Goal: Contribute content: Contribute content

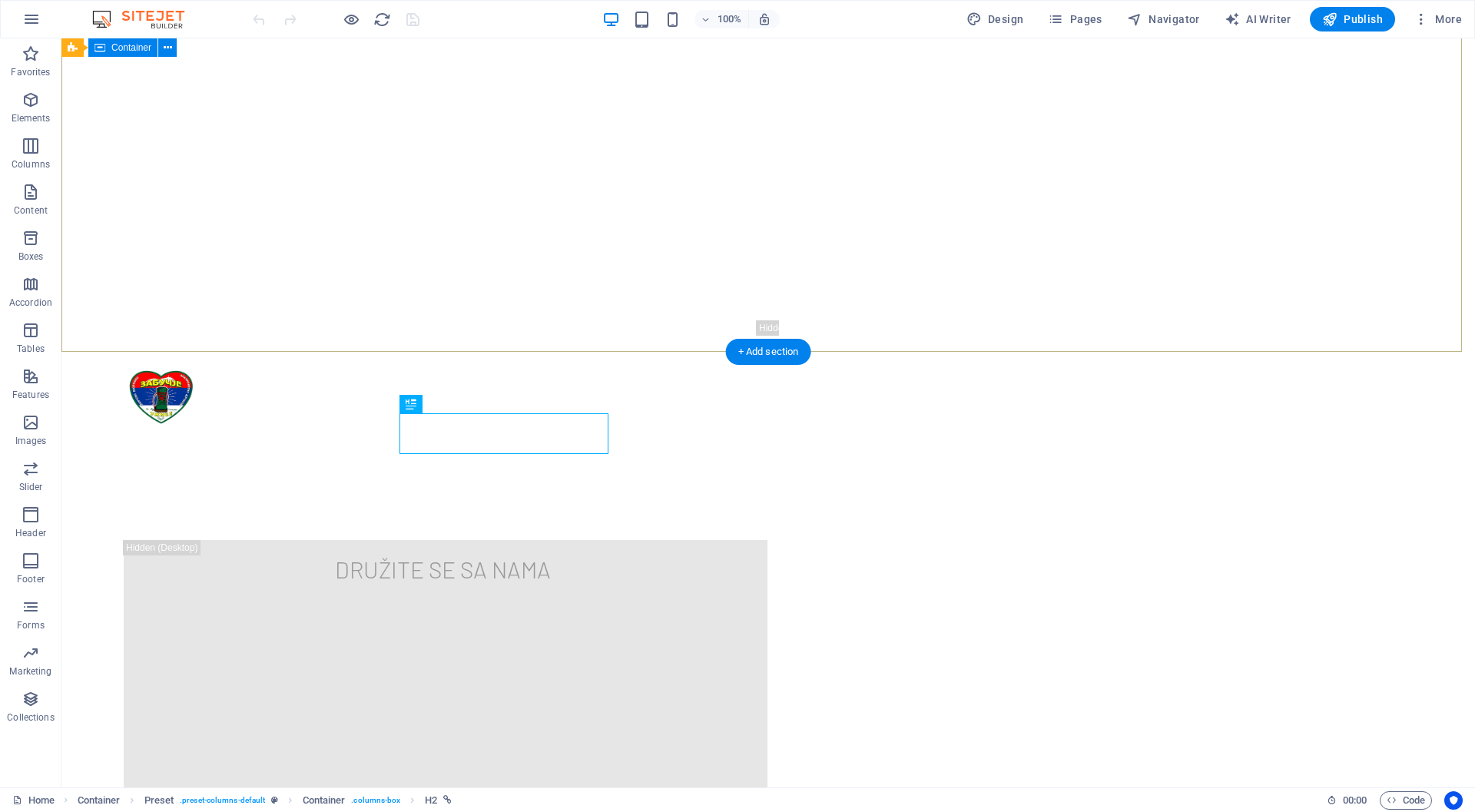
scroll to position [435, 0]
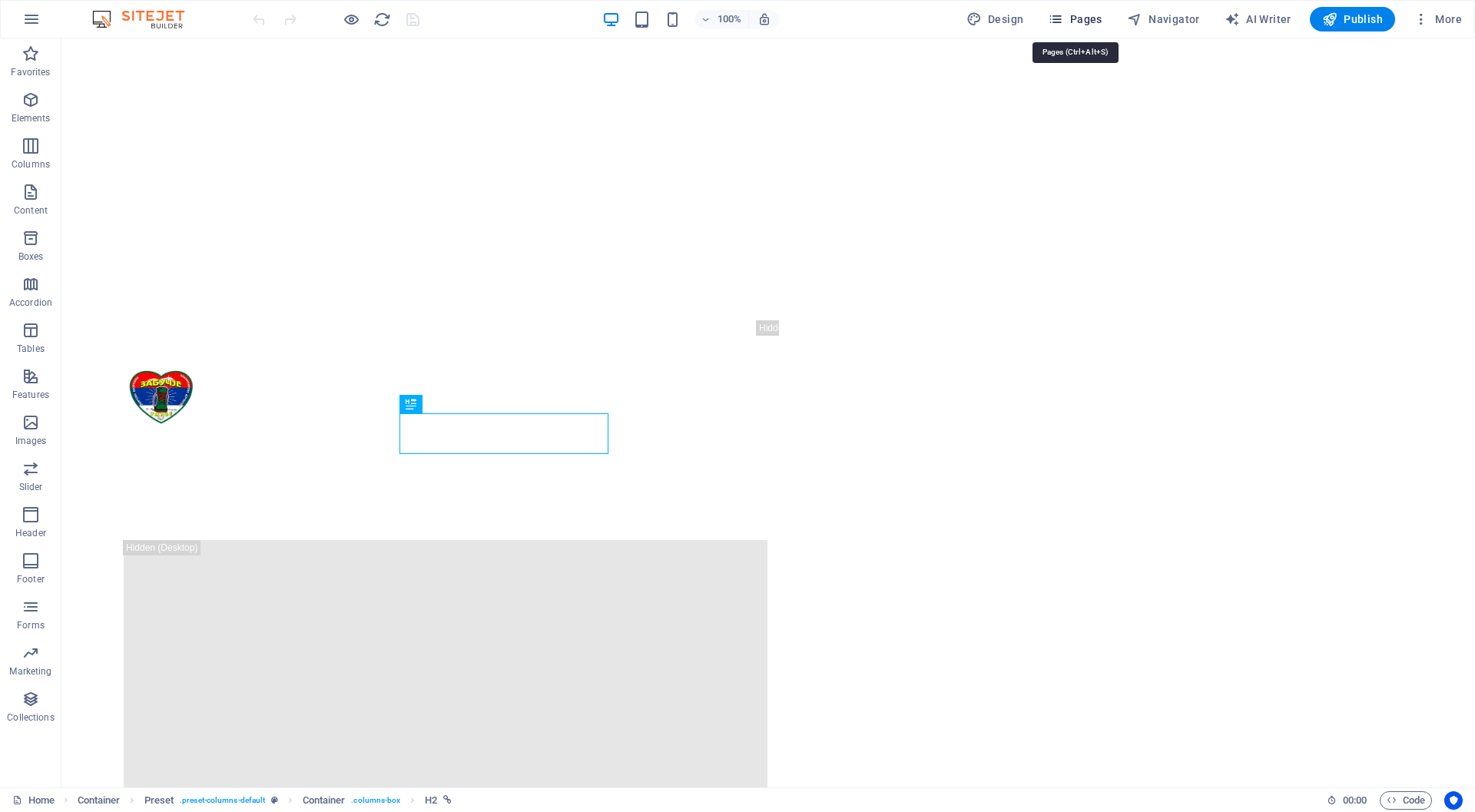
click at [1088, 25] on span "Pages" at bounding box center [1075, 19] width 54 height 15
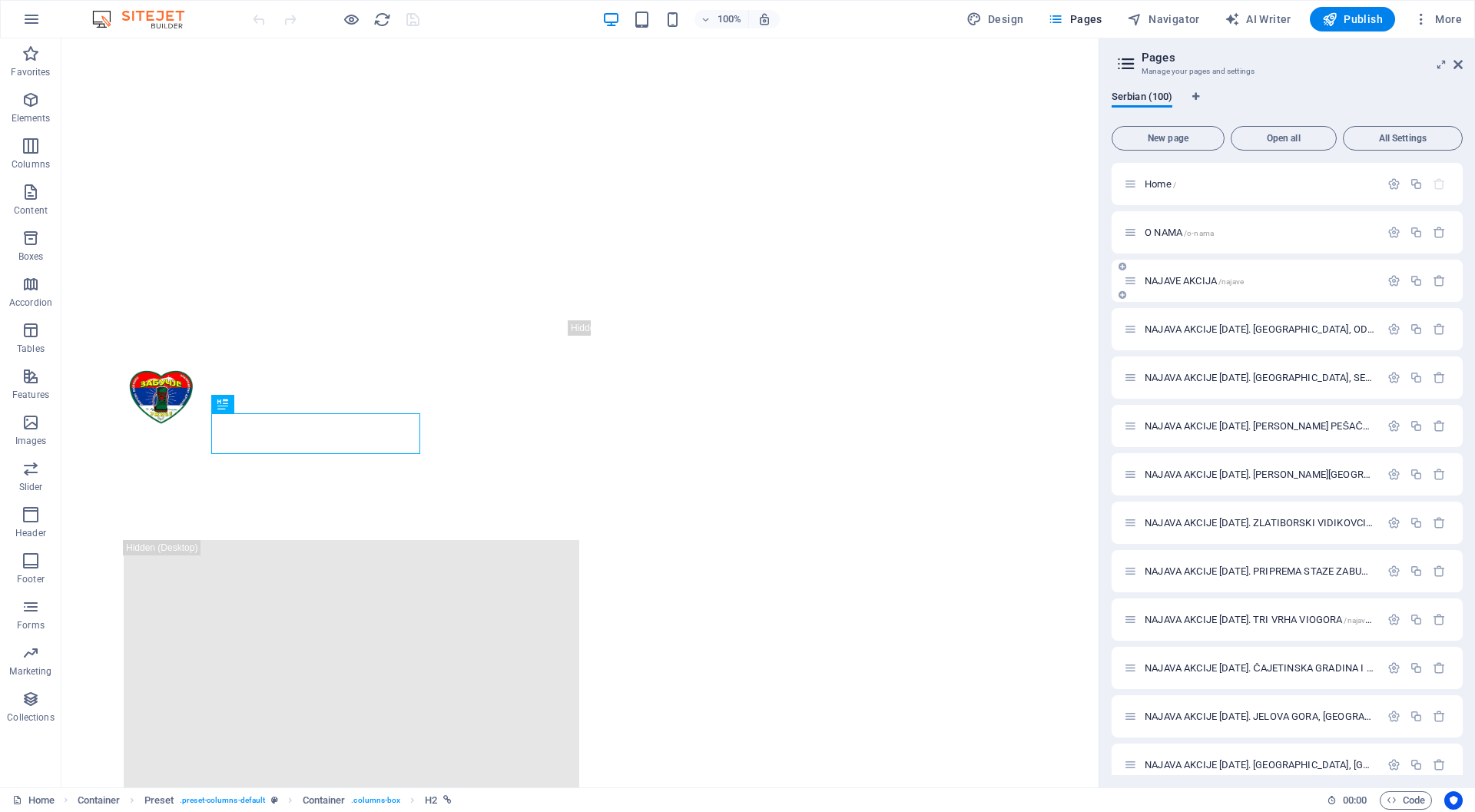
click at [1178, 280] on span "NAJAVE AKCIJA /najave" at bounding box center [1194, 280] width 99 height 12
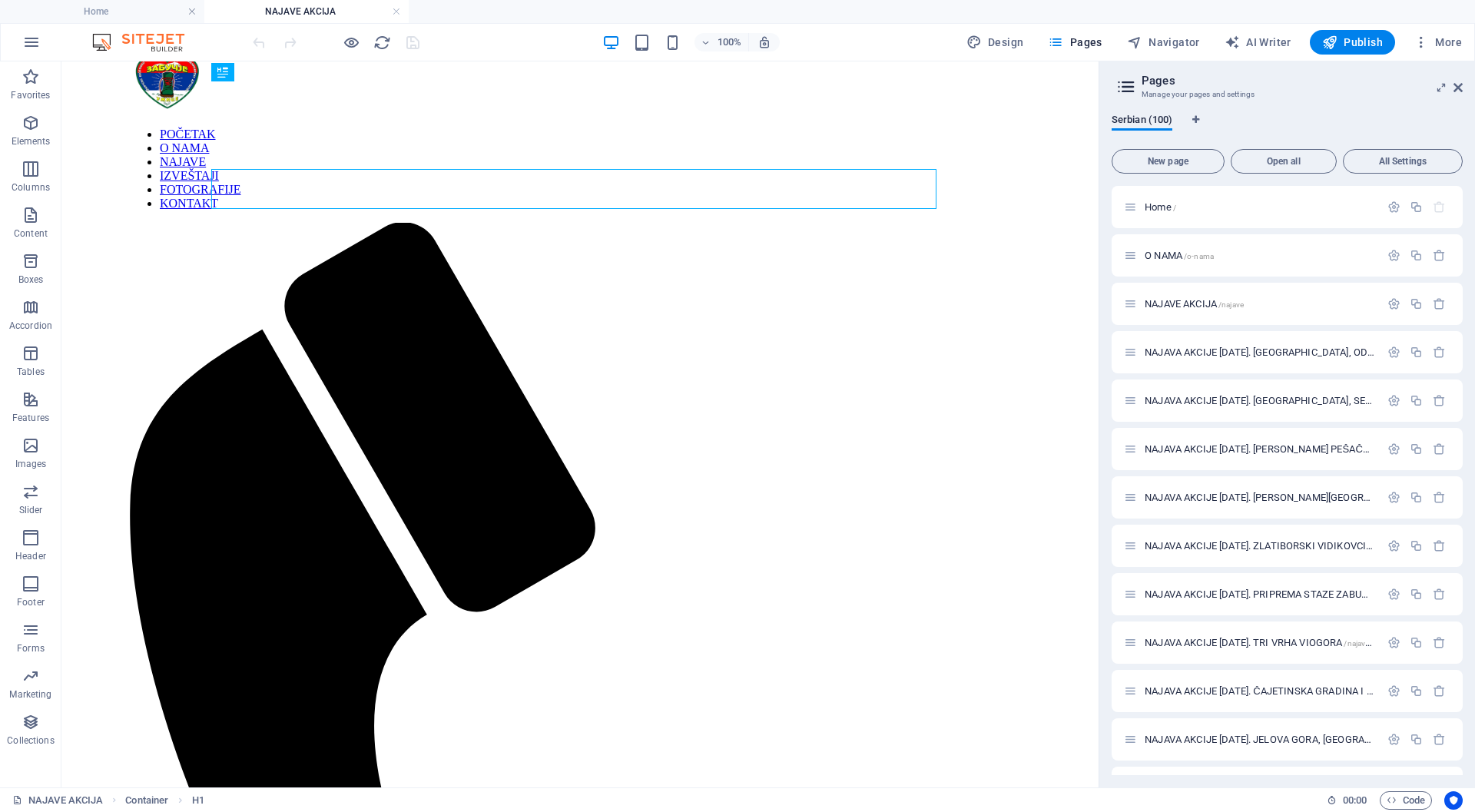
scroll to position [119, 0]
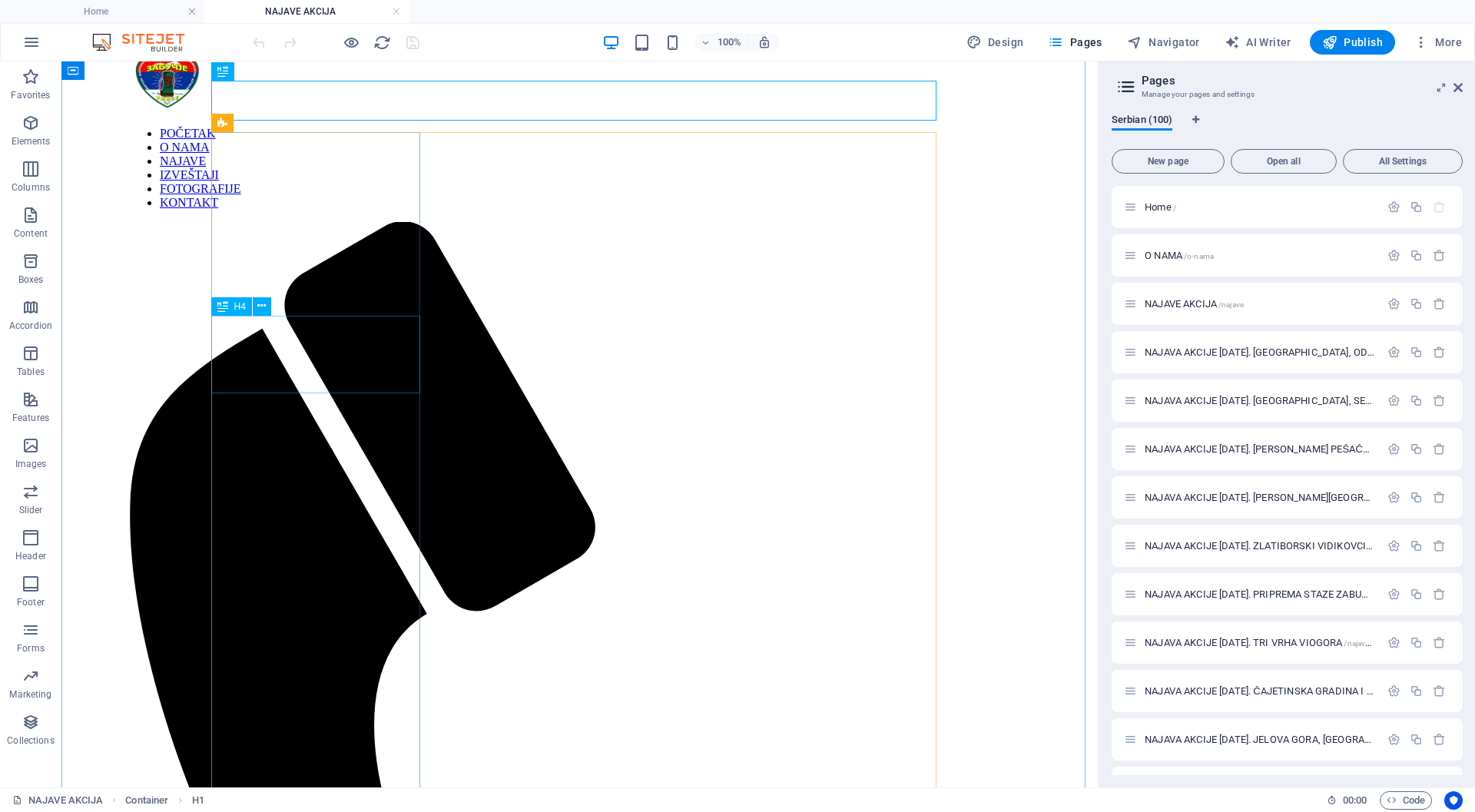
drag, startPoint x: 226, startPoint y: 332, endPoint x: 287, endPoint y: 389, distance: 83.5
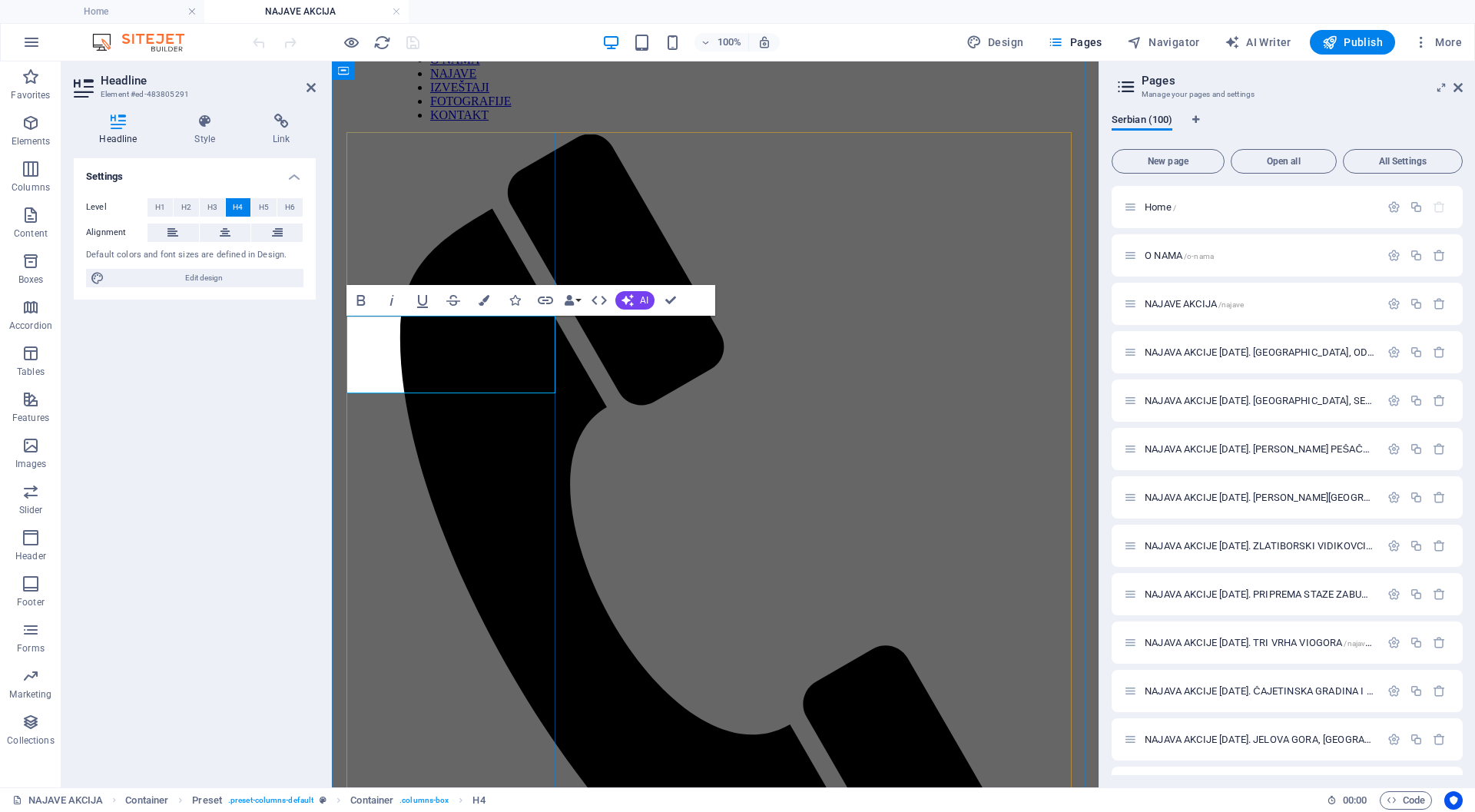
drag, startPoint x: 362, startPoint y: 329, endPoint x: 347, endPoint y: 327, distance: 15.1
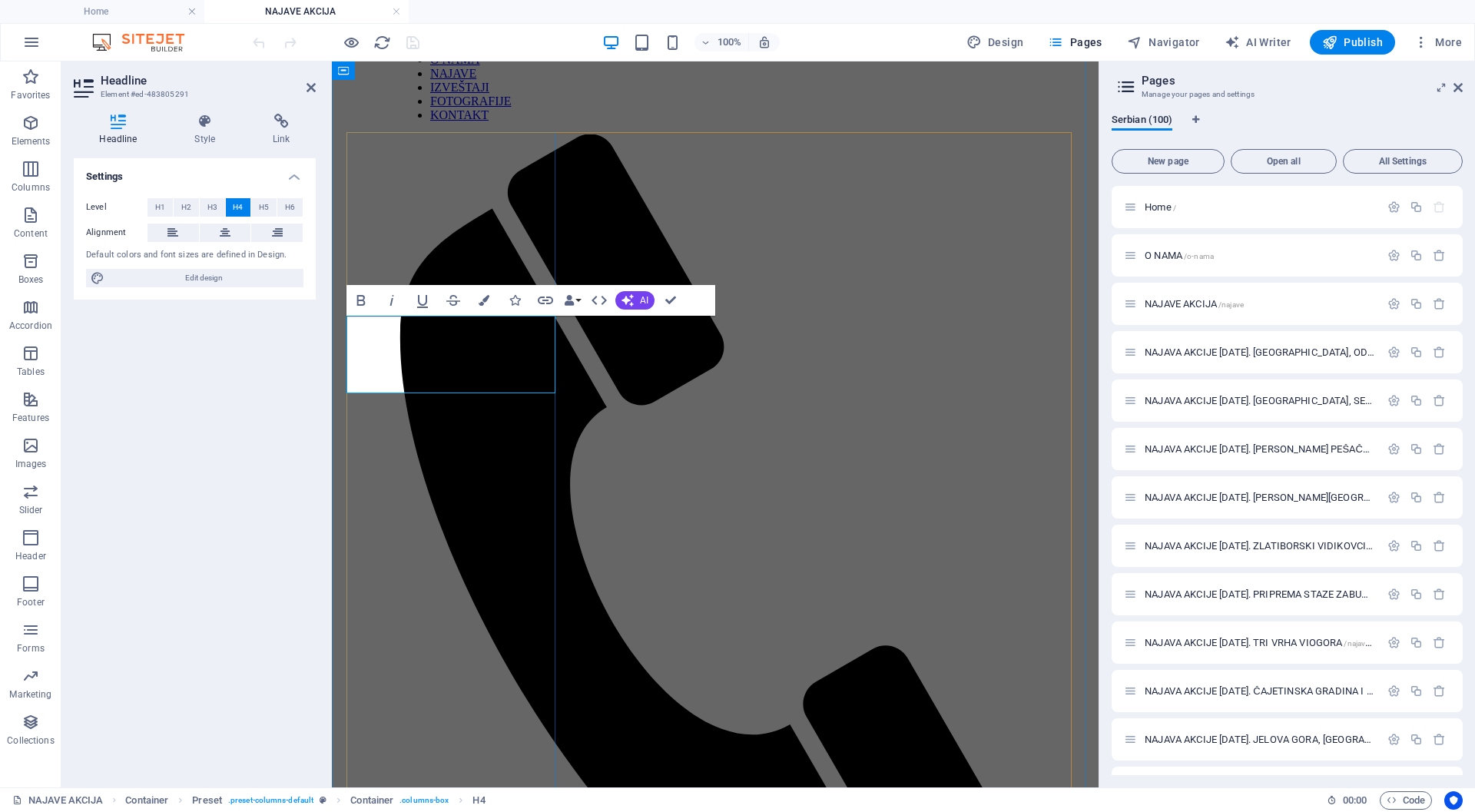
drag, startPoint x: 424, startPoint y: 376, endPoint x: 348, endPoint y: 355, distance: 78.8
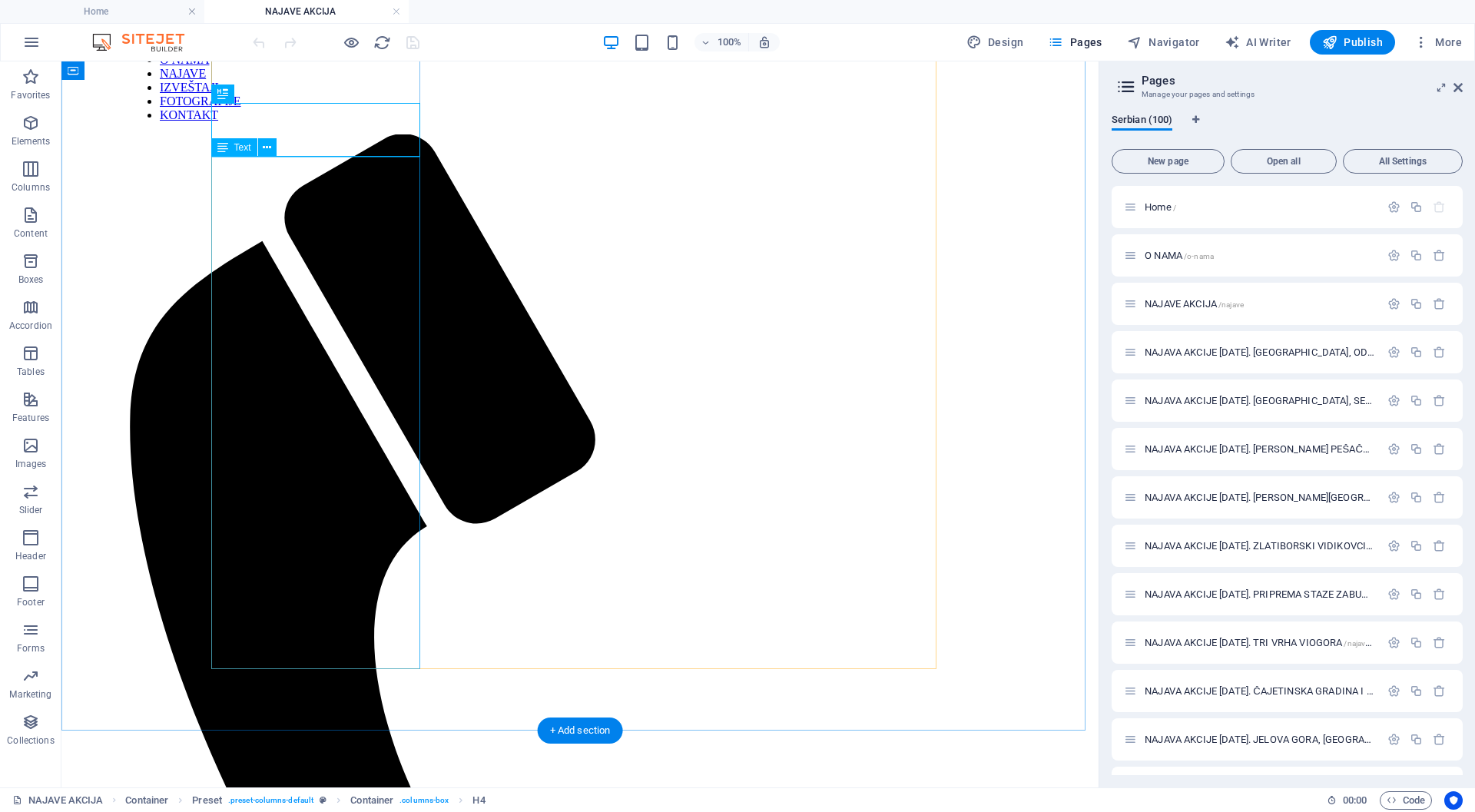
scroll to position [350, 0]
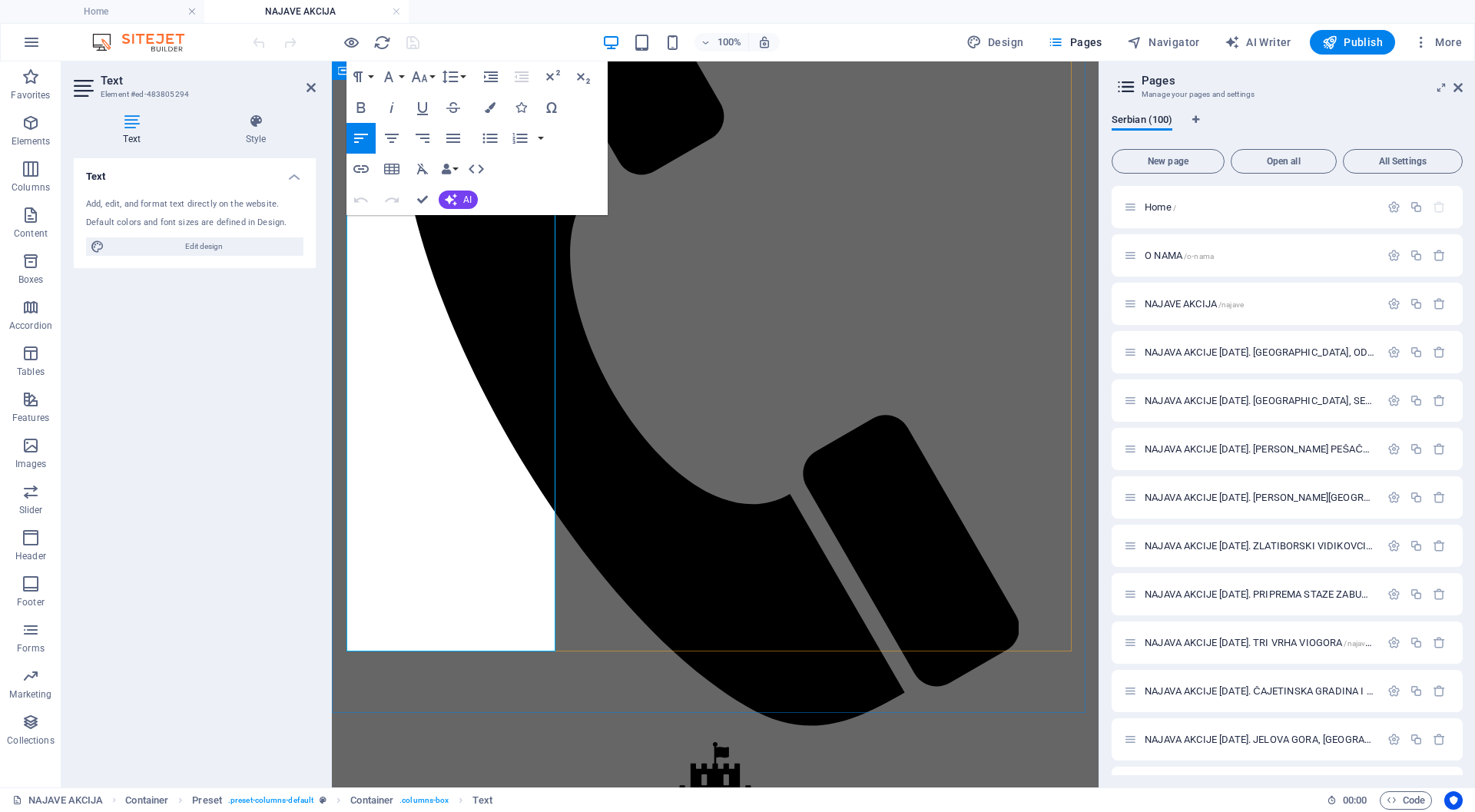
drag, startPoint x: 501, startPoint y: 565, endPoint x: 348, endPoint y: 198, distance: 397.6
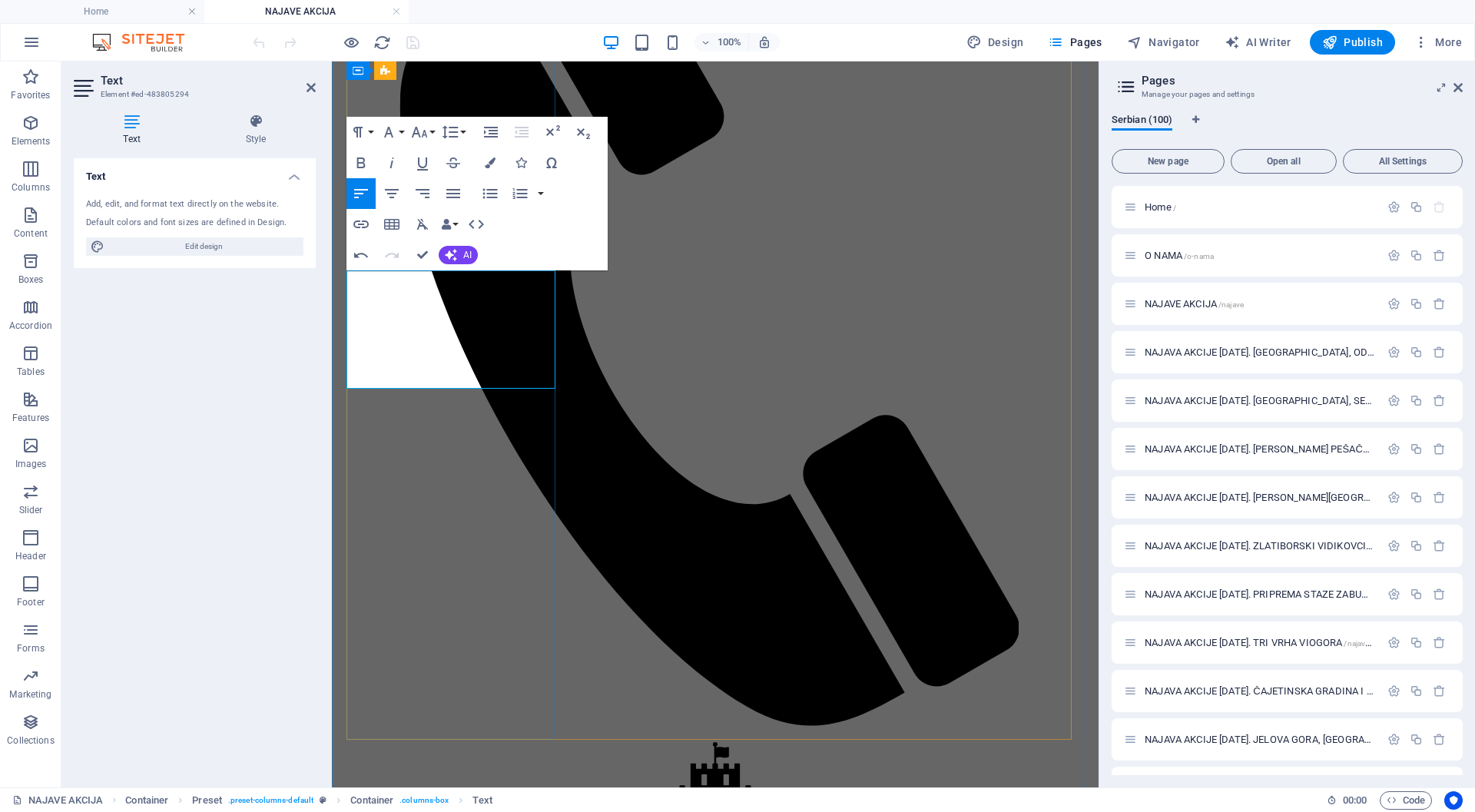
scroll to position [195, 0]
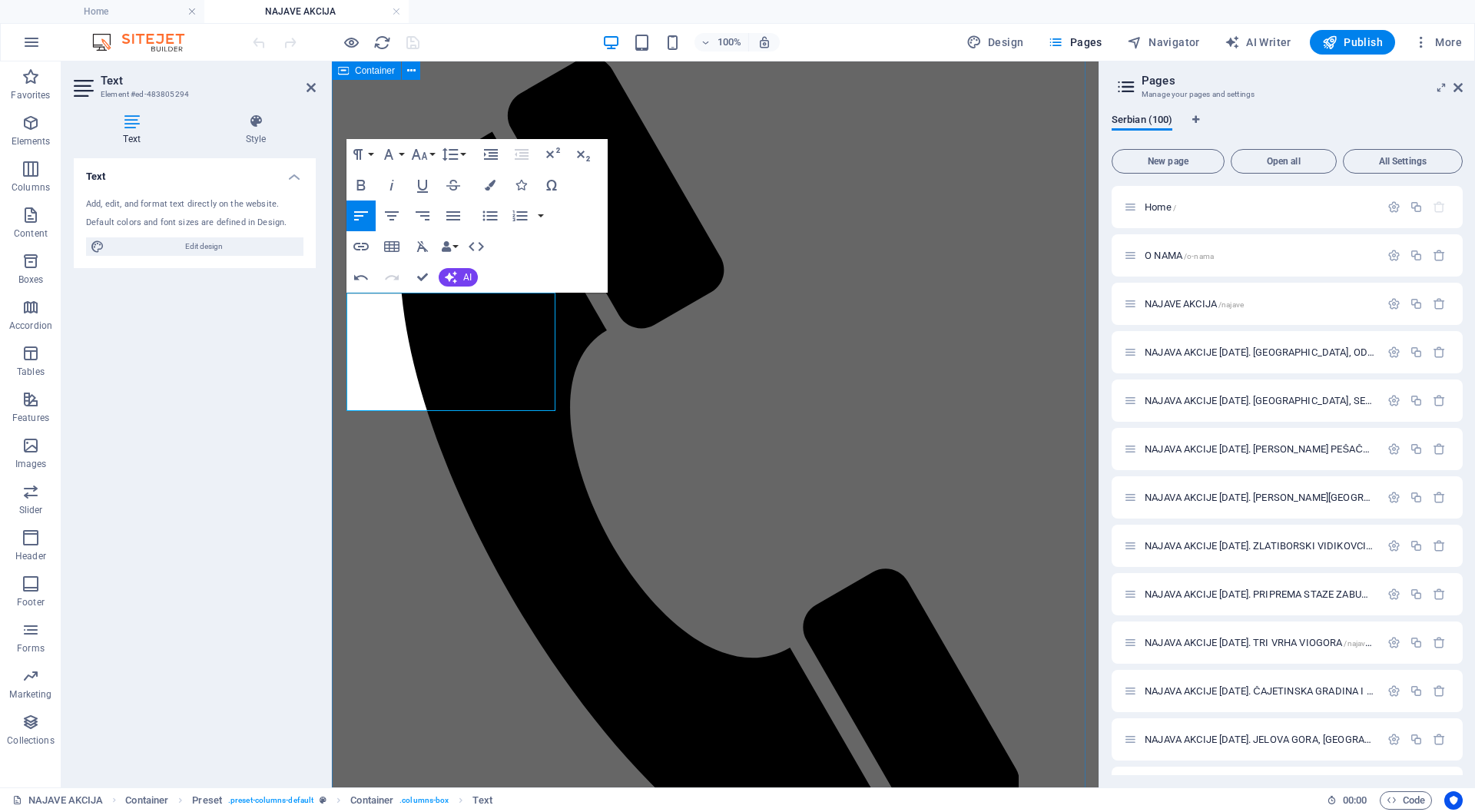
drag, startPoint x: 493, startPoint y: 326, endPoint x: 343, endPoint y: 301, distance: 152.1
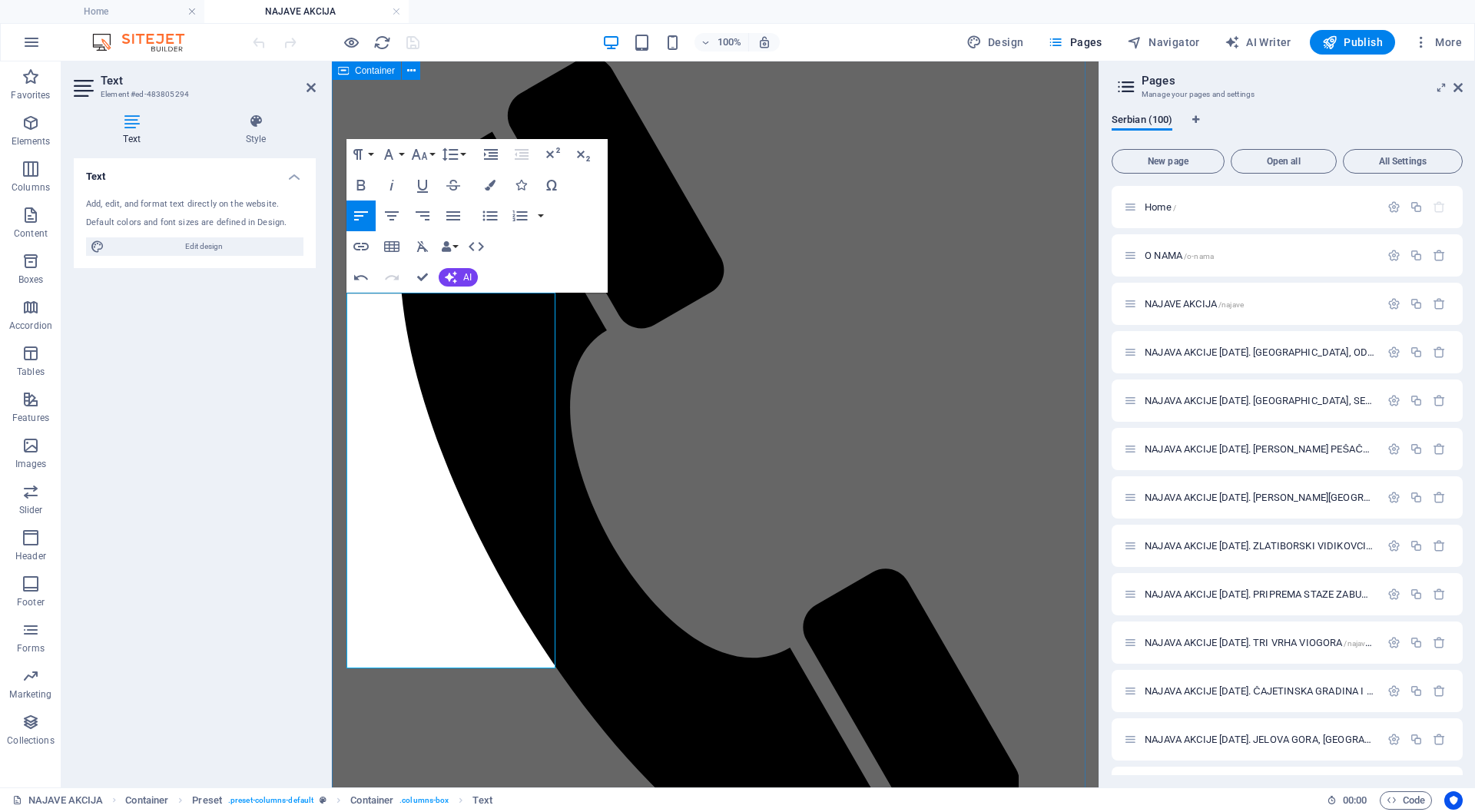
drag, startPoint x: 472, startPoint y: 584, endPoint x: 344, endPoint y: 302, distance: 309.7
click at [382, 153] on icon "button" at bounding box center [388, 154] width 18 height 18
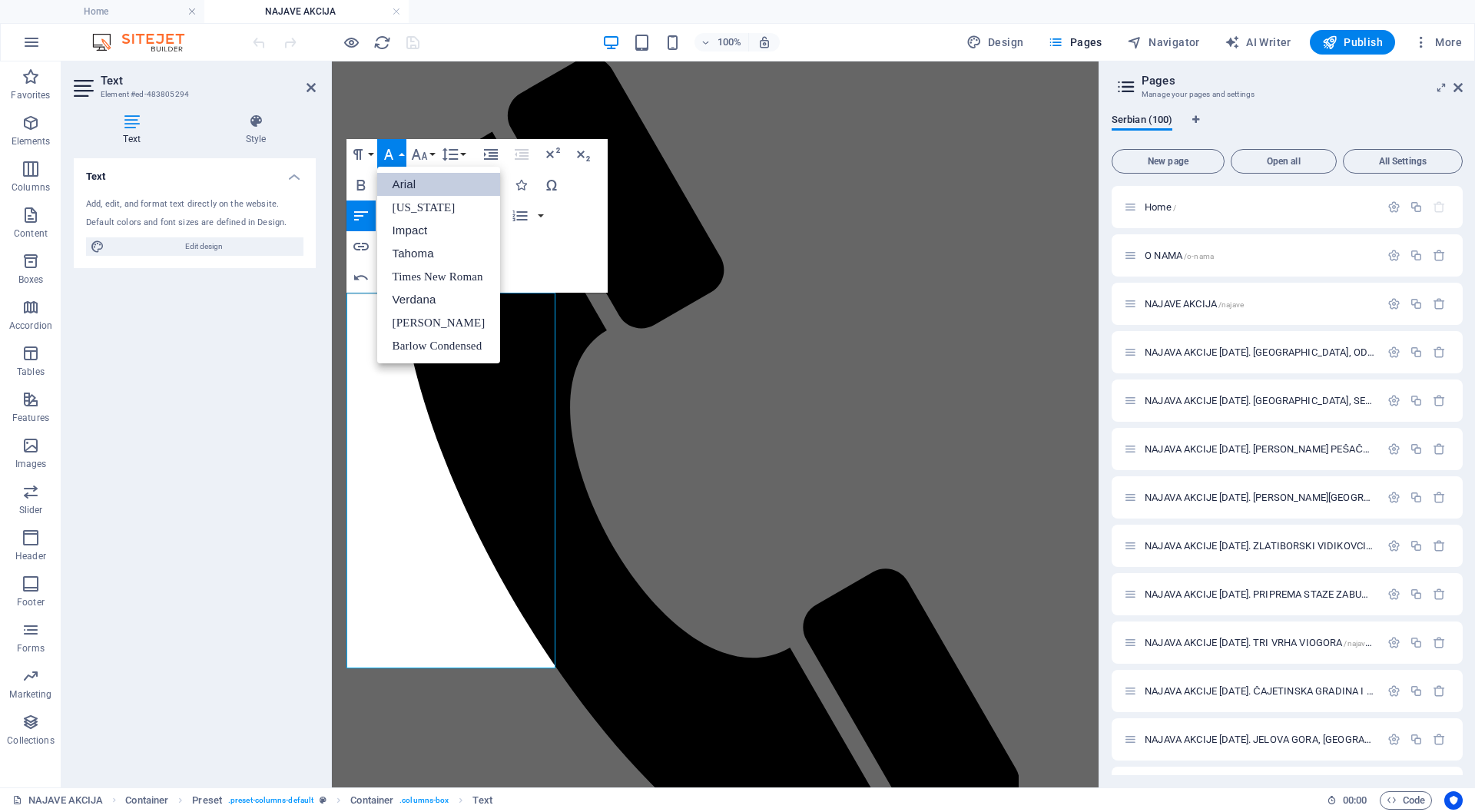
scroll to position [0, 0]
click at [401, 183] on link "Arial" at bounding box center [439, 184] width 124 height 23
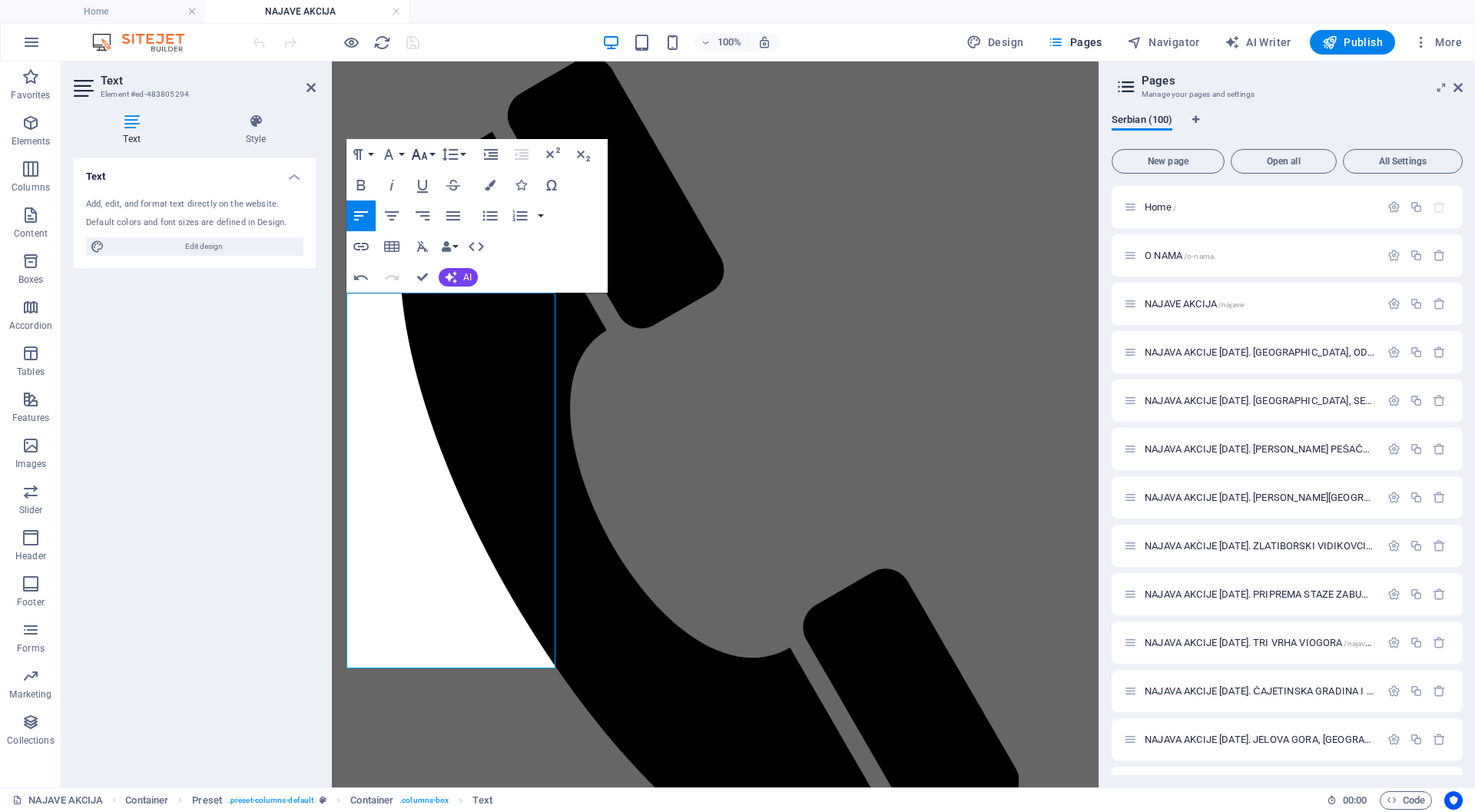
click at [416, 151] on icon "button" at bounding box center [419, 154] width 16 height 11
click at [430, 195] on link "18" at bounding box center [435, 199] width 55 height 23
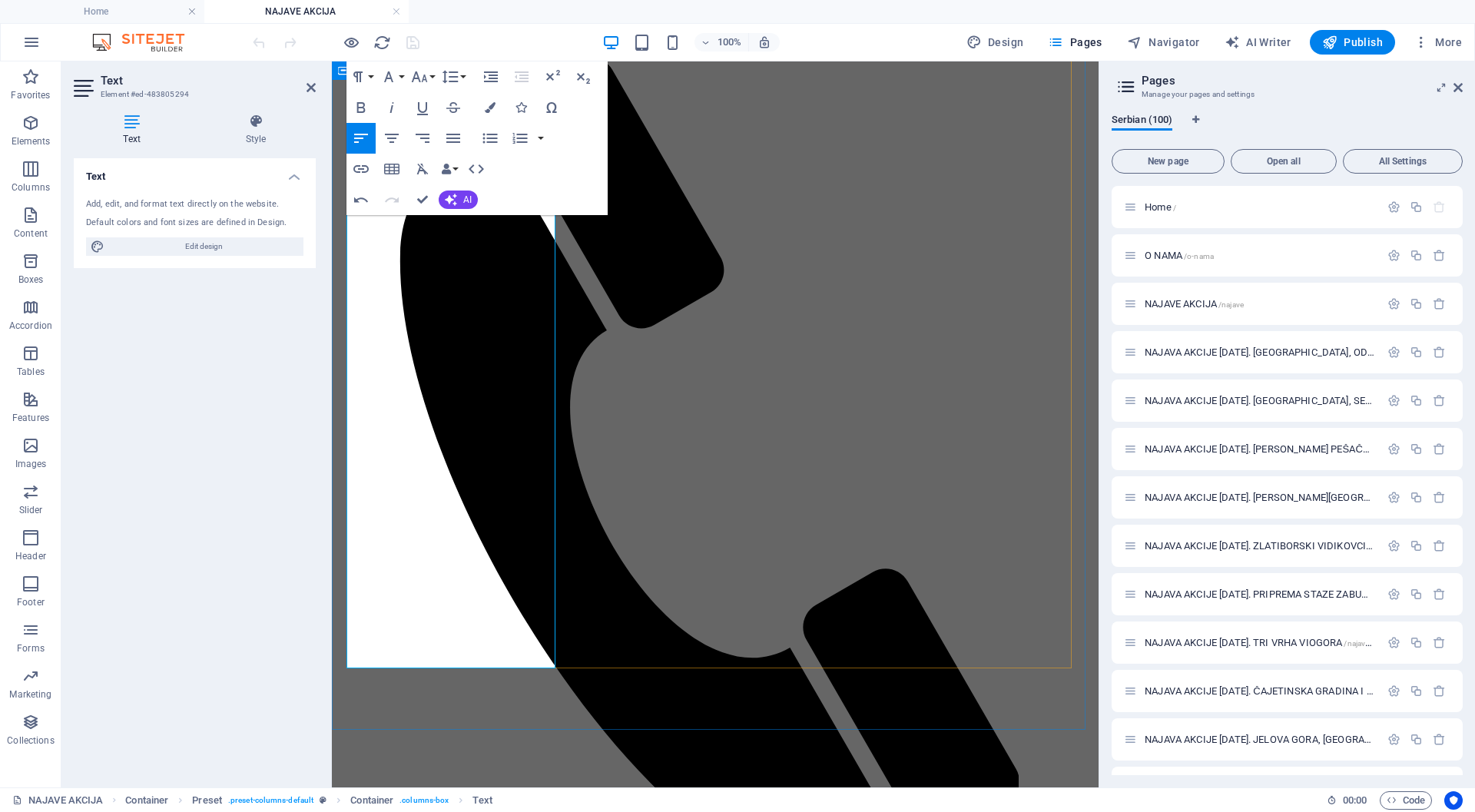
scroll to position [350, 0]
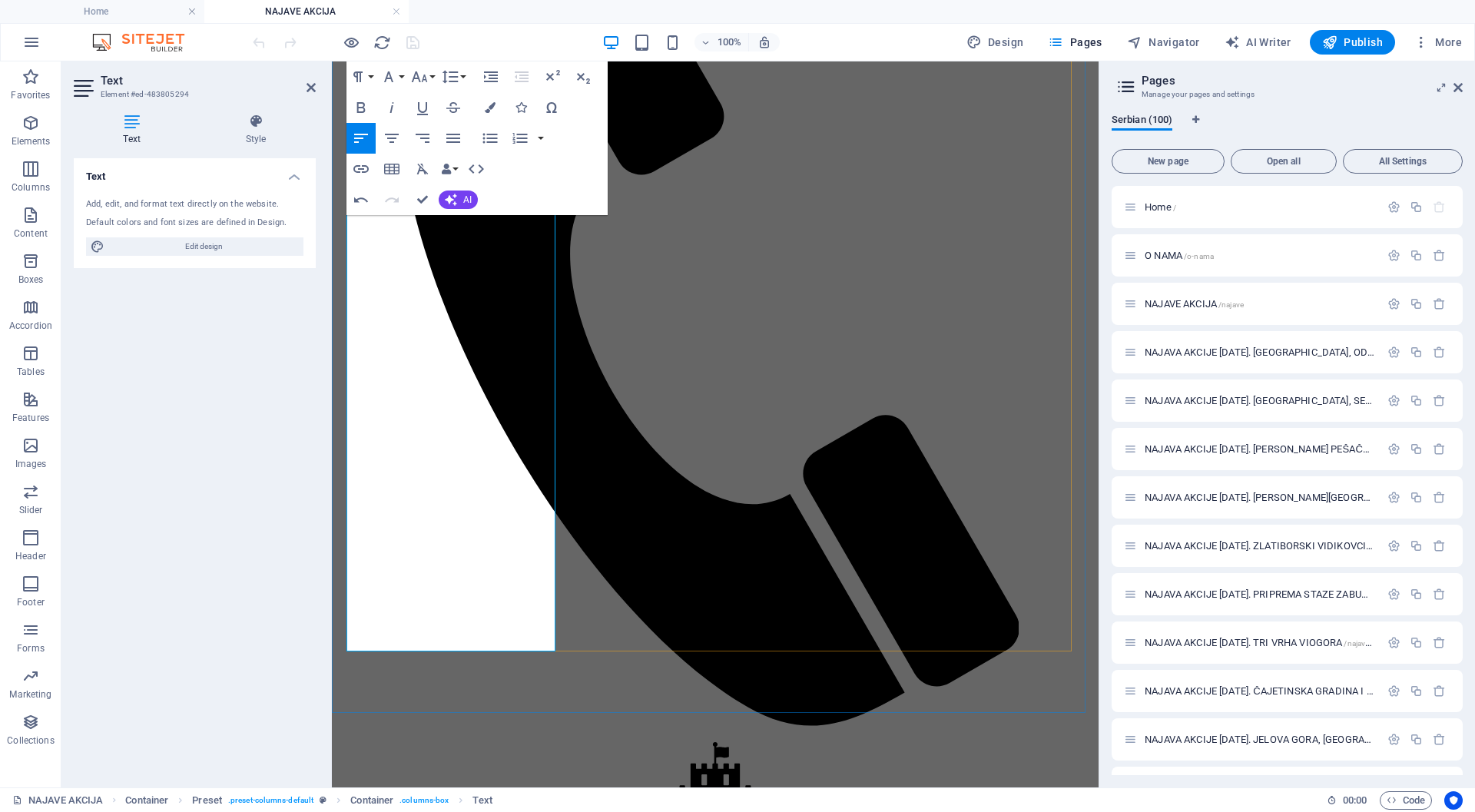
drag, startPoint x: 398, startPoint y: 564, endPoint x: 70, endPoint y: 497, distance: 334.8
click at [398, 564] on icon "button" at bounding box center [400, 566] width 11 height 11
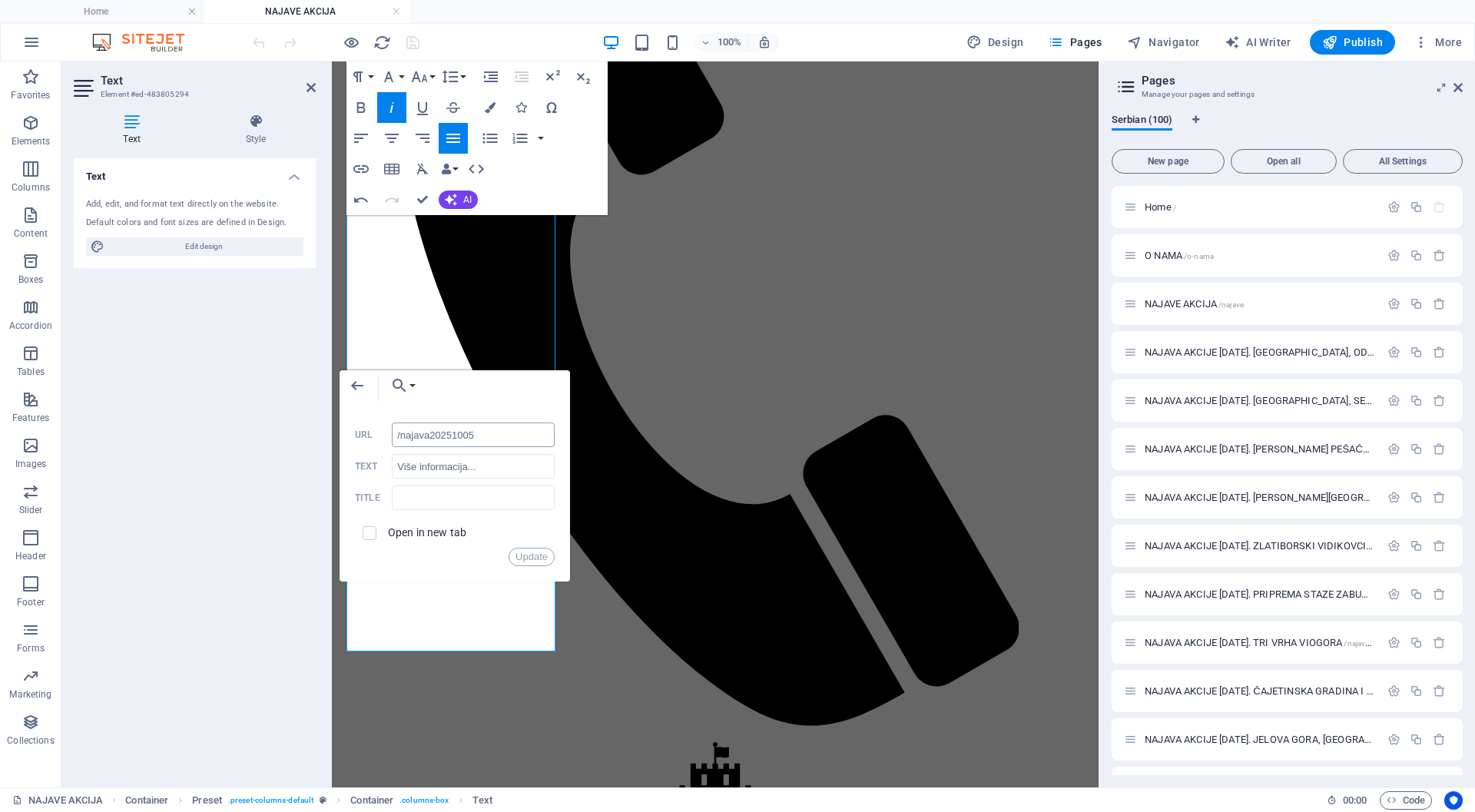
drag, startPoint x: 463, startPoint y: 434, endPoint x: 483, endPoint y: 434, distance: 20.0
click at [483, 434] on input "/najava20251005" at bounding box center [473, 434] width 163 height 25
type input "/najava20251011"
click at [530, 556] on button "Update" at bounding box center [531, 556] width 46 height 18
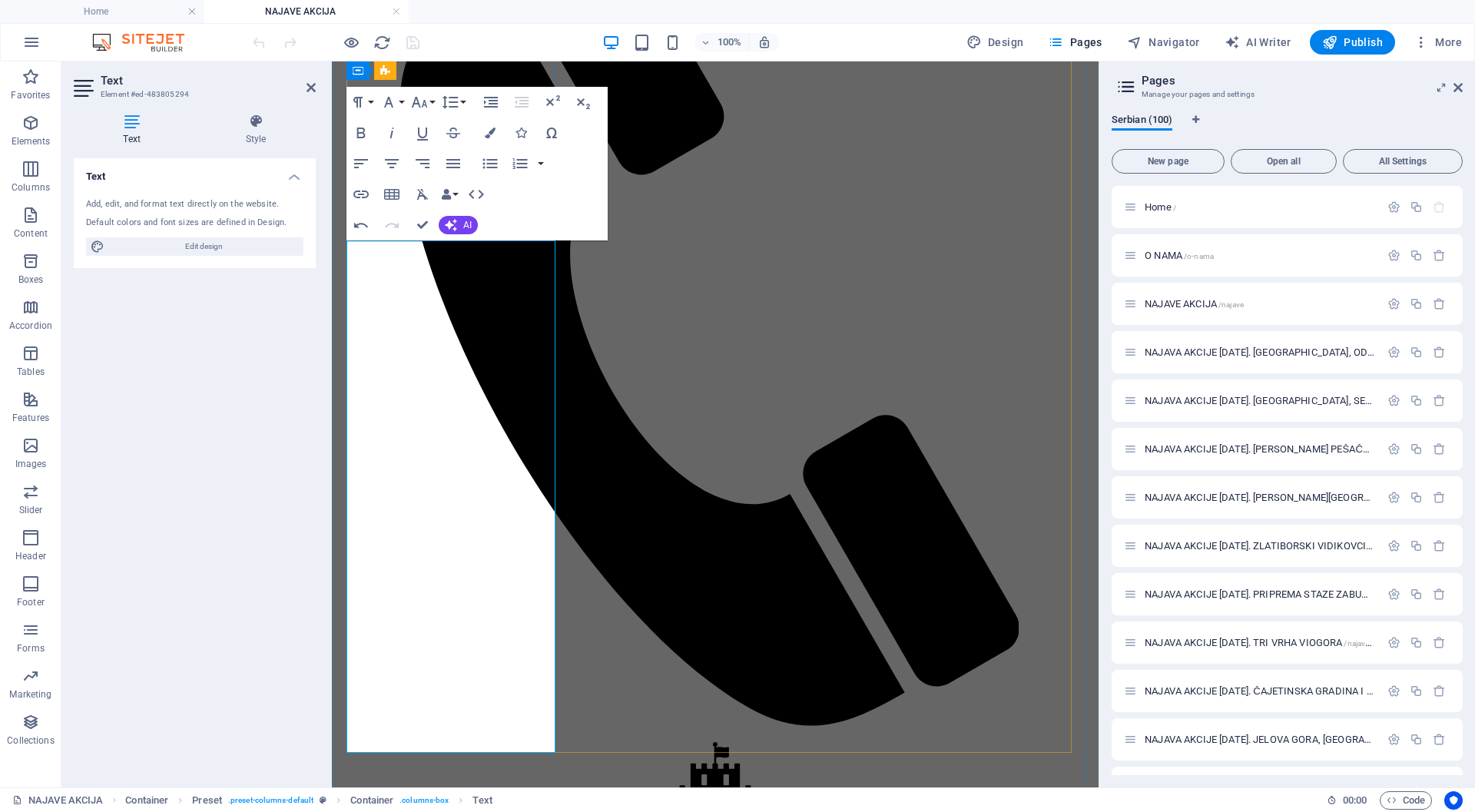
scroll to position [195, 0]
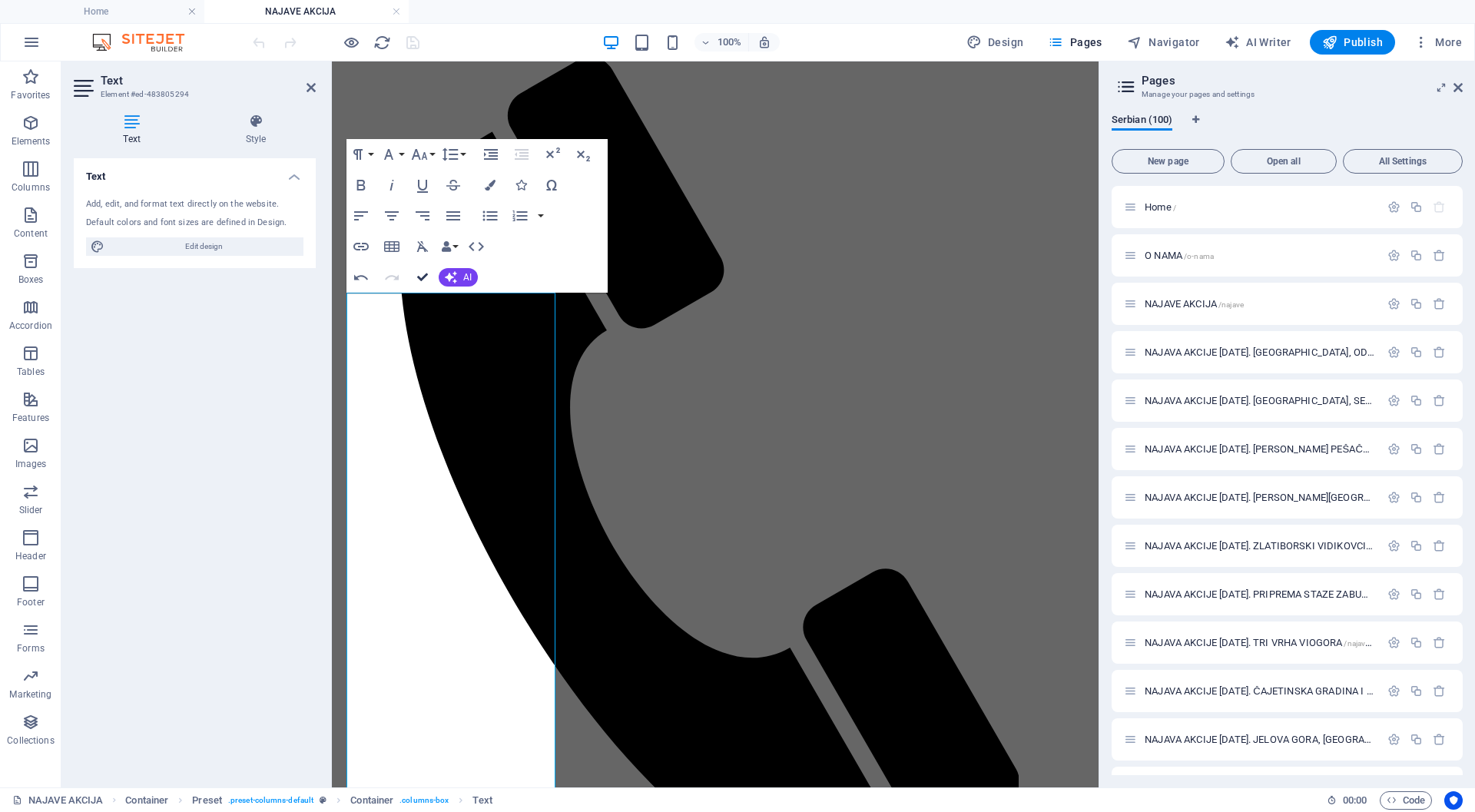
drag, startPoint x: 415, startPoint y: 274, endPoint x: 367, endPoint y: 226, distance: 67.9
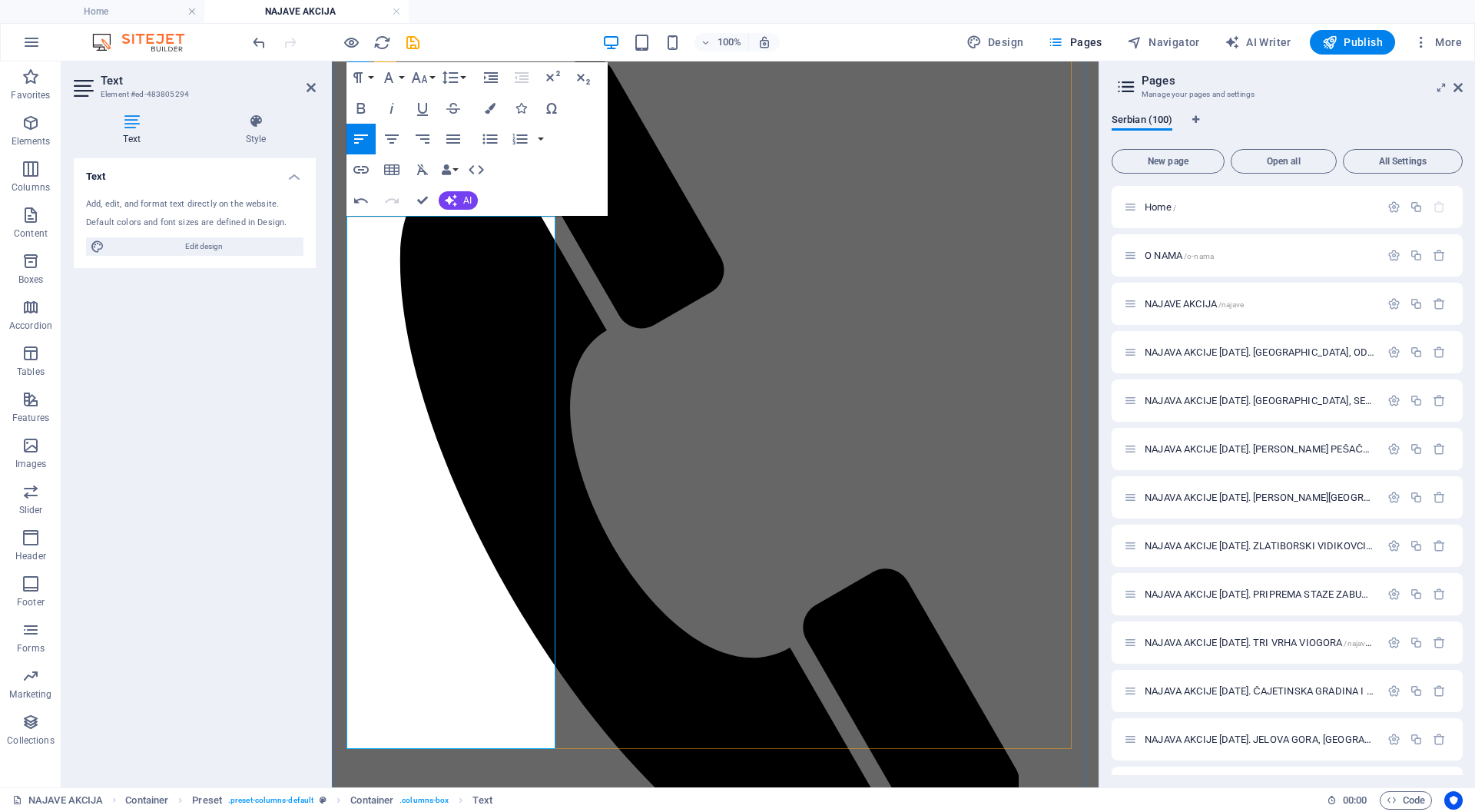
scroll to position [273, 0]
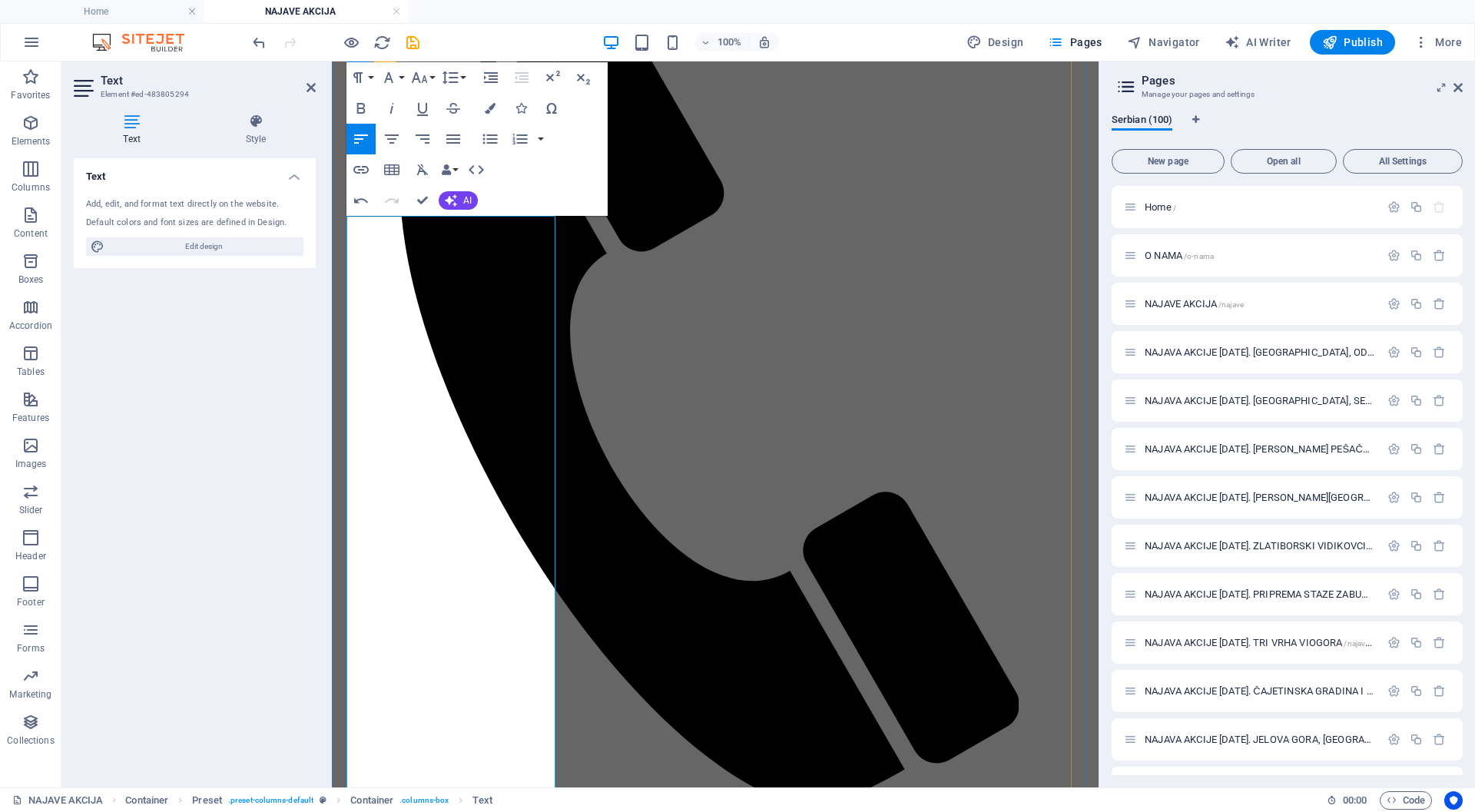
drag, startPoint x: 418, startPoint y: 196, endPoint x: 357, endPoint y: 168, distance: 67.1
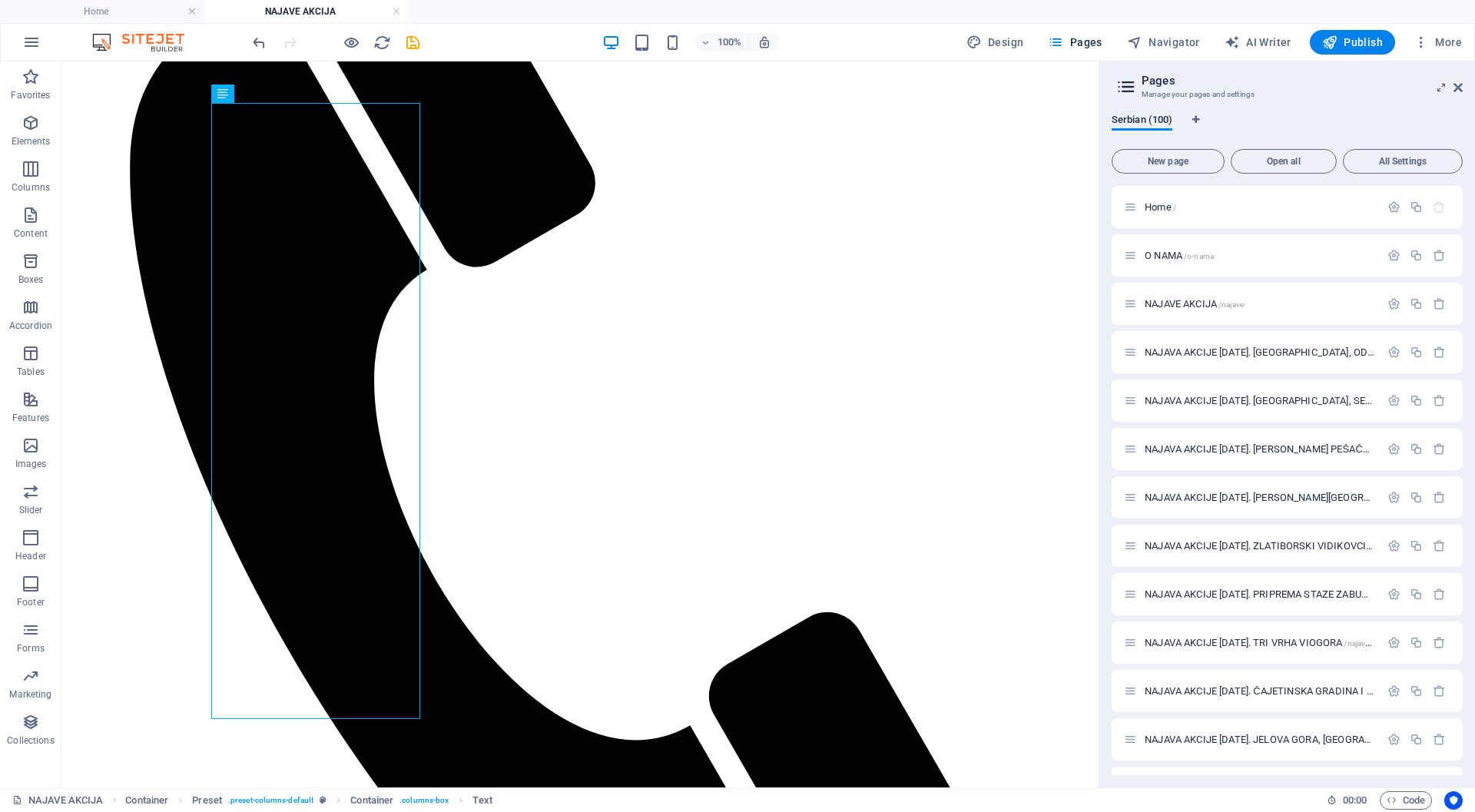
scroll to position [396, 0]
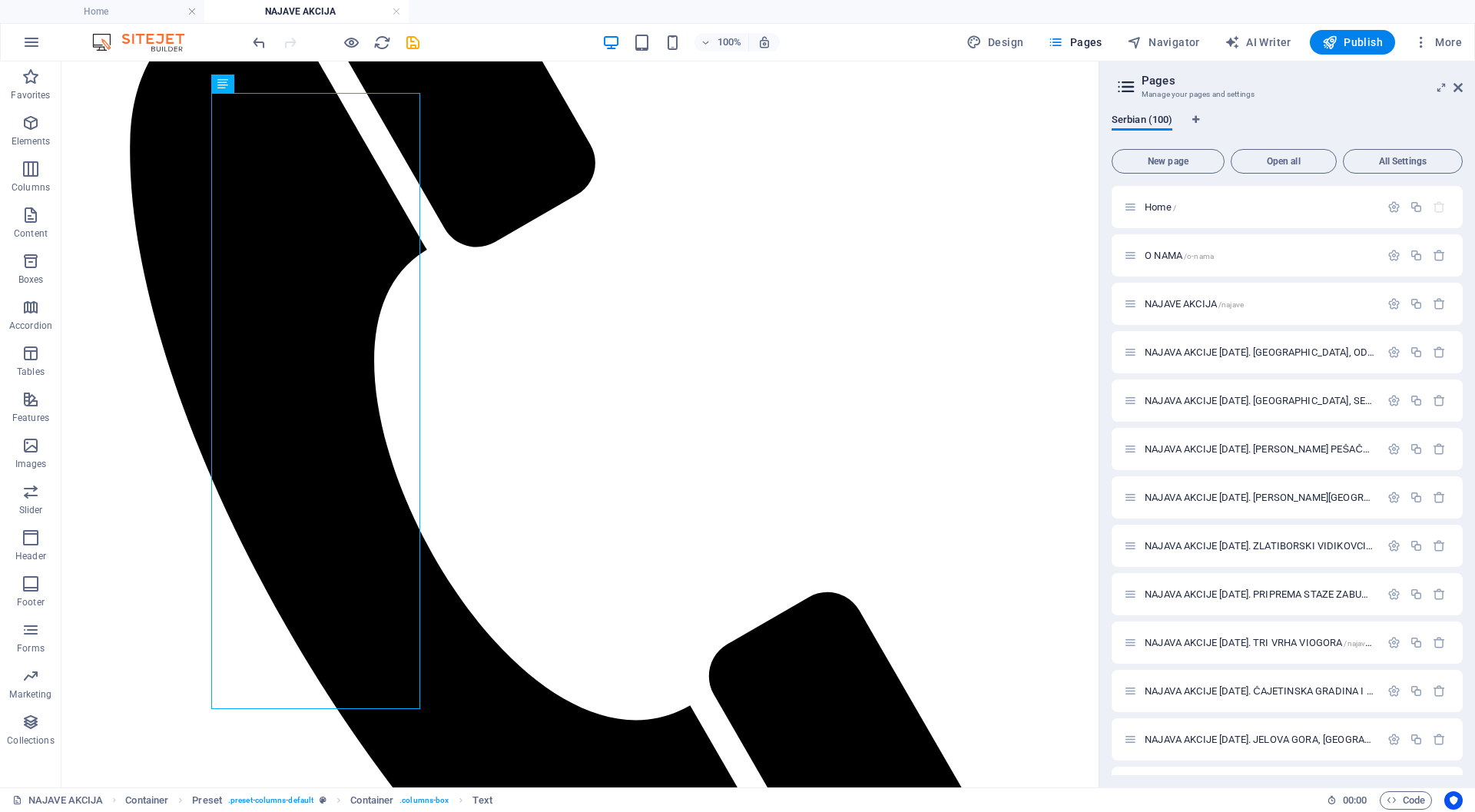
drag, startPoint x: 1093, startPoint y: 154, endPoint x: 1160, endPoint y: 306, distance: 166.1
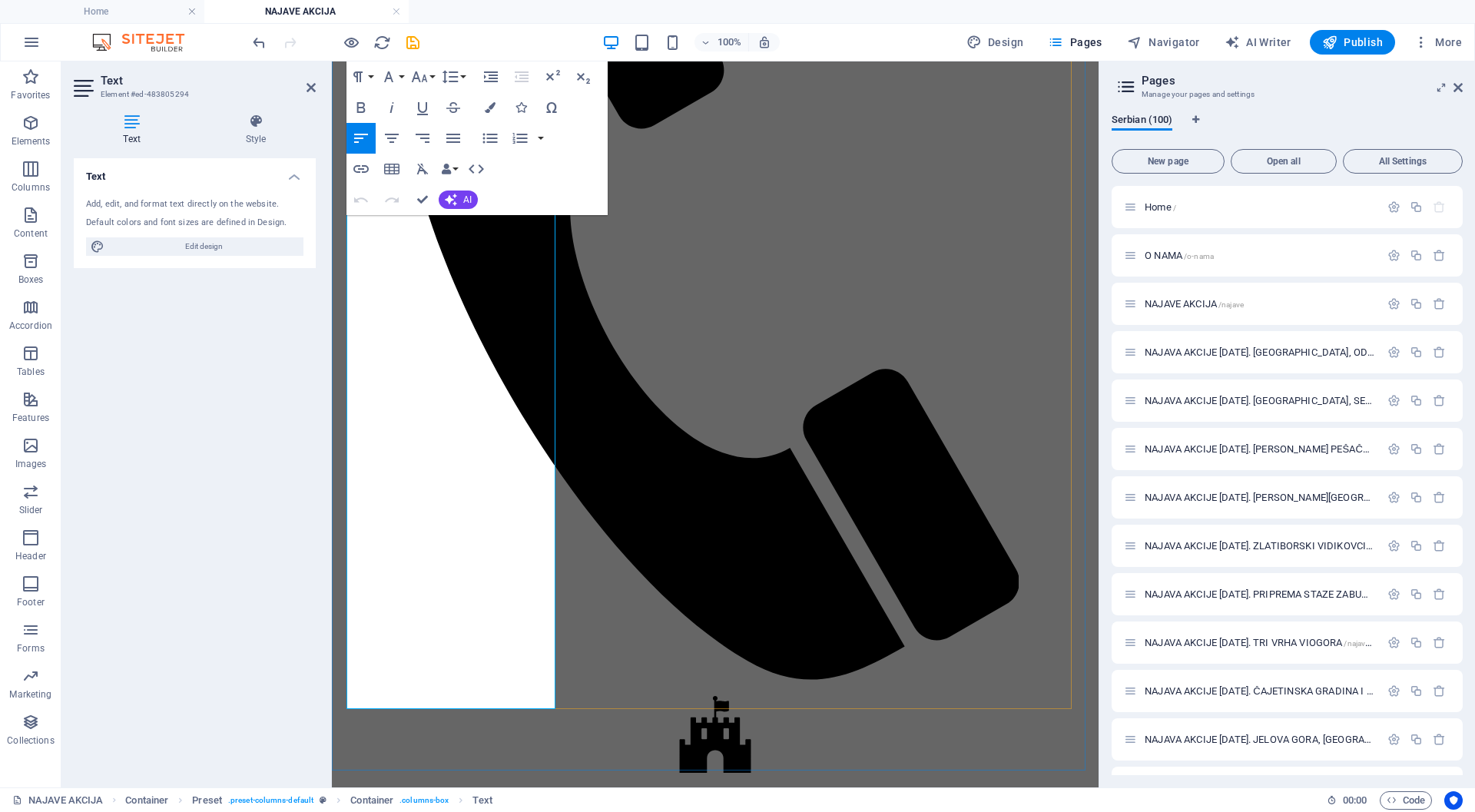
drag, startPoint x: 422, startPoint y: 200, endPoint x: 430, endPoint y: 185, distance: 17.0
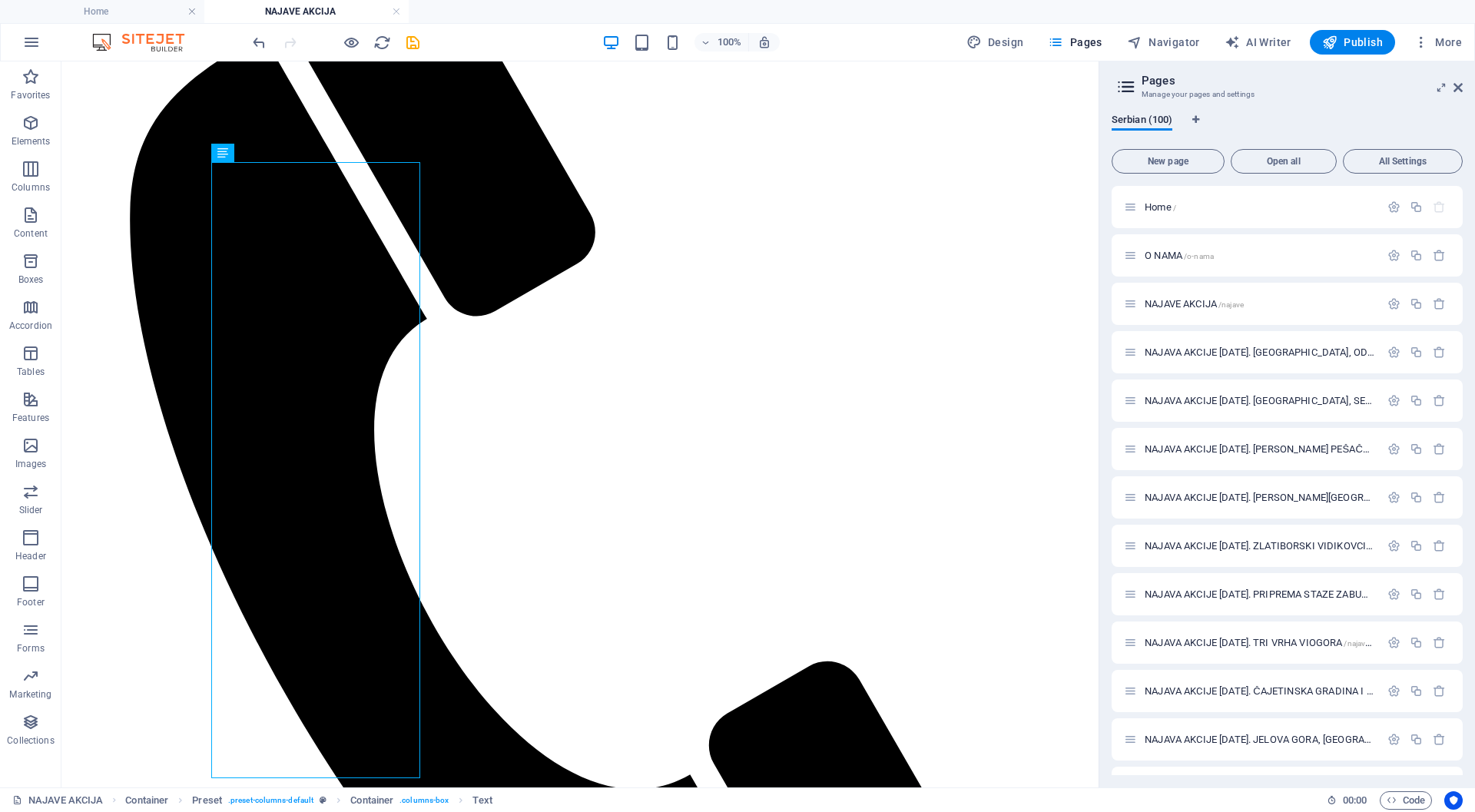
scroll to position [324, 0]
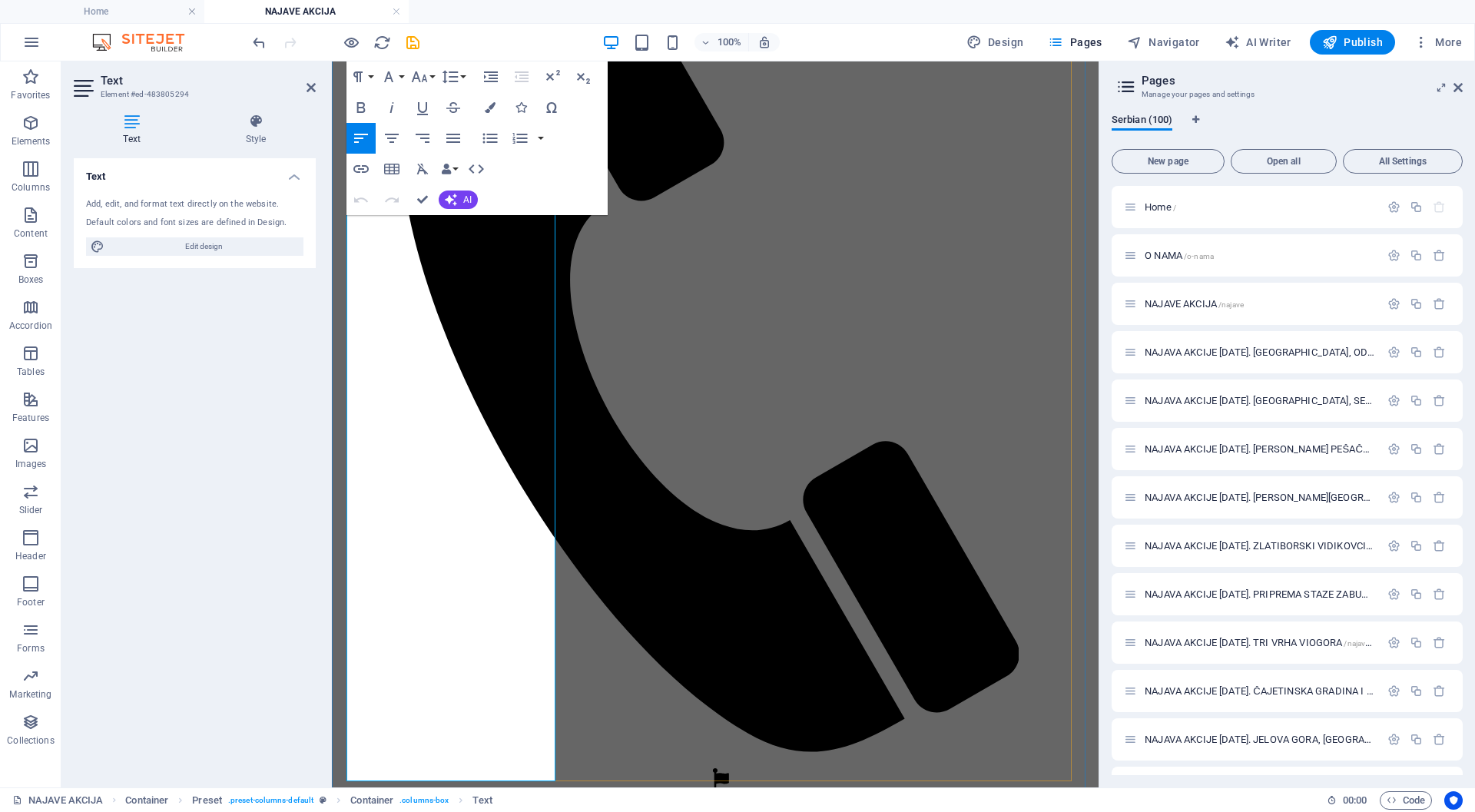
drag, startPoint x: 424, startPoint y: 195, endPoint x: 362, endPoint y: 134, distance: 87.0
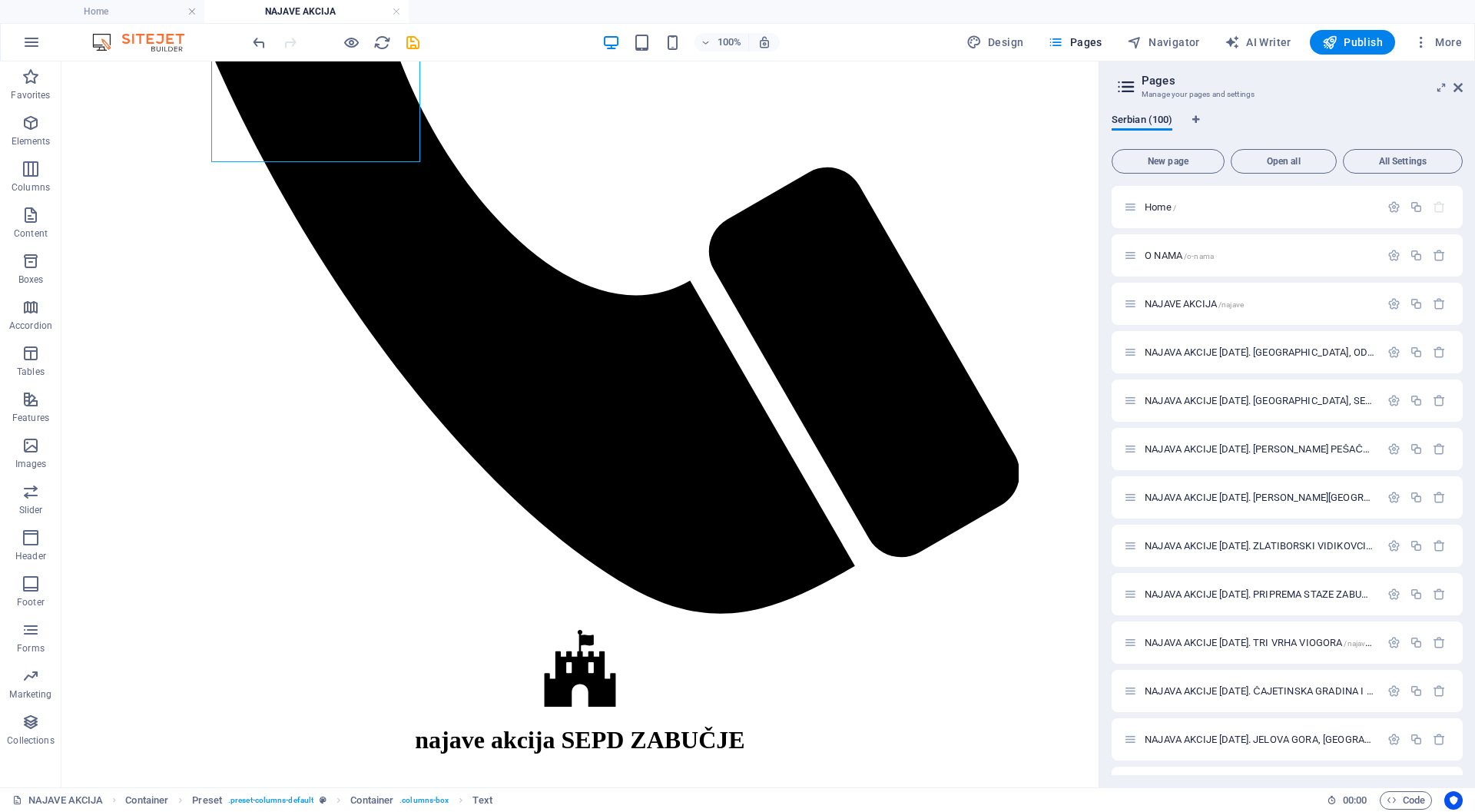
scroll to position [969, 0]
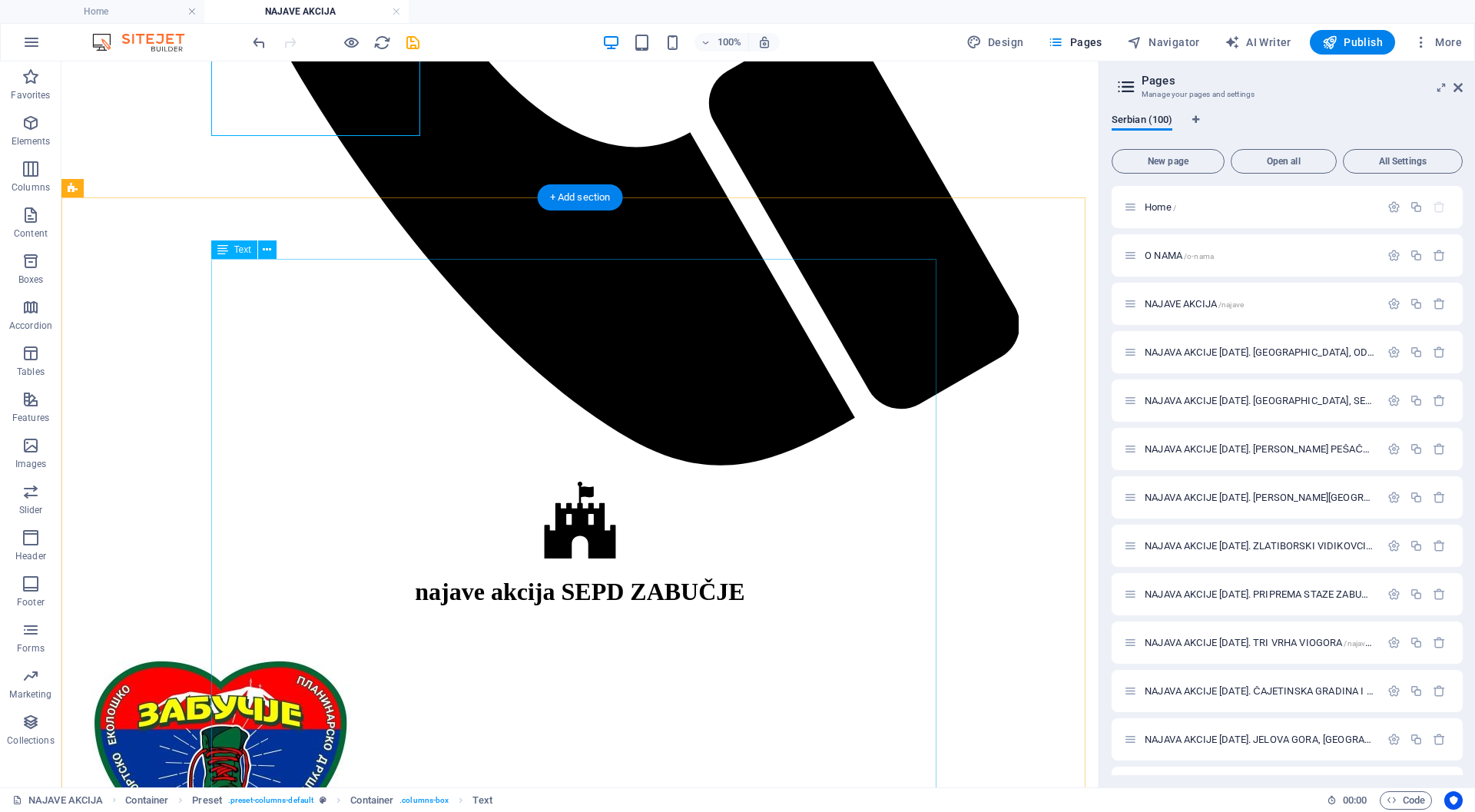
drag, startPoint x: 317, startPoint y: 313, endPoint x: 391, endPoint y: 375, distance: 96.5
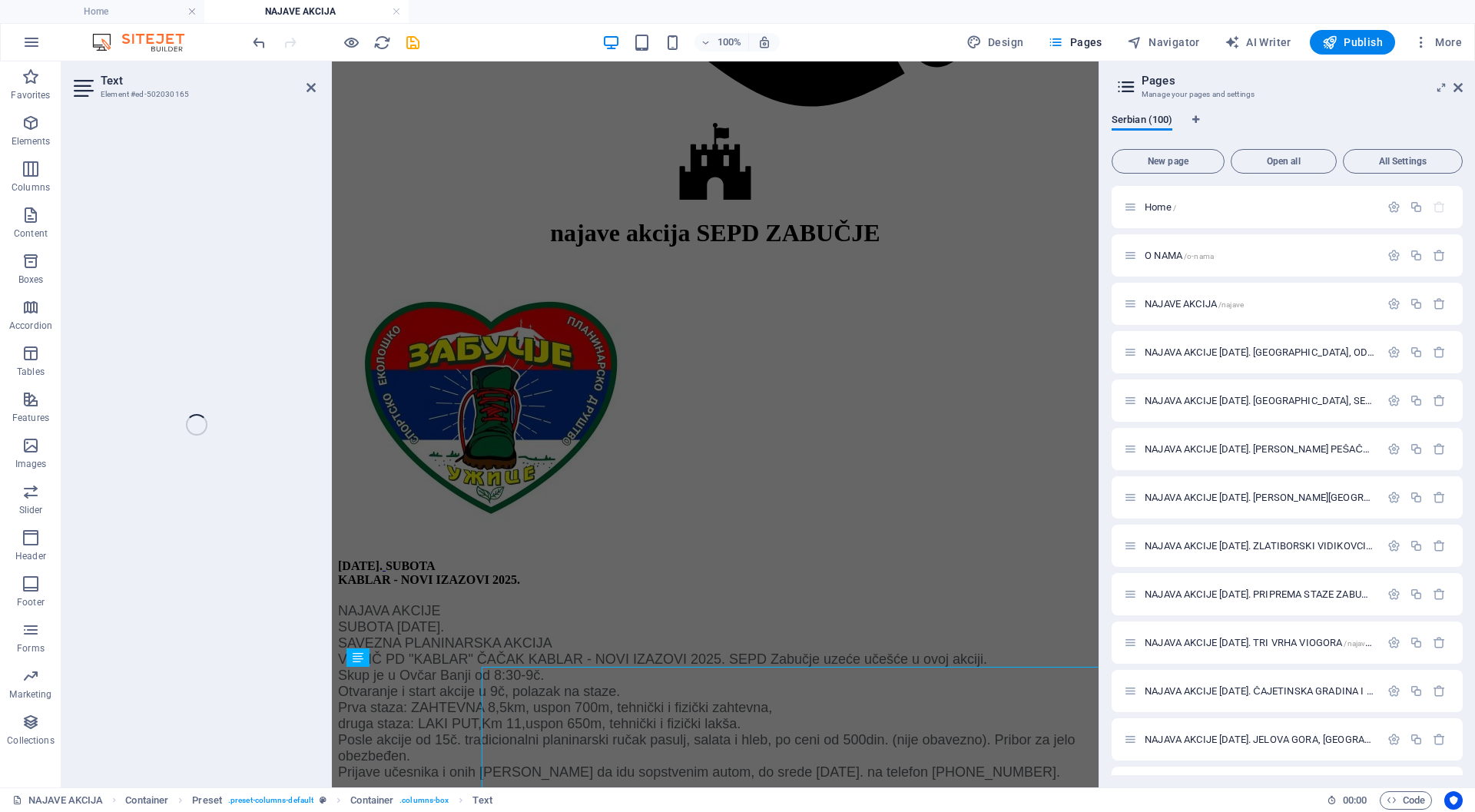
scroll to position [1166, 0]
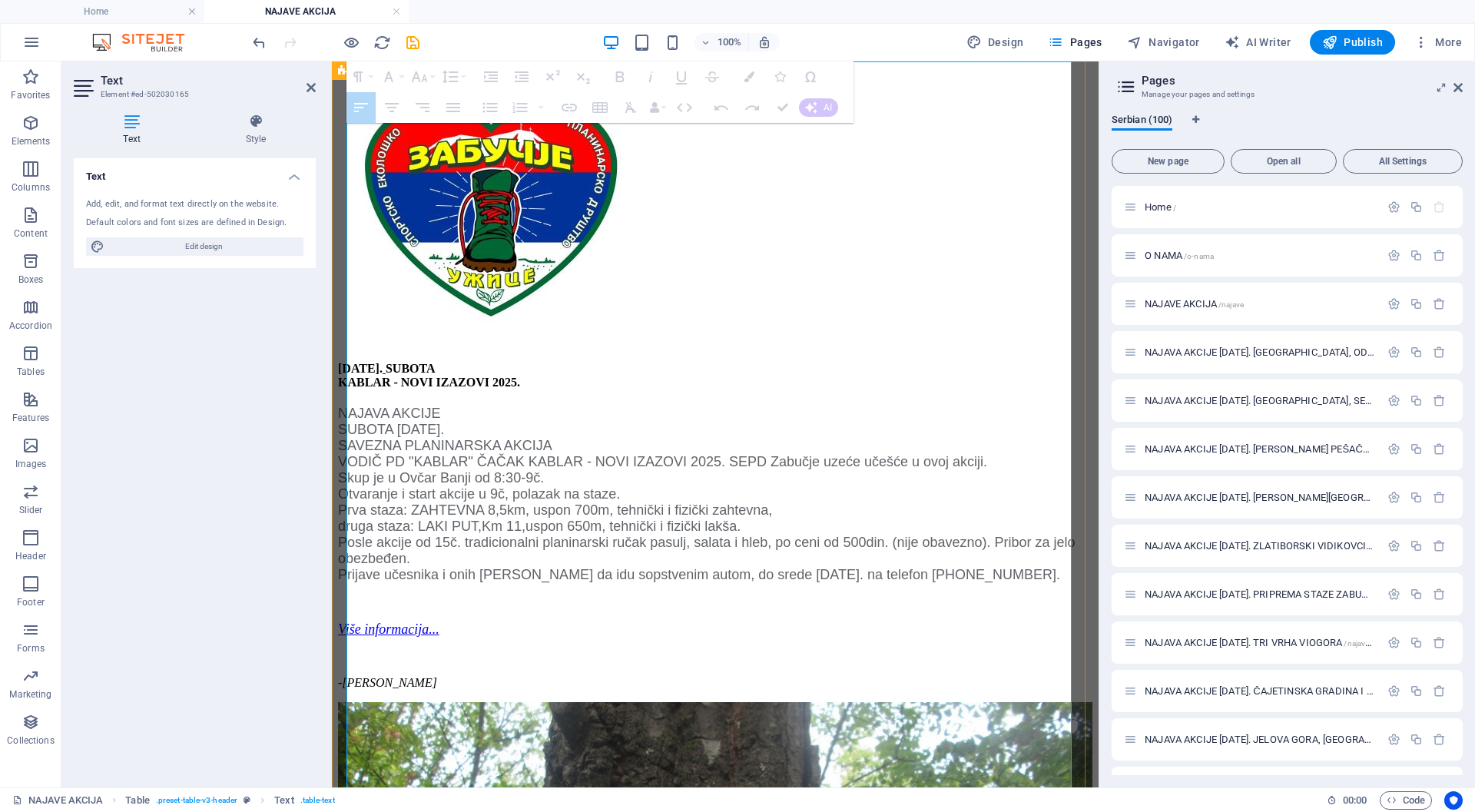
drag, startPoint x: 438, startPoint y: 163, endPoint x: 775, endPoint y: 175, distance: 337.2
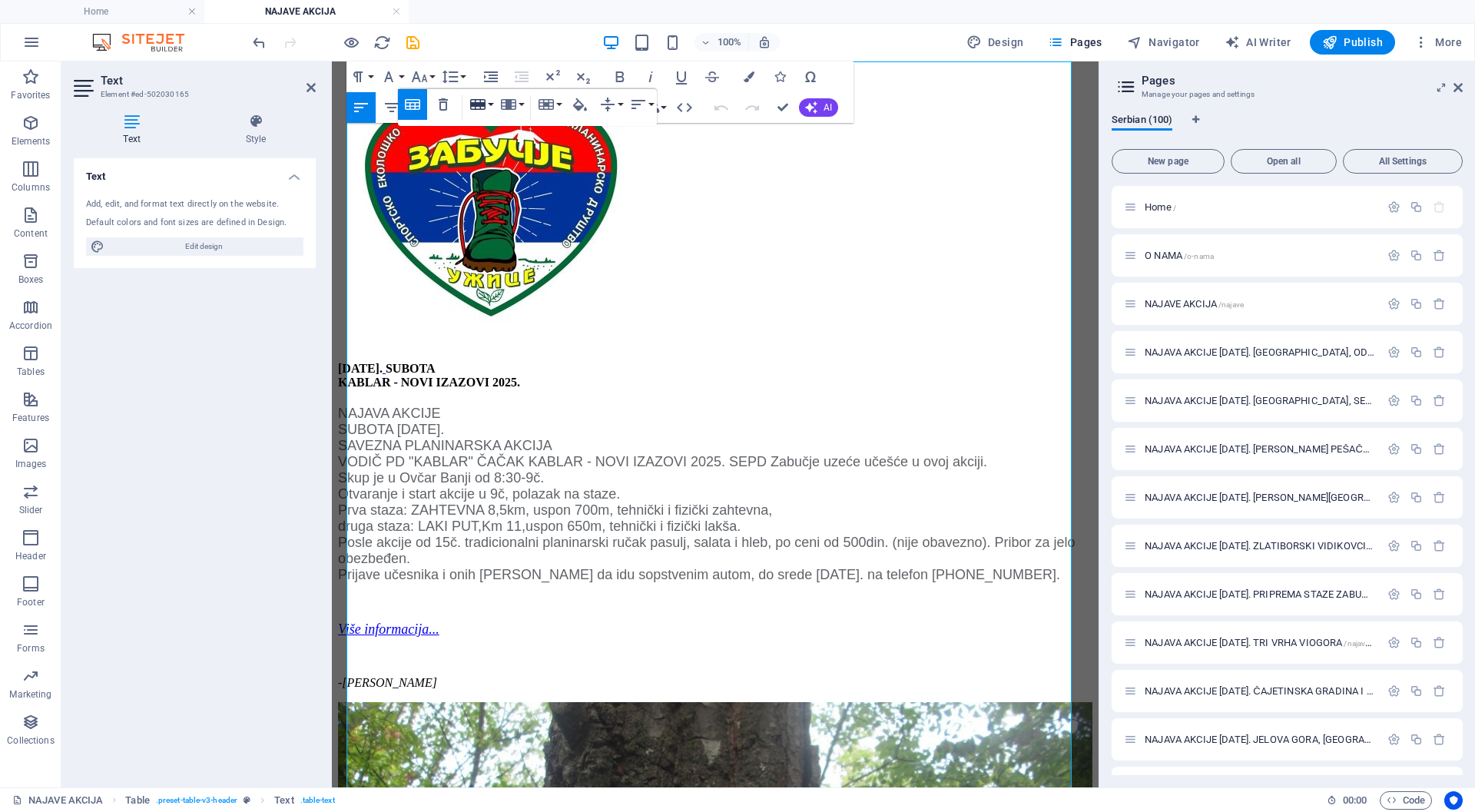
click at [488, 104] on button "Row" at bounding box center [481, 104] width 29 height 31
click at [511, 131] on link "Insert row above" at bounding box center [525, 134] width 117 height 23
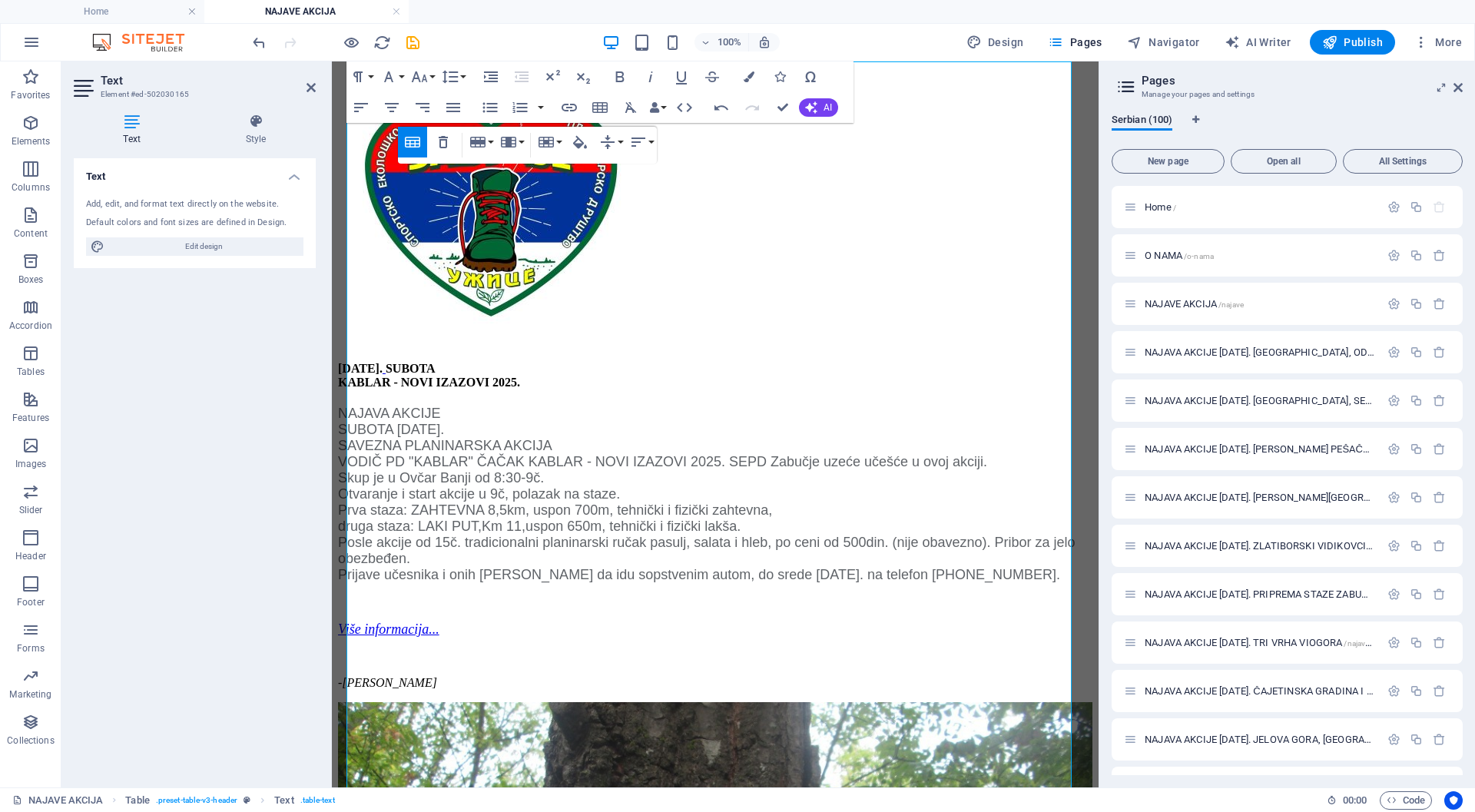
scroll to position [935, 0]
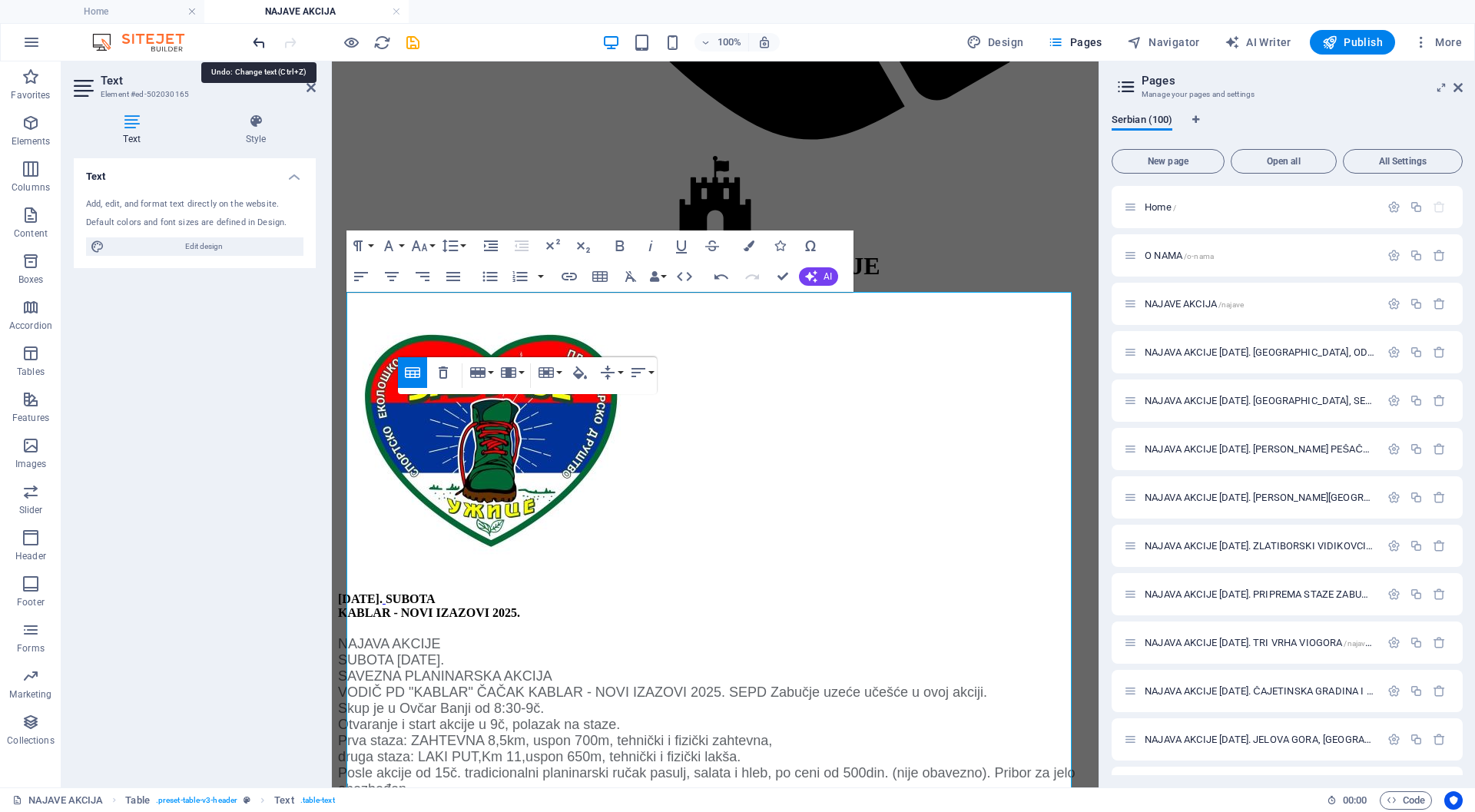
click at [258, 44] on icon "undo" at bounding box center [259, 43] width 17 height 17
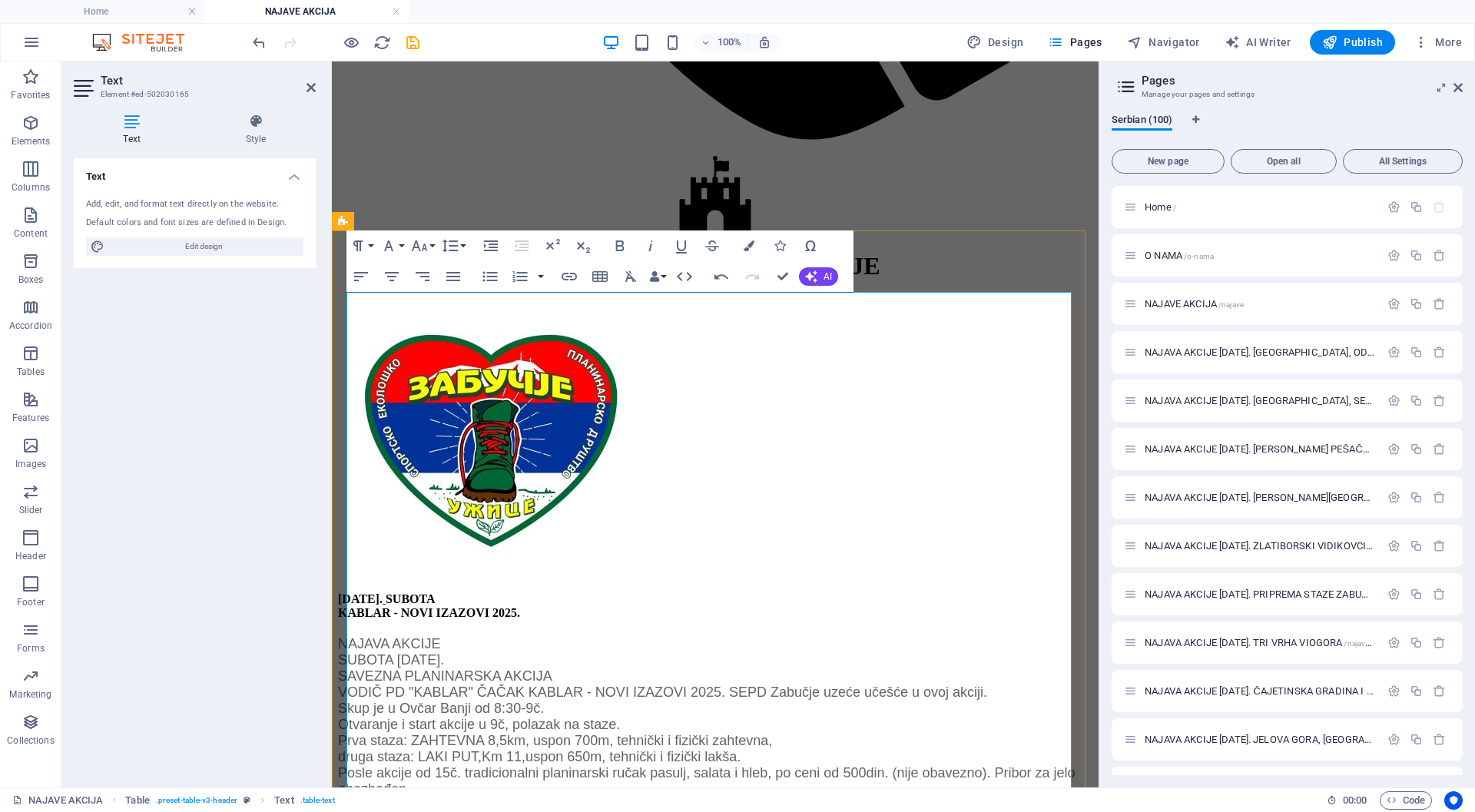
drag, startPoint x: 259, startPoint y: 39, endPoint x: 58, endPoint y: 115, distance: 214.9
click at [259, 39] on icon "undo" at bounding box center [259, 43] width 17 height 17
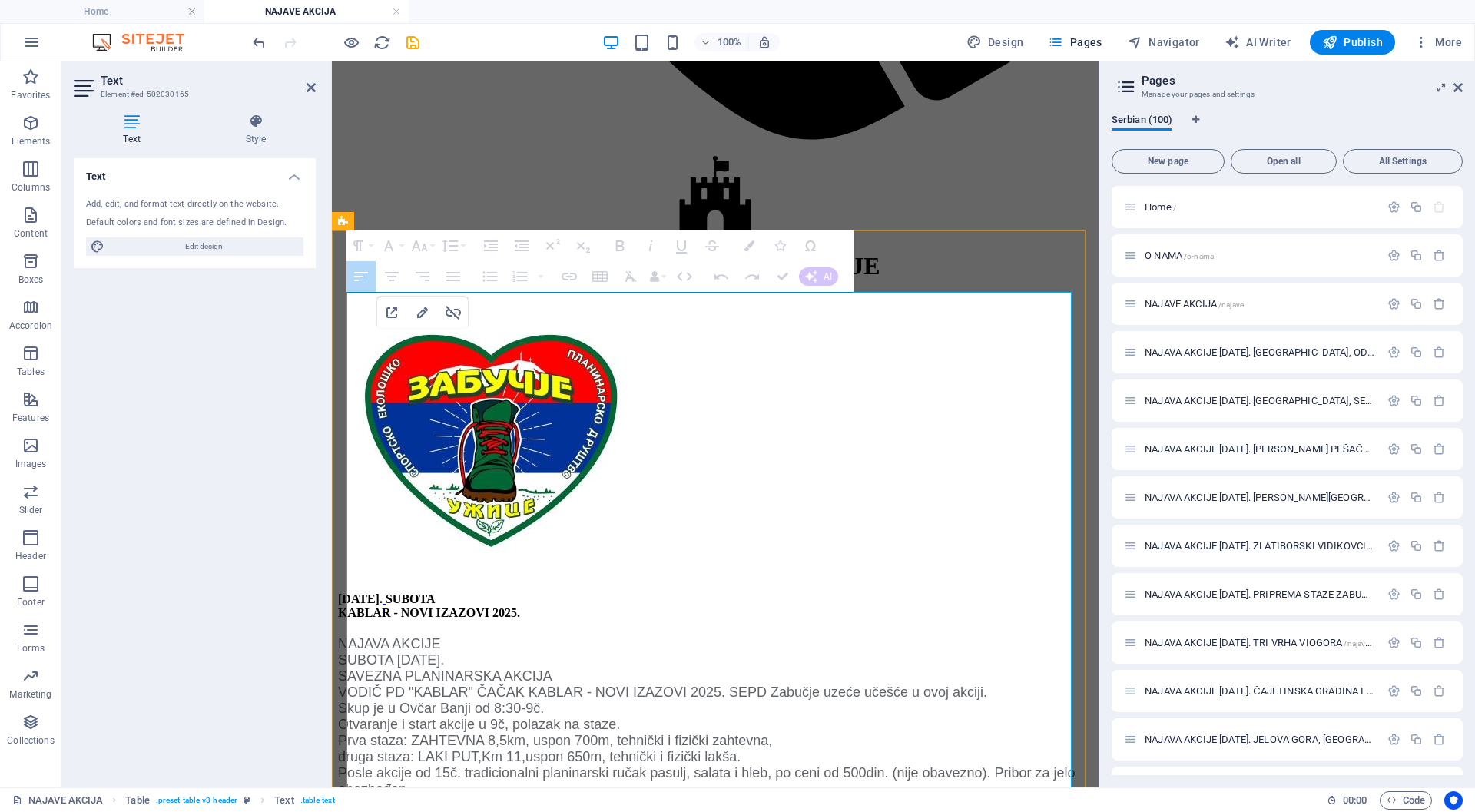
drag, startPoint x: 434, startPoint y: 389, endPoint x: 1016, endPoint y: 383, distance: 582.0
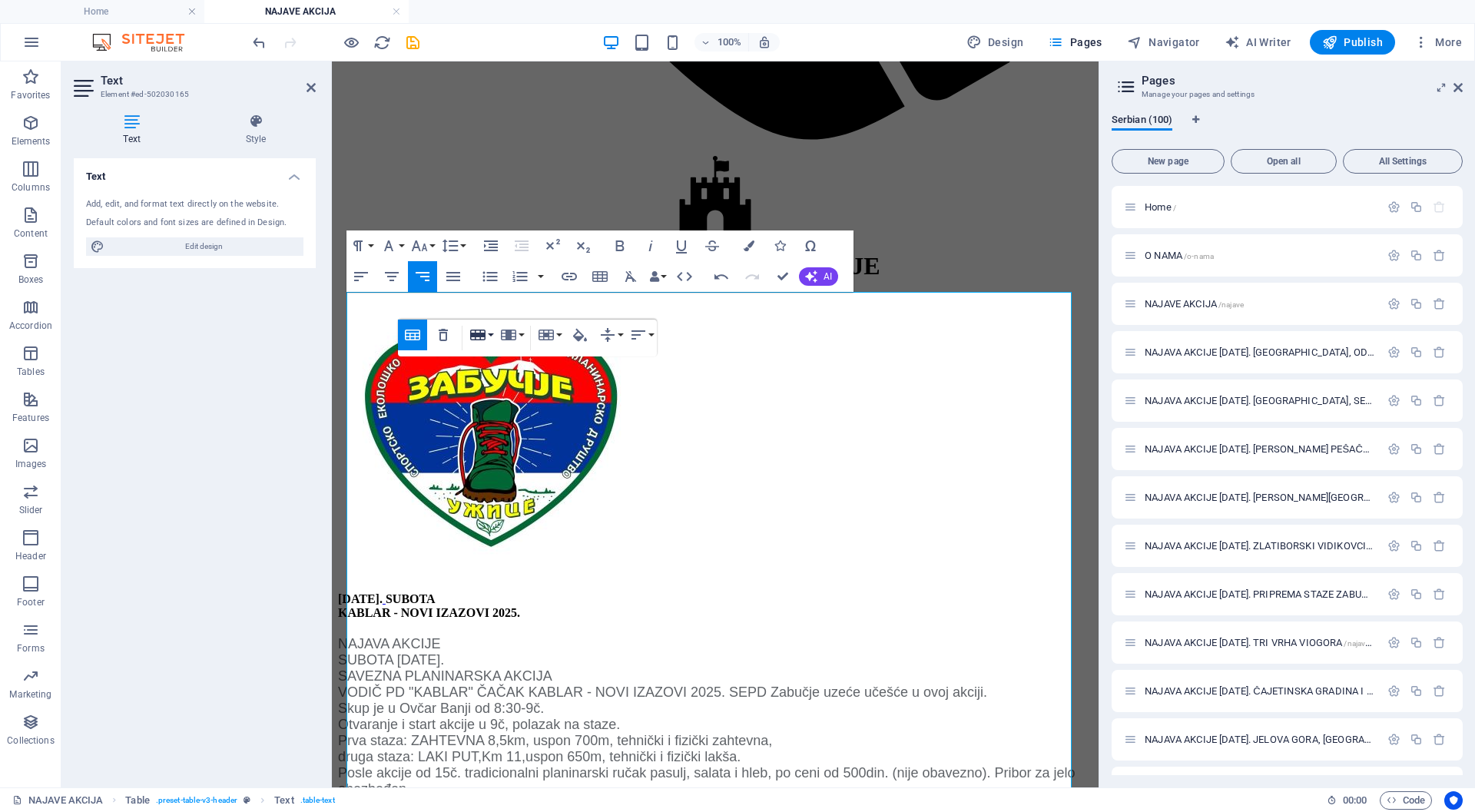
click at [492, 334] on button "Row" at bounding box center [481, 335] width 29 height 31
click at [504, 412] on link "Delete row" at bounding box center [525, 411] width 117 height 23
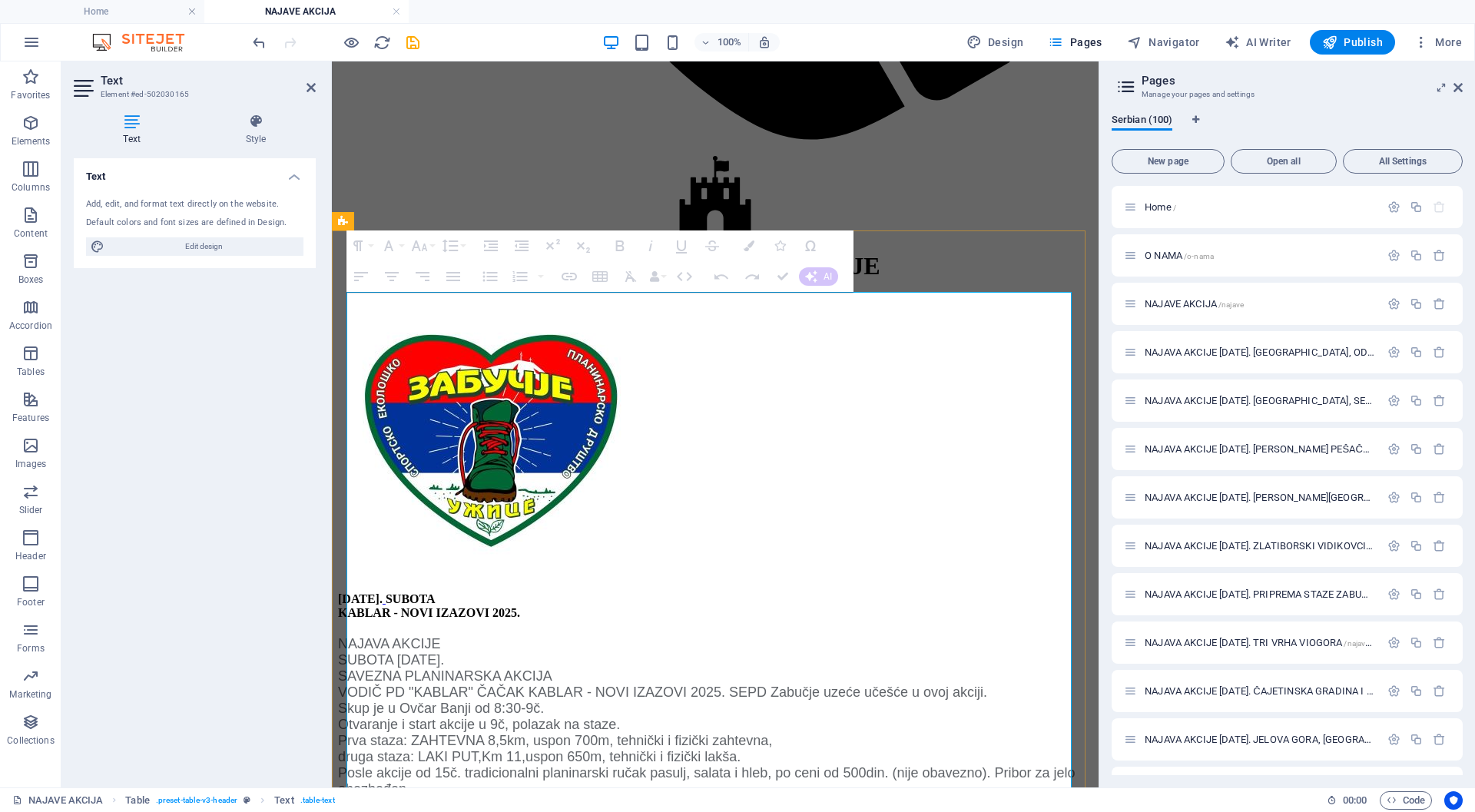
drag, startPoint x: 515, startPoint y: 351, endPoint x: 812, endPoint y: 378, distance: 298.2
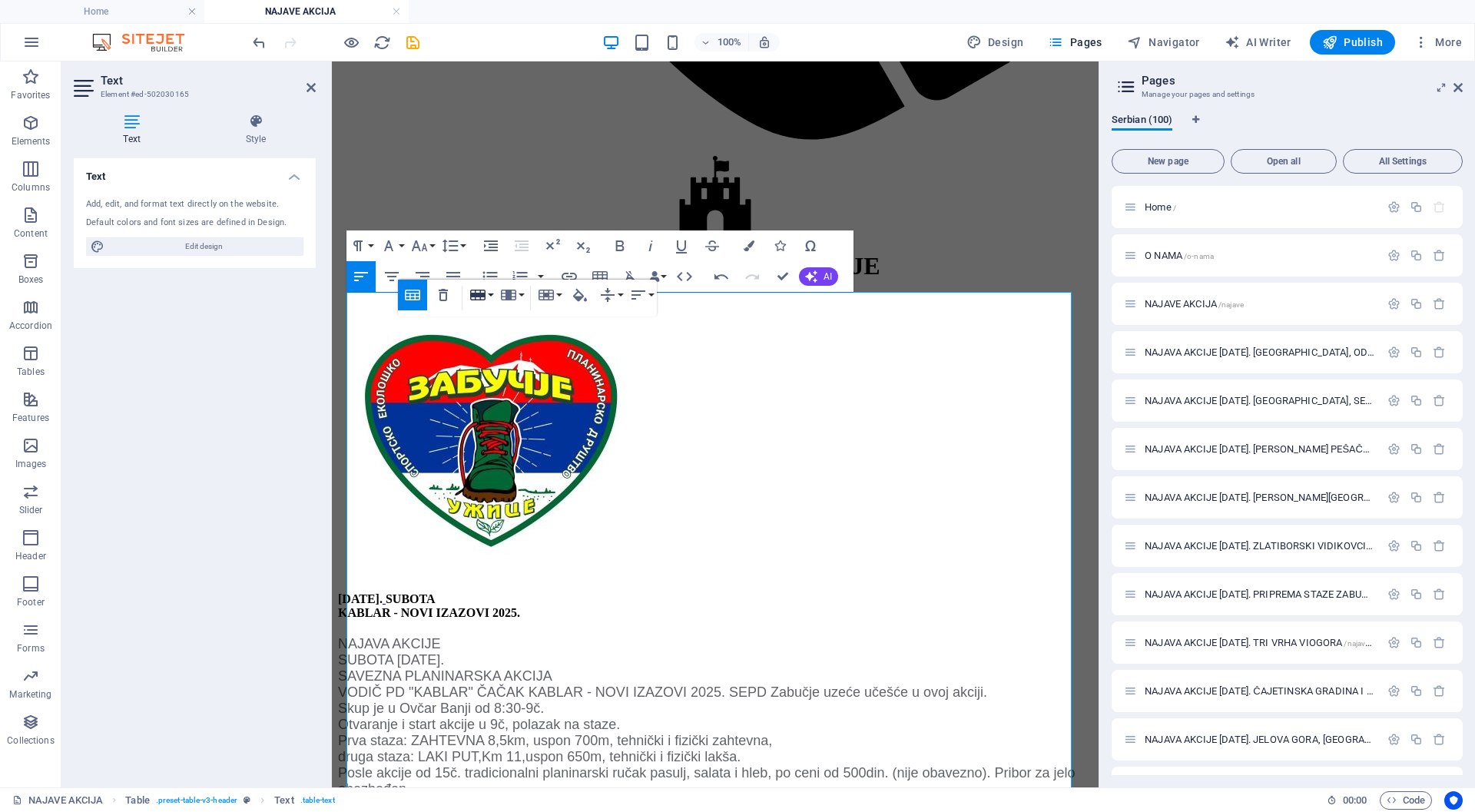
click at [482, 294] on icon "button" at bounding box center [477, 295] width 15 height 11
click at [495, 326] on link "Insert row above" at bounding box center [525, 324] width 117 height 23
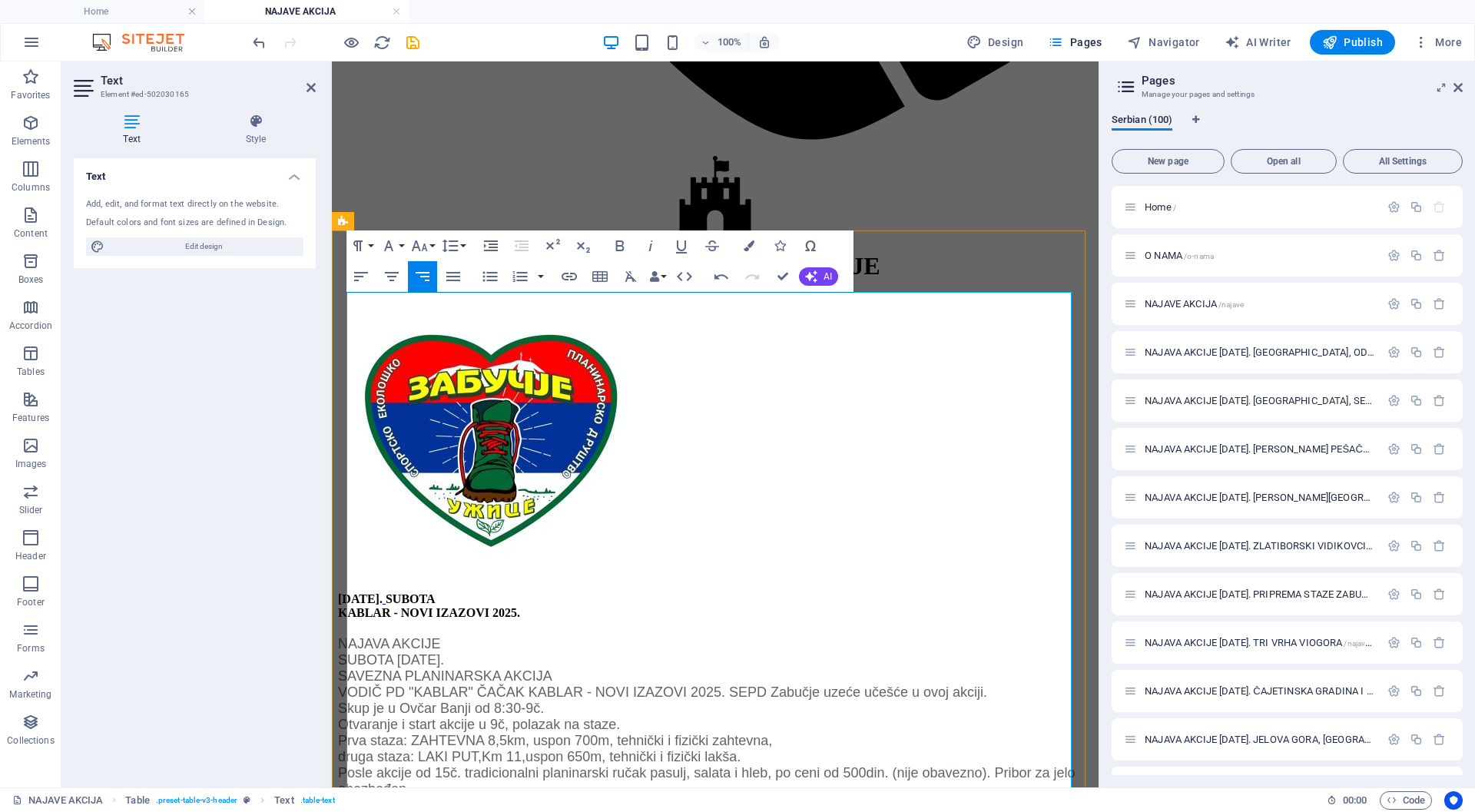
drag, startPoint x: 806, startPoint y: 347, endPoint x: 1067, endPoint y: 351, distance: 261.0
click at [357, 275] on icon "button" at bounding box center [360, 276] width 18 height 18
click at [383, 244] on icon "button" at bounding box center [388, 245] width 18 height 18
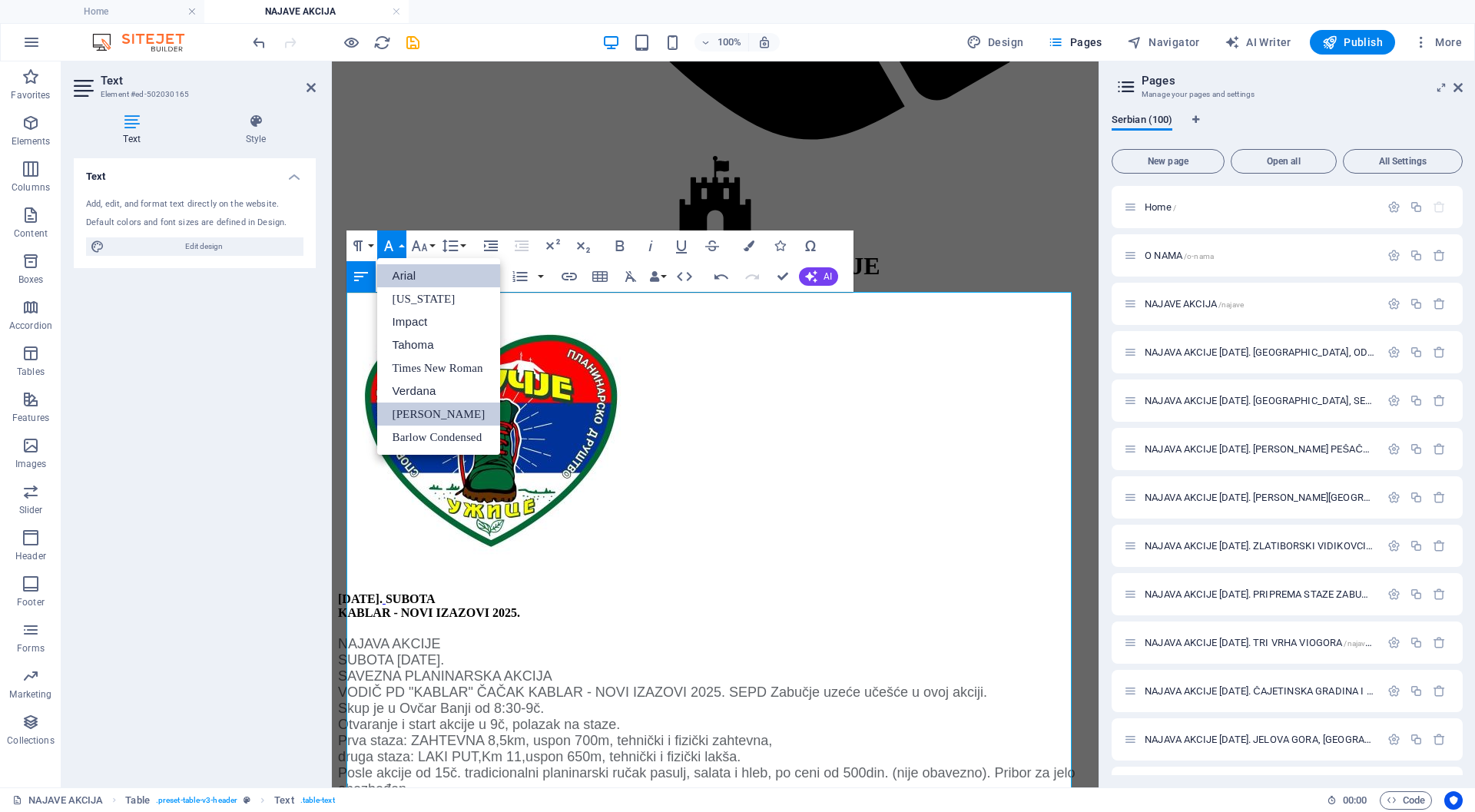
scroll to position [0, 0]
drag, startPoint x: 401, startPoint y: 281, endPoint x: 406, endPoint y: 254, distance: 27.5
click at [401, 282] on link "Arial" at bounding box center [439, 275] width 124 height 23
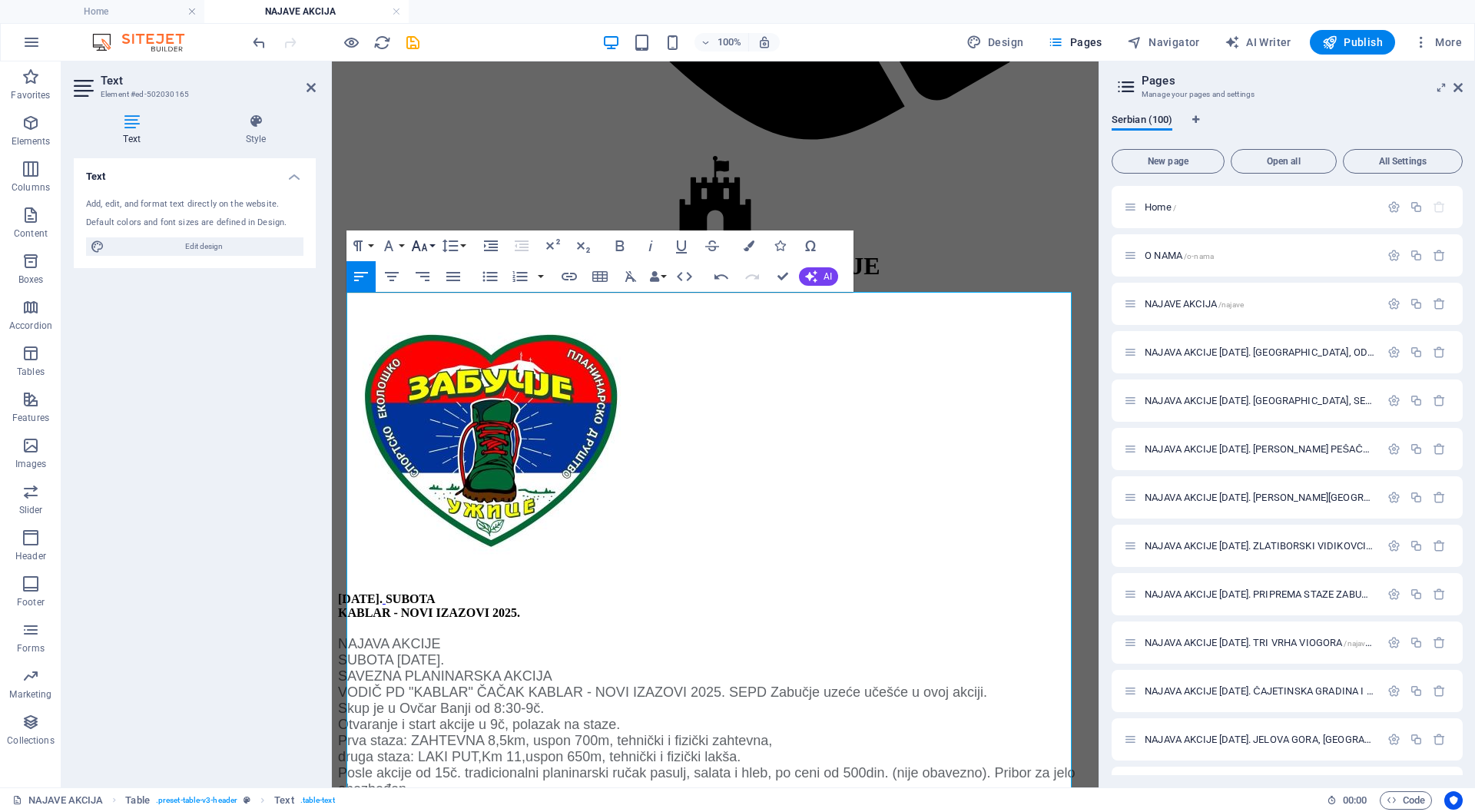
click at [418, 241] on icon "button" at bounding box center [419, 245] width 18 height 18
click at [436, 408] on link "18" at bounding box center [435, 414] width 55 height 23
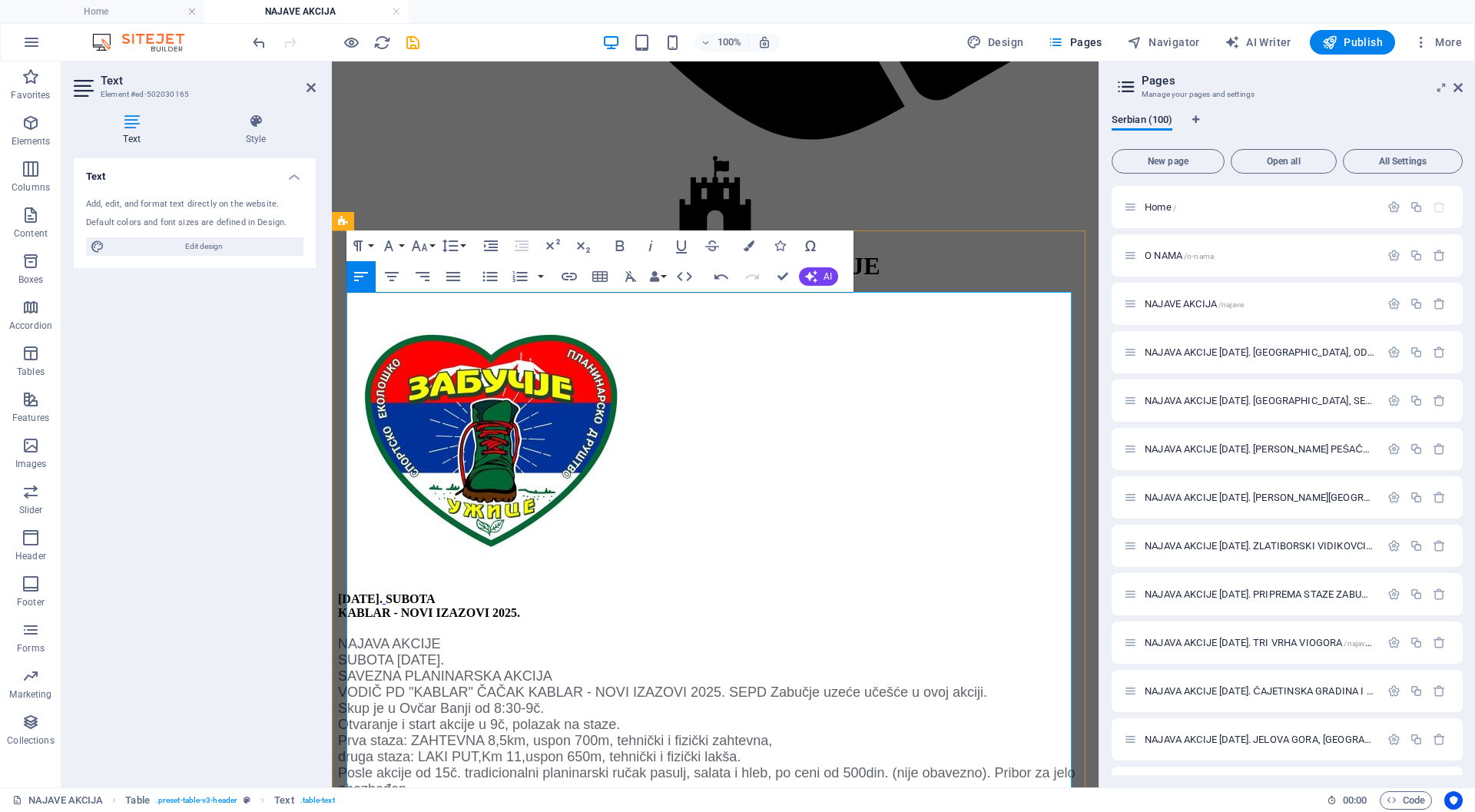
drag, startPoint x: 482, startPoint y: 356, endPoint x: 352, endPoint y: 350, distance: 130.1
click at [386, 246] on icon "button" at bounding box center [389, 246] width 10 height 11
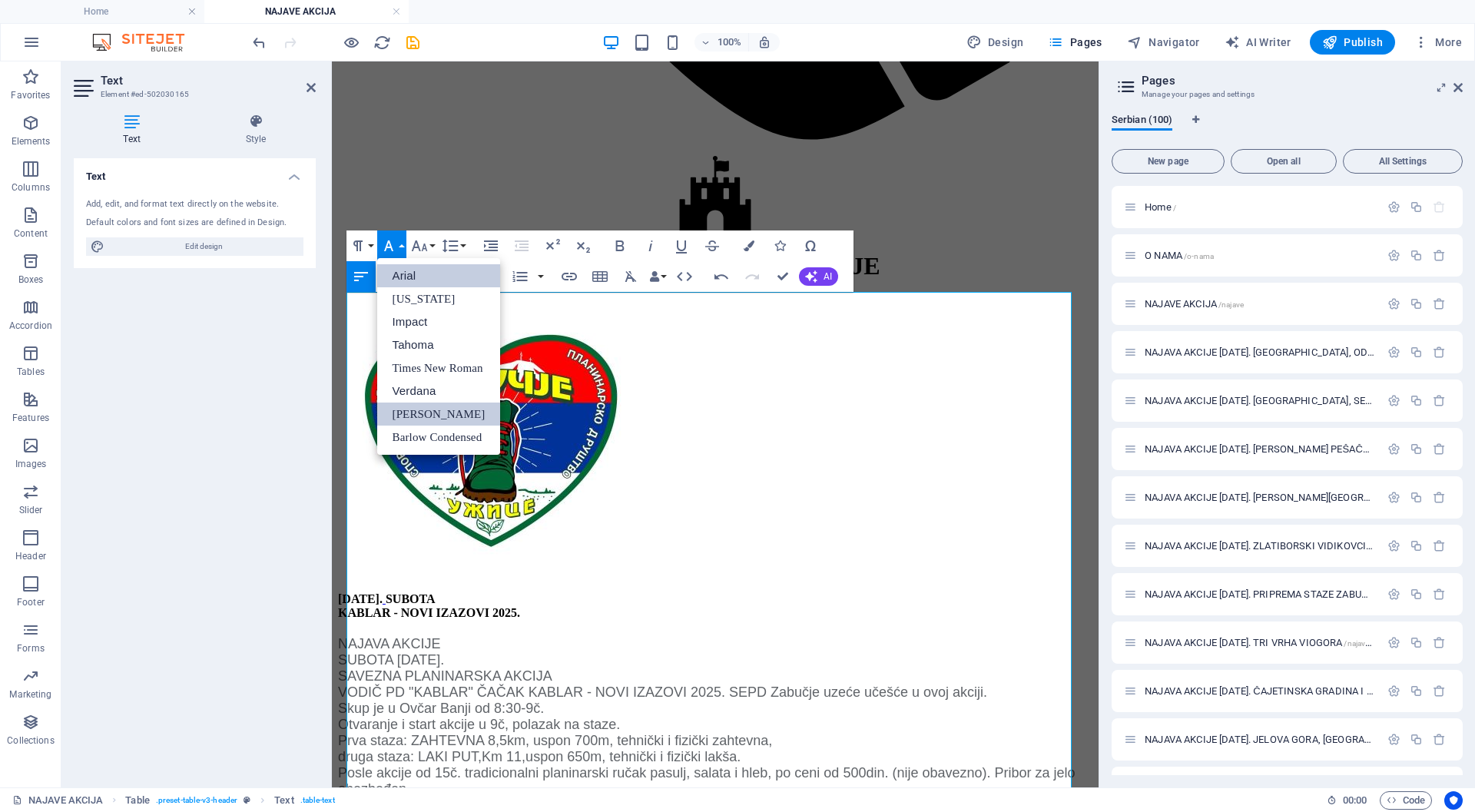
click at [401, 270] on link "Arial" at bounding box center [439, 275] width 124 height 23
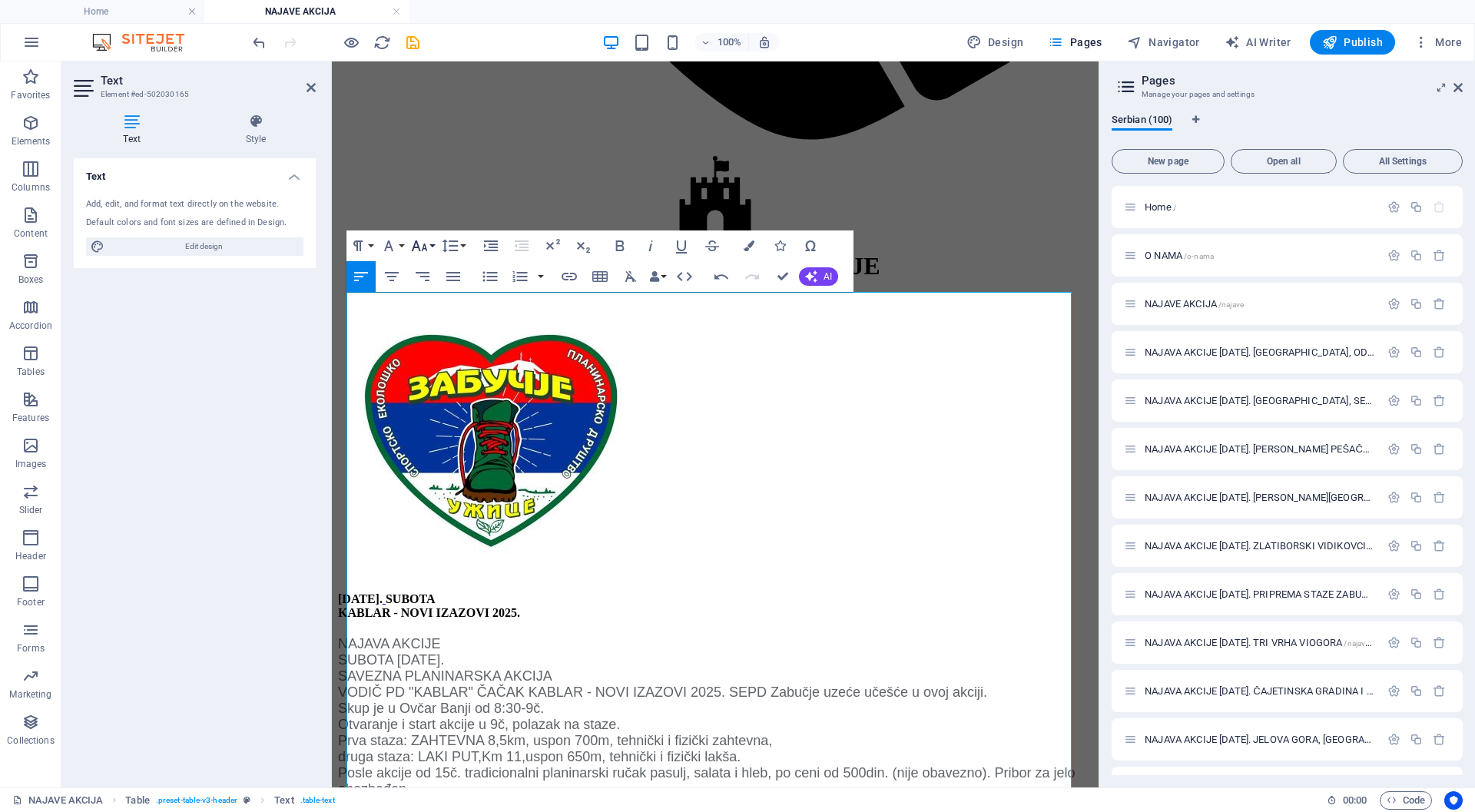
click at [416, 245] on icon "button" at bounding box center [419, 245] width 18 height 18
click at [438, 411] on link "18" at bounding box center [435, 414] width 55 height 23
click at [525, 336] on icon "button" at bounding box center [527, 340] width 18 height 18
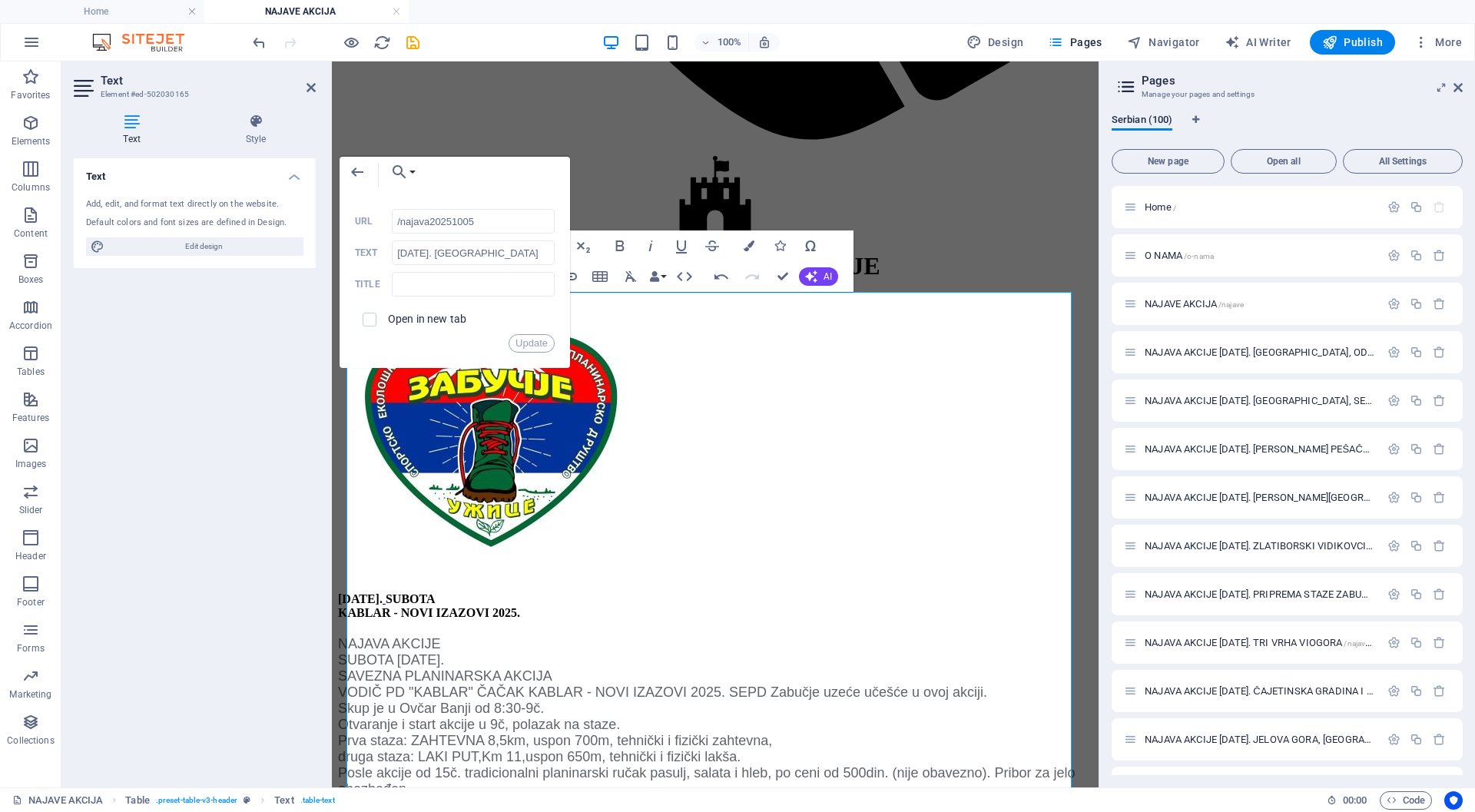
drag, startPoint x: 500, startPoint y: 225, endPoint x: 382, endPoint y: 222, distance: 118.0
click at [382, 222] on div "/najava20251005 URL" at bounding box center [454, 222] width 200 height 25
click at [527, 338] on button "Update" at bounding box center [531, 343] width 46 height 18
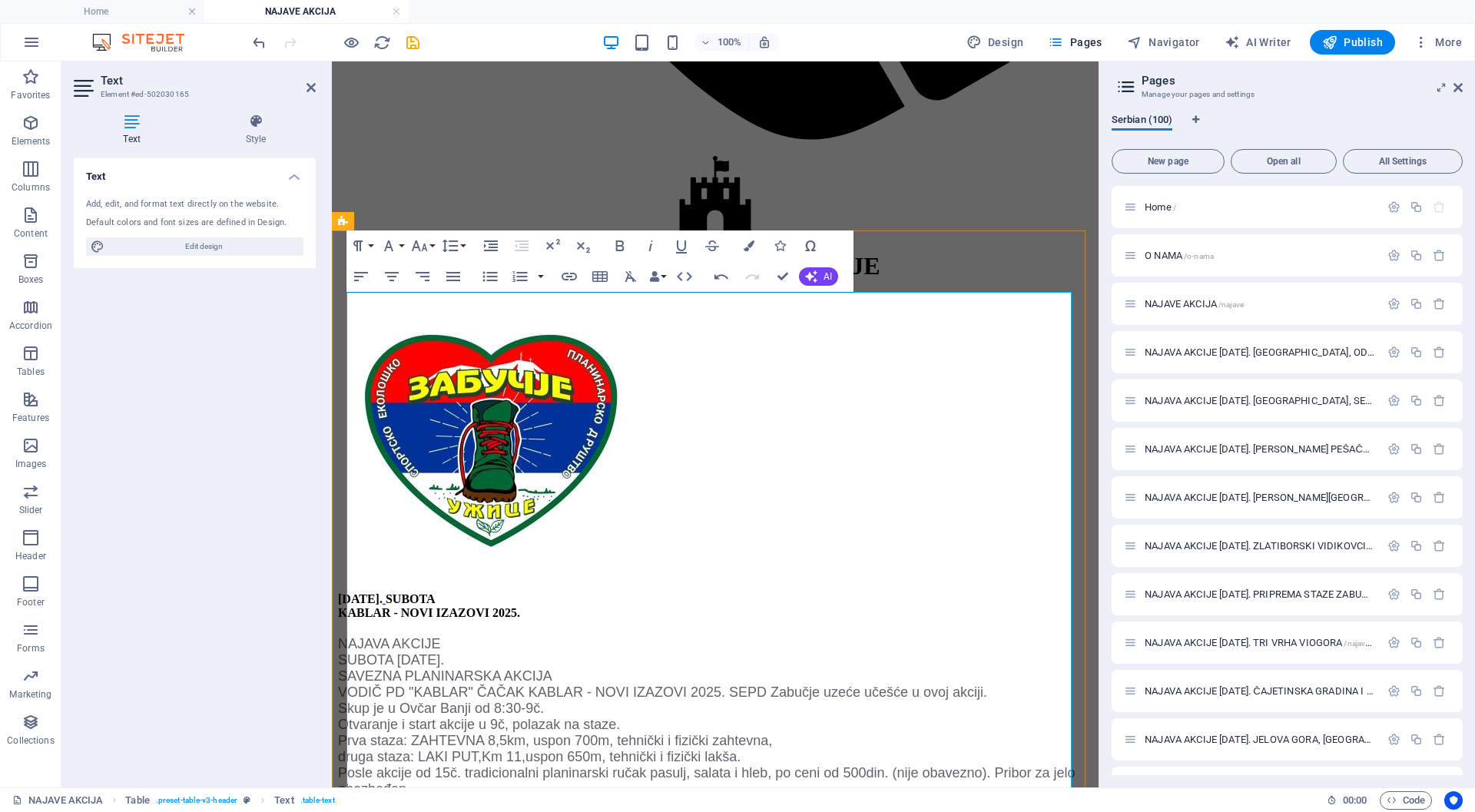
drag, startPoint x: 506, startPoint y: 350, endPoint x: 413, endPoint y: 324, distance: 96.6
type input "[DATE]. SUBOTA"
click at [571, 273] on icon "button" at bounding box center [569, 276] width 18 height 18
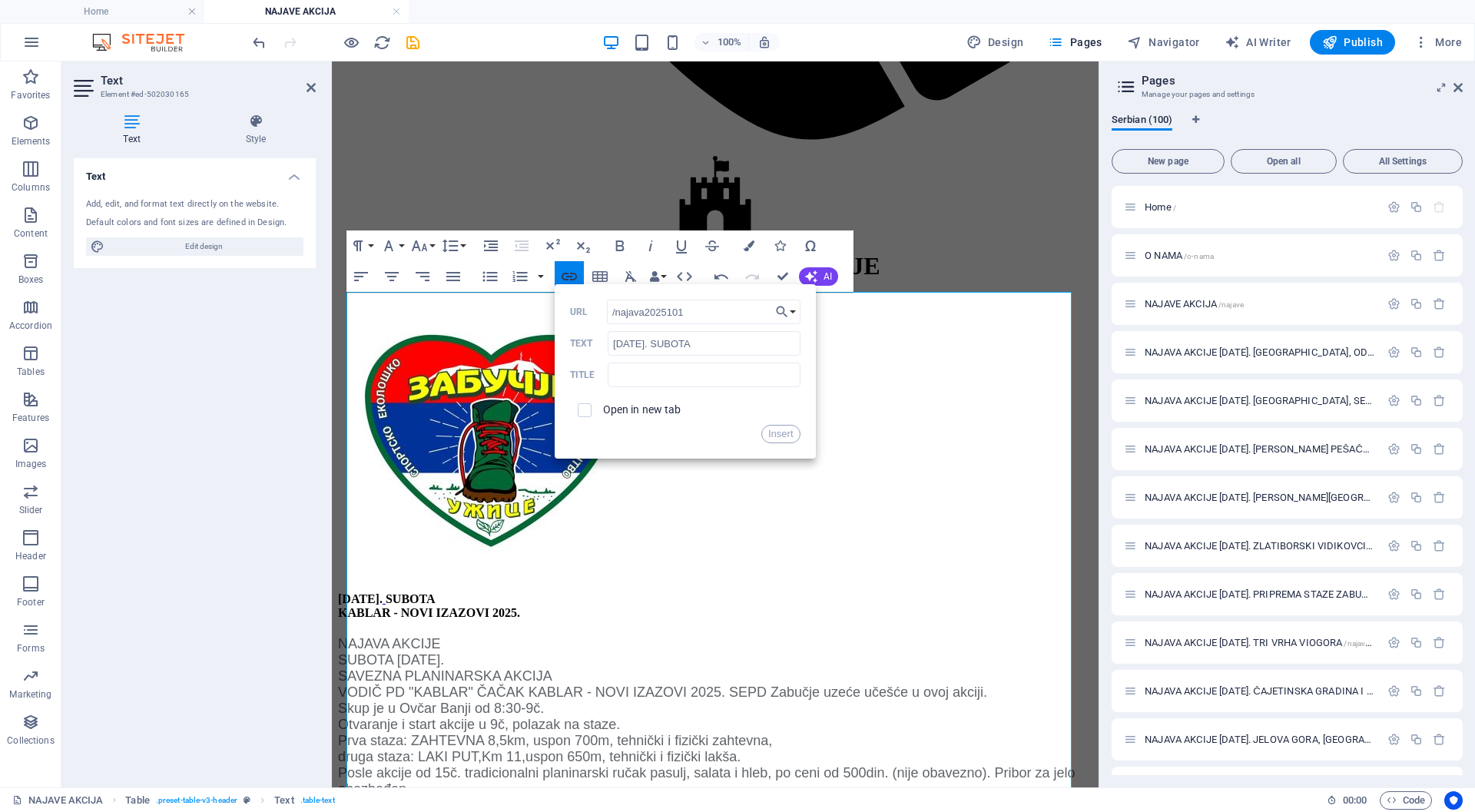
type input "/najava20251011"
drag, startPoint x: 711, startPoint y: 313, endPoint x: 572, endPoint y: 309, distance: 139.1
click at [572, 309] on div "/najava20251011 URL" at bounding box center [685, 313] width 230 height 25
click at [774, 430] on button "Insert" at bounding box center [781, 434] width 39 height 18
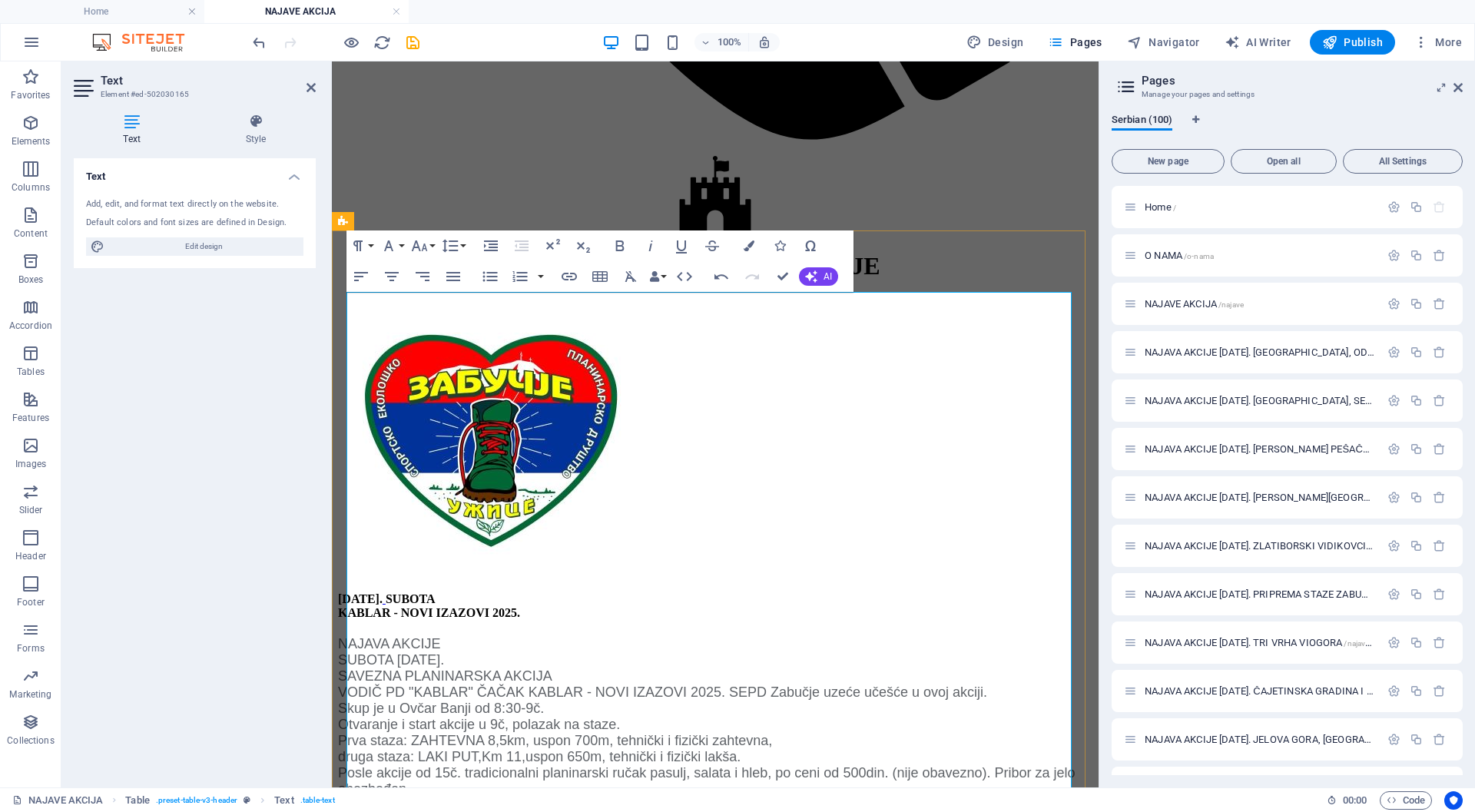
drag, startPoint x: 1049, startPoint y: 347, endPoint x: 717, endPoint y: 347, distance: 332.0
type input "KABLAR - NOVI IZAZOVI 2025. SAVEZNA AKCIJA"
click at [563, 274] on icon "button" at bounding box center [568, 277] width 15 height 8
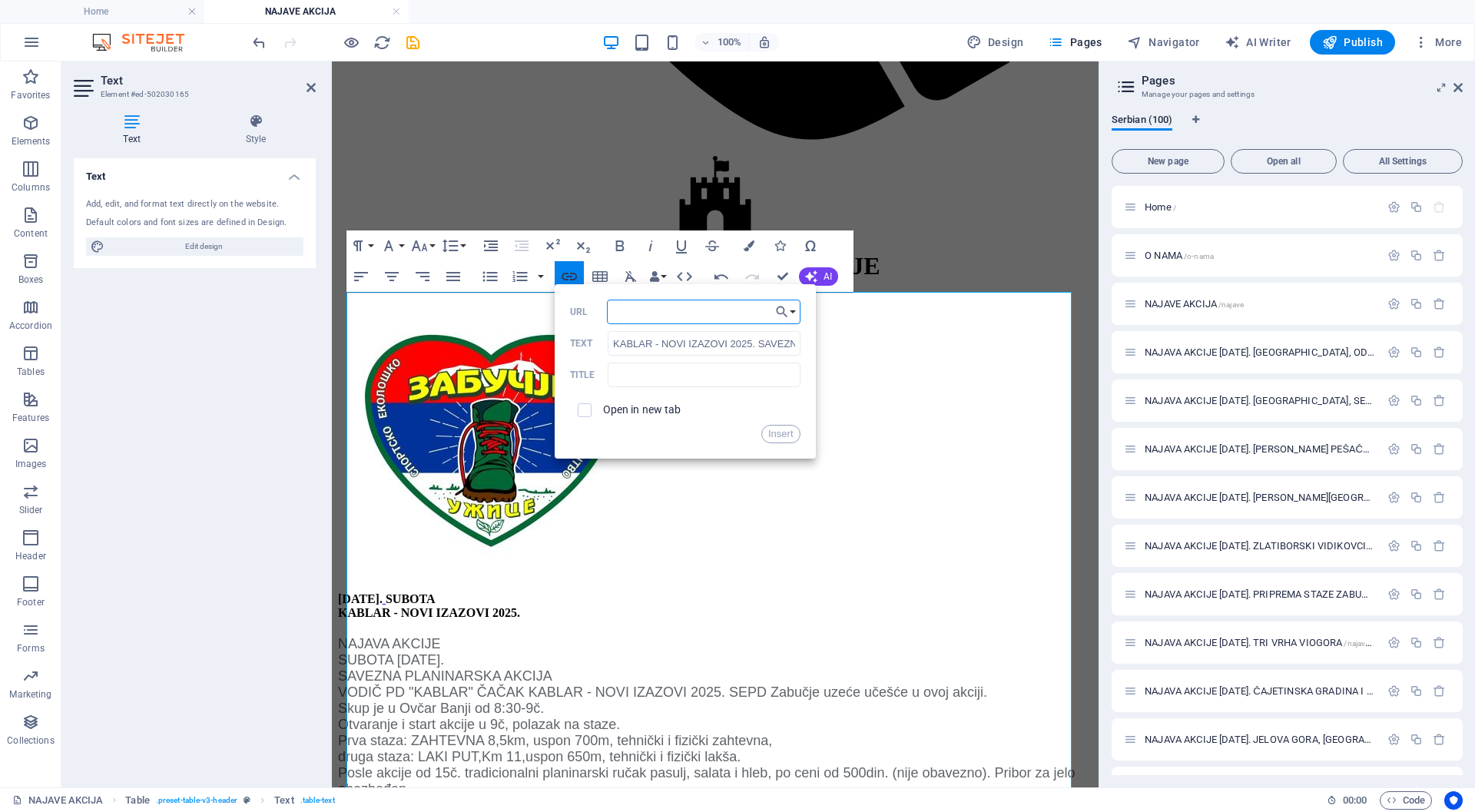
type input "/najava20251011"
click at [788, 431] on button "Insert" at bounding box center [781, 434] width 39 height 18
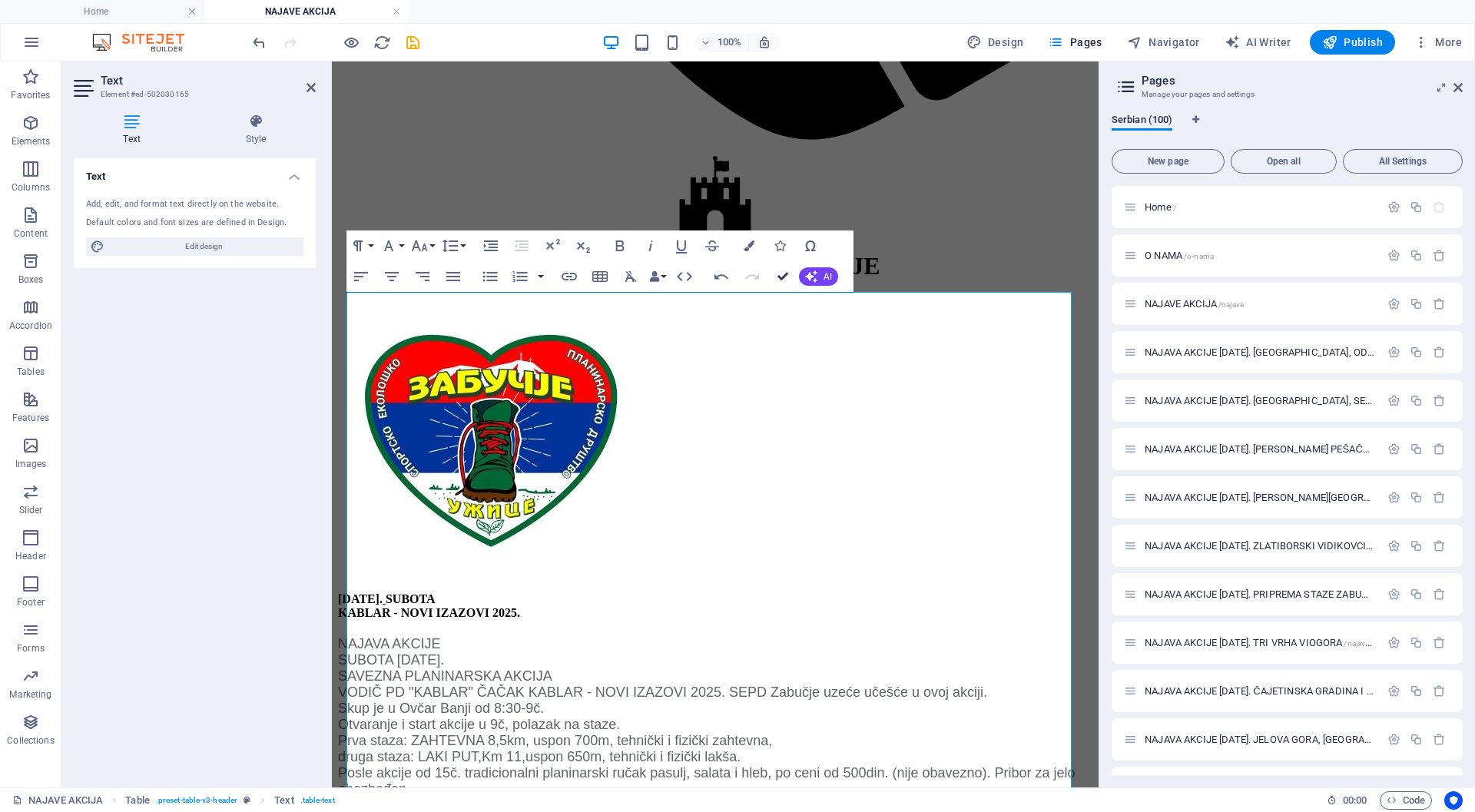
drag, startPoint x: 784, startPoint y: 275, endPoint x: 721, endPoint y: 214, distance: 87.7
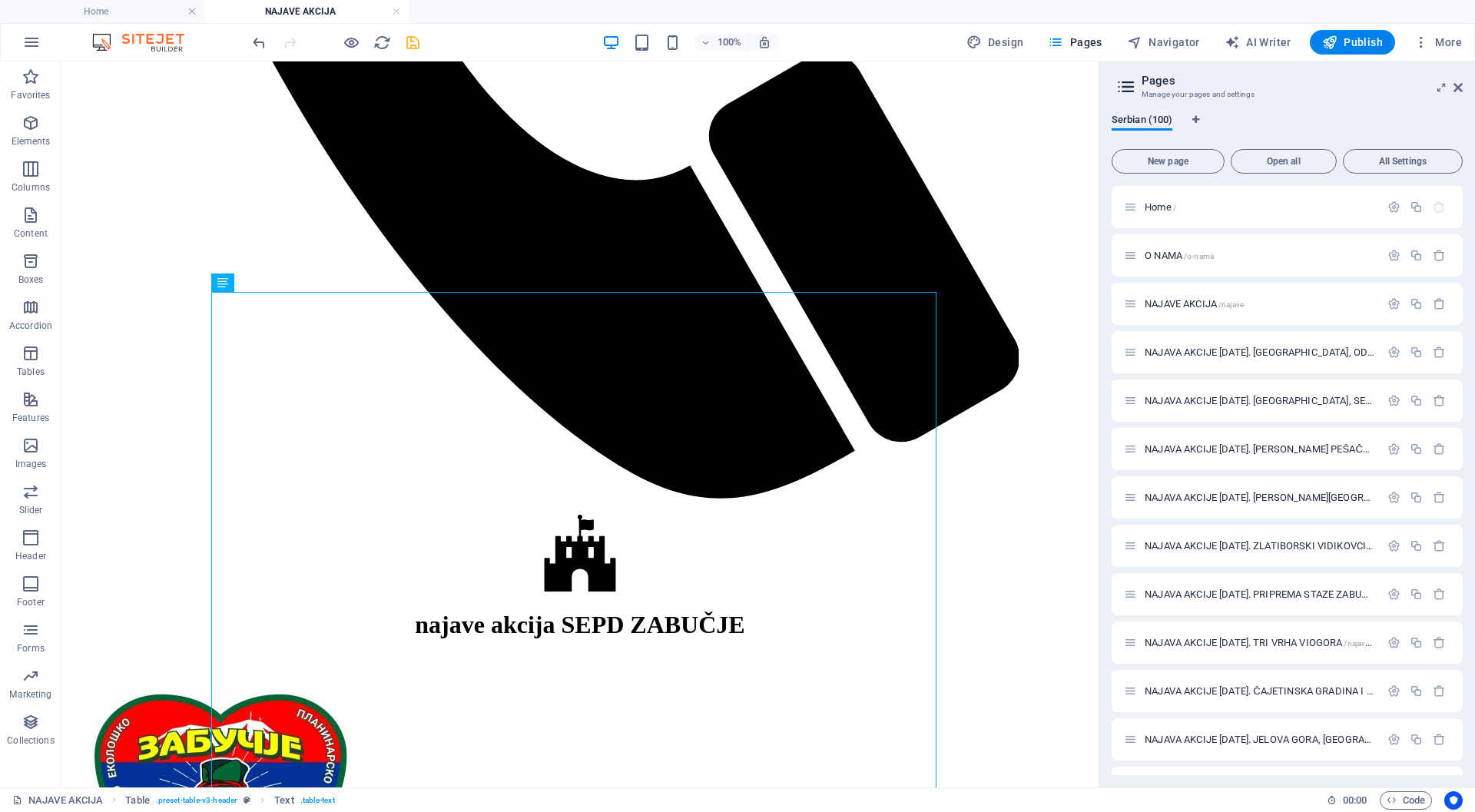
click at [412, 42] on icon "save" at bounding box center [412, 43] width 17 height 17
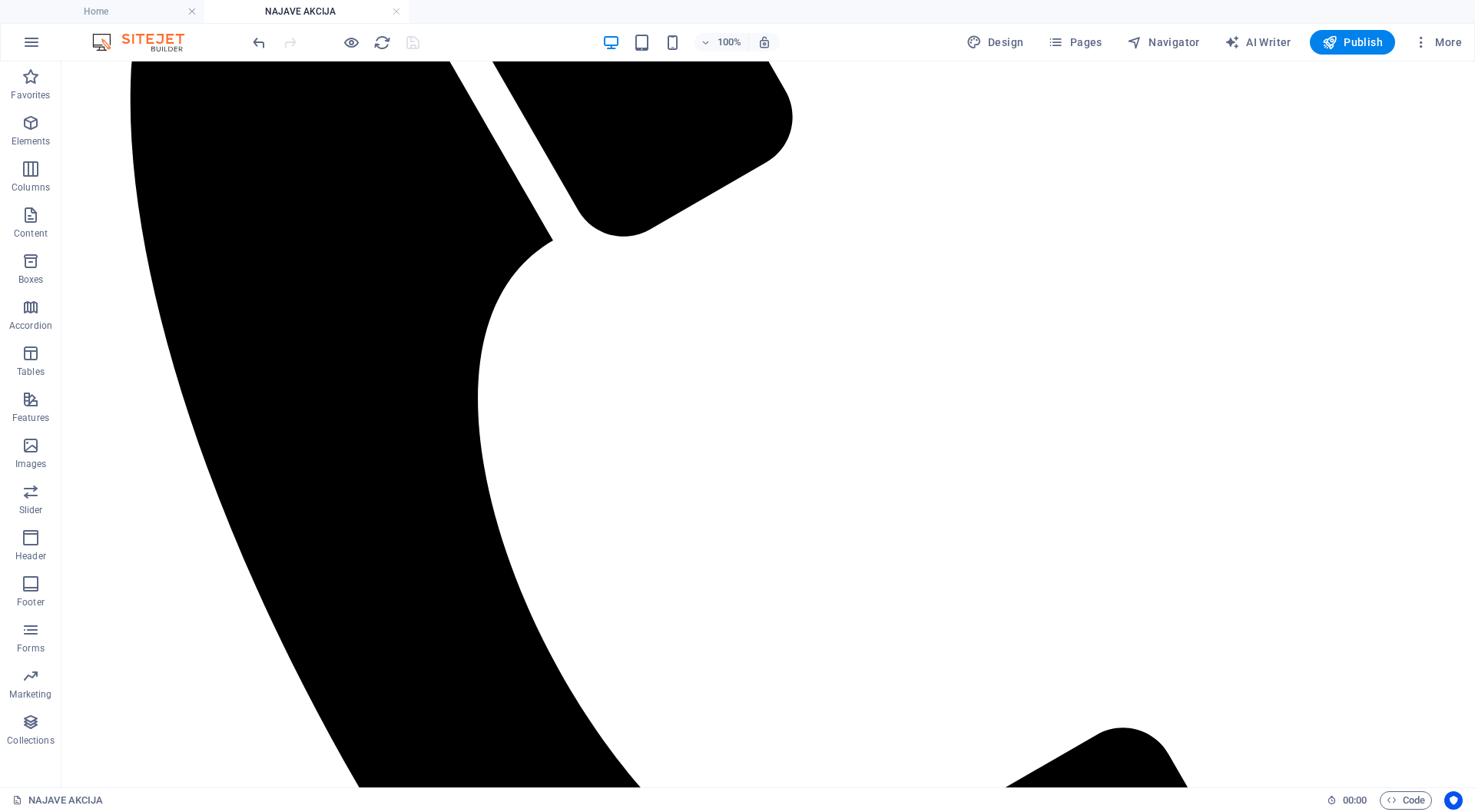
scroll to position [441, 0]
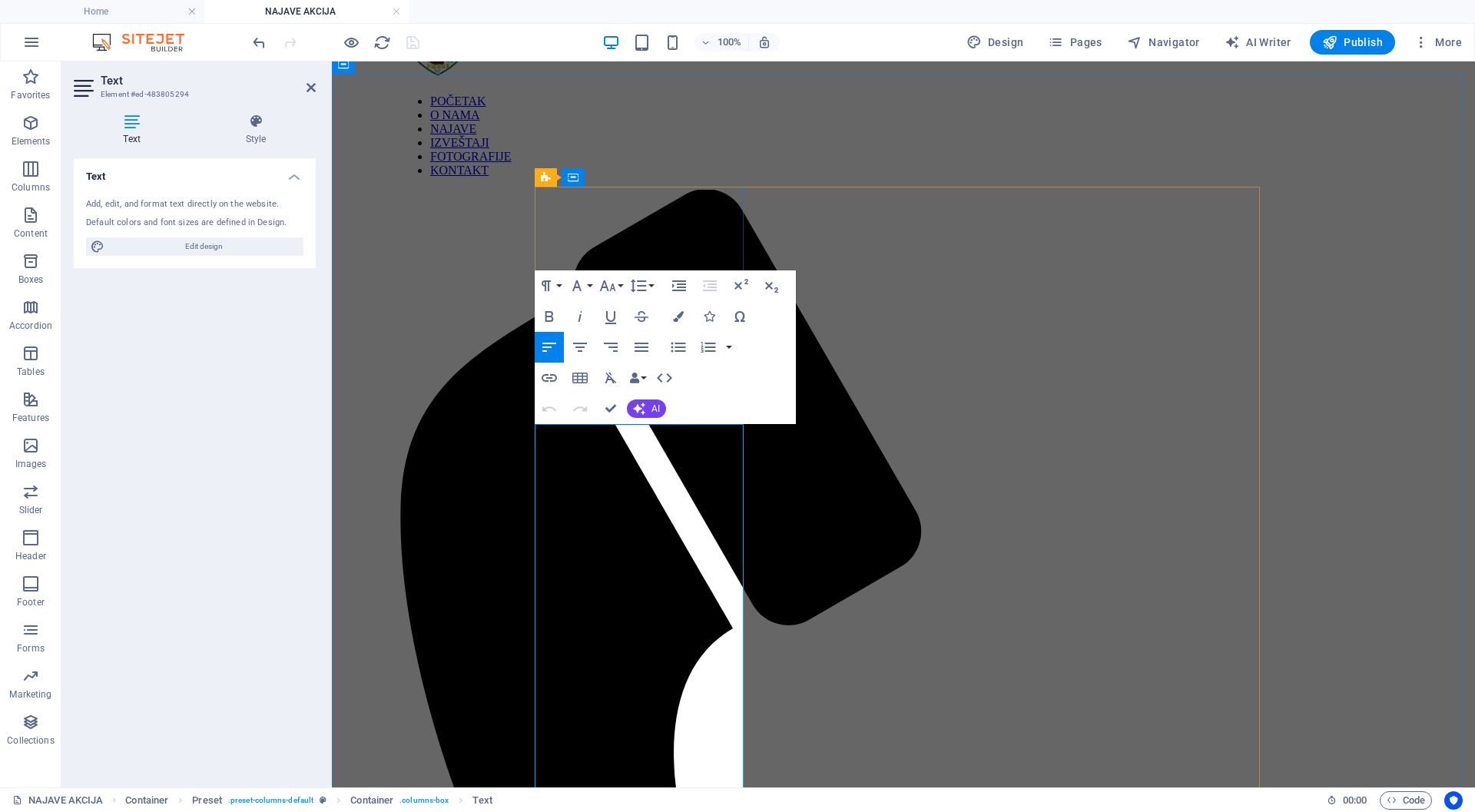
scroll to position [525, 0]
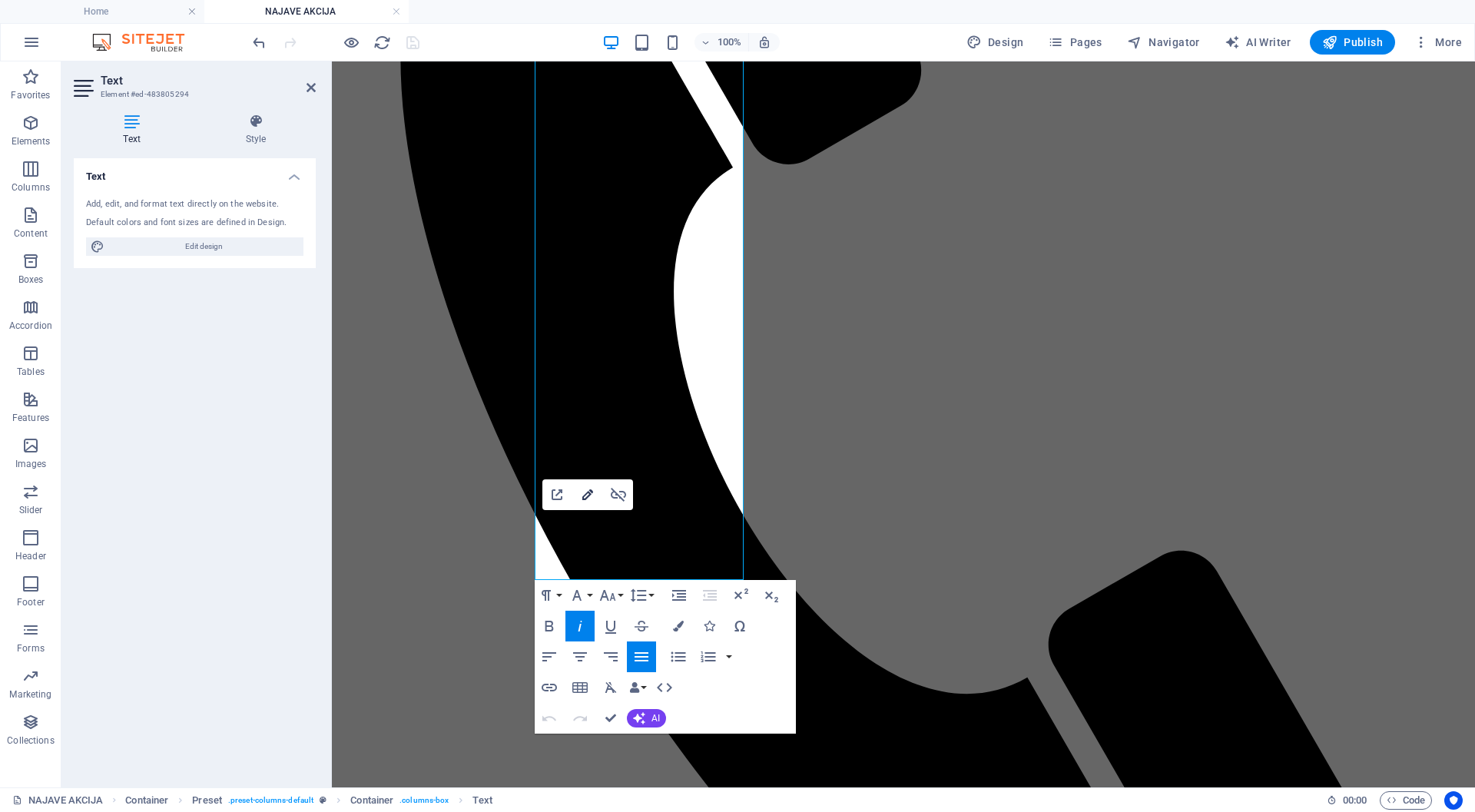
drag, startPoint x: 265, startPoint y: 465, endPoint x: 587, endPoint y: 494, distance: 323.3
click at [587, 494] on icon "button" at bounding box center [588, 495] width 11 height 11
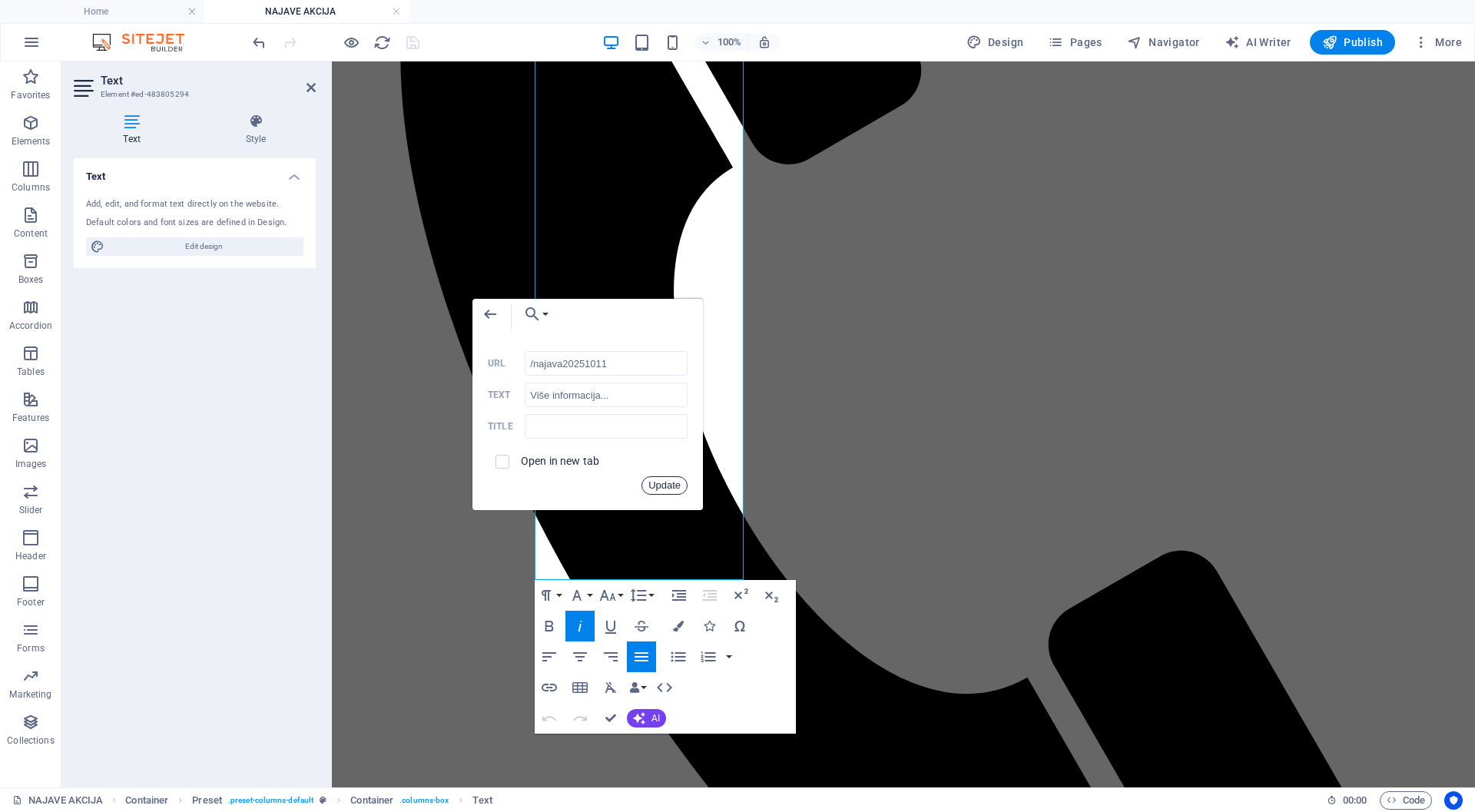
click at [675, 480] on button "Update" at bounding box center [664, 485] width 46 height 18
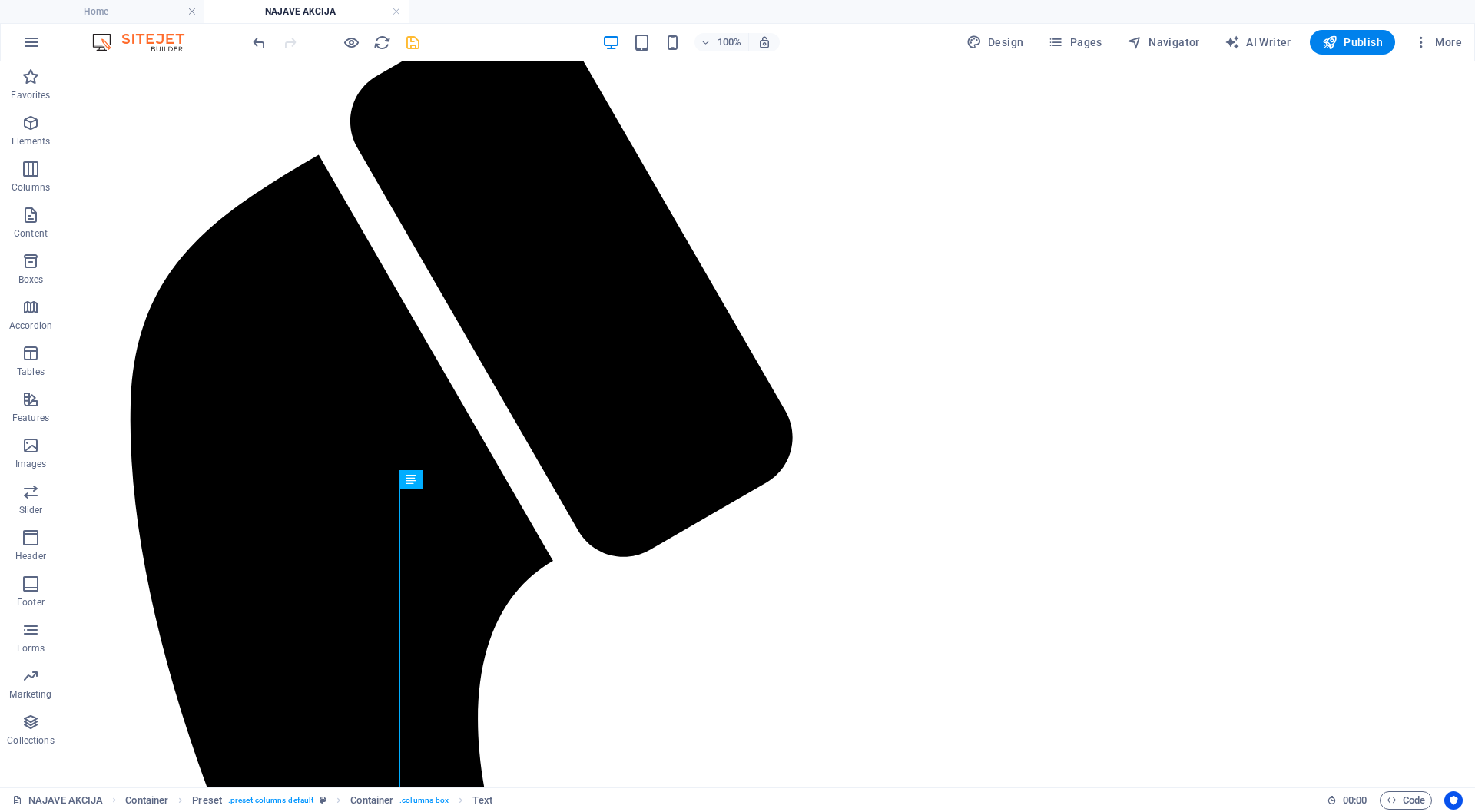
scroll to position [0, 0]
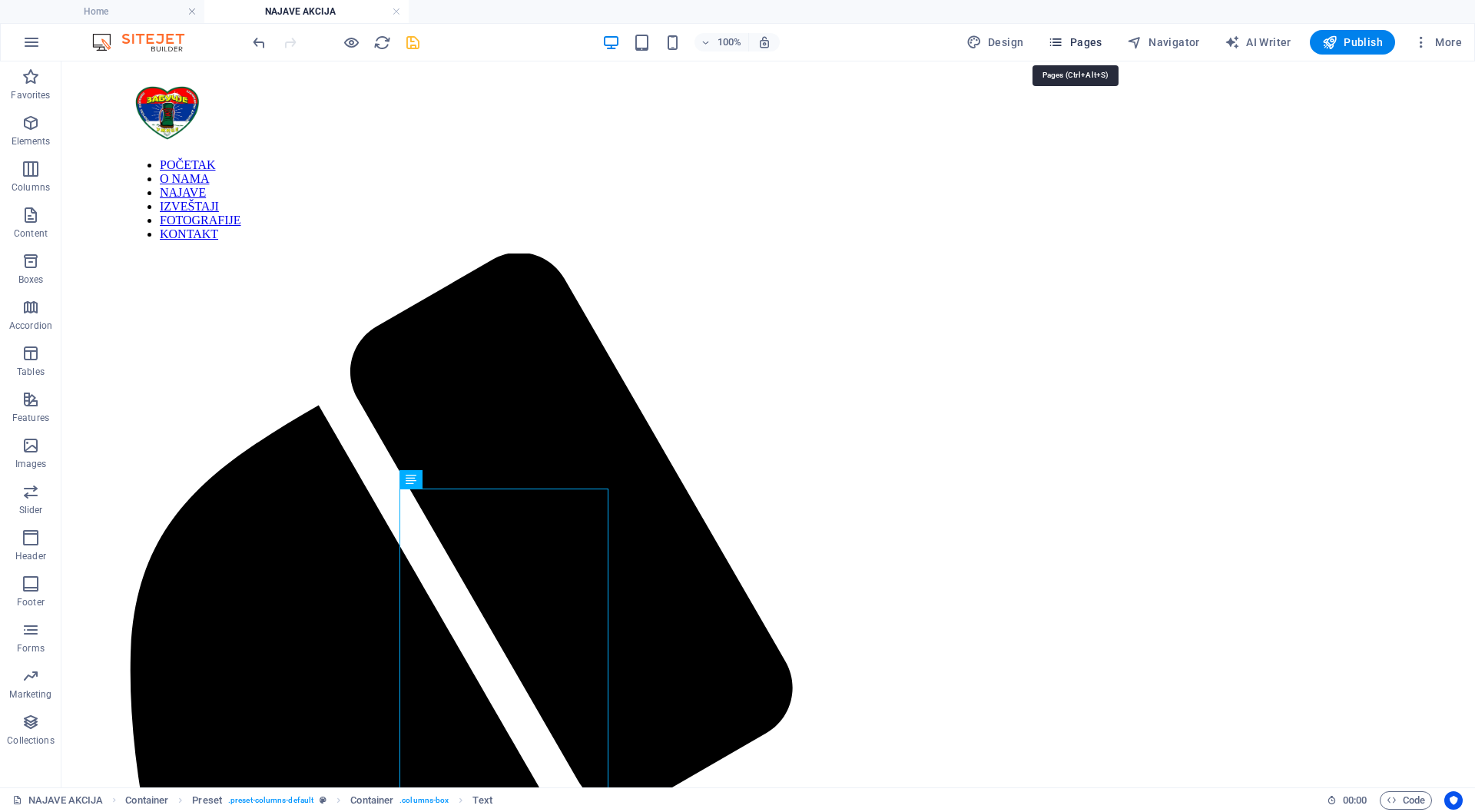
click at [1089, 40] on span "Pages" at bounding box center [1075, 42] width 54 height 15
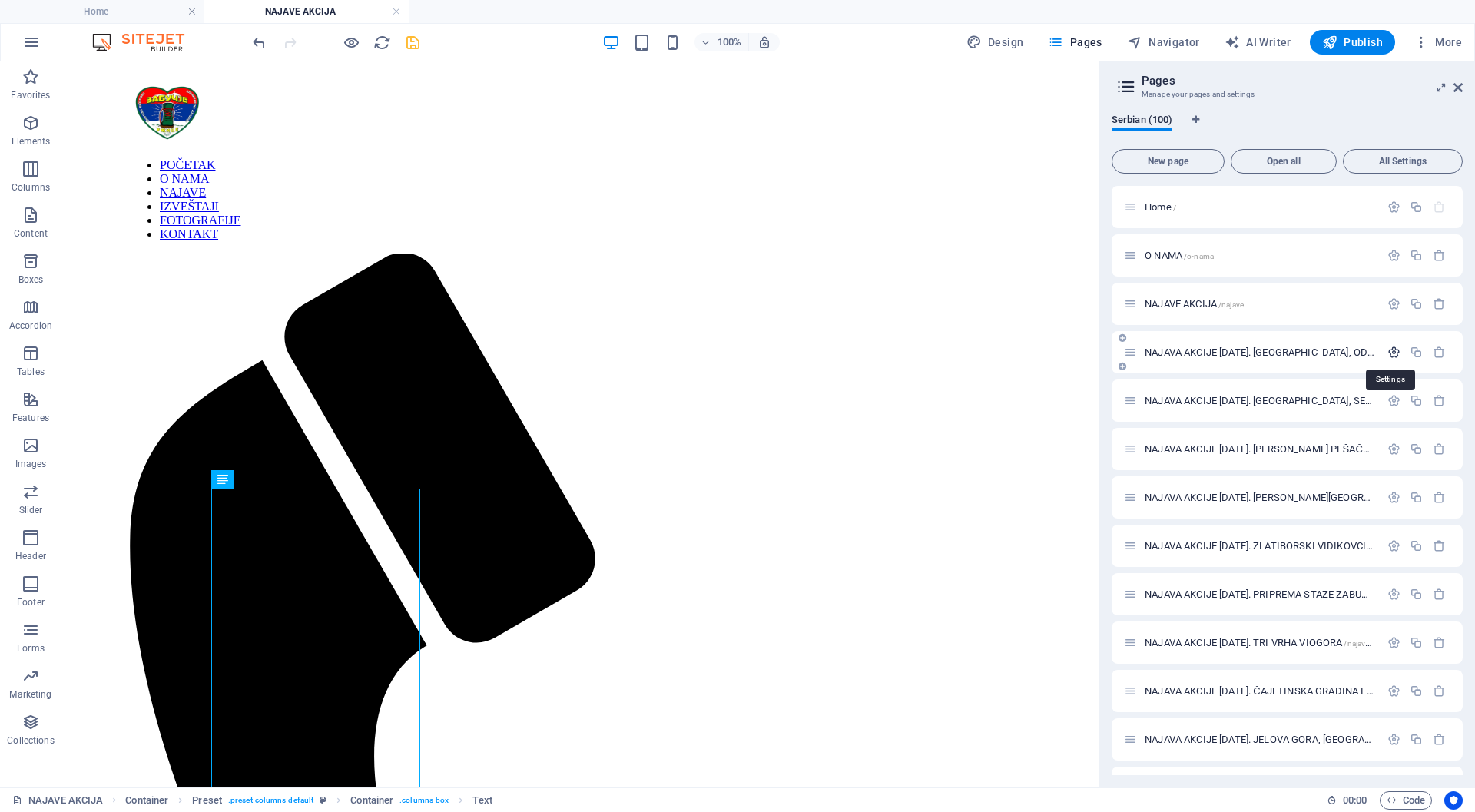
click at [1392, 351] on icon "button" at bounding box center [1394, 352] width 13 height 13
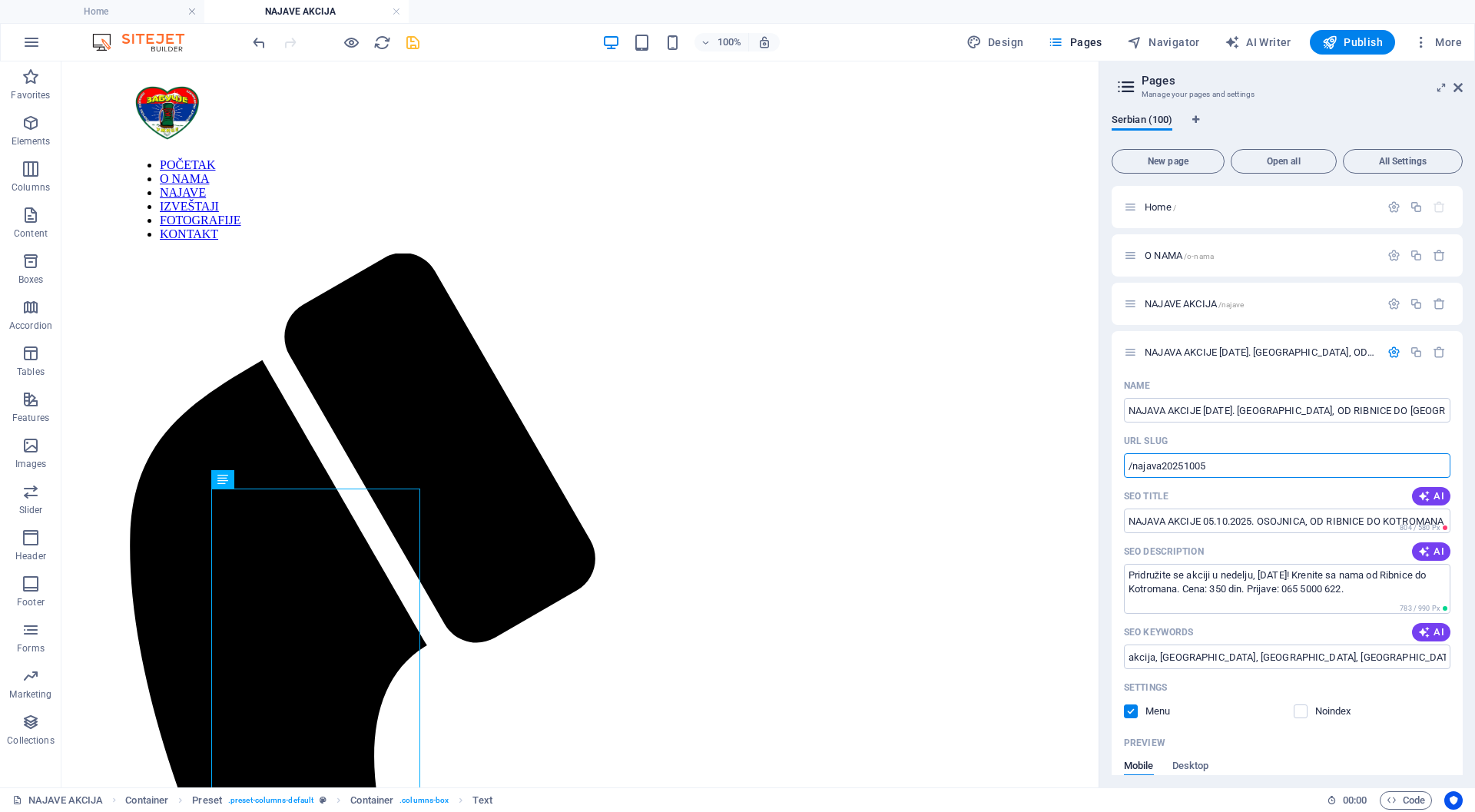
drag, startPoint x: 1281, startPoint y: 475, endPoint x: 1111, endPoint y: 472, distance: 170.0
click at [1111, 472] on div "Serbian (100) New page Open all All Settings Home / O NAMA /o-nama NAJAVE AKCIJ…" at bounding box center [1287, 444] width 376 height 686
click at [1392, 353] on icon "button" at bounding box center [1394, 352] width 13 height 13
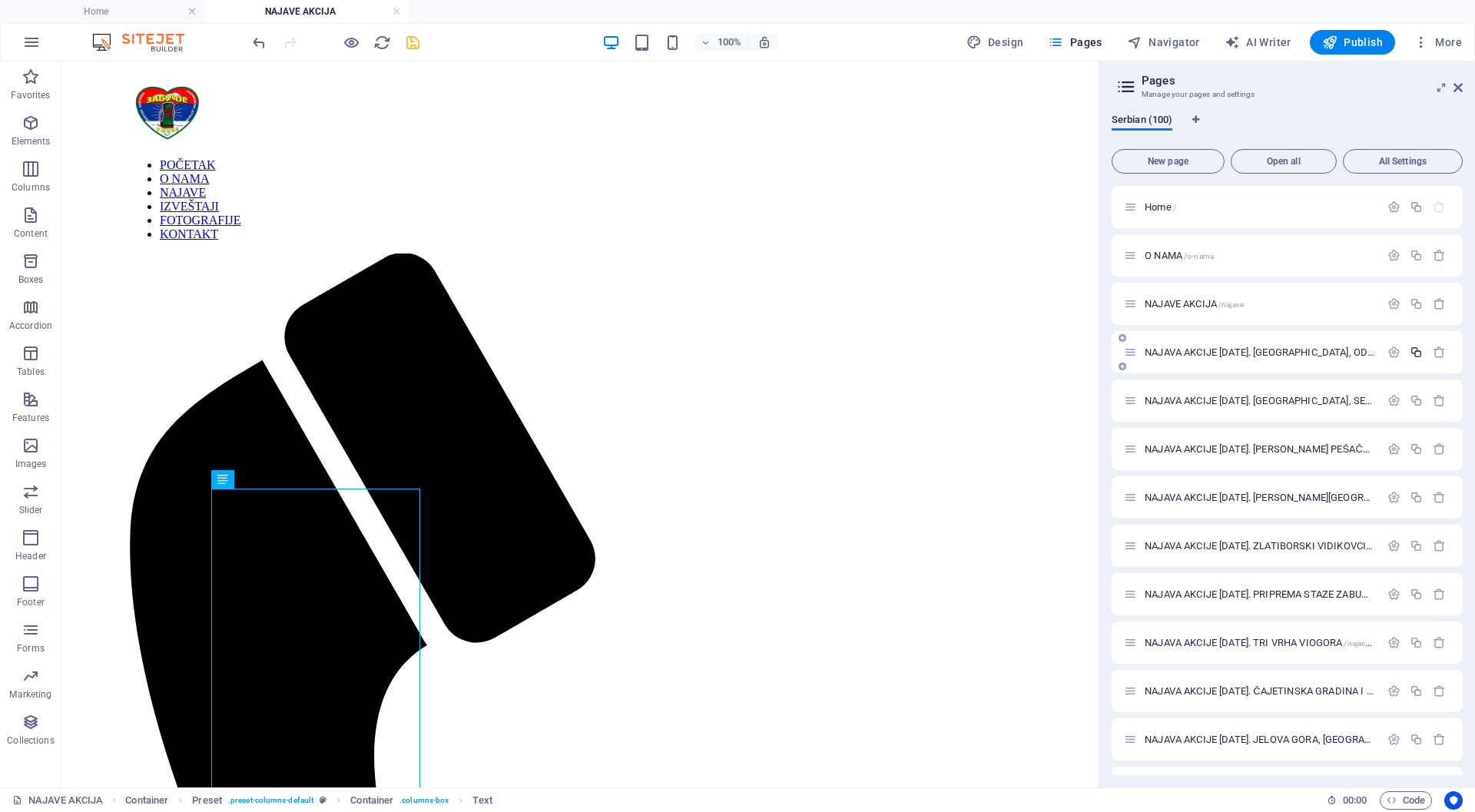
click at [1416, 351] on icon "button" at bounding box center [1416, 352] width 13 height 13
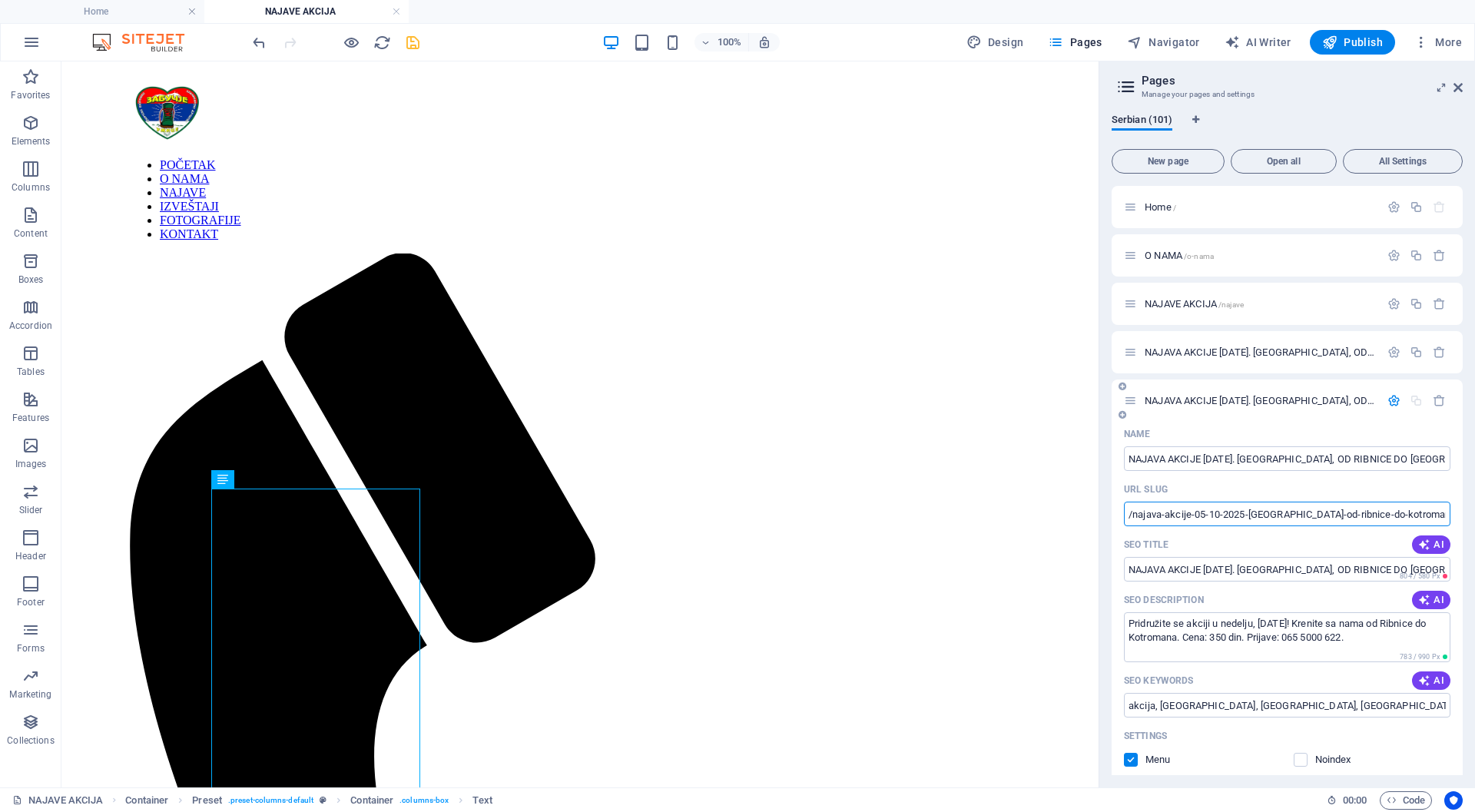
drag, startPoint x: 1407, startPoint y: 514, endPoint x: 1126, endPoint y: 508, distance: 281.1
click at [1126, 508] on input "/najava-akcije-05-10-2025-[GEOGRAPHIC_DATA]-od-ribnice-do-kotromana" at bounding box center [1287, 514] width 326 height 25
paste input "20251005"
type input "/najava20251011"
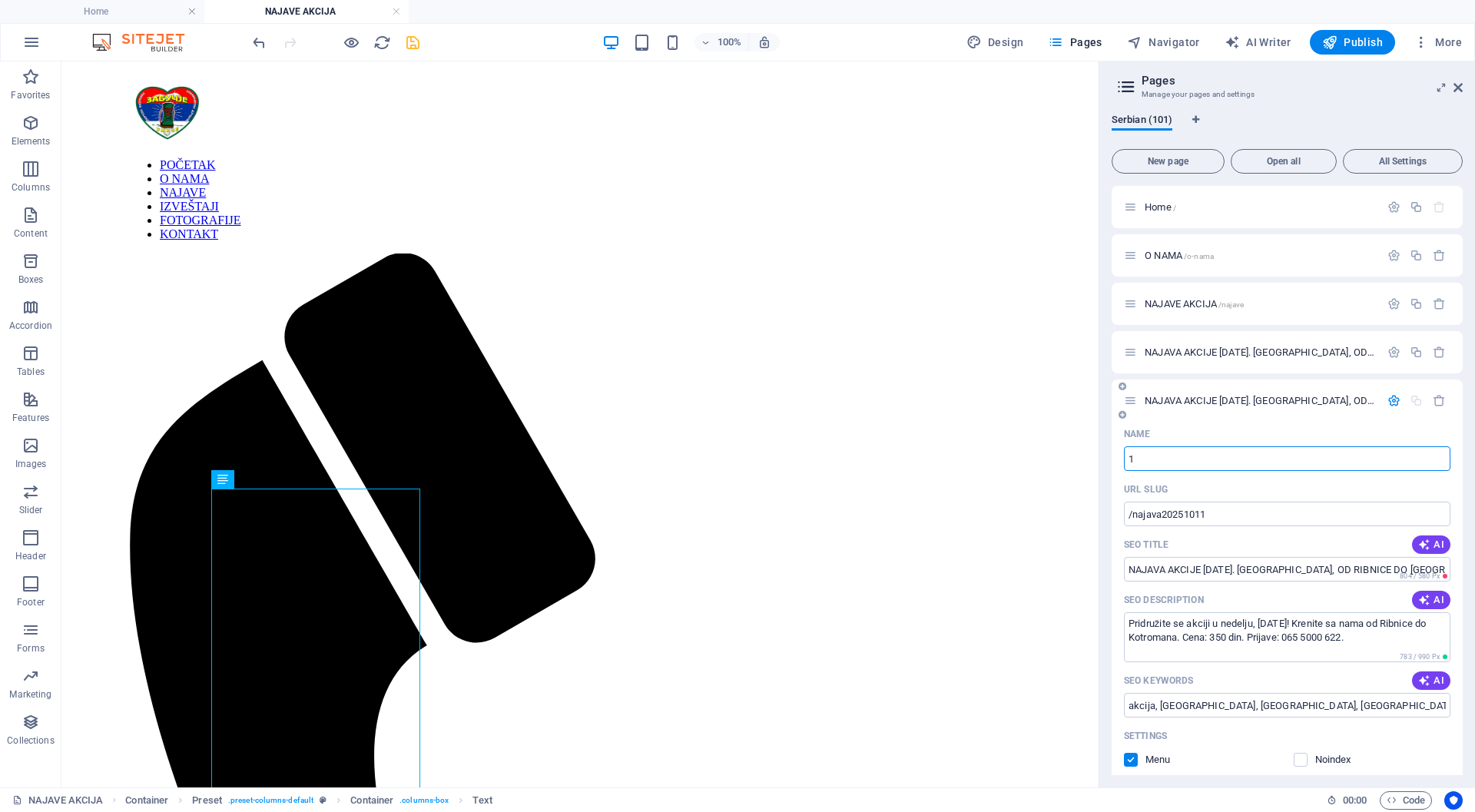
type input "11"
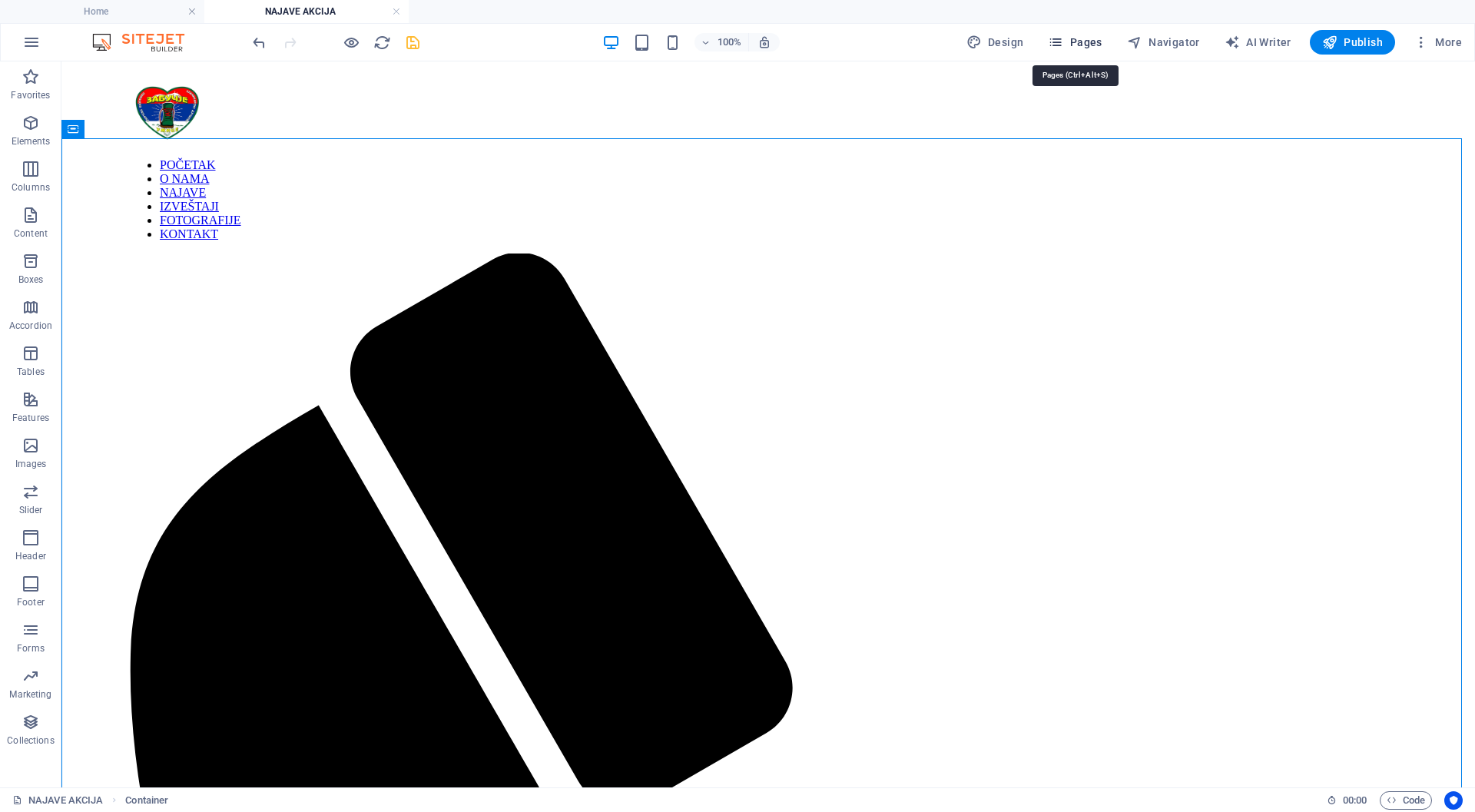
click at [1087, 39] on span "Pages" at bounding box center [1075, 42] width 54 height 15
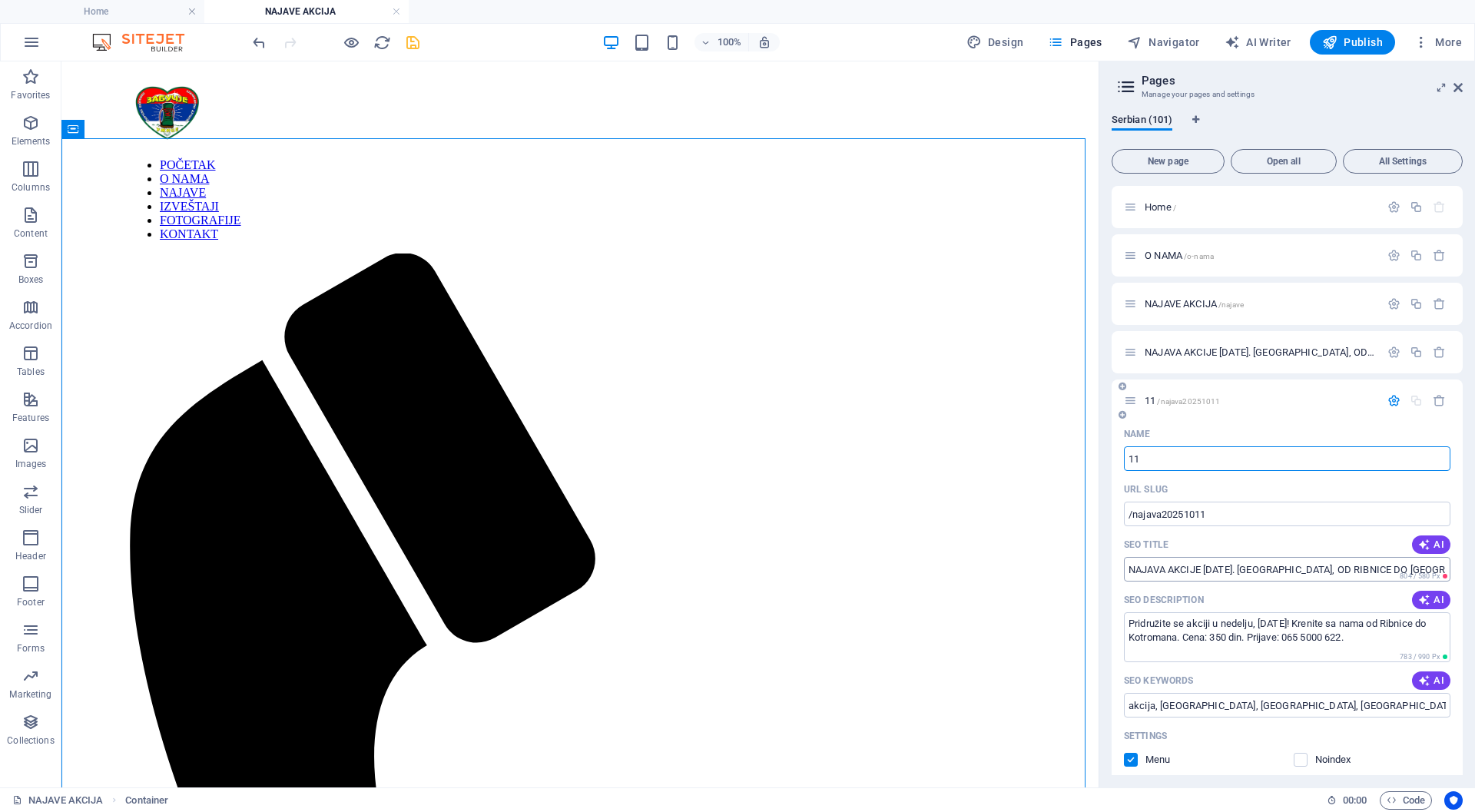
click at [1268, 567] on input "NAJAVA AKCIJE [DATE]. [GEOGRAPHIC_DATA], OD RIBNICE DO [GEOGRAPHIC_DATA]" at bounding box center [1287, 569] width 326 height 25
paste input "/najava20251005"
type input "/najava20251005"
click at [1391, 400] on icon "button" at bounding box center [1394, 400] width 13 height 13
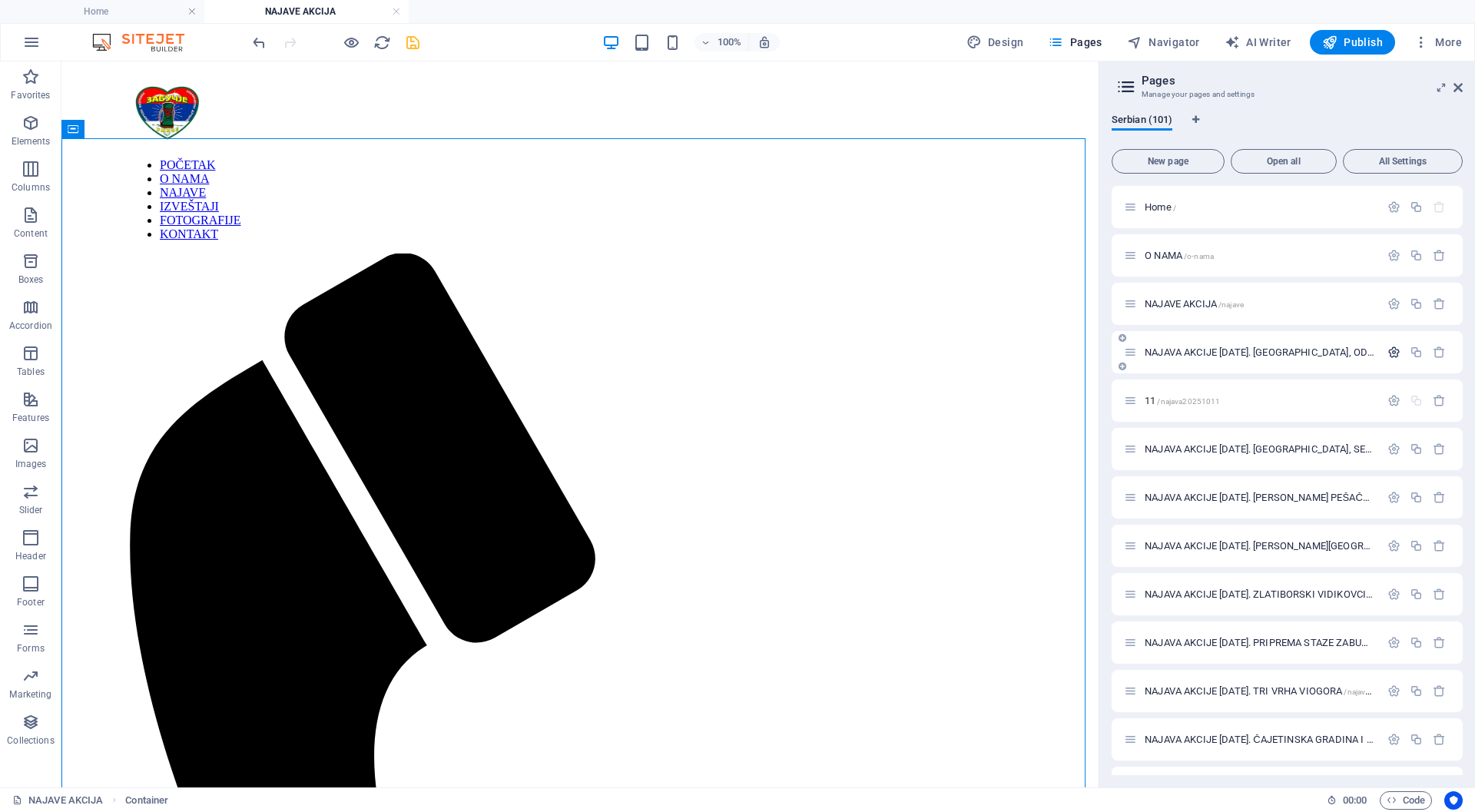
click at [1388, 352] on icon "button" at bounding box center [1394, 352] width 13 height 13
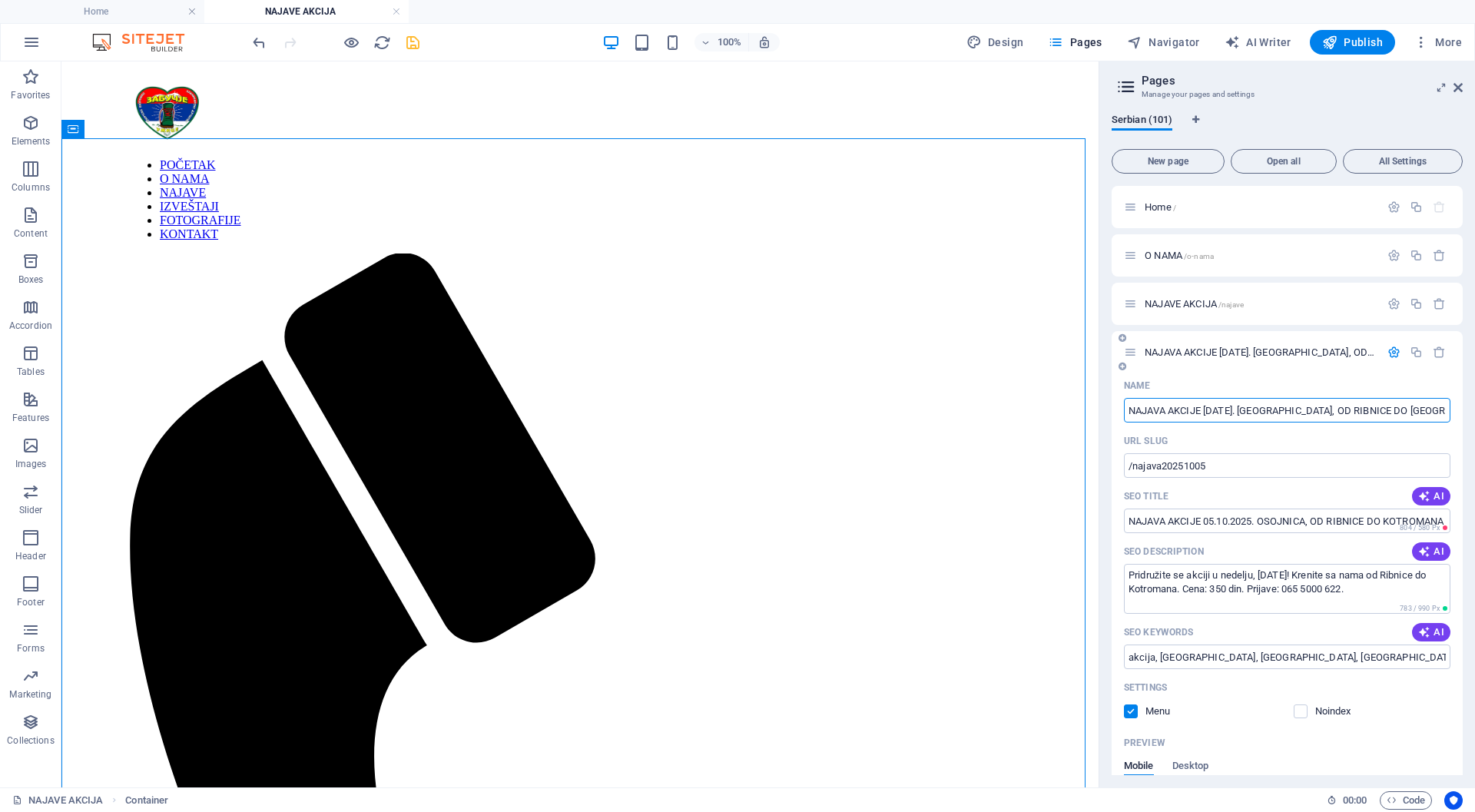
click at [1348, 404] on input "NAJAVA AKCIJE [DATE]. [GEOGRAPHIC_DATA], OD RIBNICE DO [GEOGRAPHIC_DATA]" at bounding box center [1287, 410] width 326 height 25
click at [1393, 353] on icon "button" at bounding box center [1394, 352] width 13 height 13
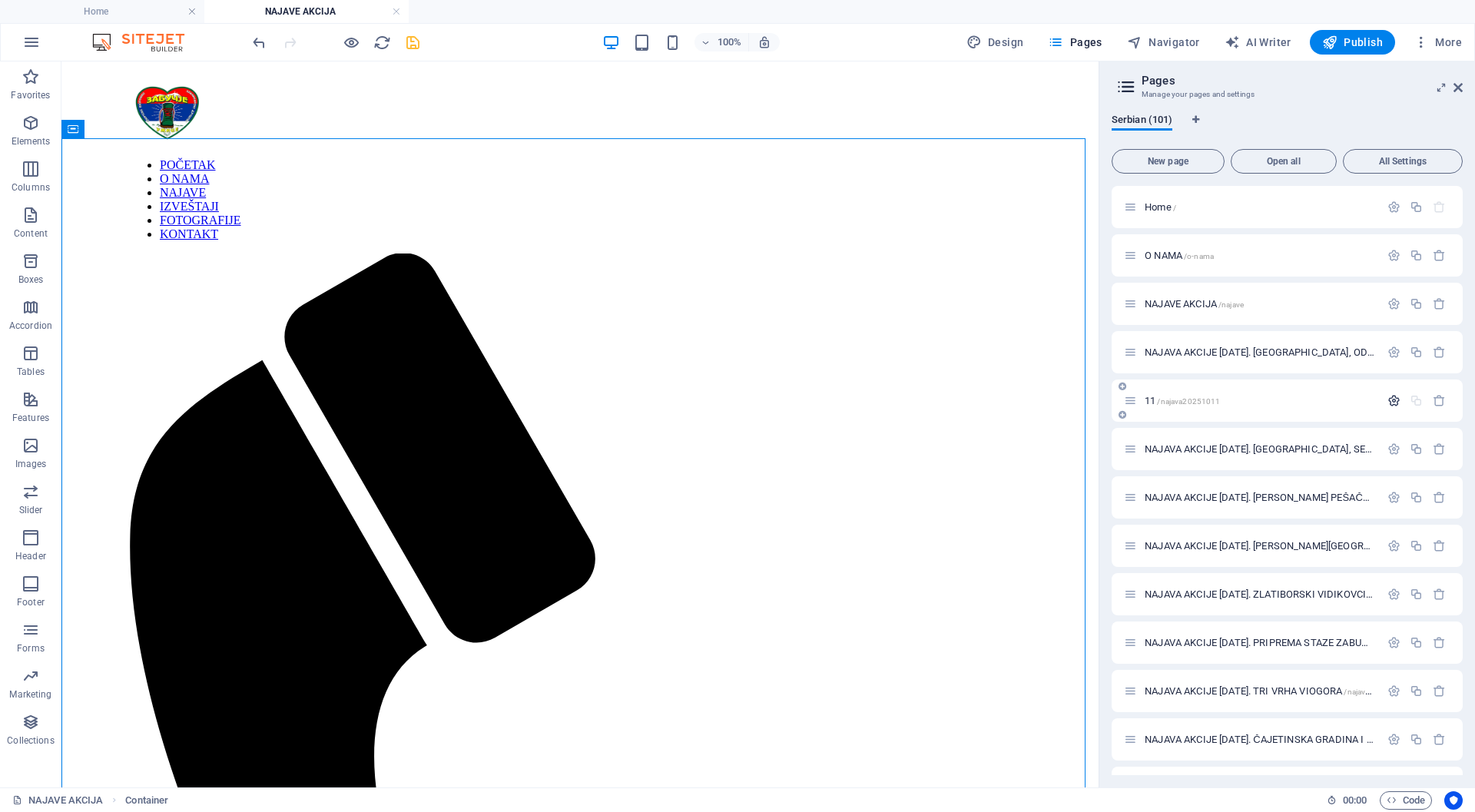
click at [1388, 400] on icon "button" at bounding box center [1394, 400] width 13 height 13
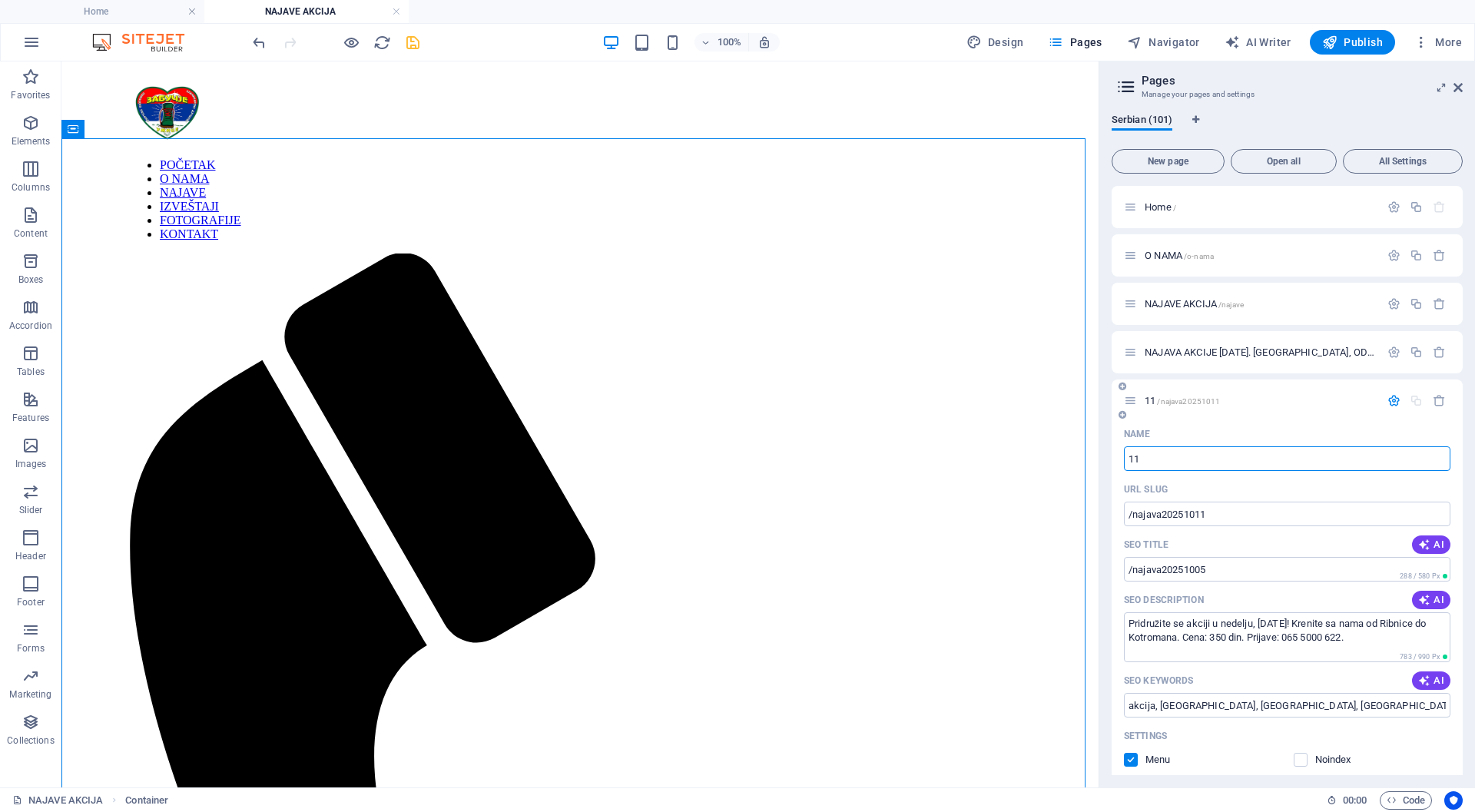
click at [1161, 457] on input "11" at bounding box center [1287, 458] width 326 height 25
drag, startPoint x: 1162, startPoint y: 457, endPoint x: 1127, endPoint y: 457, distance: 35.0
click at [1127, 457] on input "11" at bounding box center [1287, 458] width 326 height 25
click at [1205, 461] on input "NAJAVA AKCIJE [DATE]. [GEOGRAPHIC_DATA], OD RIBNICE DO [GEOGRAPHIC_DATA]" at bounding box center [1287, 458] width 326 height 25
click at [1212, 453] on input "NAJAVA AKCIJE [DATE]. [GEOGRAPHIC_DATA], OD RIBNICE DO [GEOGRAPHIC_DATA]" at bounding box center [1287, 458] width 326 height 25
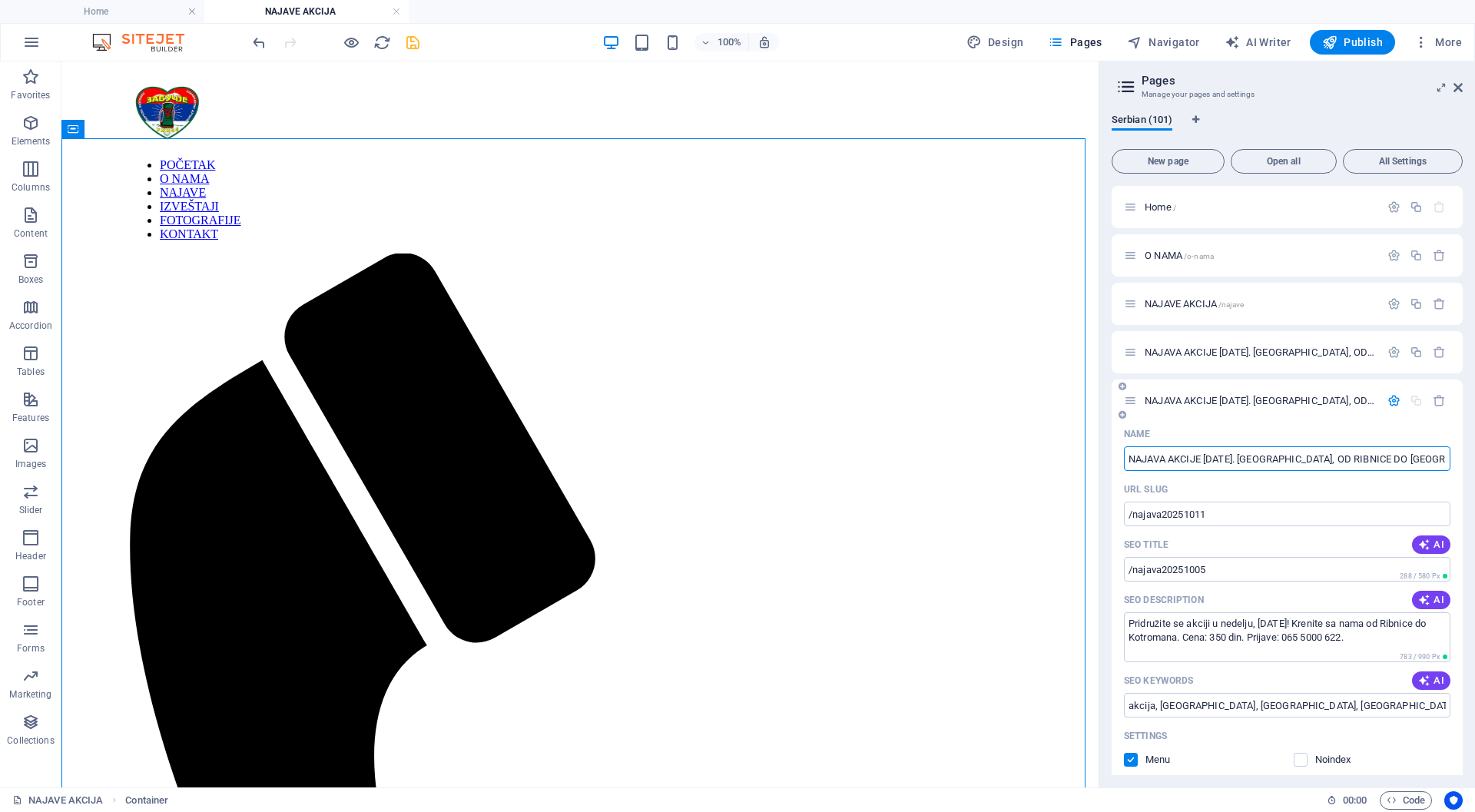
click at [1445, 456] on input "NAJAVA AKCIJE [DATE]. [GEOGRAPHIC_DATA], OD RIBNICE DO [GEOGRAPHIC_DATA]" at bounding box center [1287, 458] width 326 height 25
drag, startPoint x: 1257, startPoint y: 459, endPoint x: 1448, endPoint y: 462, distance: 191.0
click at [1448, 462] on div "Name [PERSON_NAME] [DATE]. [GEOGRAPHIC_DATA], OD RIBNICE DO KOTROMANA ​ URL SLU…" at bounding box center [1287, 734] width 352 height 624
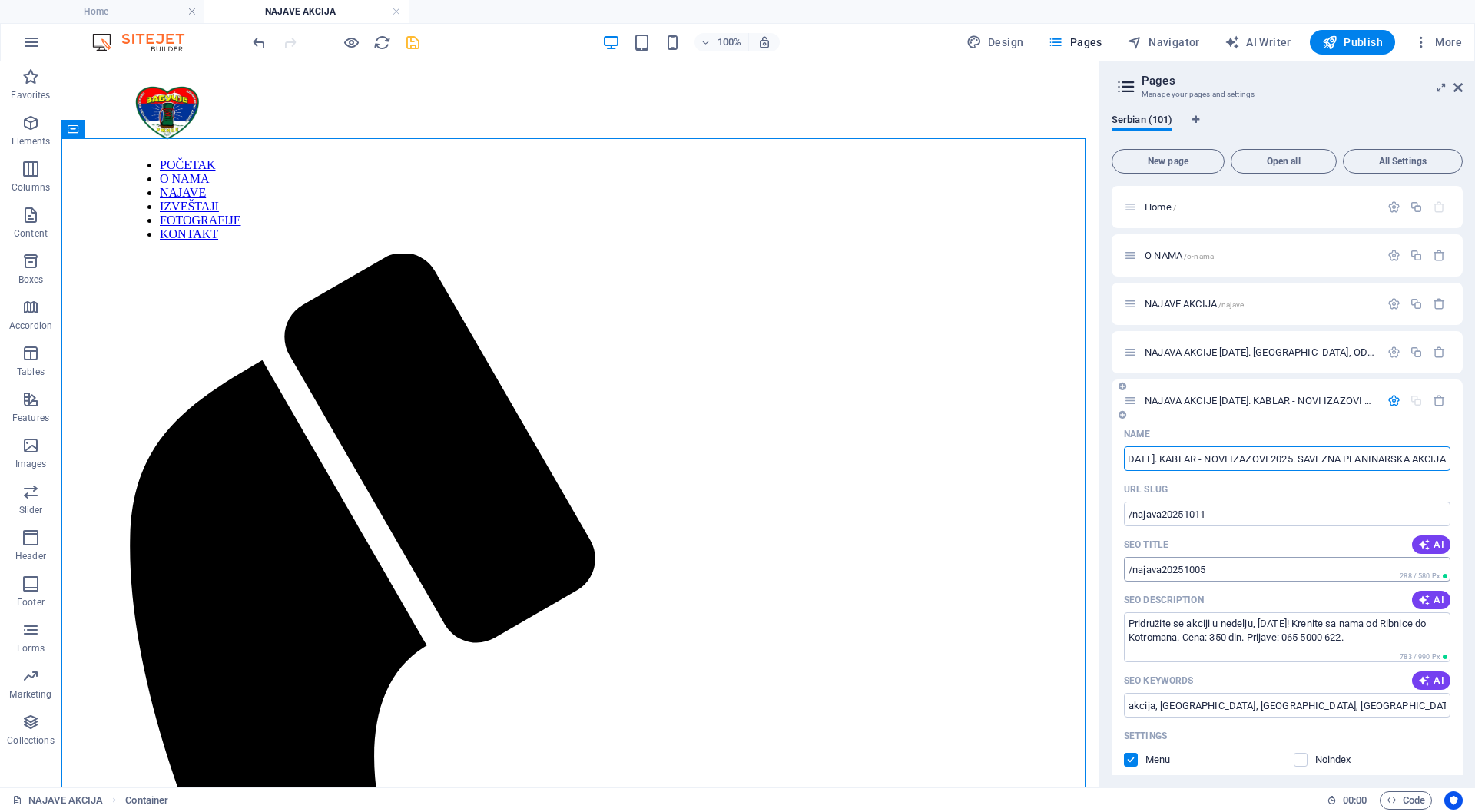
type input "NAJAVA AKCIJE [DATE]. KABLAR - NOVI IZAZOVI 2025. SAVEZNA PLANINARSKA AKCIJA"
drag, startPoint x: 1215, startPoint y: 567, endPoint x: 1192, endPoint y: 570, distance: 23.2
click at [1112, 567] on div "Name [PERSON_NAME] [DATE]. KABLAR - NOVI IZAZOVI 2025. SAVEZNA PLANINARSKA AKCI…" at bounding box center [1287, 734] width 352 height 624
click at [1256, 567] on input "/najava20251005" at bounding box center [1287, 569] width 326 height 25
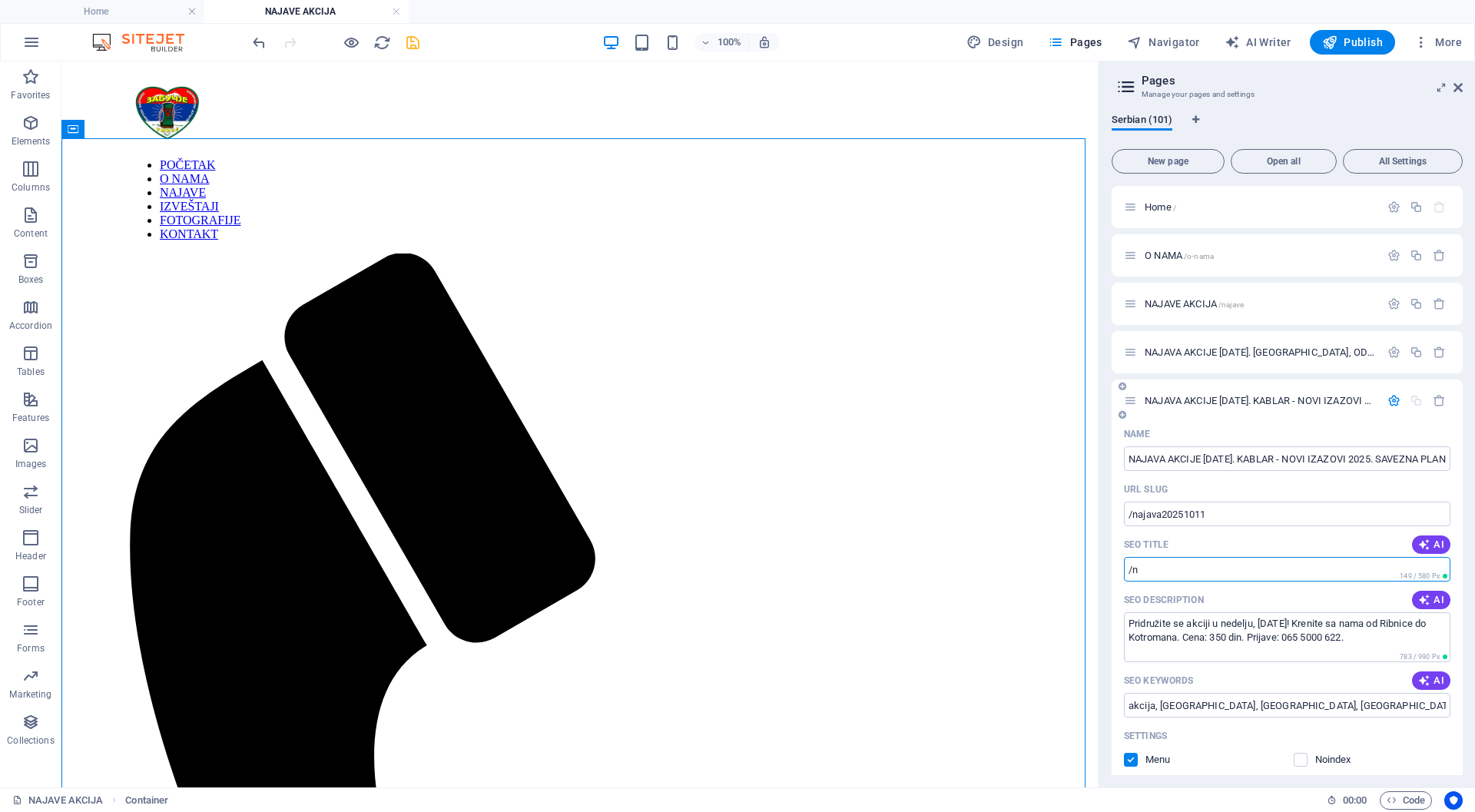
type input "/"
click at [1125, 618] on textarea "Pridružite se akciji u nedelju, [DATE]! Krenite sa nama od Ribnice do Kotromana…" at bounding box center [1287, 637] width 326 height 50
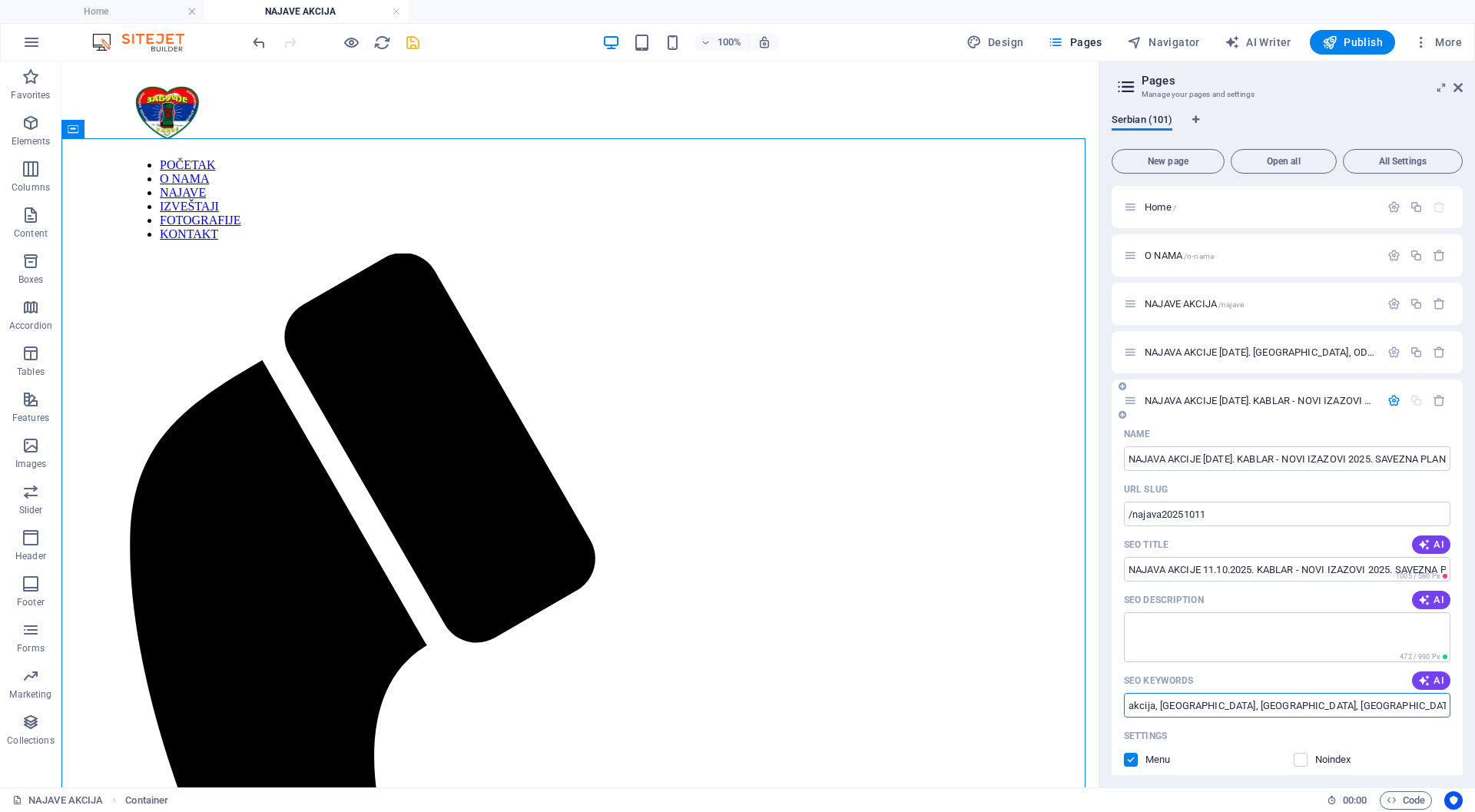
click at [1126, 708] on input "akcija, [GEOGRAPHIC_DATA], [GEOGRAPHIC_DATA], [GEOGRAPHIC_DATA], planinarenje, …" at bounding box center [1287, 704] width 326 height 25
click at [1389, 398] on icon "button" at bounding box center [1394, 400] width 13 height 13
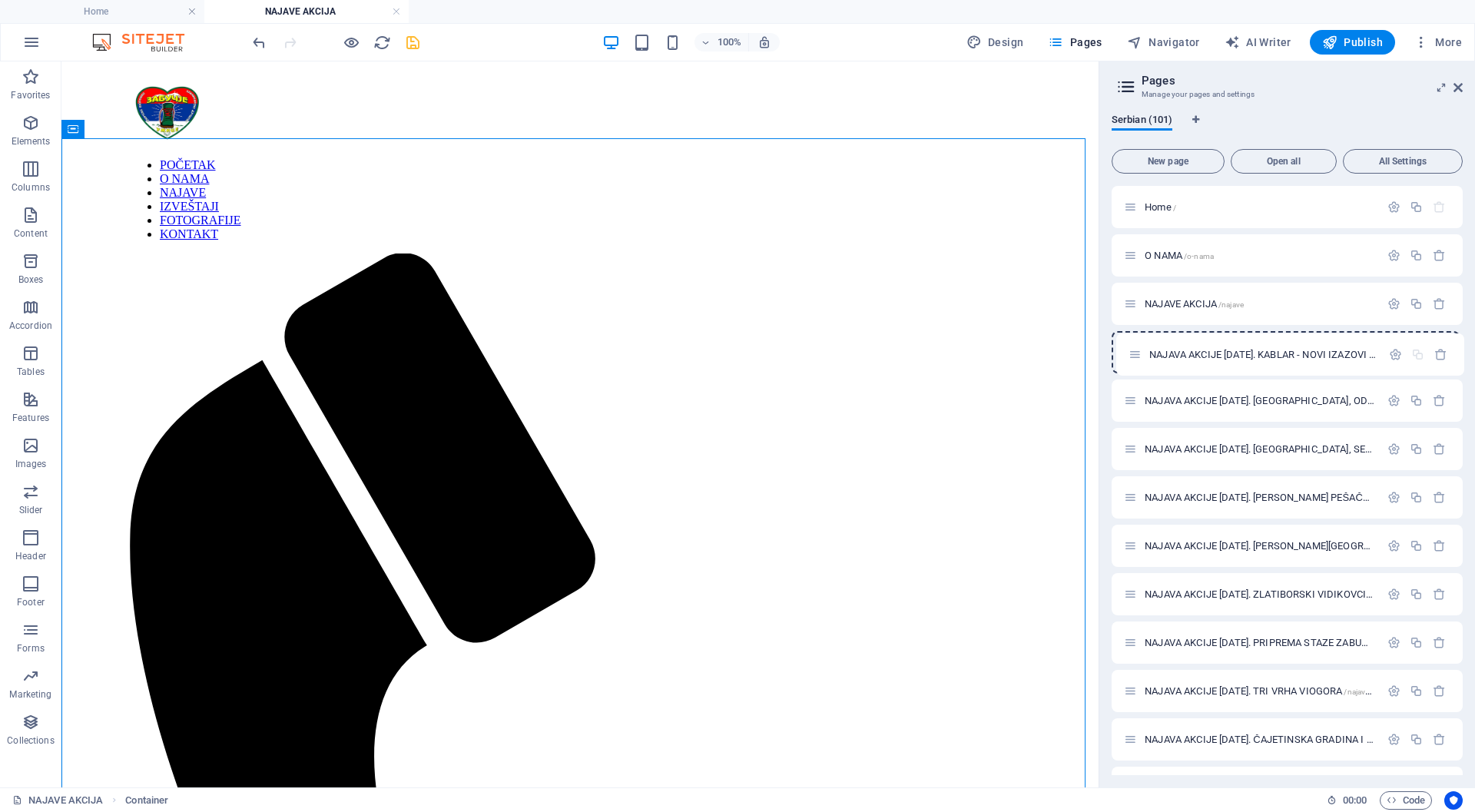
drag, startPoint x: 1132, startPoint y: 399, endPoint x: 1135, endPoint y: 347, distance: 52.1
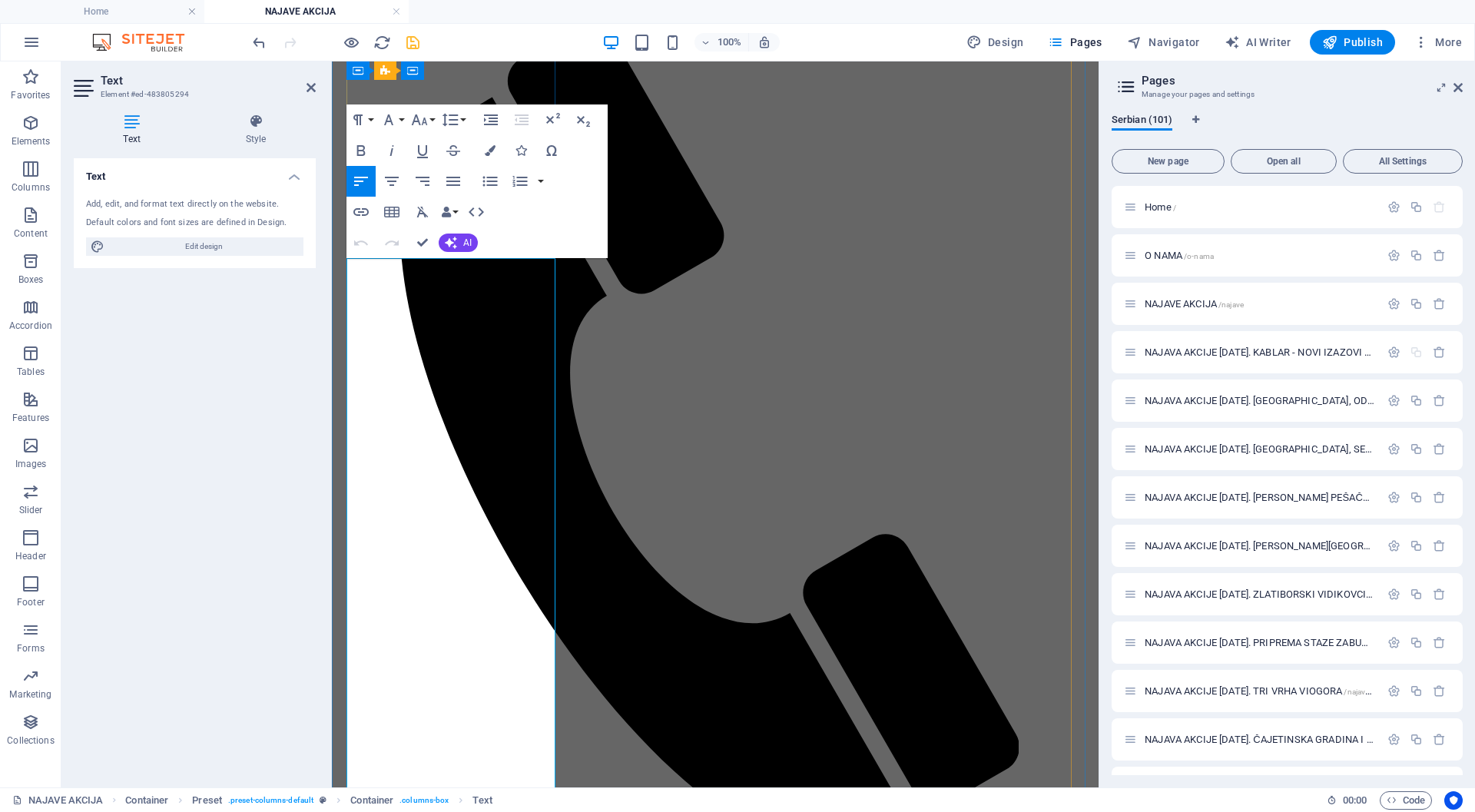
scroll to position [384, 0]
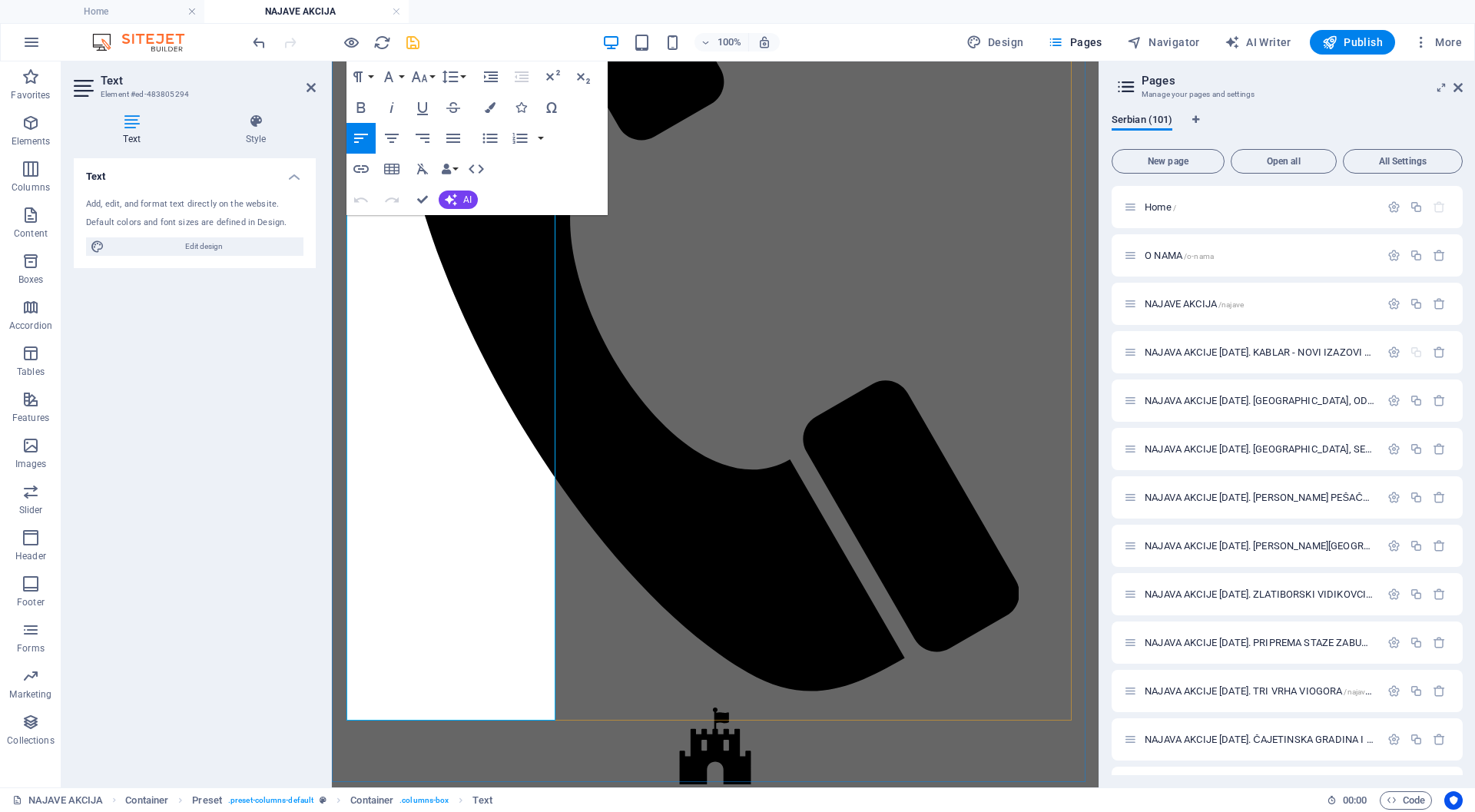
drag, startPoint x: 410, startPoint y: 636, endPoint x: 348, endPoint y: 196, distance: 444.3
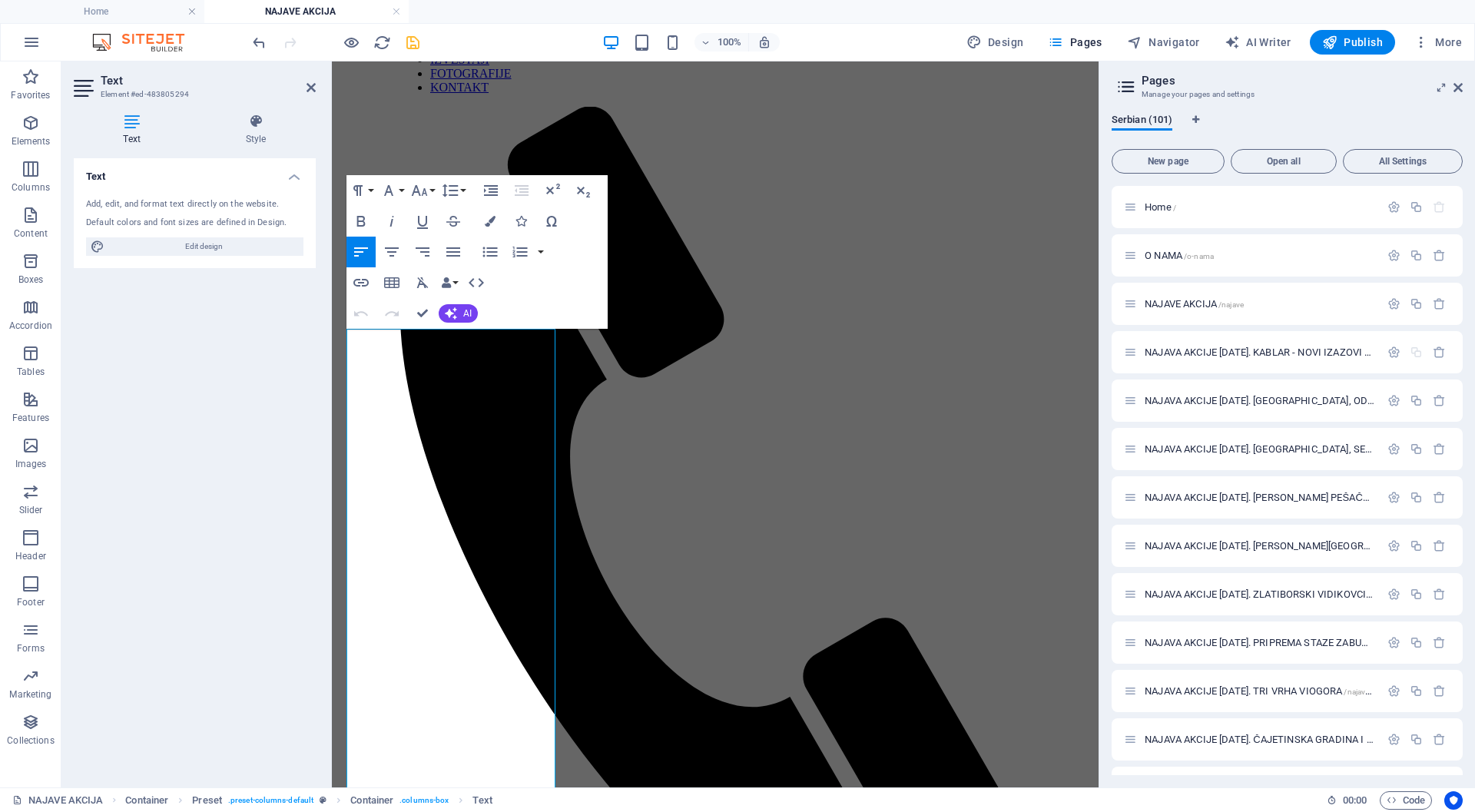
scroll to position [2316, 0]
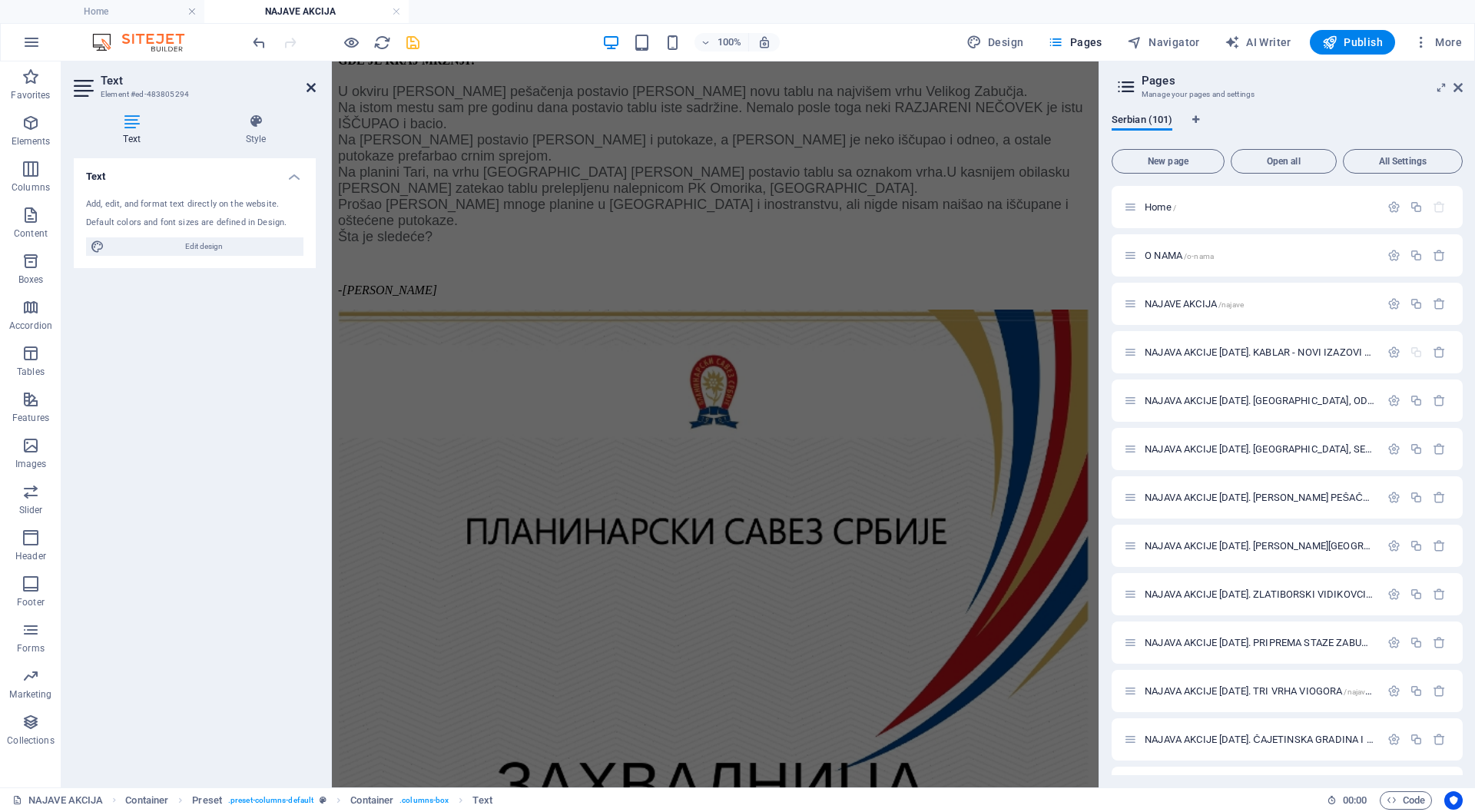
click at [309, 85] on icon at bounding box center [311, 88] width 10 height 13
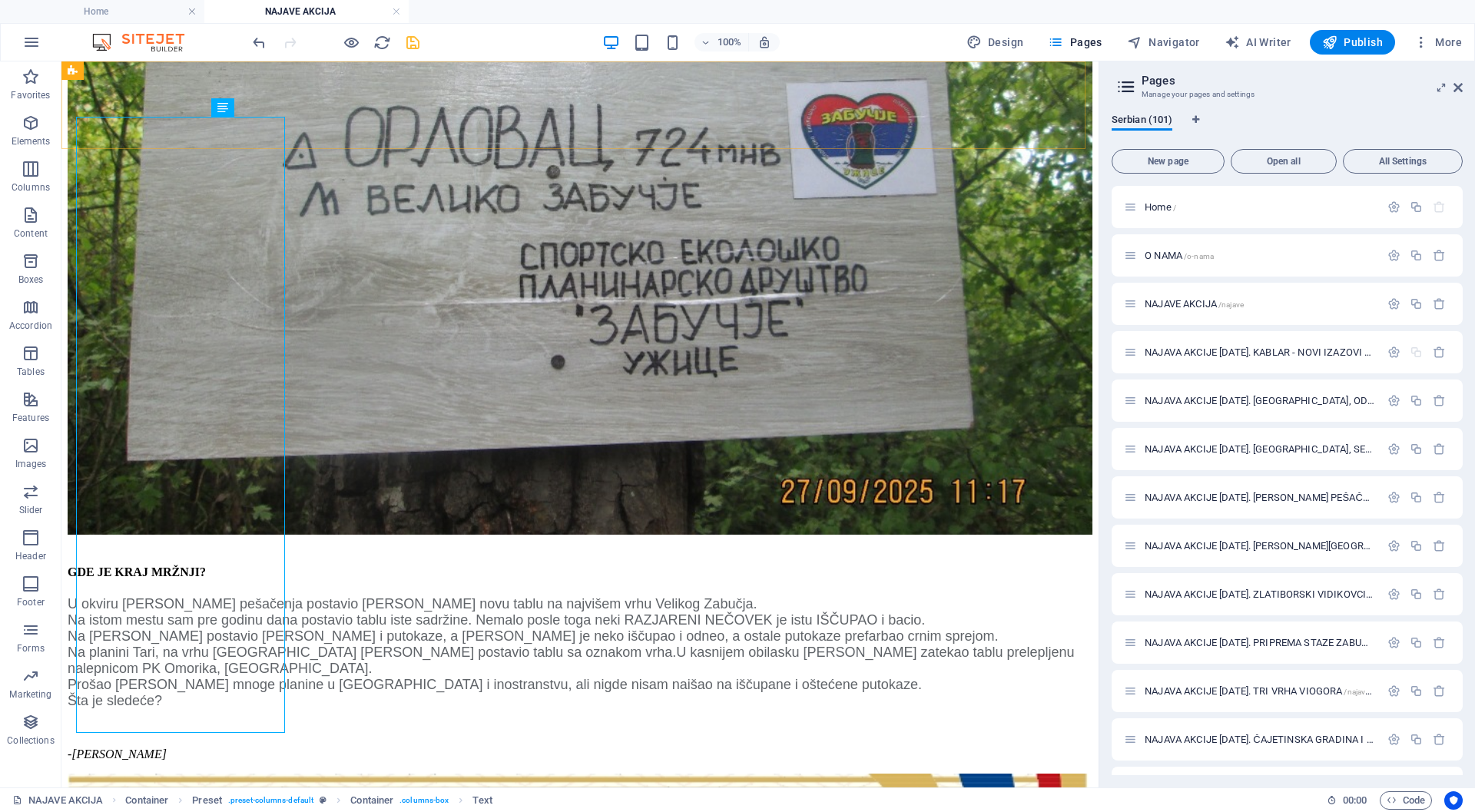
scroll to position [372, 0]
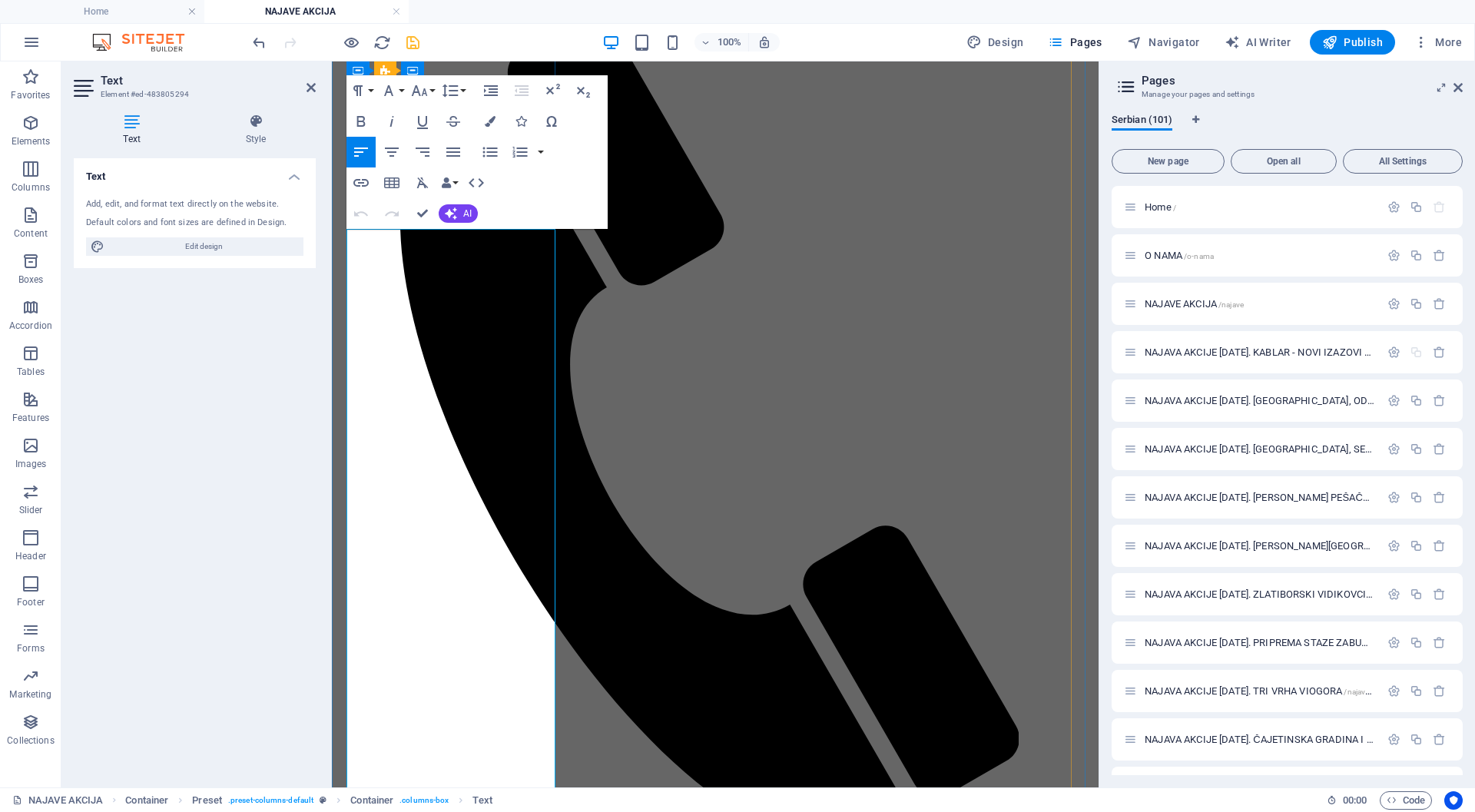
scroll to position [260, 0]
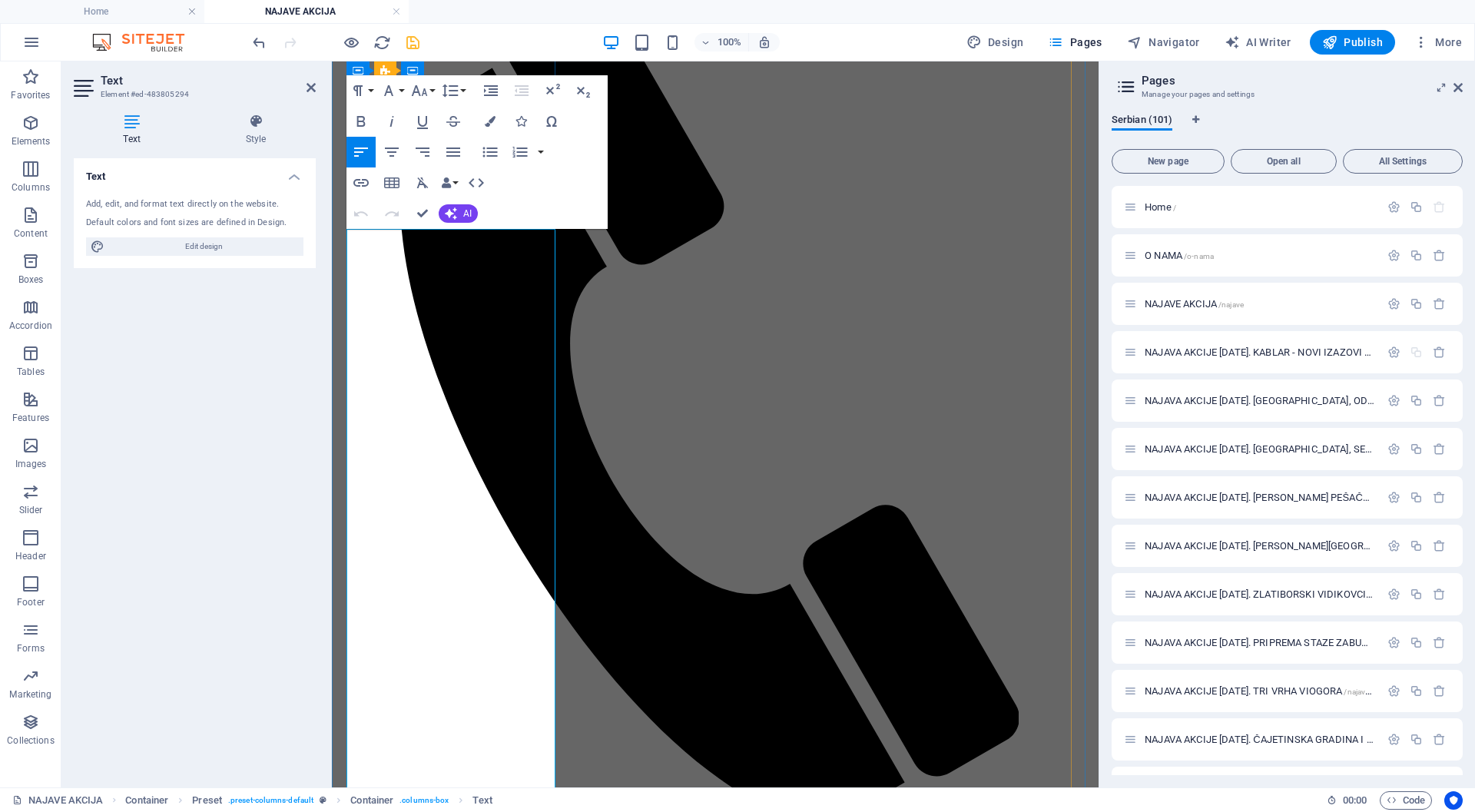
drag, startPoint x: 349, startPoint y: 279, endPoint x: 461, endPoint y: 696, distance: 431.8
copy p "NAJAVA AKCIJE SUBOTA [DATE]. SAVEZNA PLANINARSKA AKCIJA VODIČ PD "KABLAR" ČAČAK…"
drag, startPoint x: 422, startPoint y: 211, endPoint x: 572, endPoint y: 220, distance: 150.3
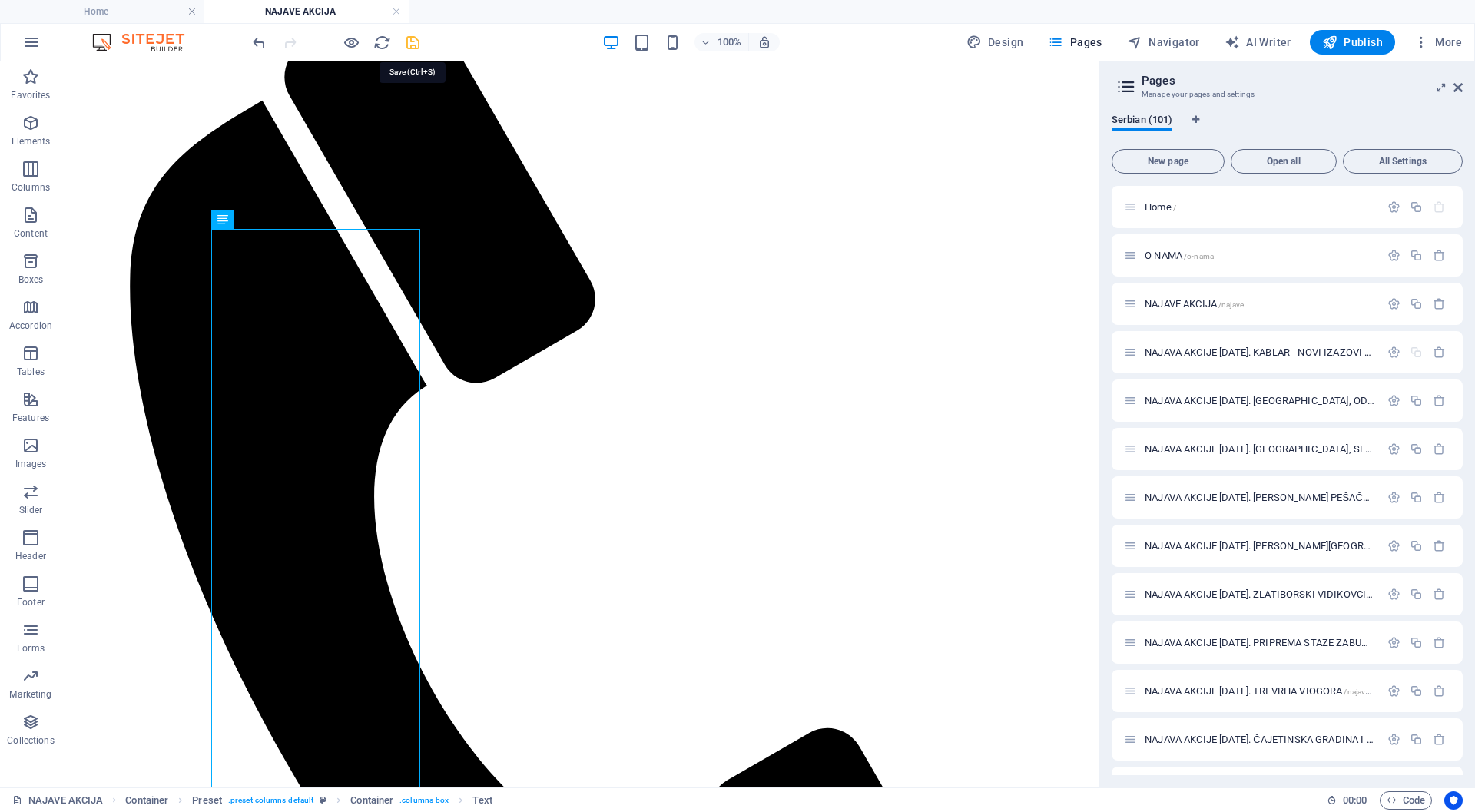
drag, startPoint x: 416, startPoint y: 44, endPoint x: 1127, endPoint y: 294, distance: 753.7
click at [416, 44] on icon "save" at bounding box center [412, 43] width 17 height 17
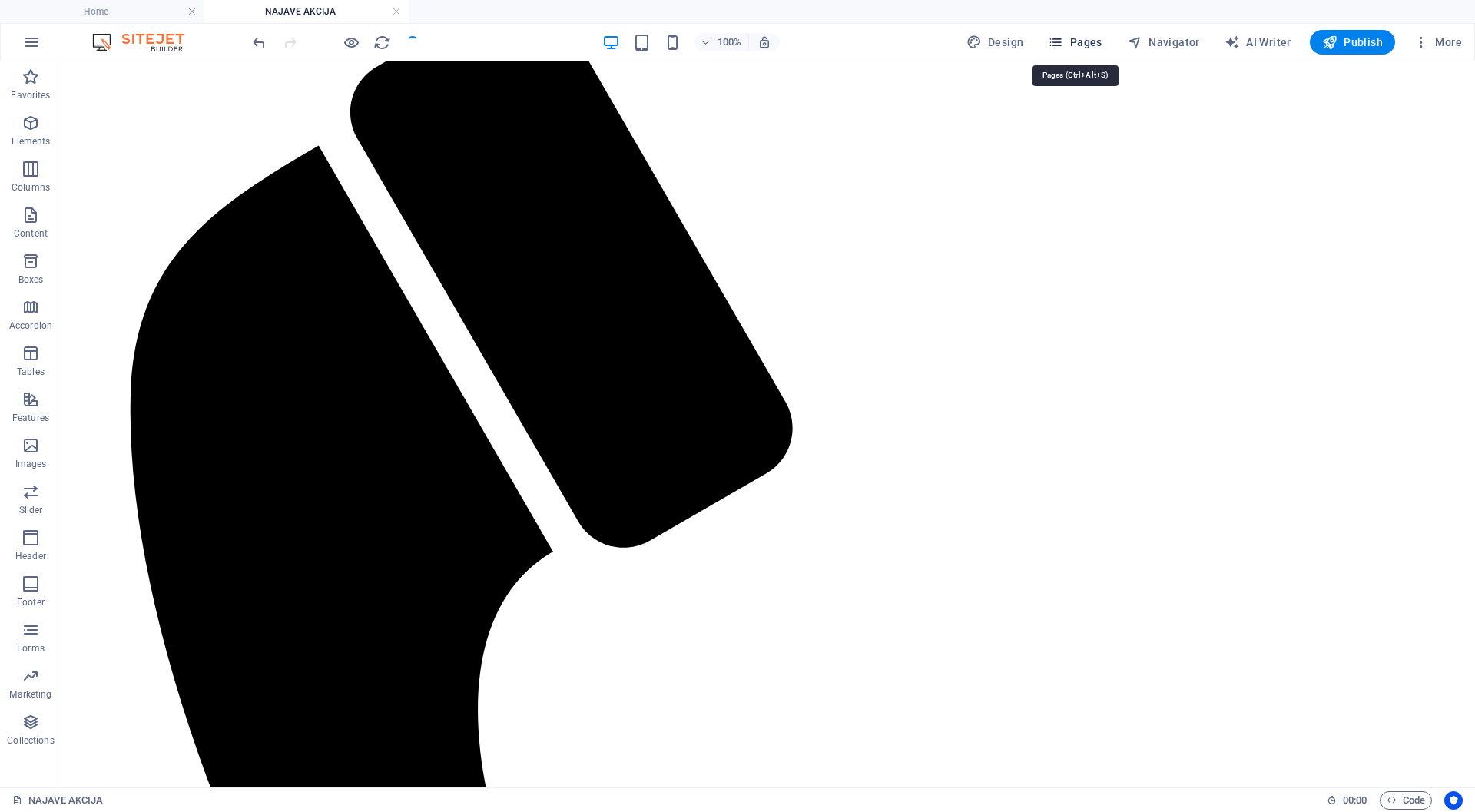
click at [1093, 39] on span "Pages" at bounding box center [1075, 42] width 54 height 15
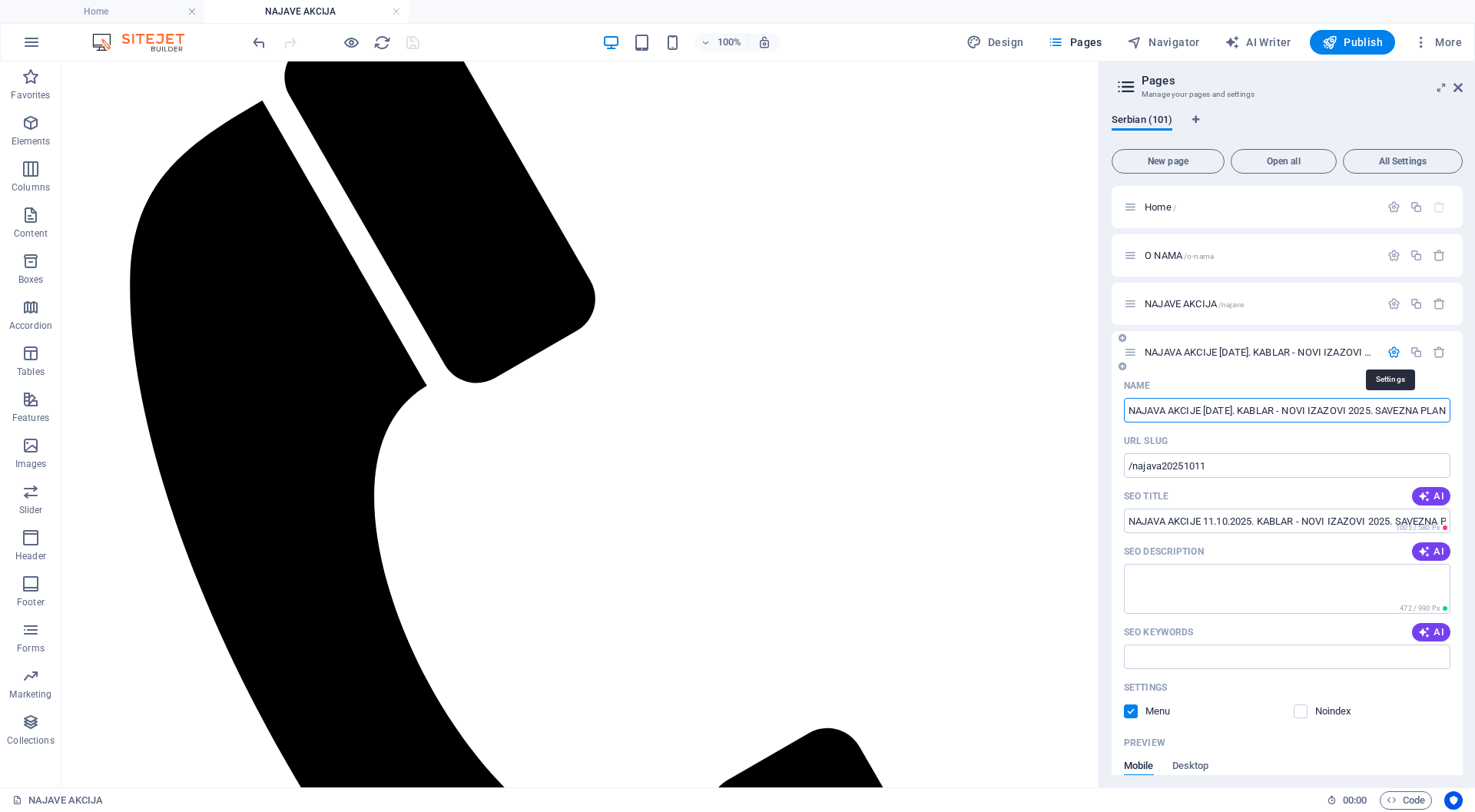
scroll to position [0, 100]
click at [1389, 348] on icon "button" at bounding box center [1394, 352] width 13 height 13
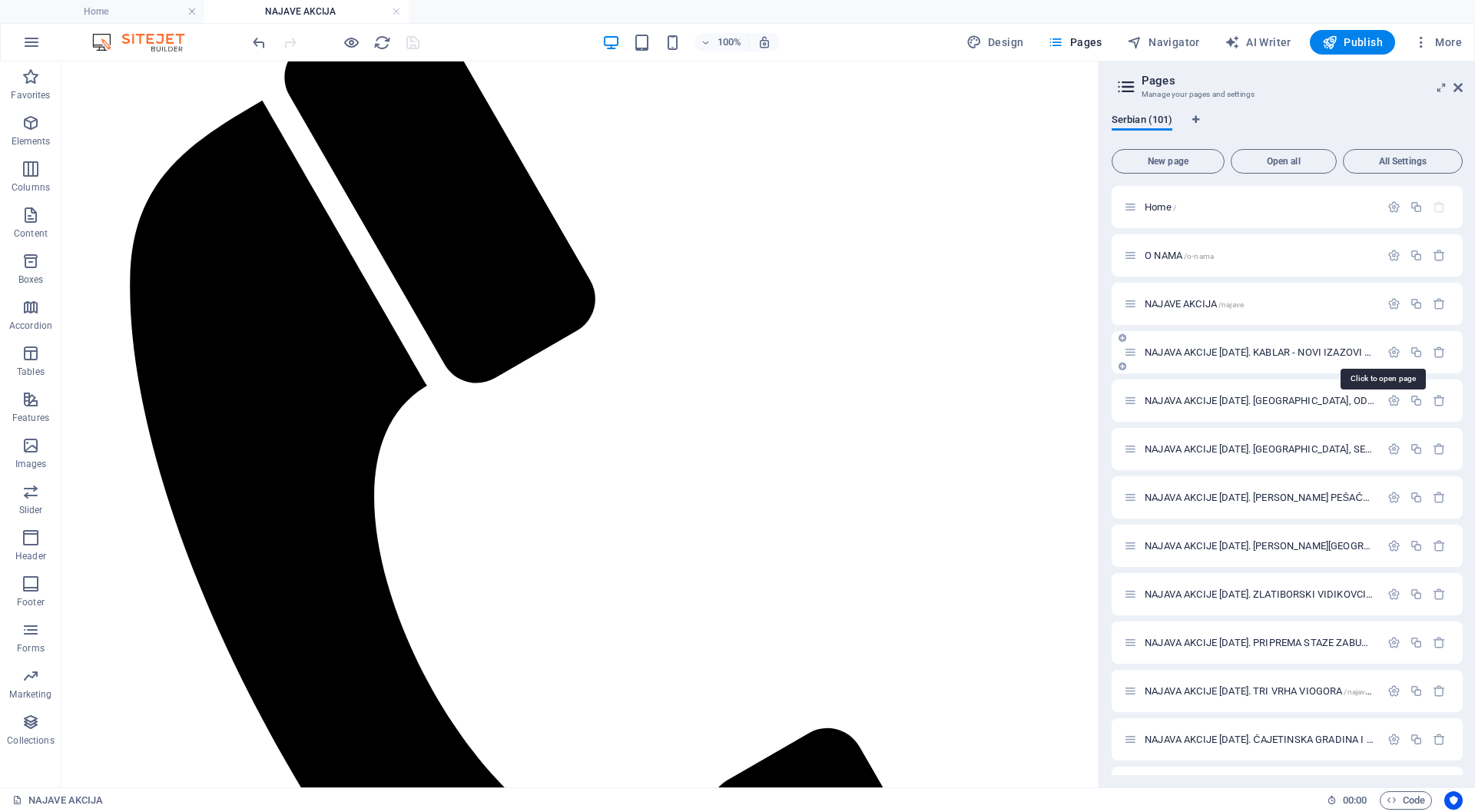
click at [1172, 351] on span "NAJAVA AKCIJE [DATE]. KABLAR - NOVI IZAZOVI 2025. SAVEZNA PLANINARSKA AKCIJA /n…" at bounding box center [1374, 352] width 459 height 12
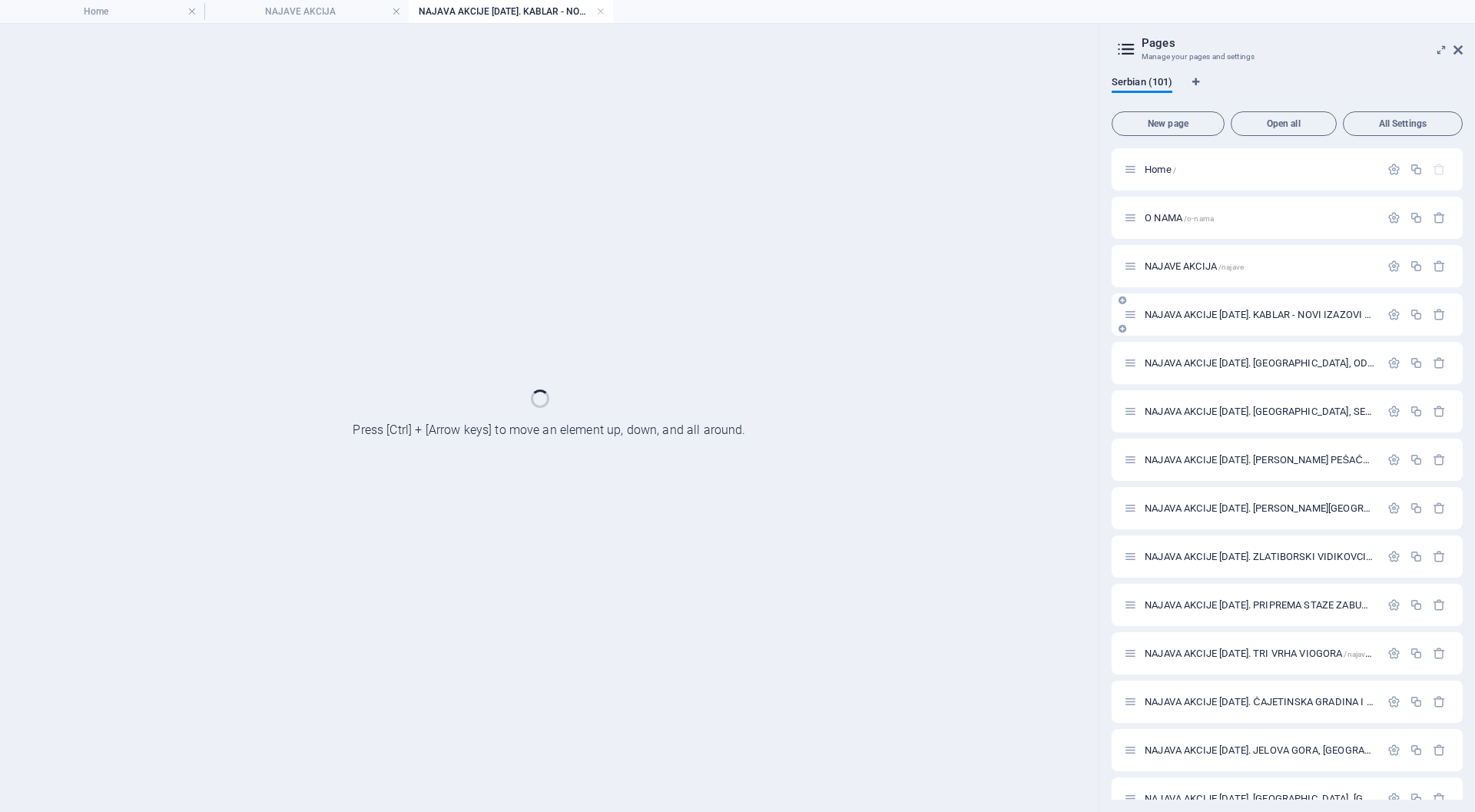
scroll to position [0, 0]
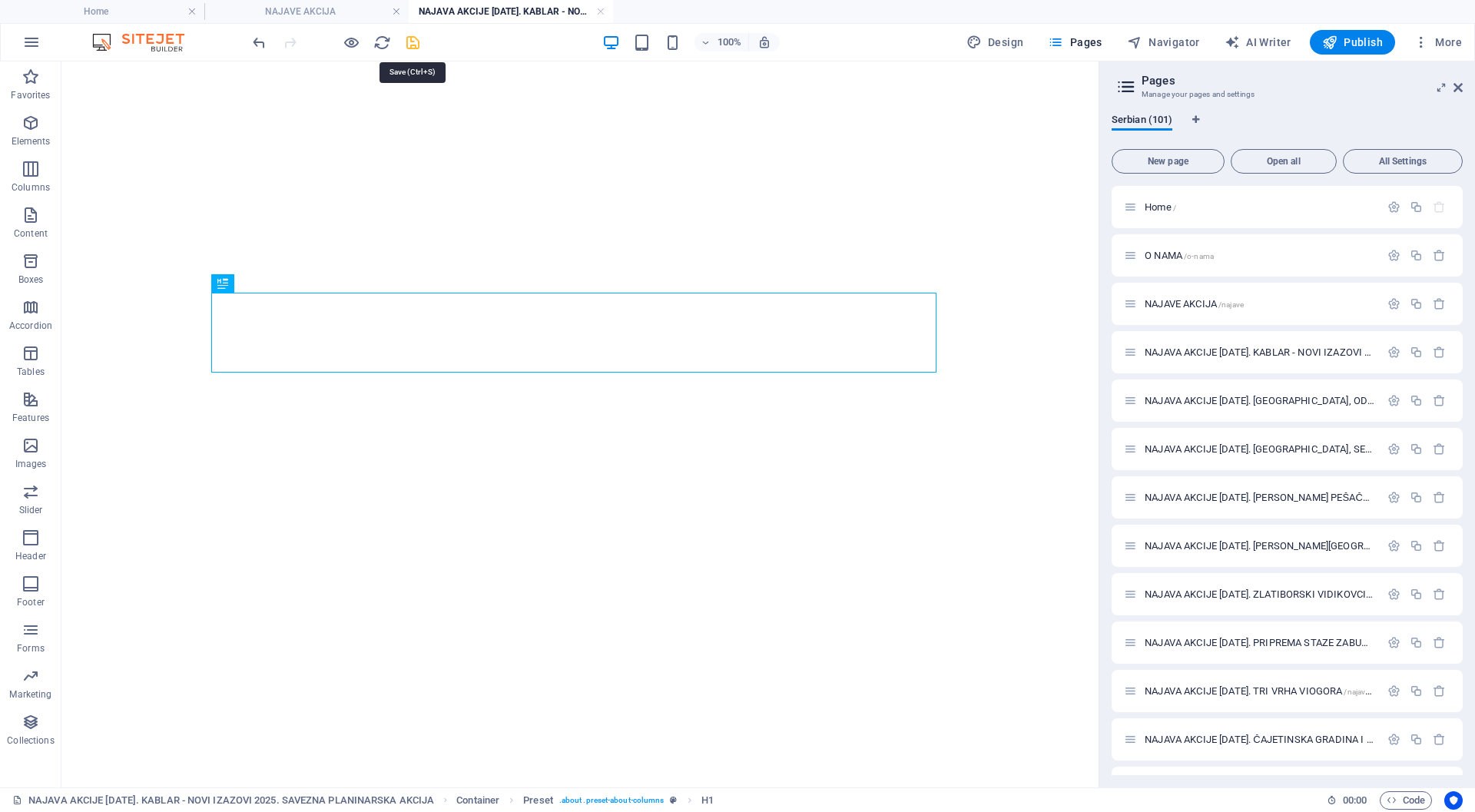
click at [413, 40] on icon "save" at bounding box center [412, 43] width 17 height 17
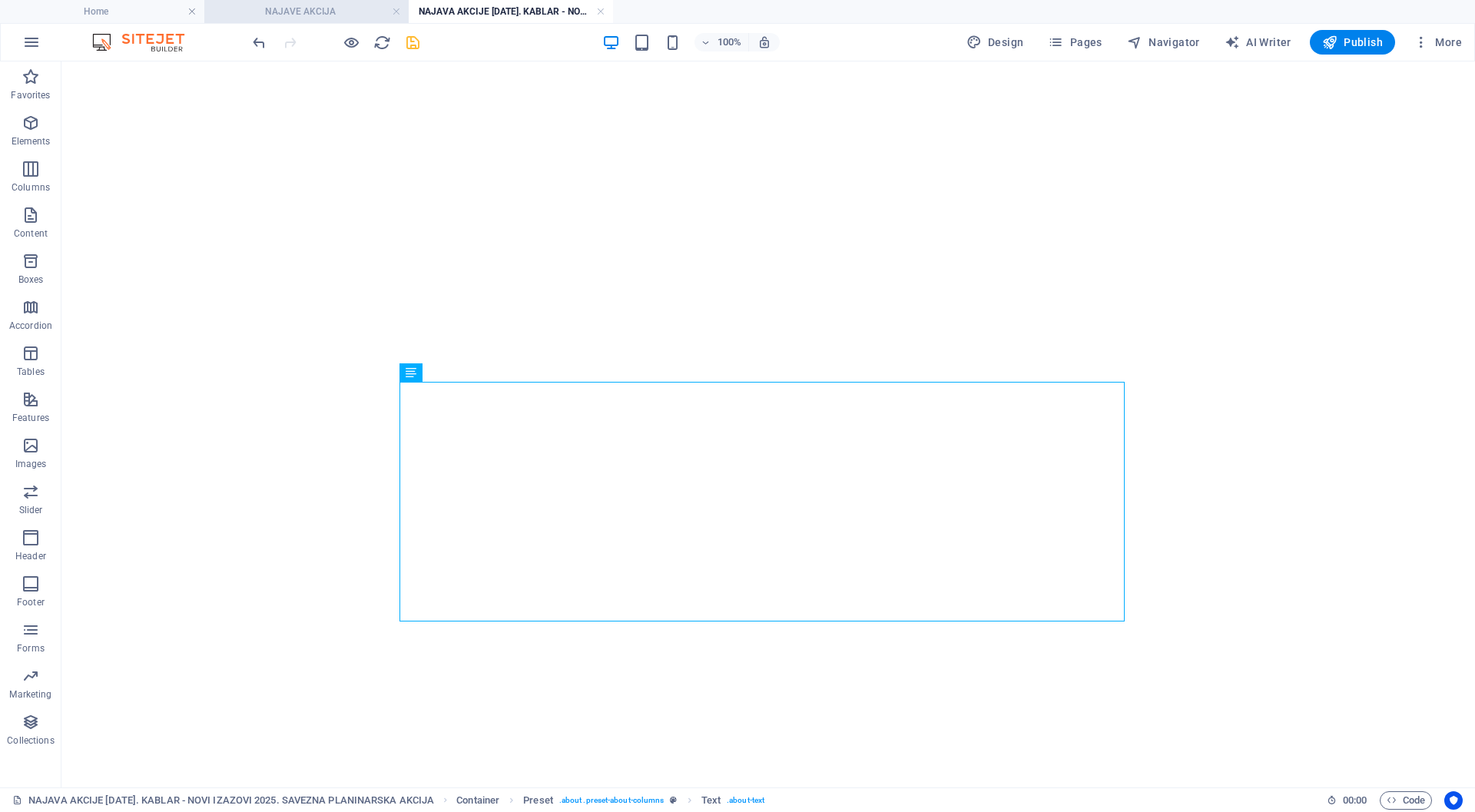
click at [310, 13] on h4 "NAJAVE AKCIJA" at bounding box center [306, 11] width 204 height 17
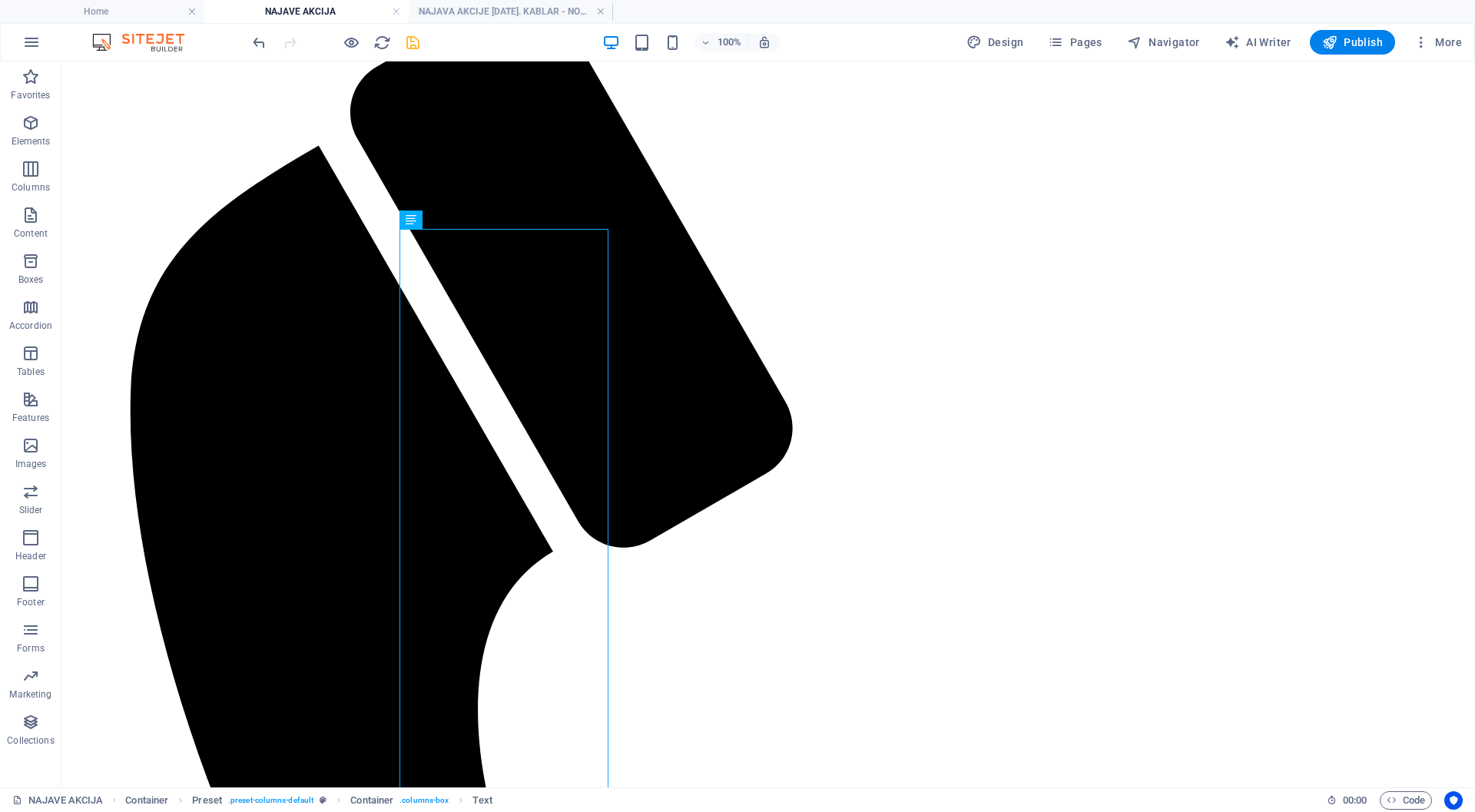
click at [409, 40] on icon "save" at bounding box center [412, 43] width 17 height 17
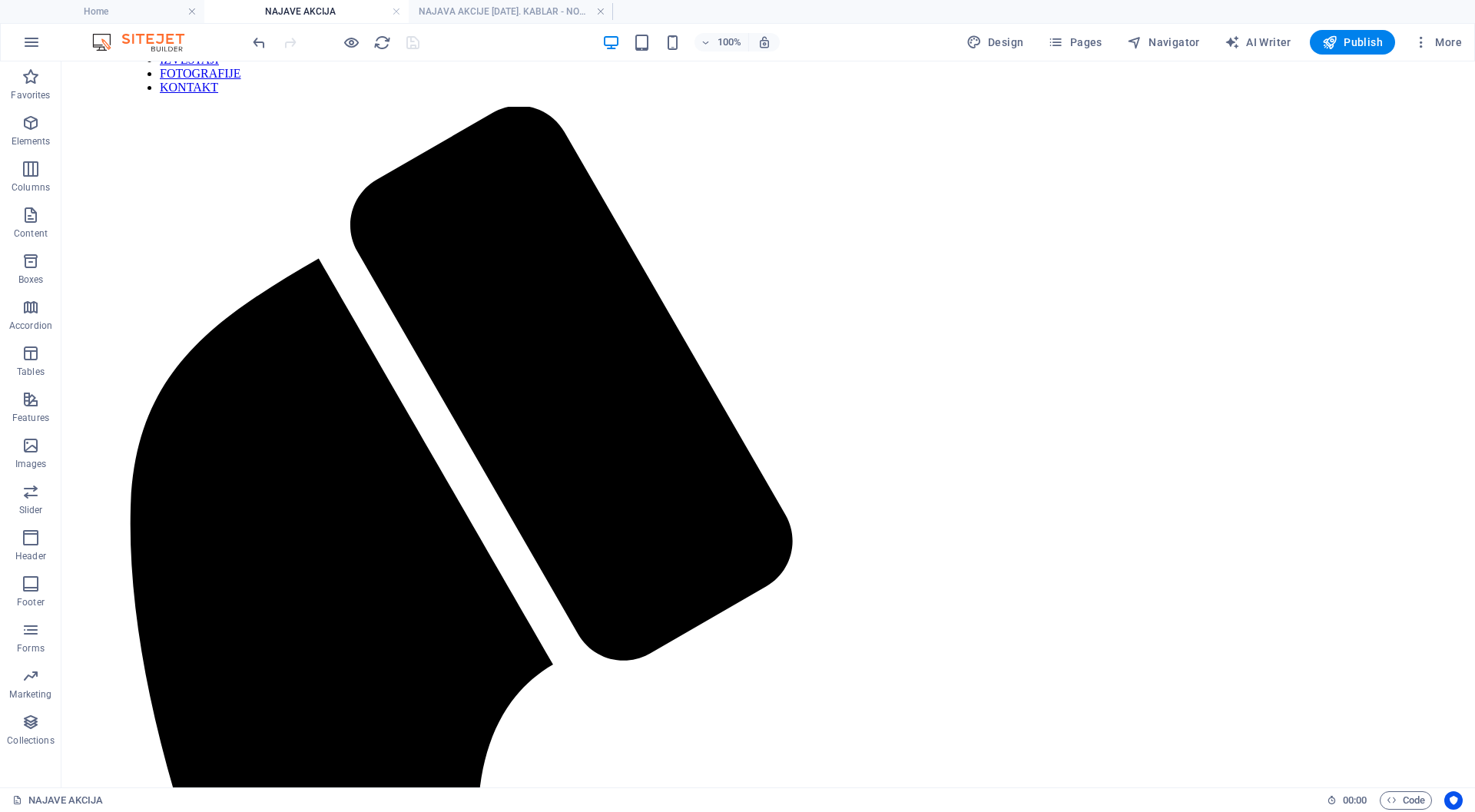
scroll to position [0, 0]
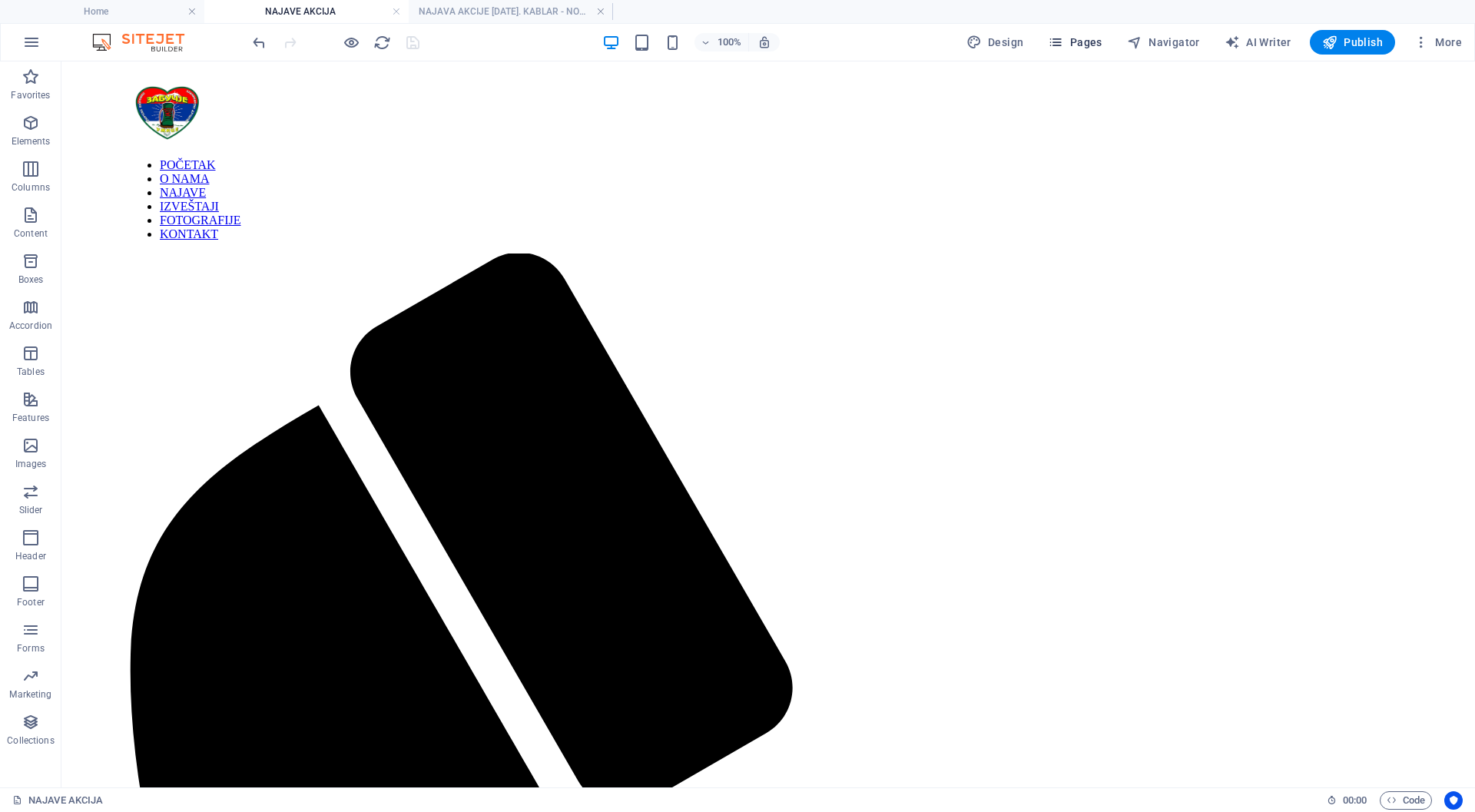
drag, startPoint x: 1082, startPoint y: 41, endPoint x: 990, endPoint y: 6, distance: 98.4
click at [1082, 41] on span "Pages" at bounding box center [1075, 42] width 54 height 15
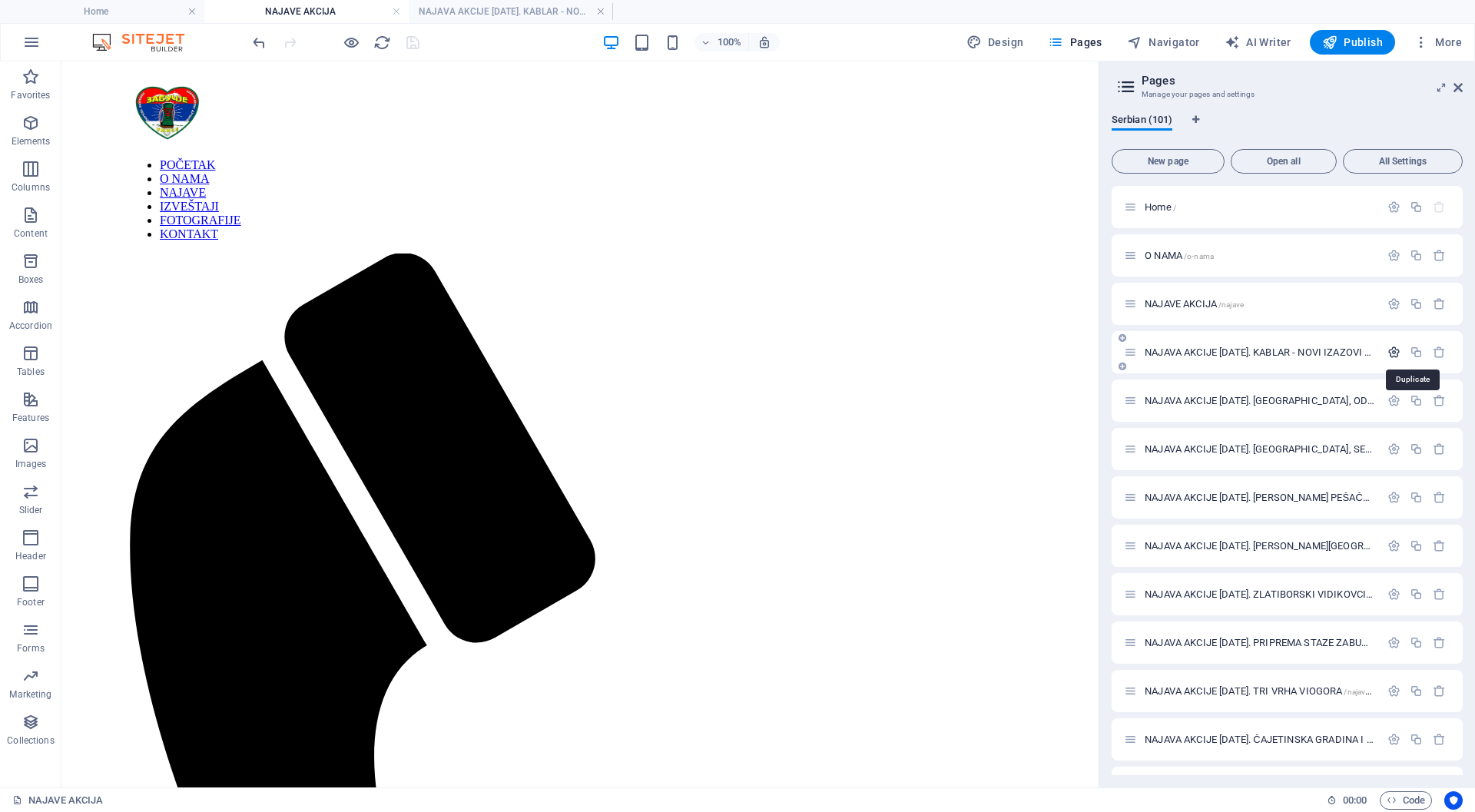
click at [1393, 351] on icon "button" at bounding box center [1394, 352] width 13 height 13
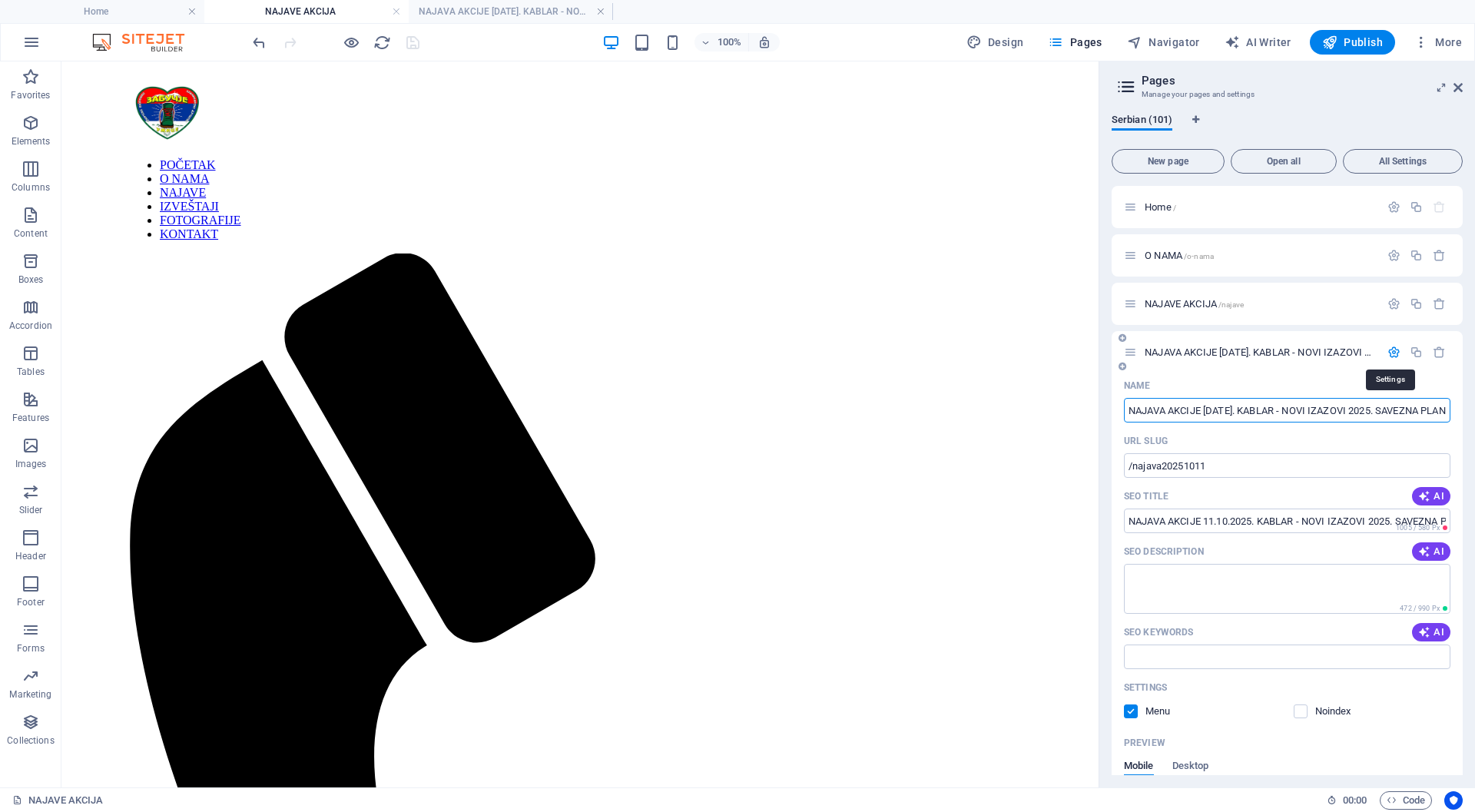
scroll to position [0, 100]
click at [1429, 549] on span "AI" at bounding box center [1431, 552] width 26 height 13
type textarea "Pridružite nam se na planinarskoj akciji Kablarskih izazova [DATE]. u Ovčar Ban…"
click at [1430, 633] on span "AI" at bounding box center [1431, 632] width 26 height 13
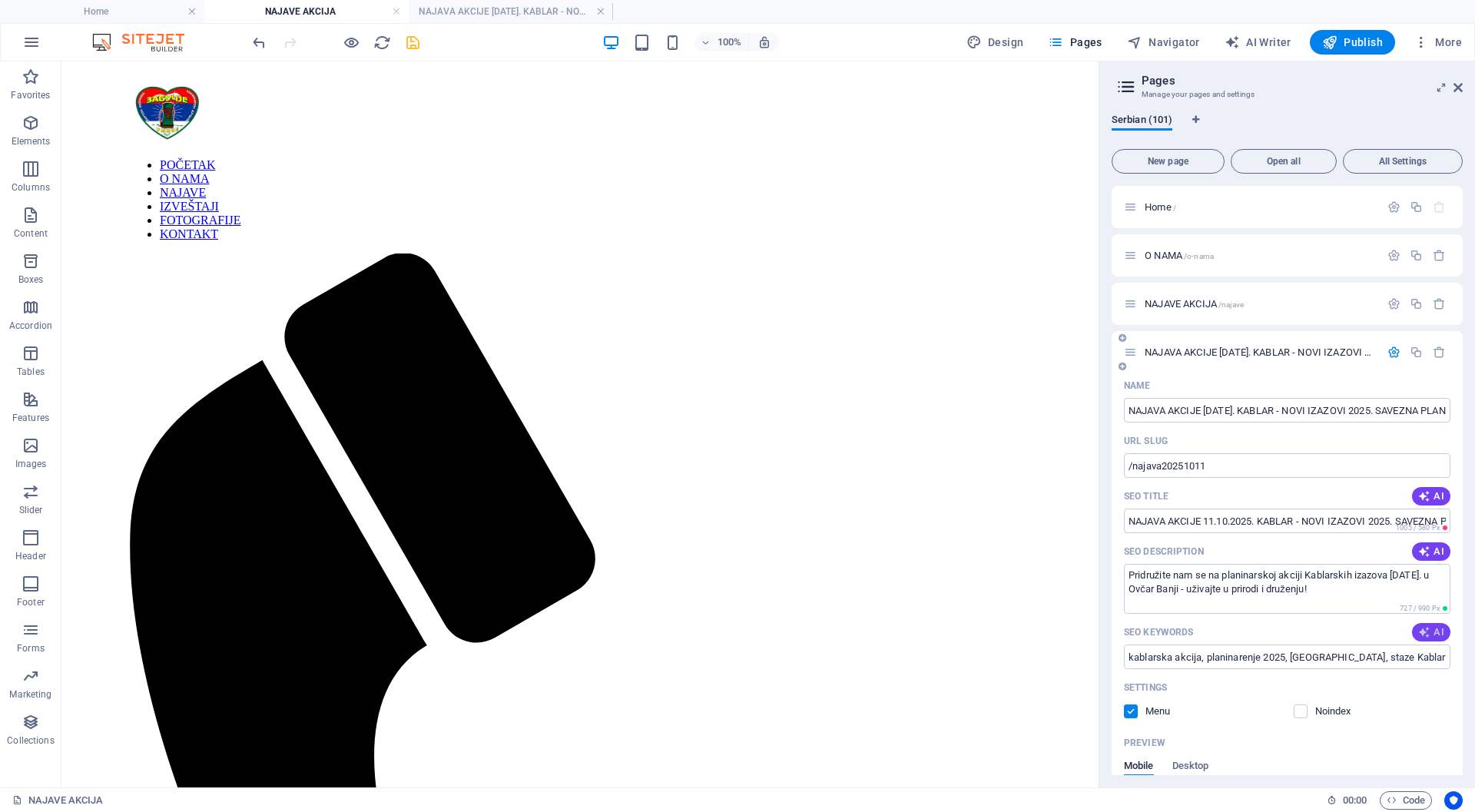
type input "kablarska akcija, planinarenje 2025, [GEOGRAPHIC_DATA], staze Kablara, tradicio…"
click at [1393, 352] on icon "button" at bounding box center [1394, 352] width 13 height 13
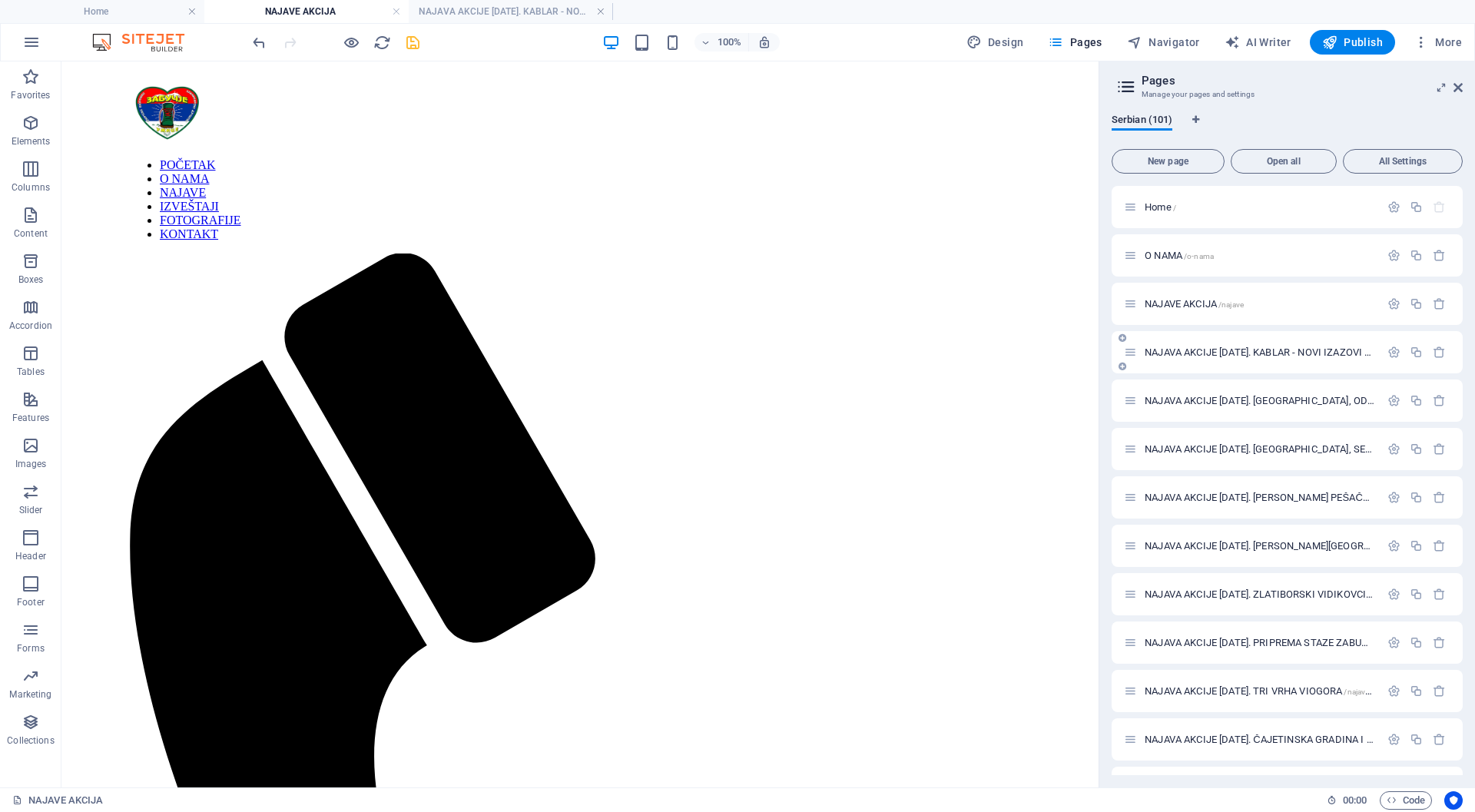
click at [1218, 351] on span "NAJAVA AKCIJE [DATE]. KABLAR - NOVI IZAZOVI 2025. SAVEZNA PLANINARSKA AKCIJA /n…" at bounding box center [1374, 352] width 459 height 12
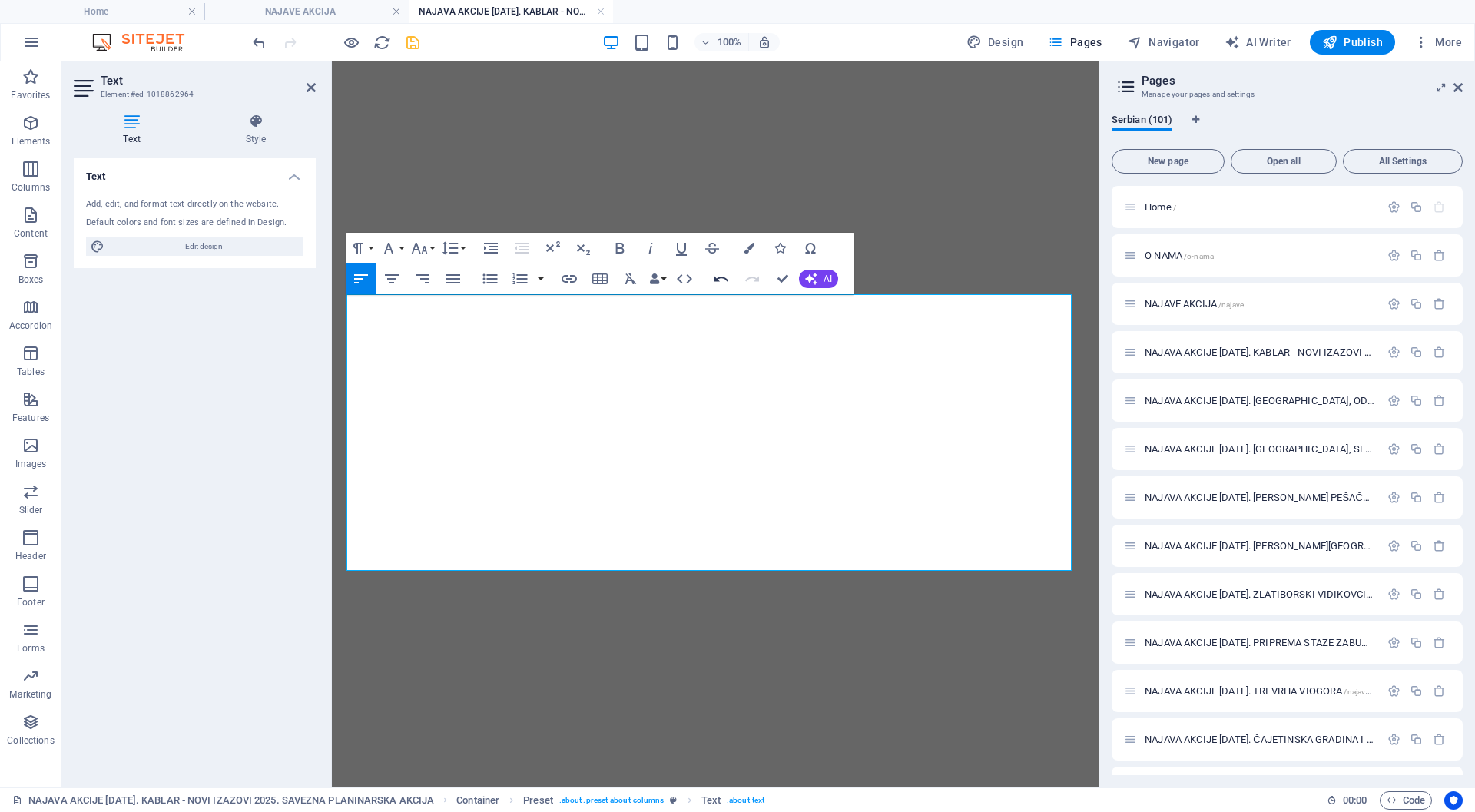
click at [719, 278] on icon "button" at bounding box center [721, 278] width 13 height 6
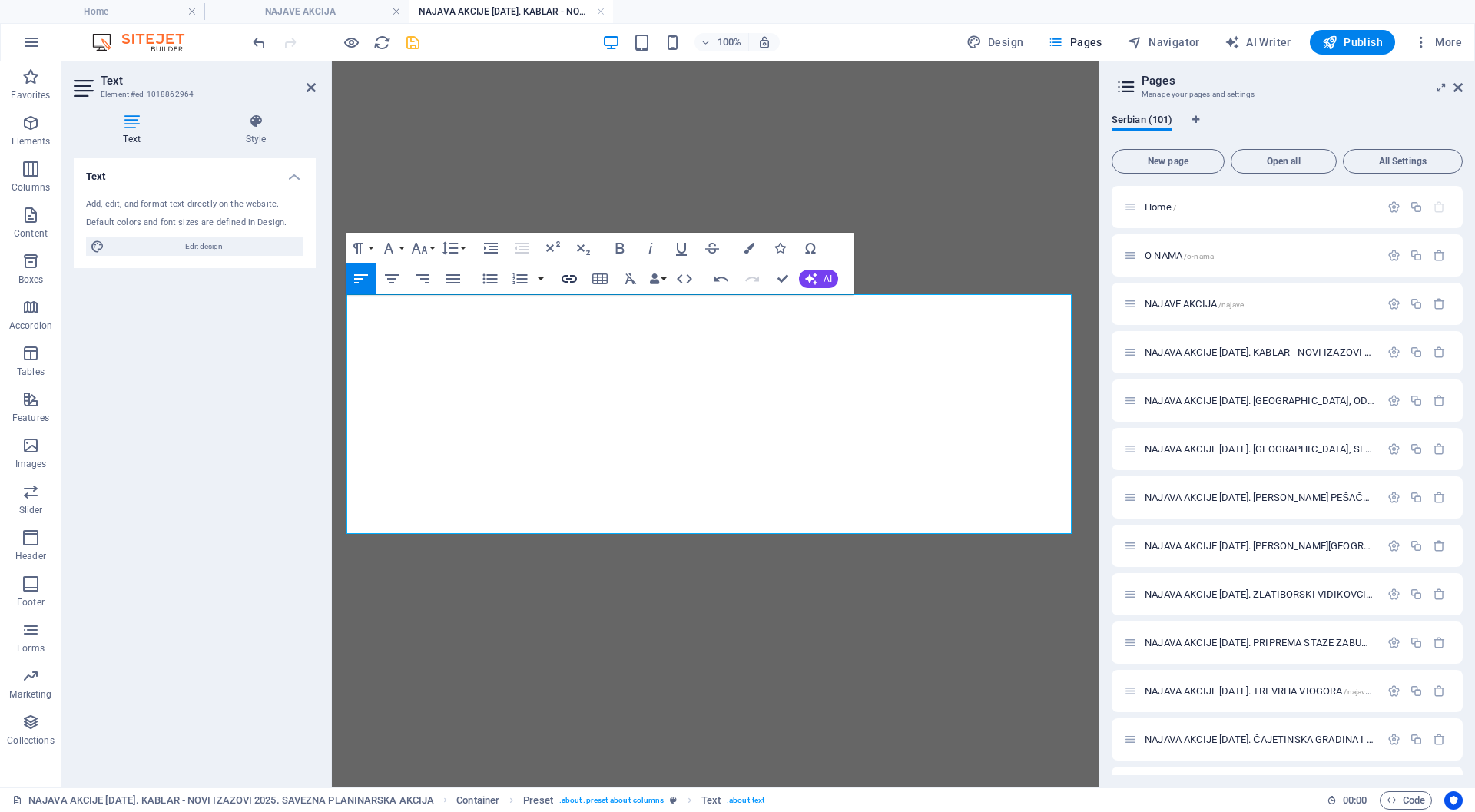
click at [565, 277] on icon "button" at bounding box center [569, 279] width 18 height 18
type input "[URL][DOMAIN_NAME]"
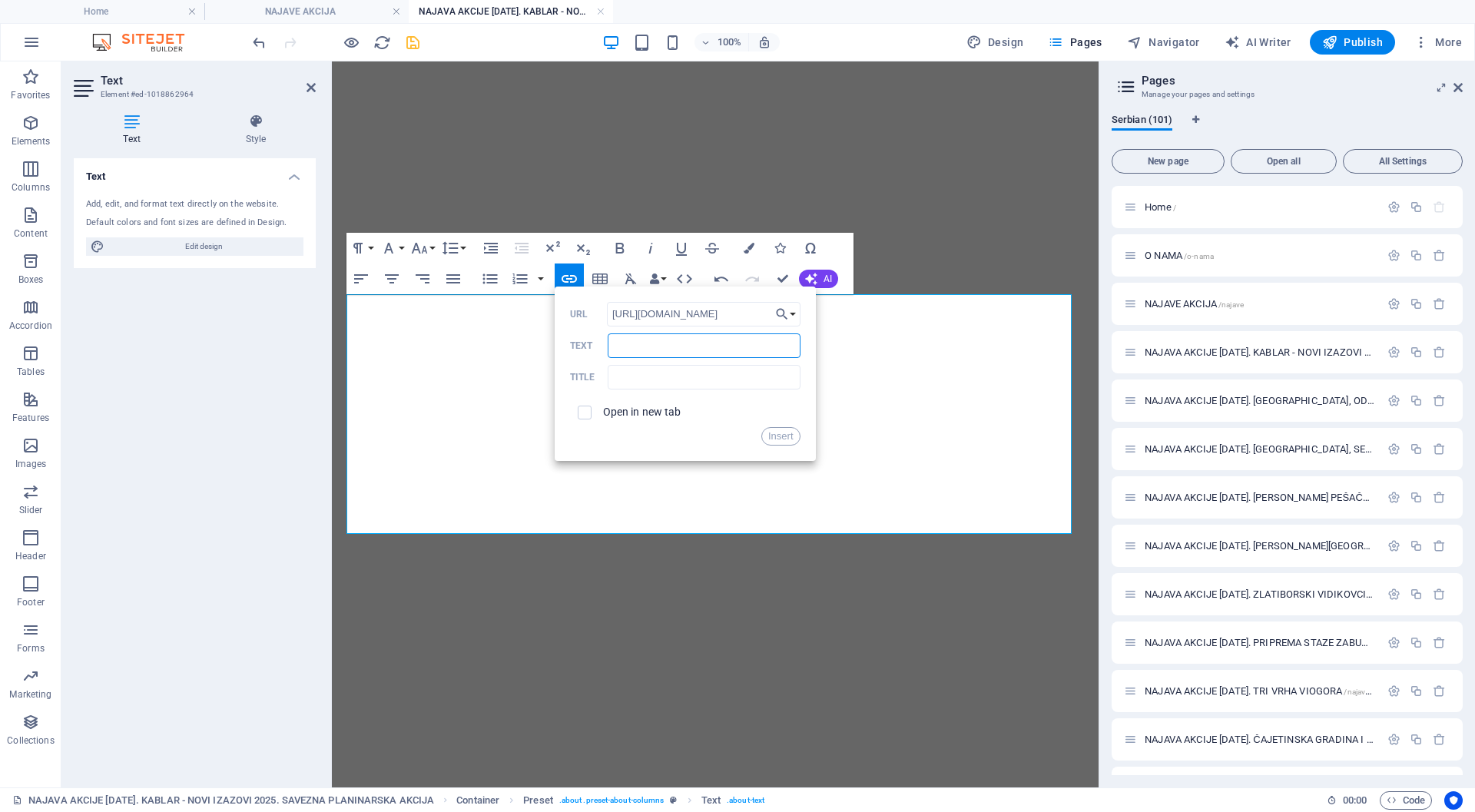
click at [631, 347] on input "Text" at bounding box center [704, 345] width 192 height 25
paste input "[URL][DOMAIN_NAME]"
type input "[URL][DOMAIN_NAME]"
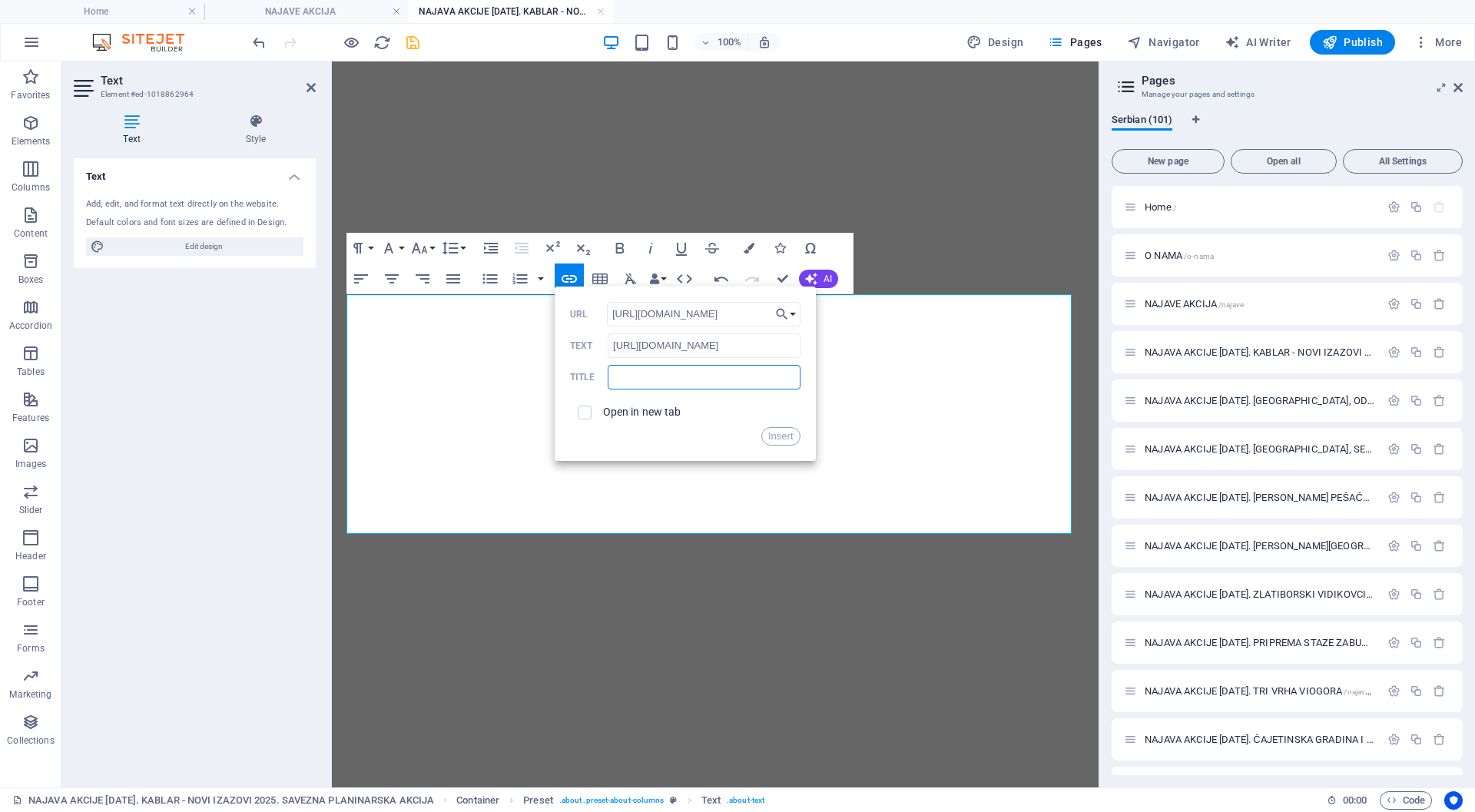
click at [631, 376] on input "text" at bounding box center [704, 377] width 192 height 25
paste input "[URL][DOMAIN_NAME]"
type input "[URL][DOMAIN_NAME]"
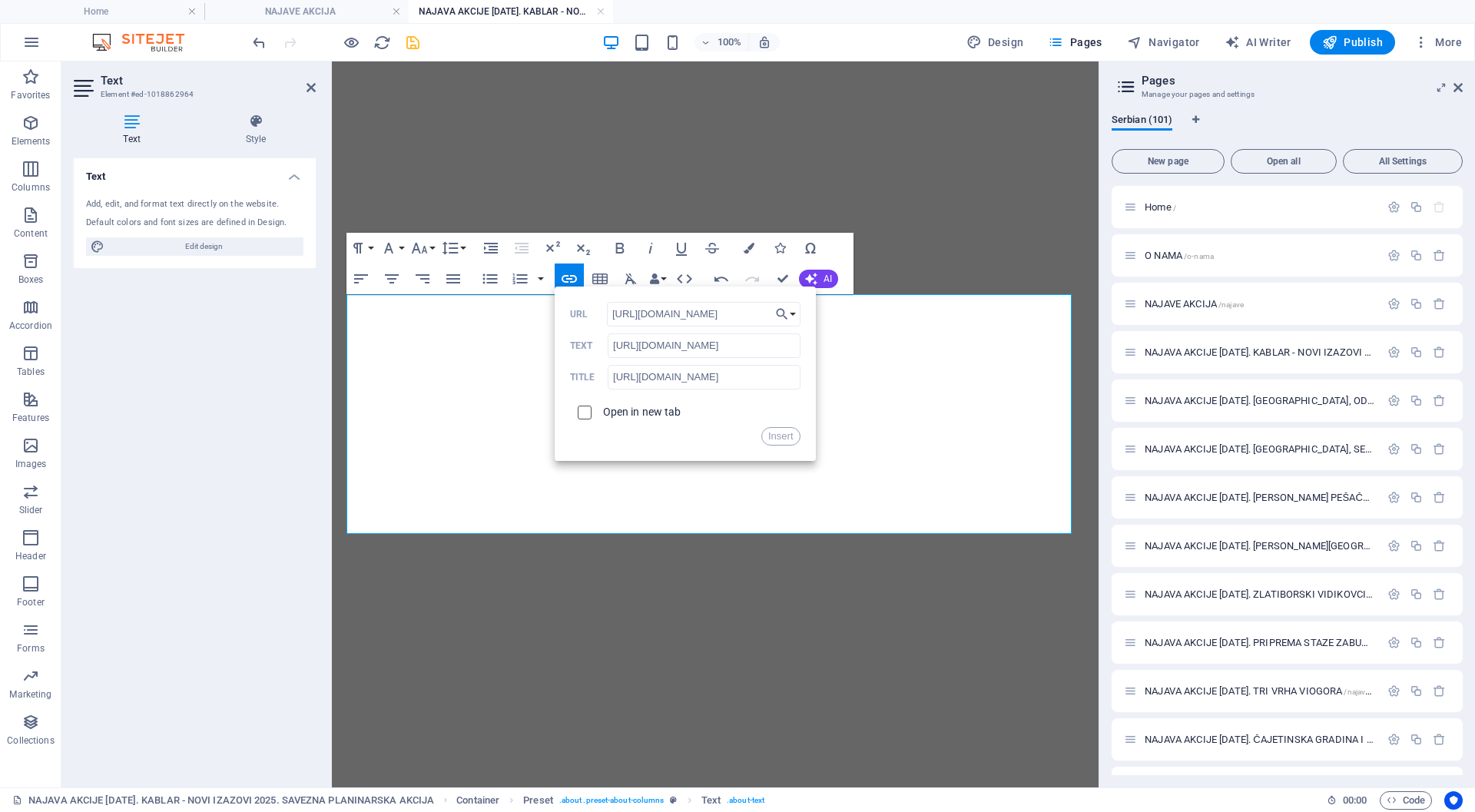
click at [584, 412] on input "checkbox" at bounding box center [582, 410] width 13 height 13
checkbox input "true"
click at [777, 438] on button "Insert" at bounding box center [781, 436] width 39 height 18
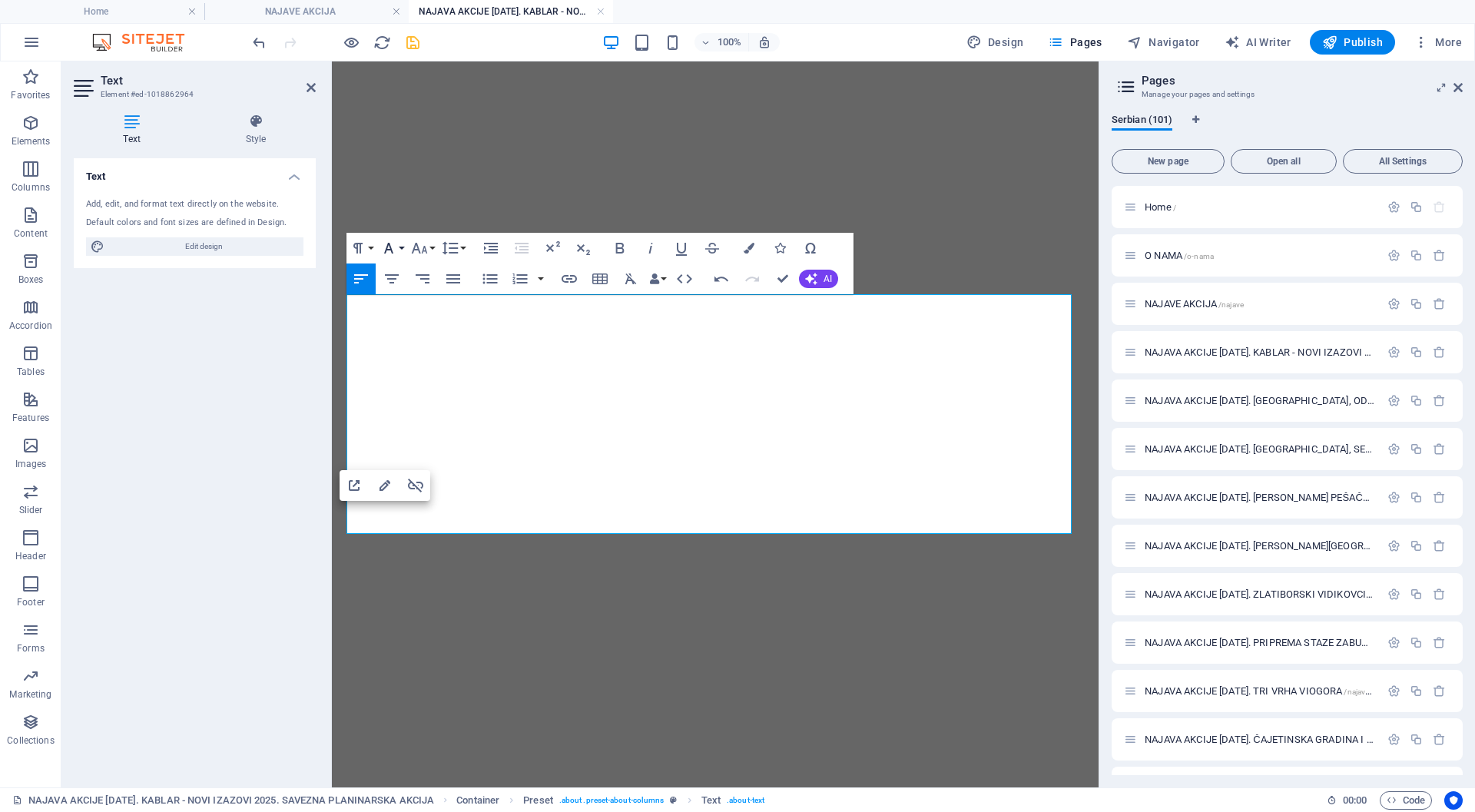
click at [386, 246] on icon "button" at bounding box center [388, 248] width 18 height 18
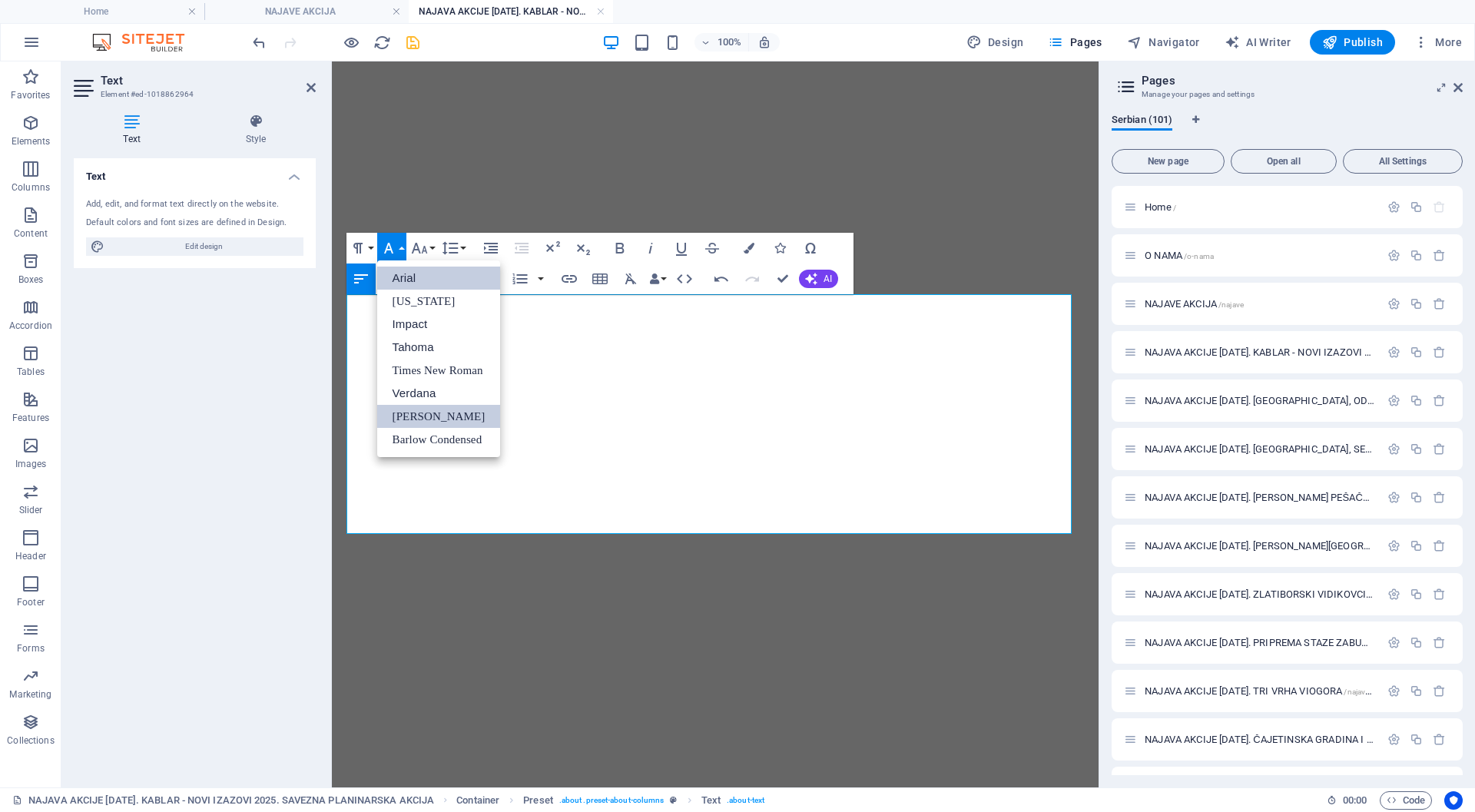
click at [404, 279] on link "Arial" at bounding box center [439, 278] width 124 height 23
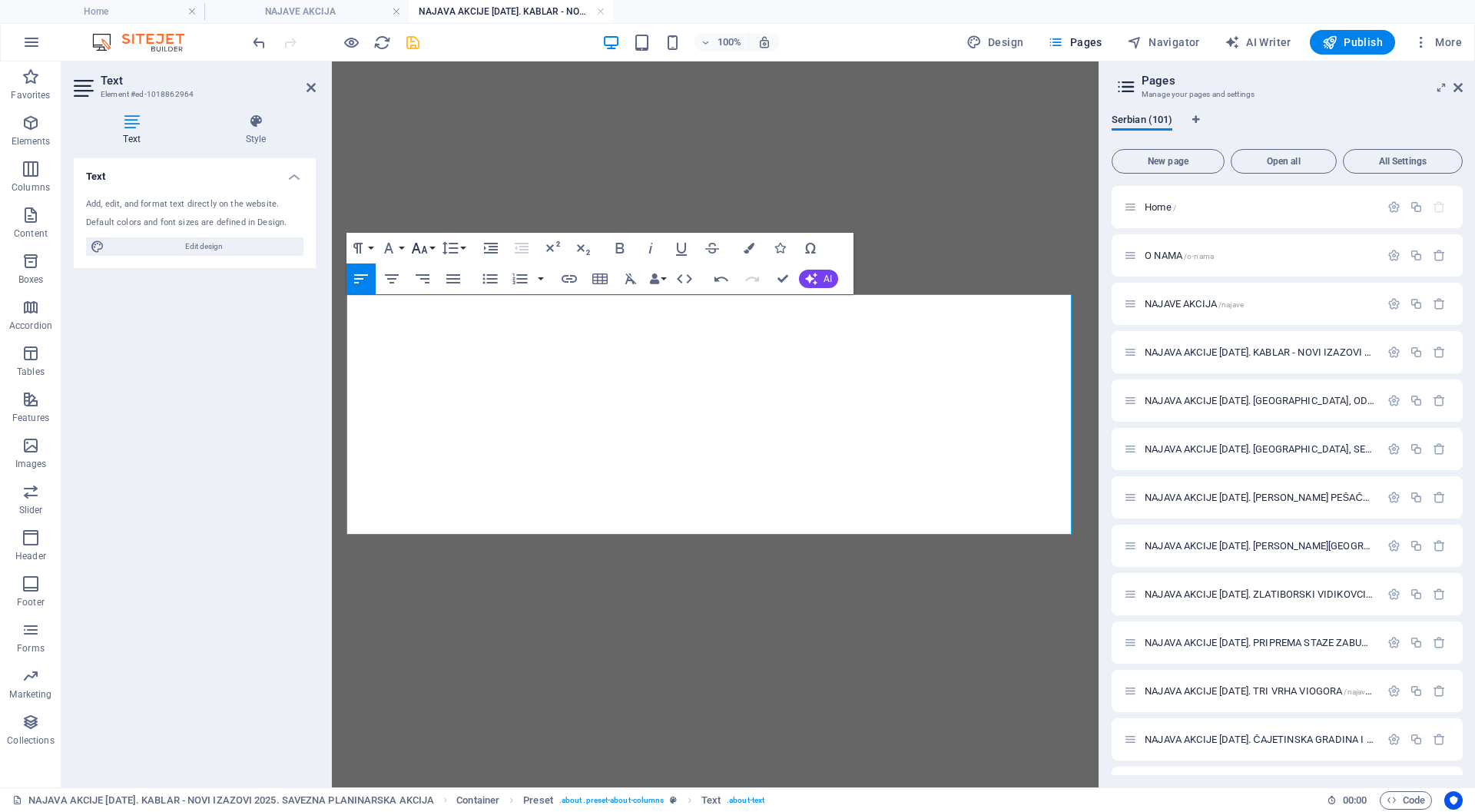
click at [416, 248] on icon "button" at bounding box center [419, 248] width 18 height 18
click at [434, 412] on link "18" at bounding box center [435, 415] width 55 height 23
click at [567, 493] on icon "button" at bounding box center [567, 494] width 18 height 18
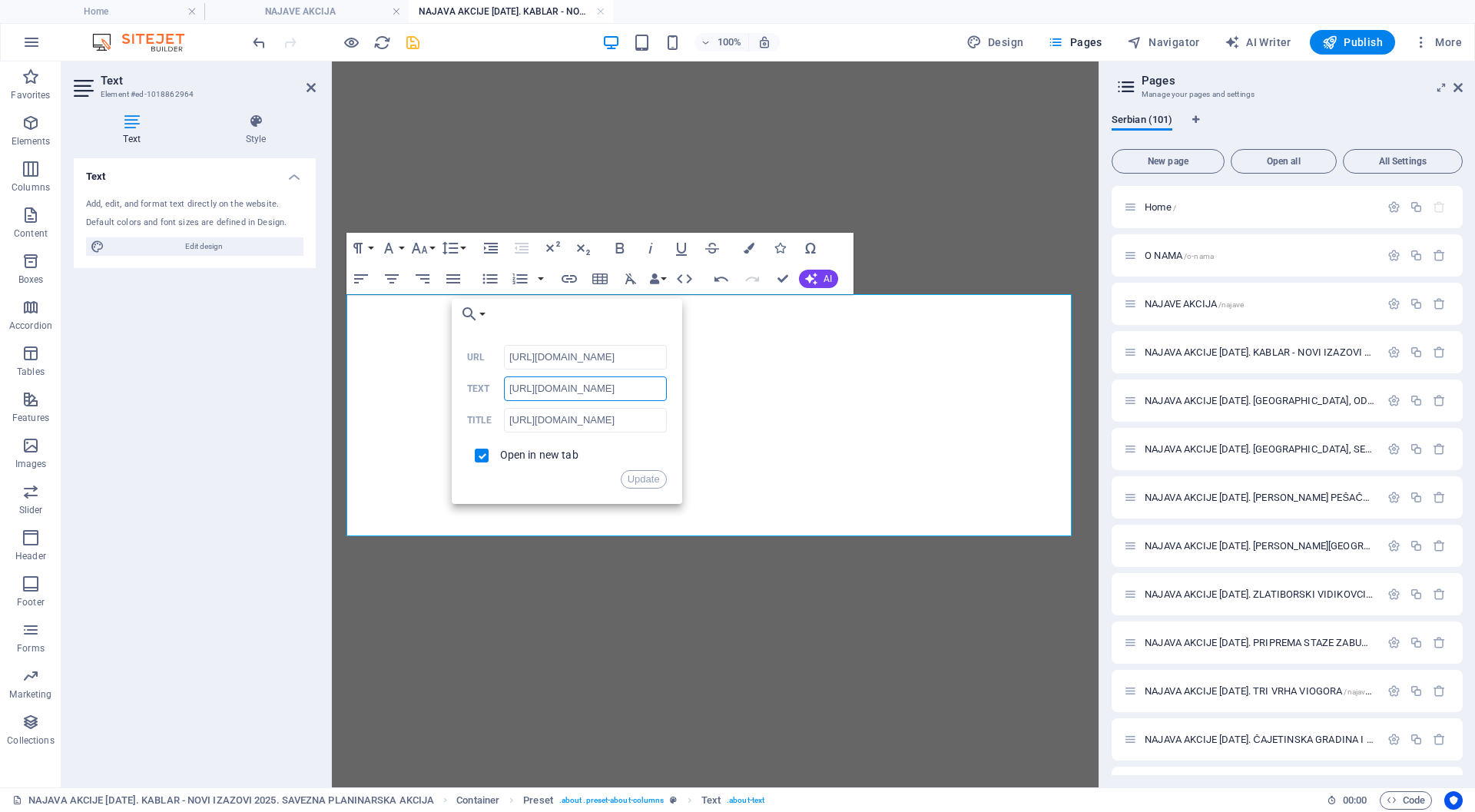
drag, startPoint x: 541, startPoint y: 389, endPoint x: 492, endPoint y: 389, distance: 49.0
click at [492, 389] on div "[URL][DOMAIN_NAME] Text" at bounding box center [567, 389] width 200 height 25
type input "[DOMAIN_NAME][URL]"
click at [541, 420] on input "[URL][DOMAIN_NAME]" at bounding box center [586, 419] width 163 height 25
drag, startPoint x: 541, startPoint y: 420, endPoint x: 496, endPoint y: 422, distance: 45.0
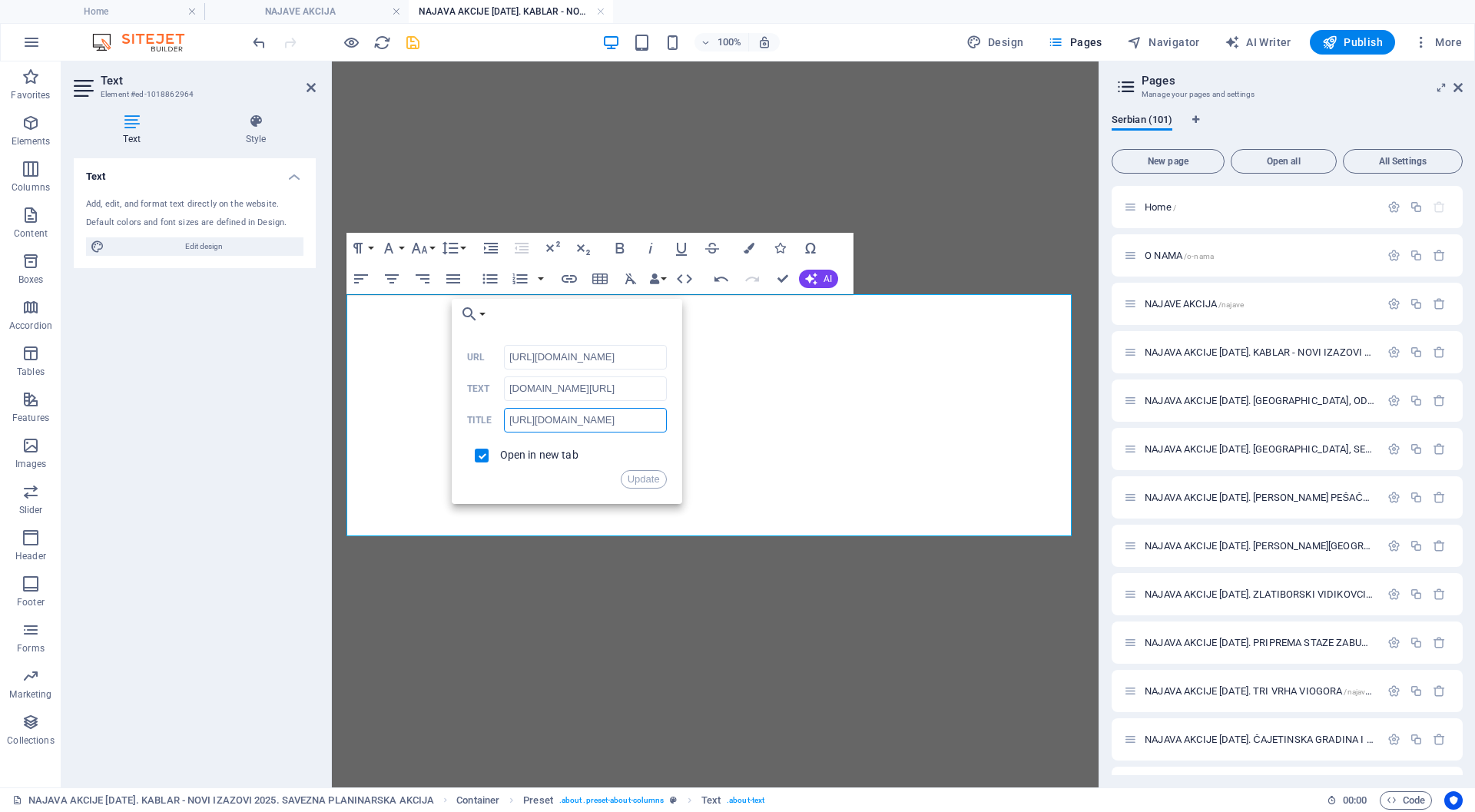
click at [496, 422] on div "[URL][DOMAIN_NAME] Title" at bounding box center [567, 420] width 200 height 25
type input "[DOMAIN_NAME][URL]"
click at [652, 478] on button "Update" at bounding box center [644, 479] width 46 height 18
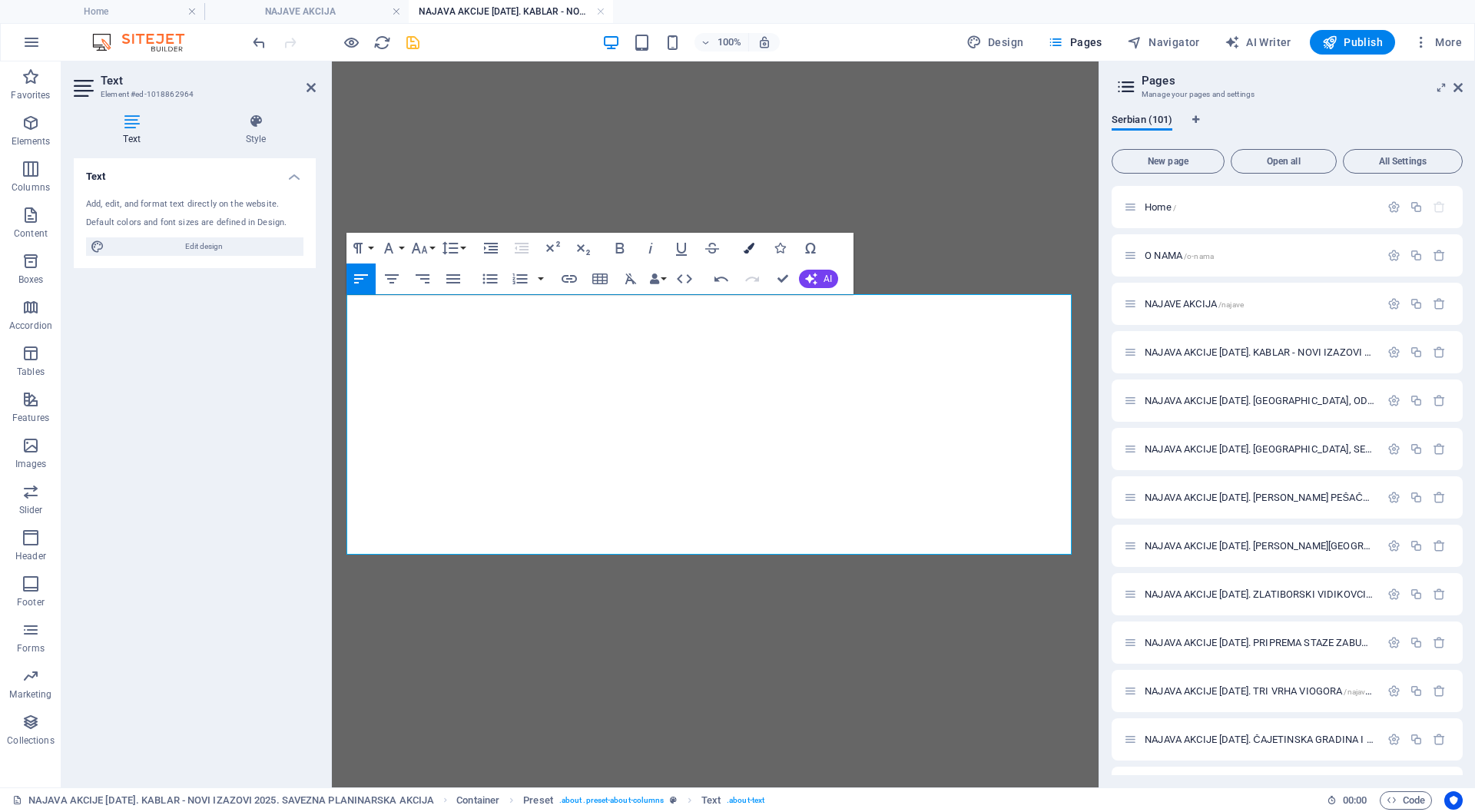
click at [750, 246] on icon "button" at bounding box center [749, 249] width 11 height 11
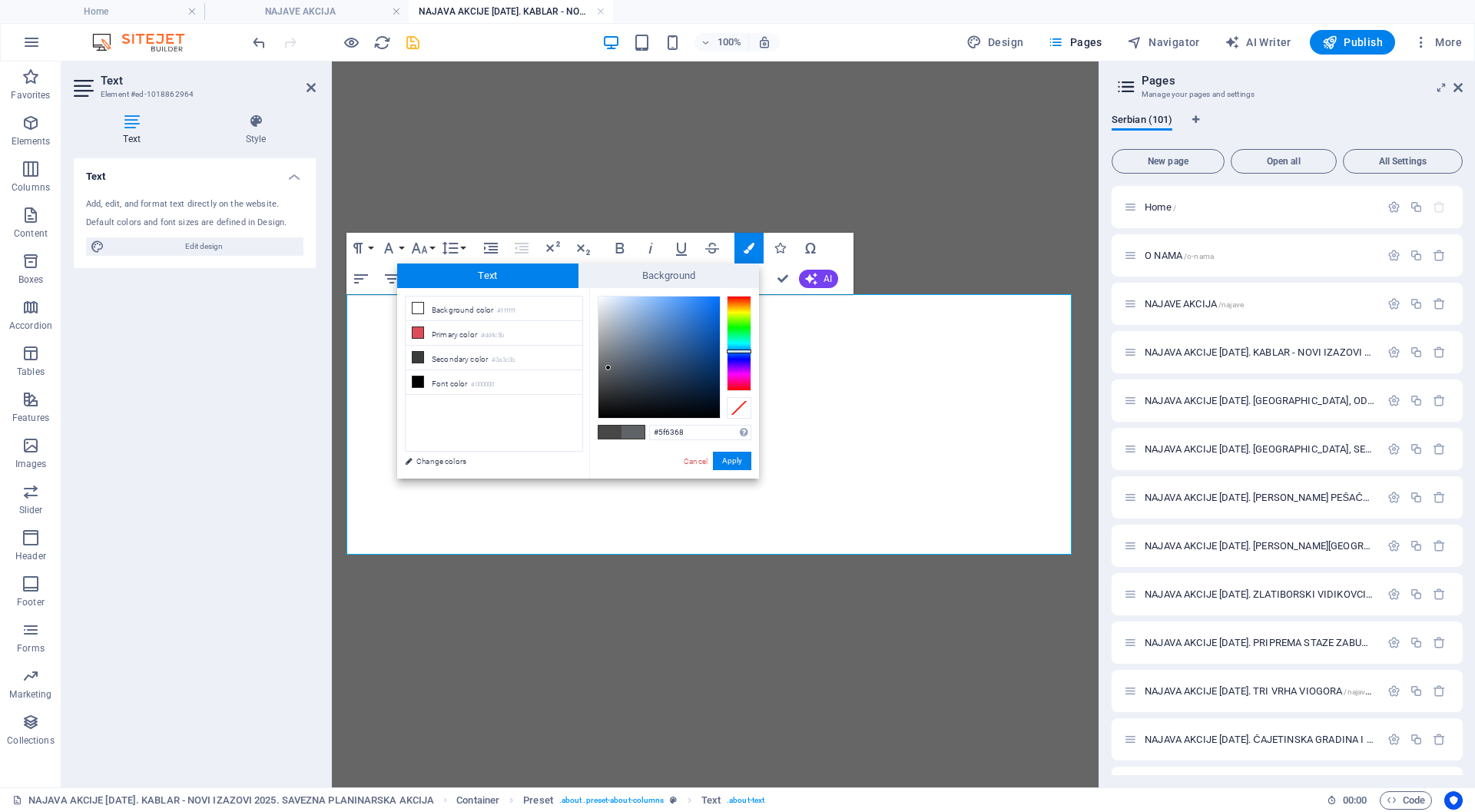
type input "#01060d"
click at [714, 411] on div at bounding box center [659, 357] width 121 height 121
click at [736, 457] on button "Apply" at bounding box center [732, 461] width 39 height 18
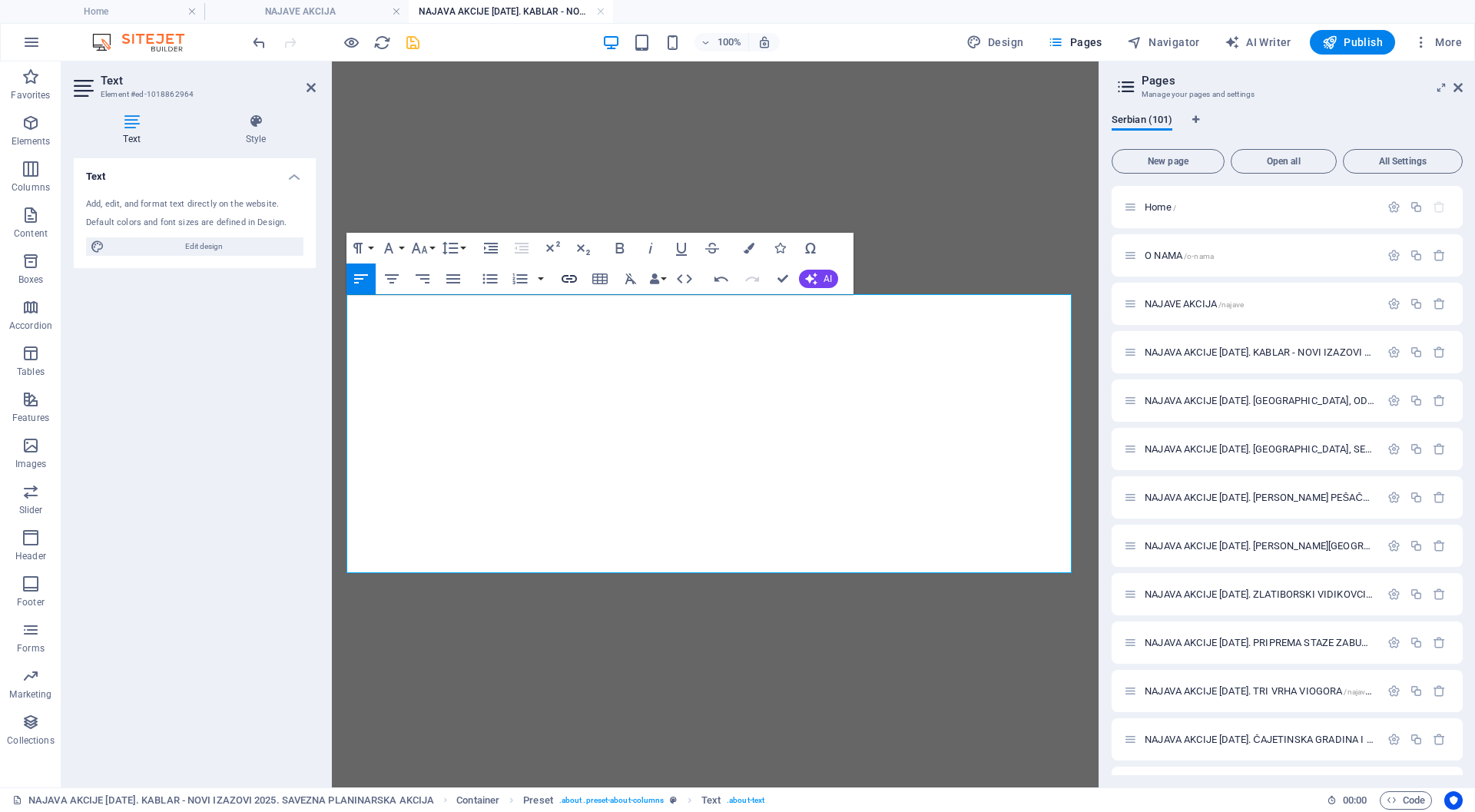
checkbox input "false"
click at [565, 277] on icon "button" at bounding box center [569, 279] width 18 height 18
type input "[URL][DOMAIN_NAME]"
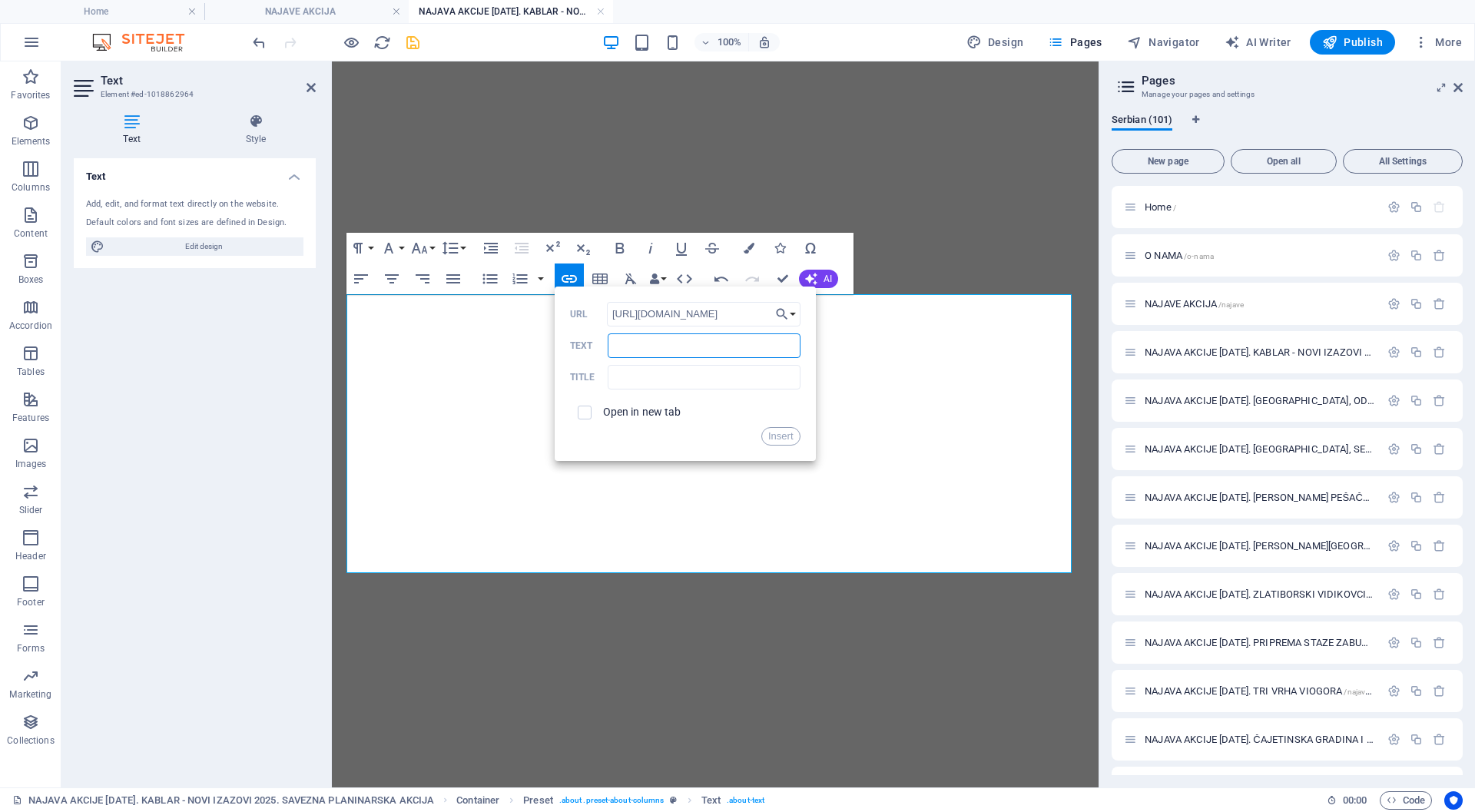
click at [638, 347] on input "Text" at bounding box center [704, 345] width 192 height 25
paste input "[URL][DOMAIN_NAME]"
type input "[URL][DOMAIN_NAME]"
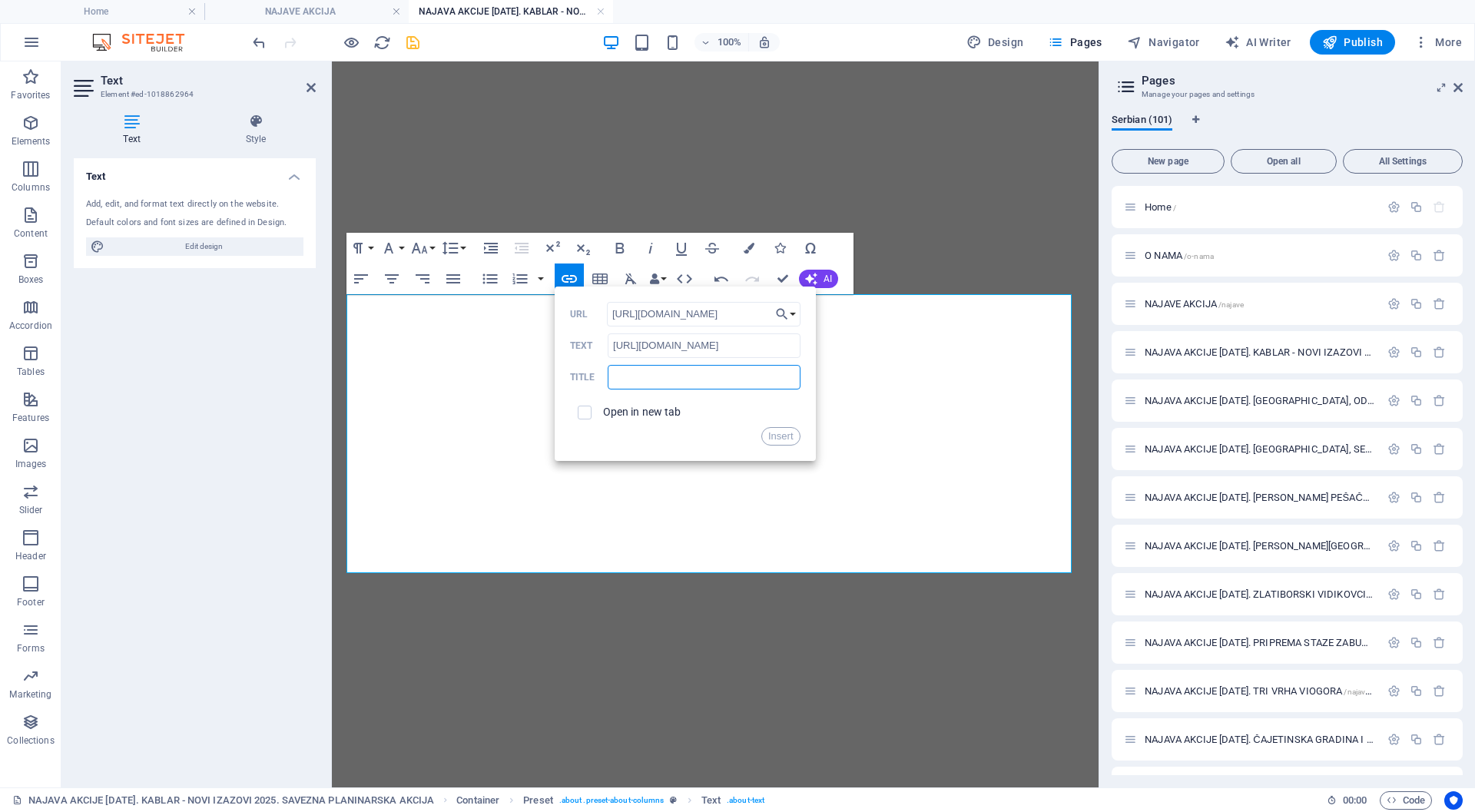
click at [637, 373] on input "text" at bounding box center [704, 377] width 192 height 25
paste input "[URL][DOMAIN_NAME]"
type input "[URL][DOMAIN_NAME]"
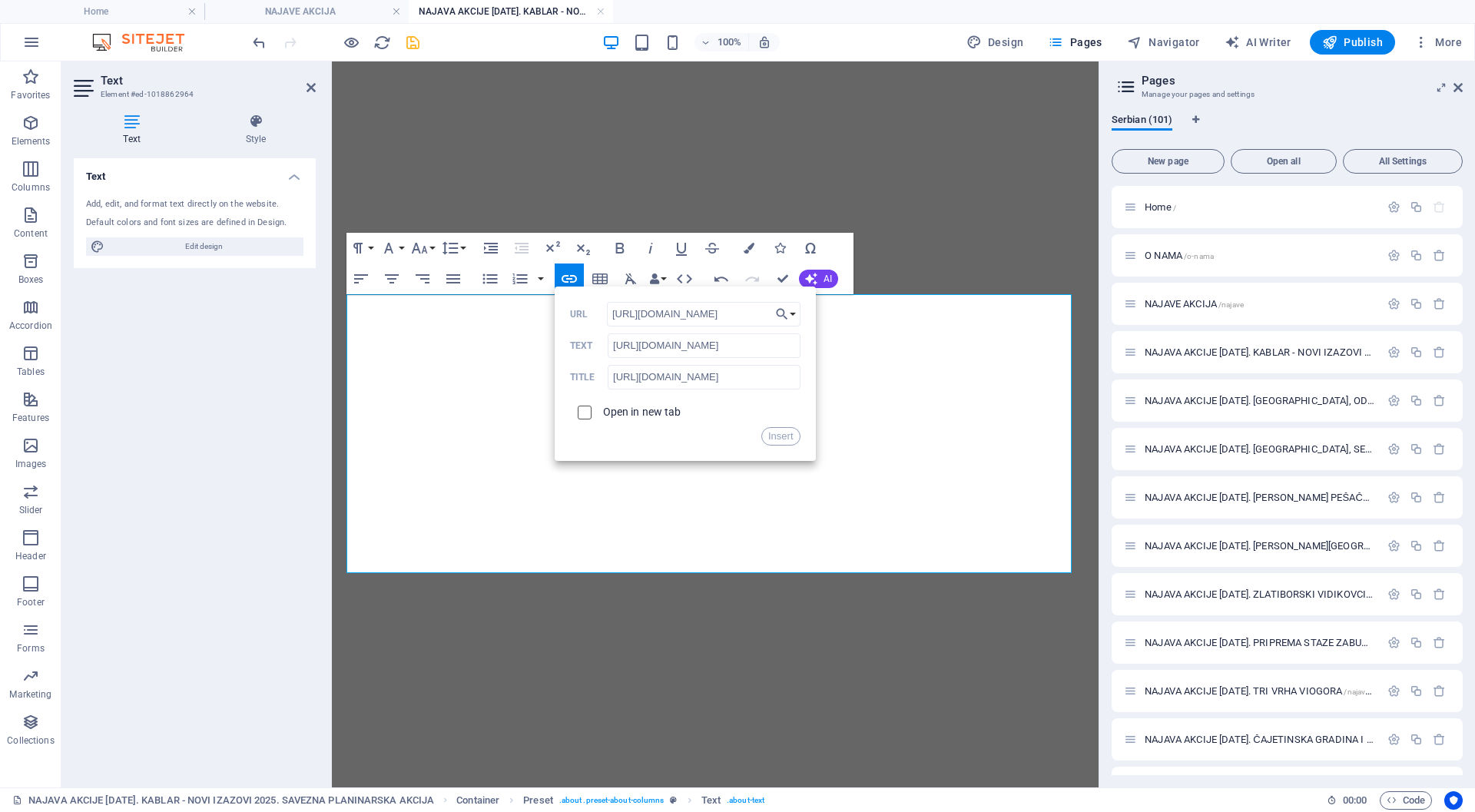
click at [586, 409] on input "checkbox" at bounding box center [582, 410] width 13 height 13
checkbox input "true"
click at [646, 347] on input "[URL][DOMAIN_NAME]" at bounding box center [704, 345] width 192 height 25
type input "[DOMAIN_NAME][URL]"
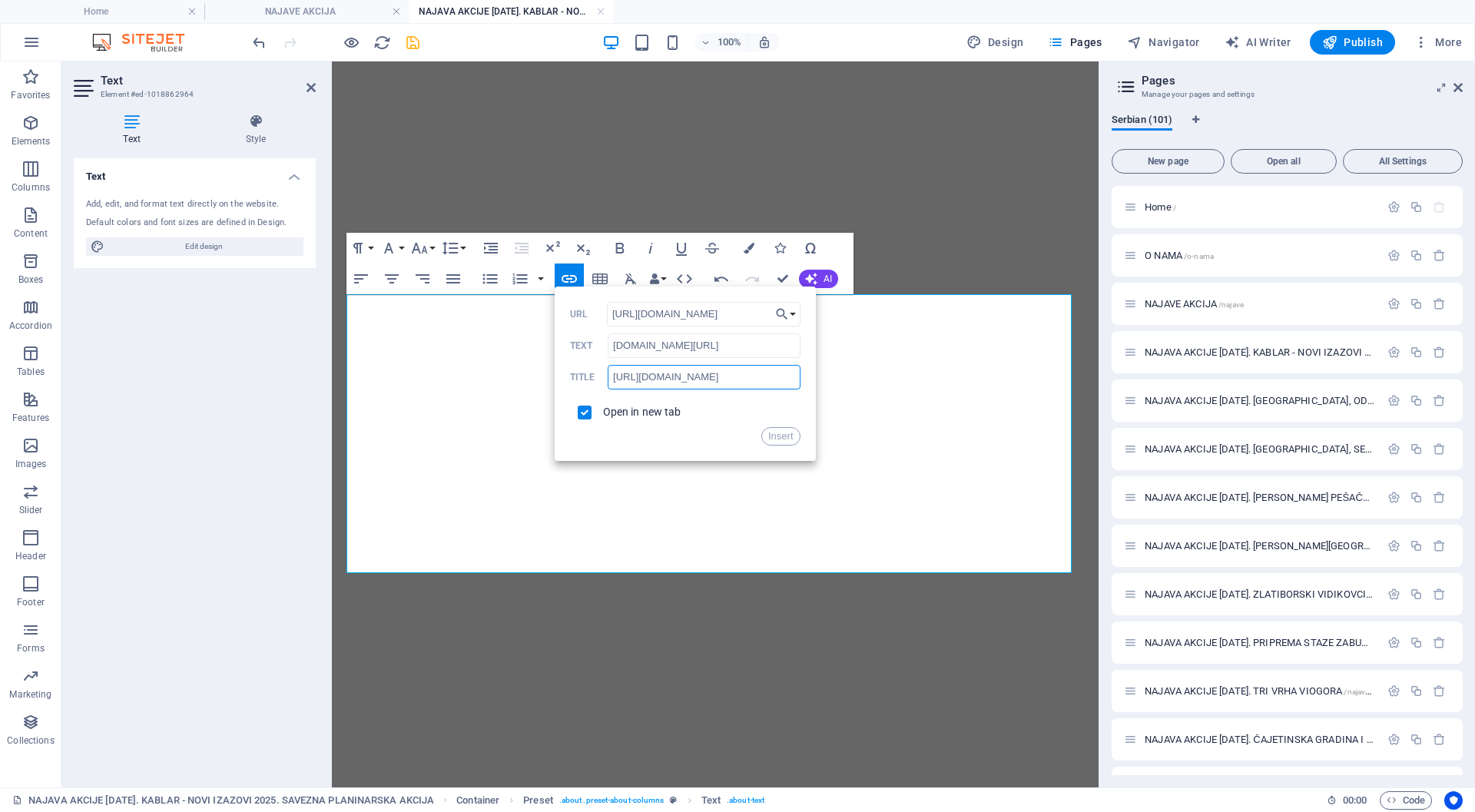
click at [654, 376] on input "[URL][DOMAIN_NAME]" at bounding box center [704, 377] width 192 height 25
click at [644, 376] on input "[URL][DOMAIN_NAME]" at bounding box center [704, 377] width 192 height 25
type input "[DOMAIN_NAME][URL]"
click at [787, 432] on button "Insert" at bounding box center [781, 436] width 39 height 18
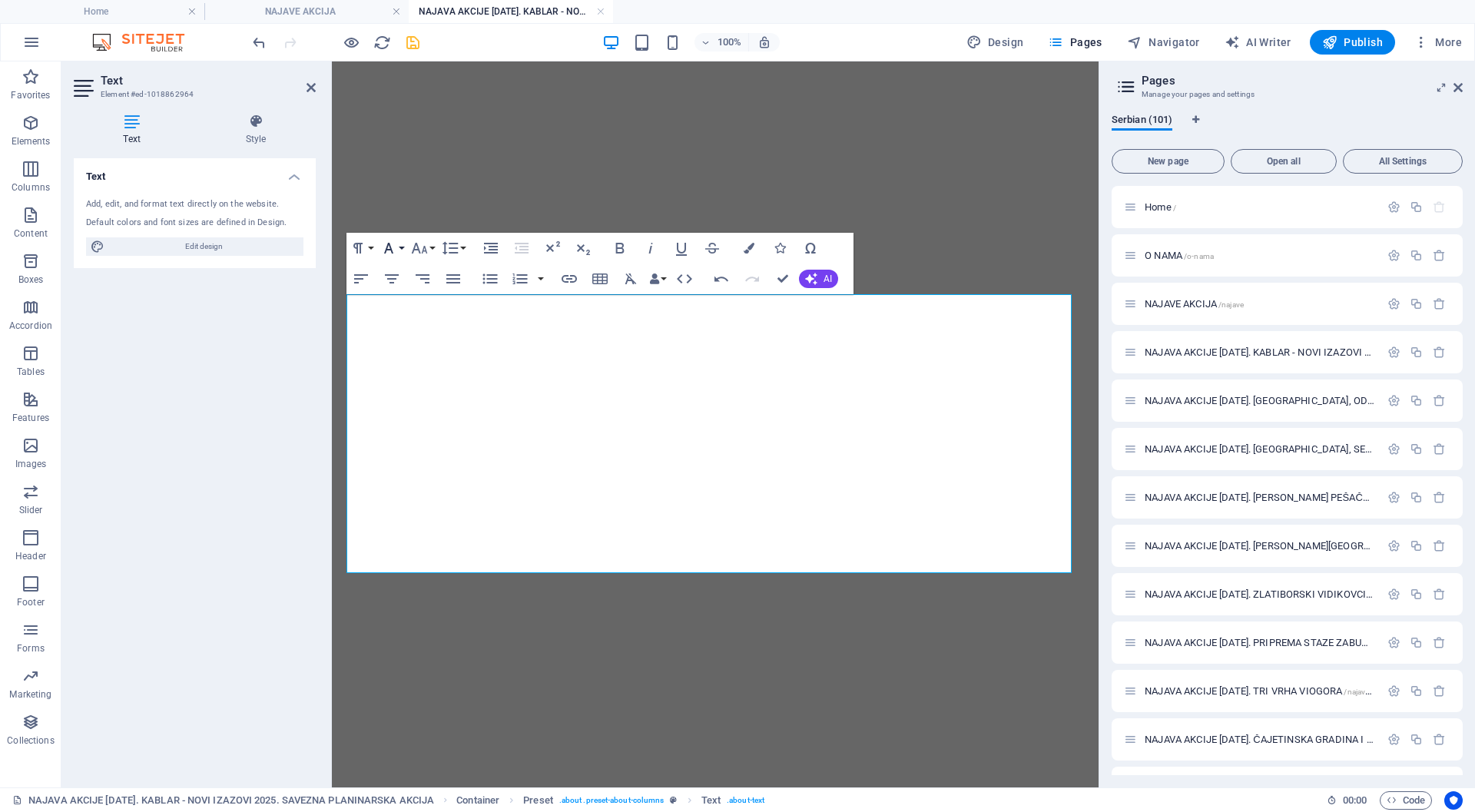
click at [385, 249] on icon "button" at bounding box center [388, 248] width 18 height 18
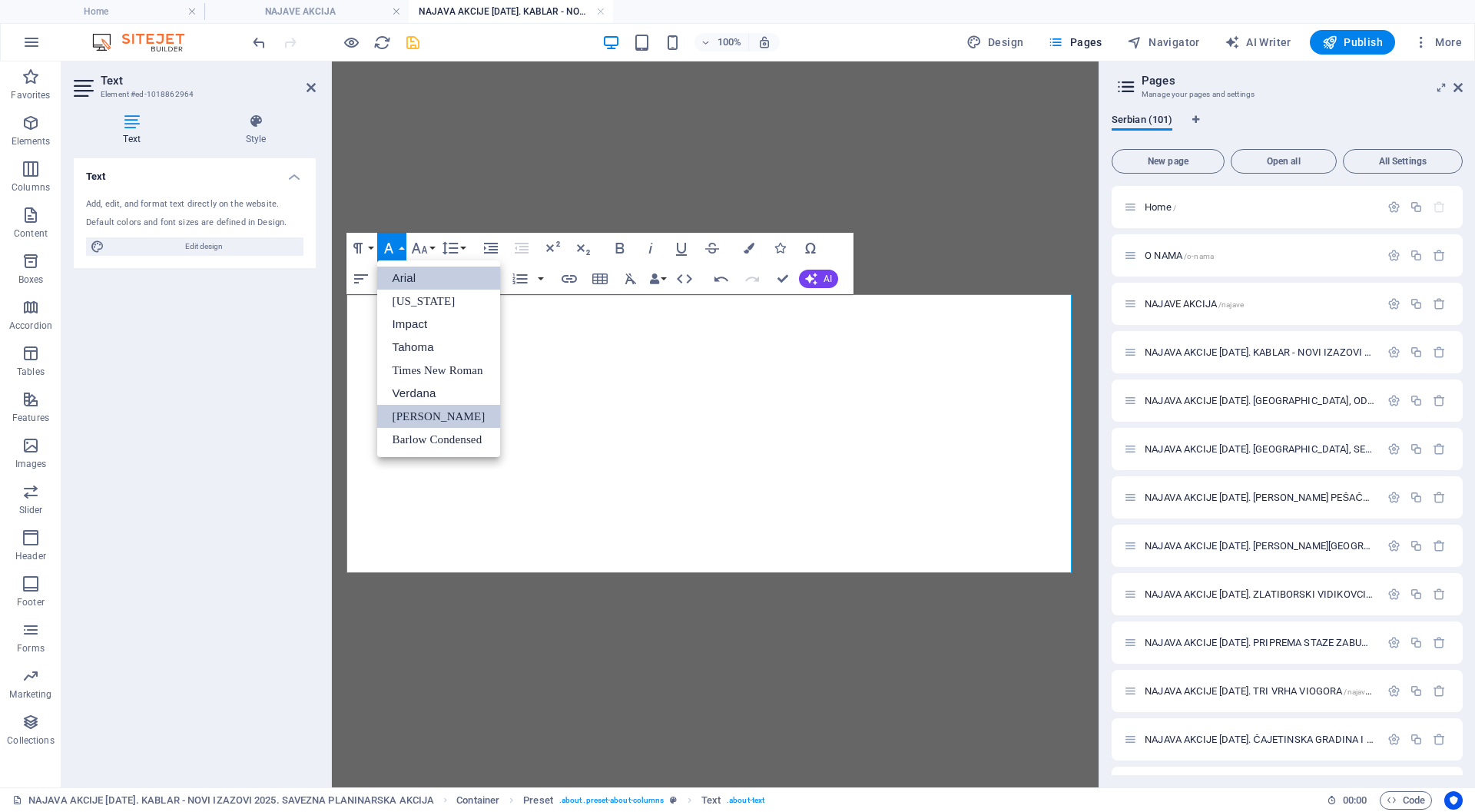
click at [397, 272] on link "Arial" at bounding box center [439, 278] width 124 height 23
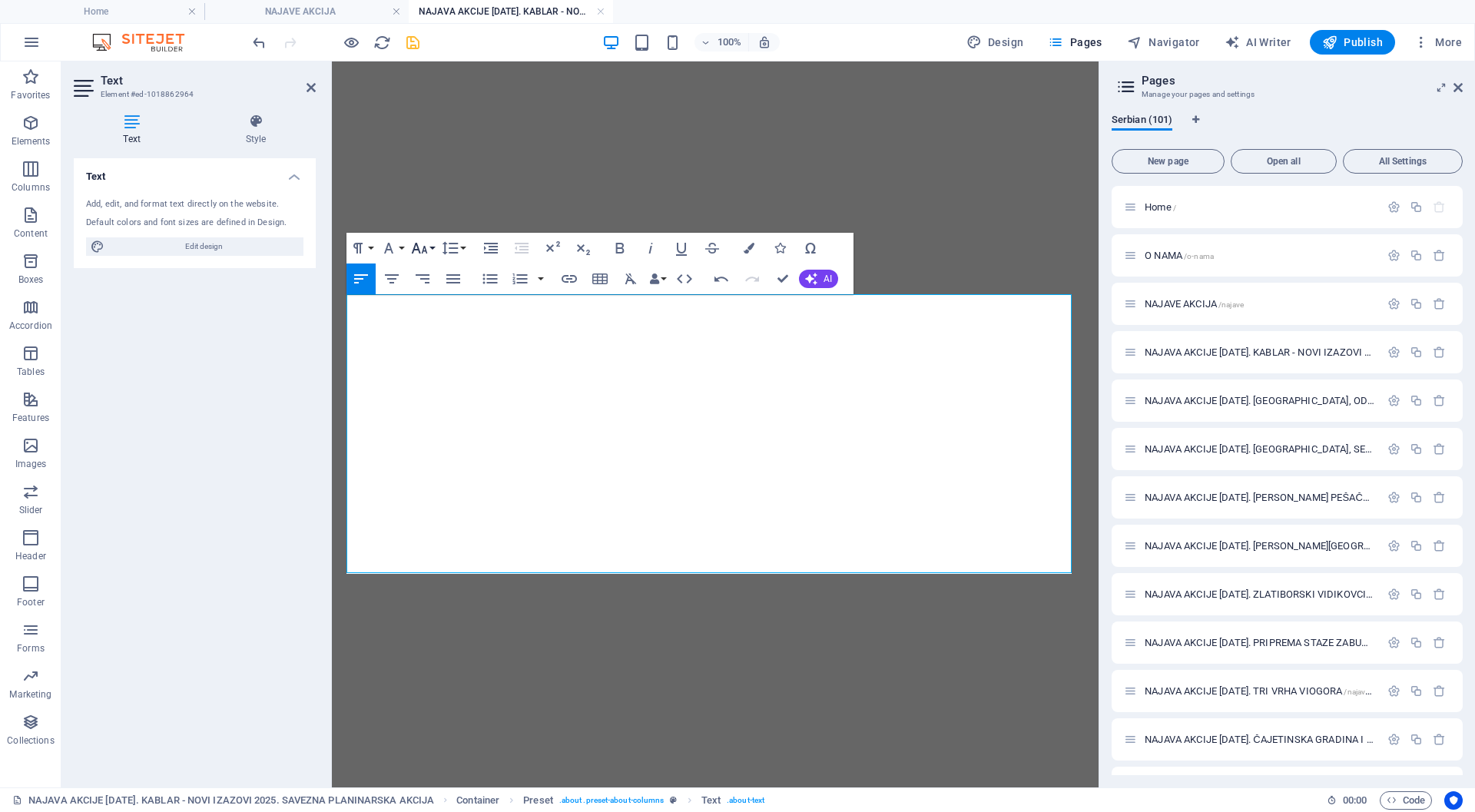
click at [420, 248] on icon "button" at bounding box center [419, 248] width 18 height 18
click at [435, 410] on link "18" at bounding box center [435, 415] width 55 height 23
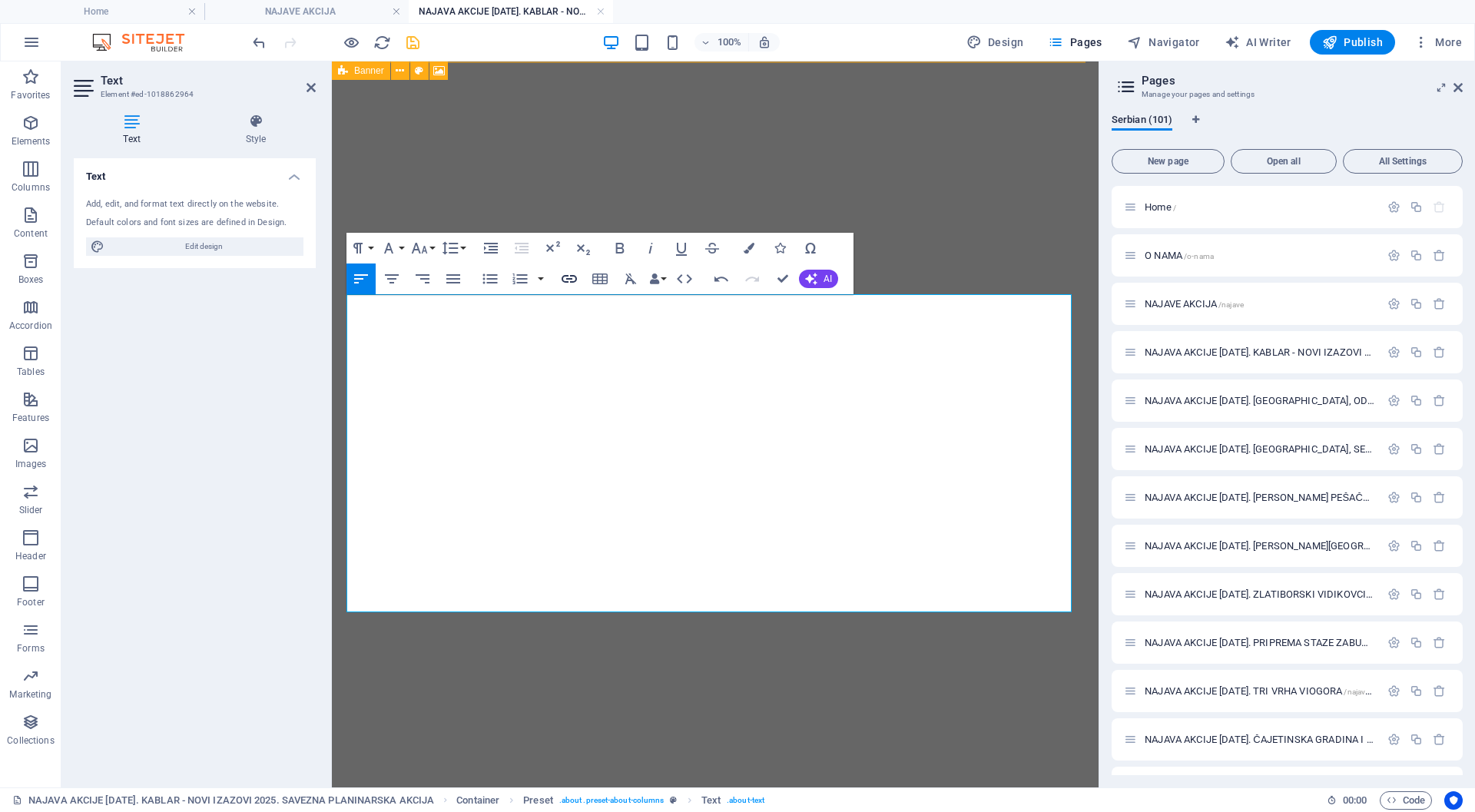
checkbox input "false"
click at [570, 277] on icon "button" at bounding box center [569, 279] width 18 height 18
click at [637, 315] on input "URL" at bounding box center [704, 313] width 194 height 25
paste input "[URL][DOMAIN_NAME][PERSON_NAME]"
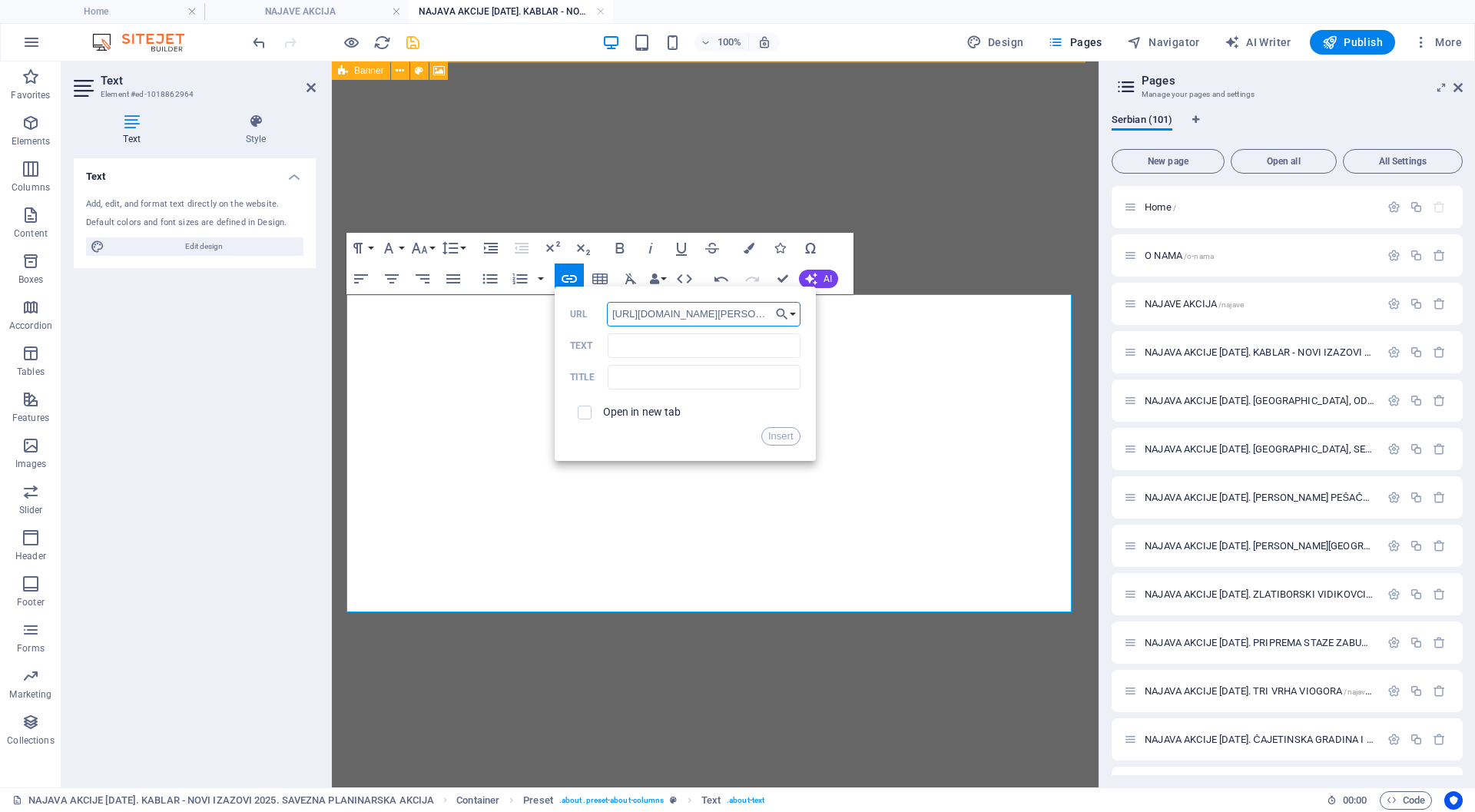
scroll to position [0, 116]
type input "[URL][DOMAIN_NAME][PERSON_NAME]"
click at [632, 343] on input "Text" at bounding box center [704, 345] width 192 height 25
paste input "Kablar: Pogled koji izaziva [PERSON_NAME] i divljenje!"
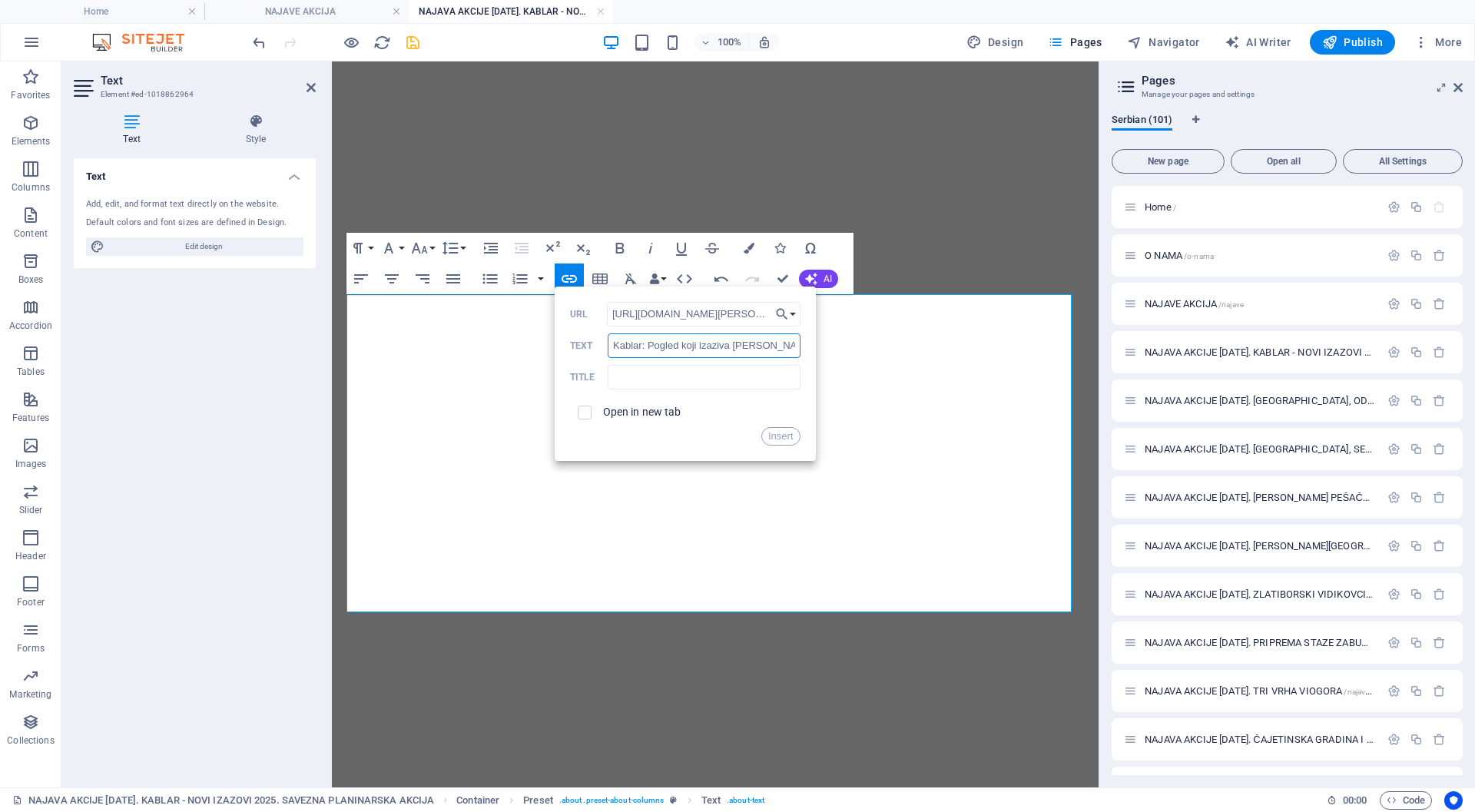
scroll to position [0, 7]
type input "Kablar: Pogled koji izaziva [PERSON_NAME] i divljenje!"
click at [633, 378] on input "text" at bounding box center [704, 377] width 192 height 25
paste input "Kablar: Pogled koji izaziva [PERSON_NAME] i divljenje!"
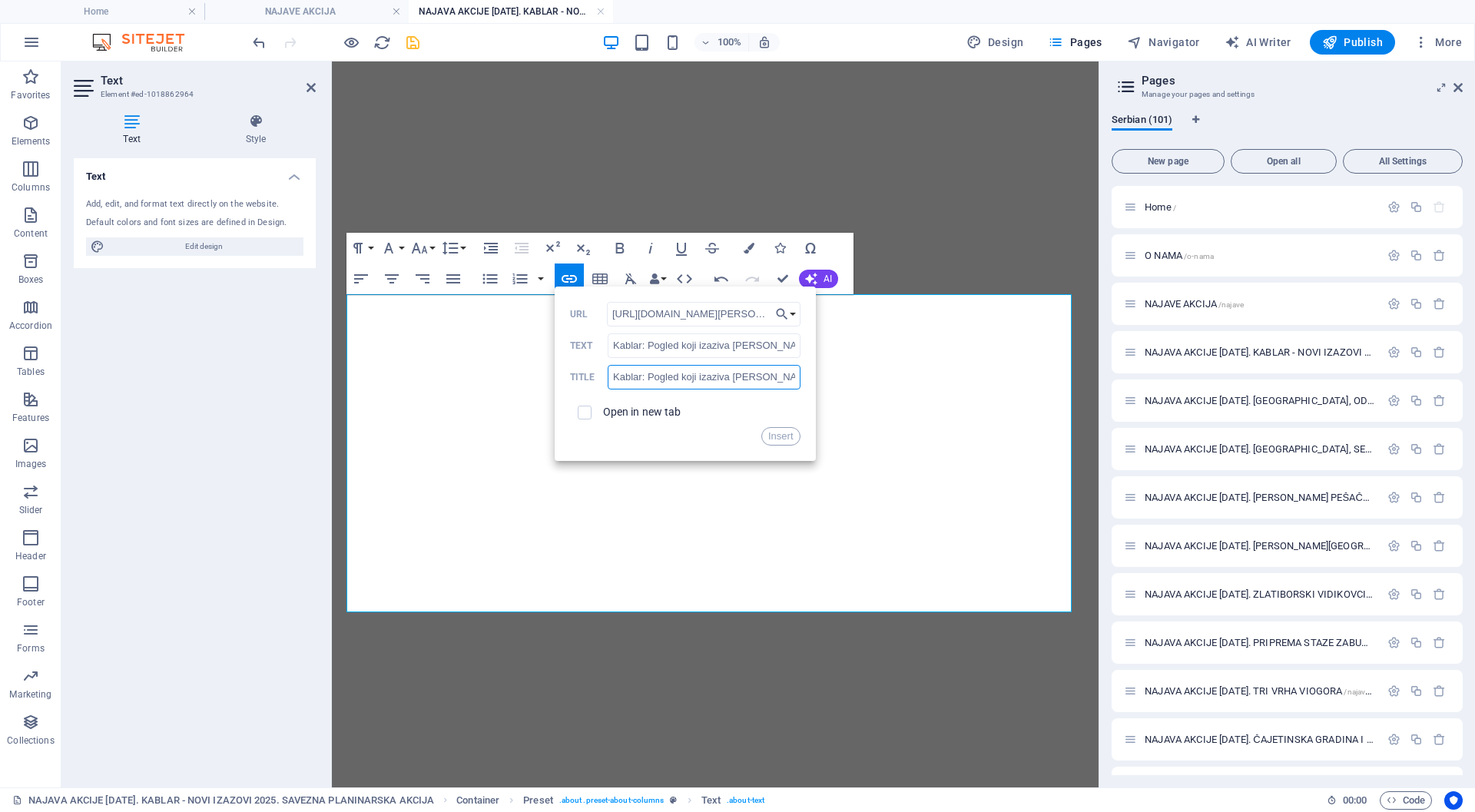
scroll to position [0, 7]
type input "Kablar: Pogled koji izaziva [PERSON_NAME] i divljenje!"
click at [587, 411] on input "checkbox" at bounding box center [582, 410] width 13 height 13
checkbox input "true"
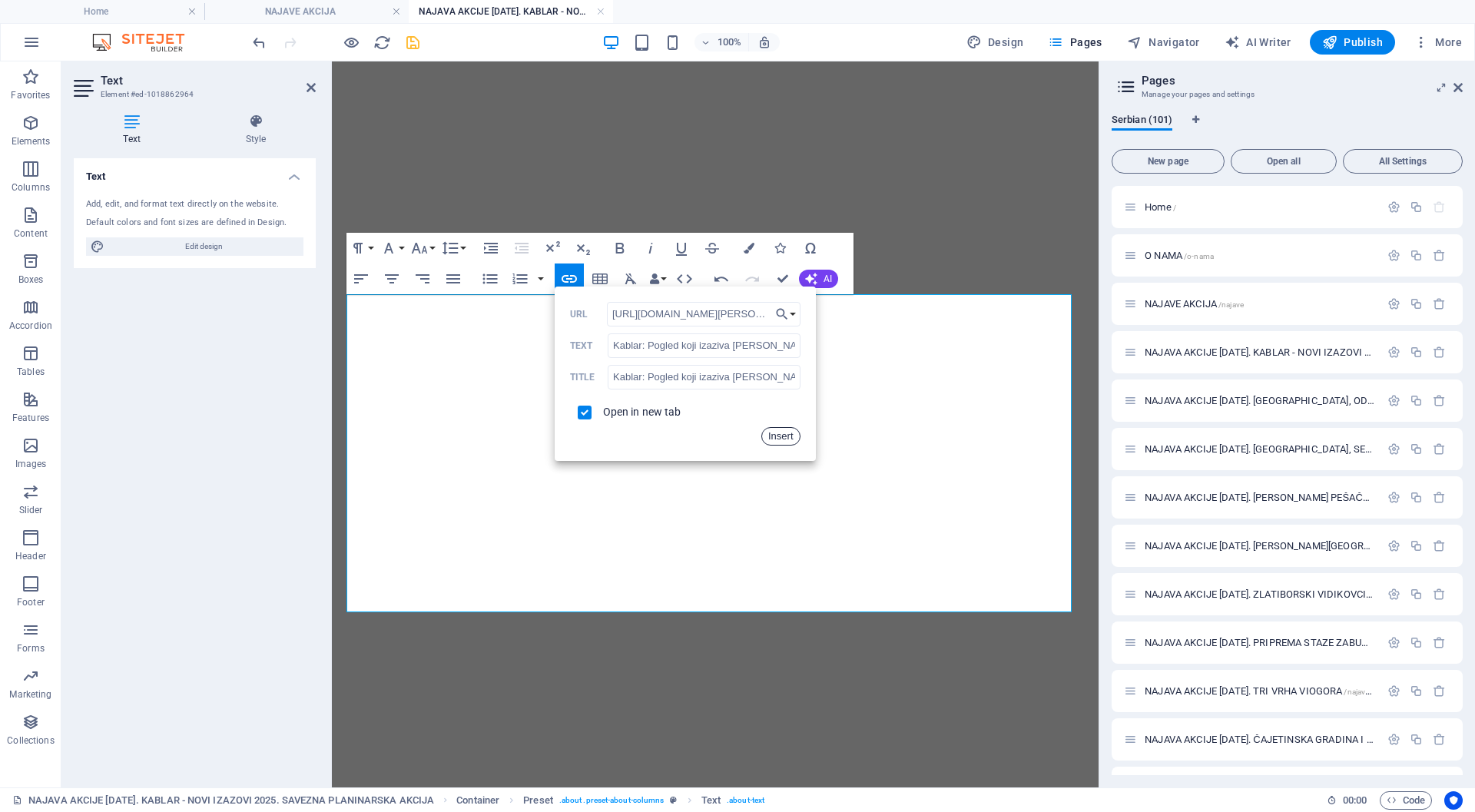
click at [781, 434] on button "Insert" at bounding box center [781, 436] width 39 height 18
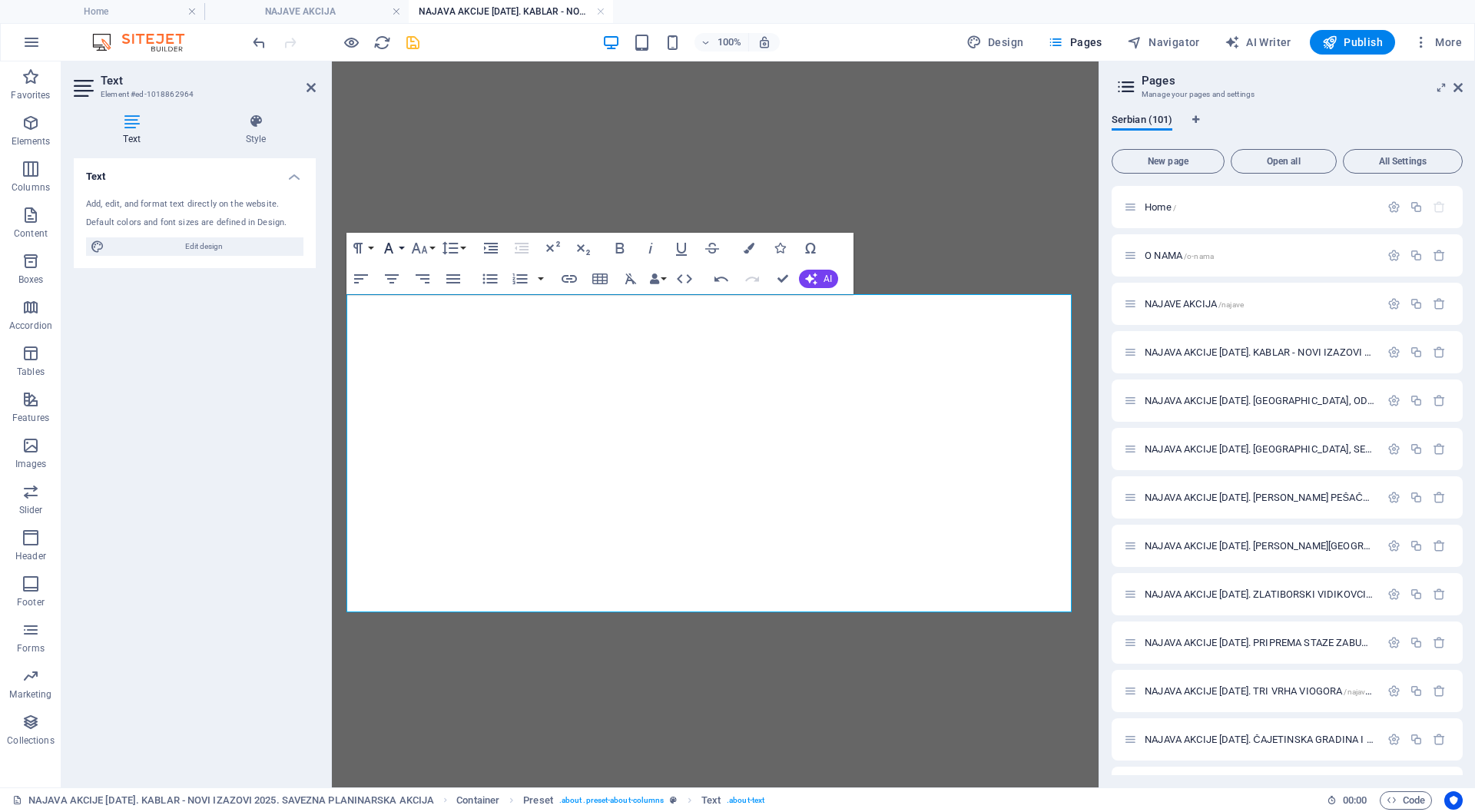
click at [390, 249] on icon "button" at bounding box center [389, 249] width 10 height 11
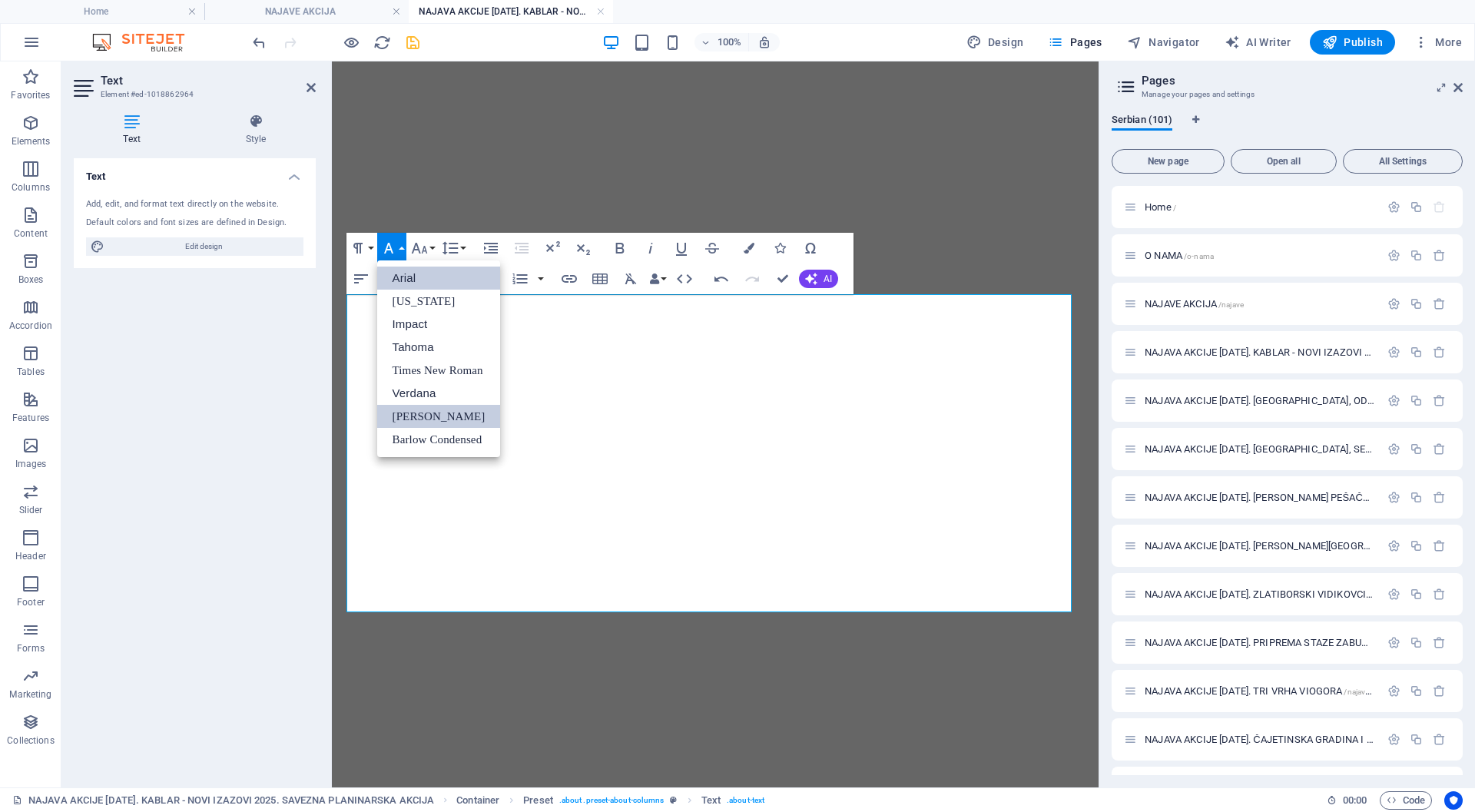
click at [397, 275] on link "Arial" at bounding box center [439, 278] width 124 height 23
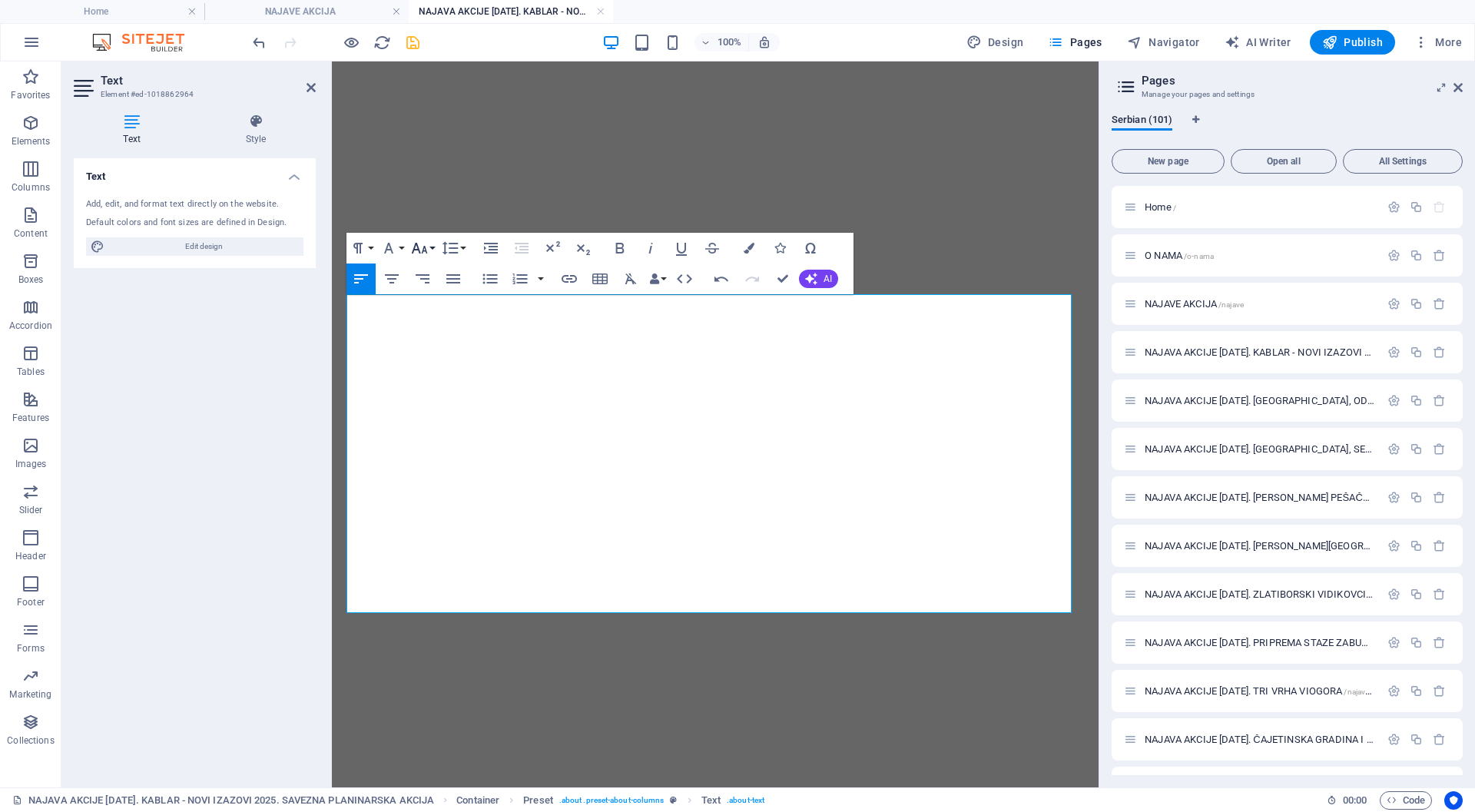
click at [417, 245] on icon "button" at bounding box center [419, 249] width 16 height 11
click at [439, 422] on link "18" at bounding box center [435, 415] width 55 height 23
click at [473, 534] on icon "button" at bounding box center [476, 536] width 18 height 18
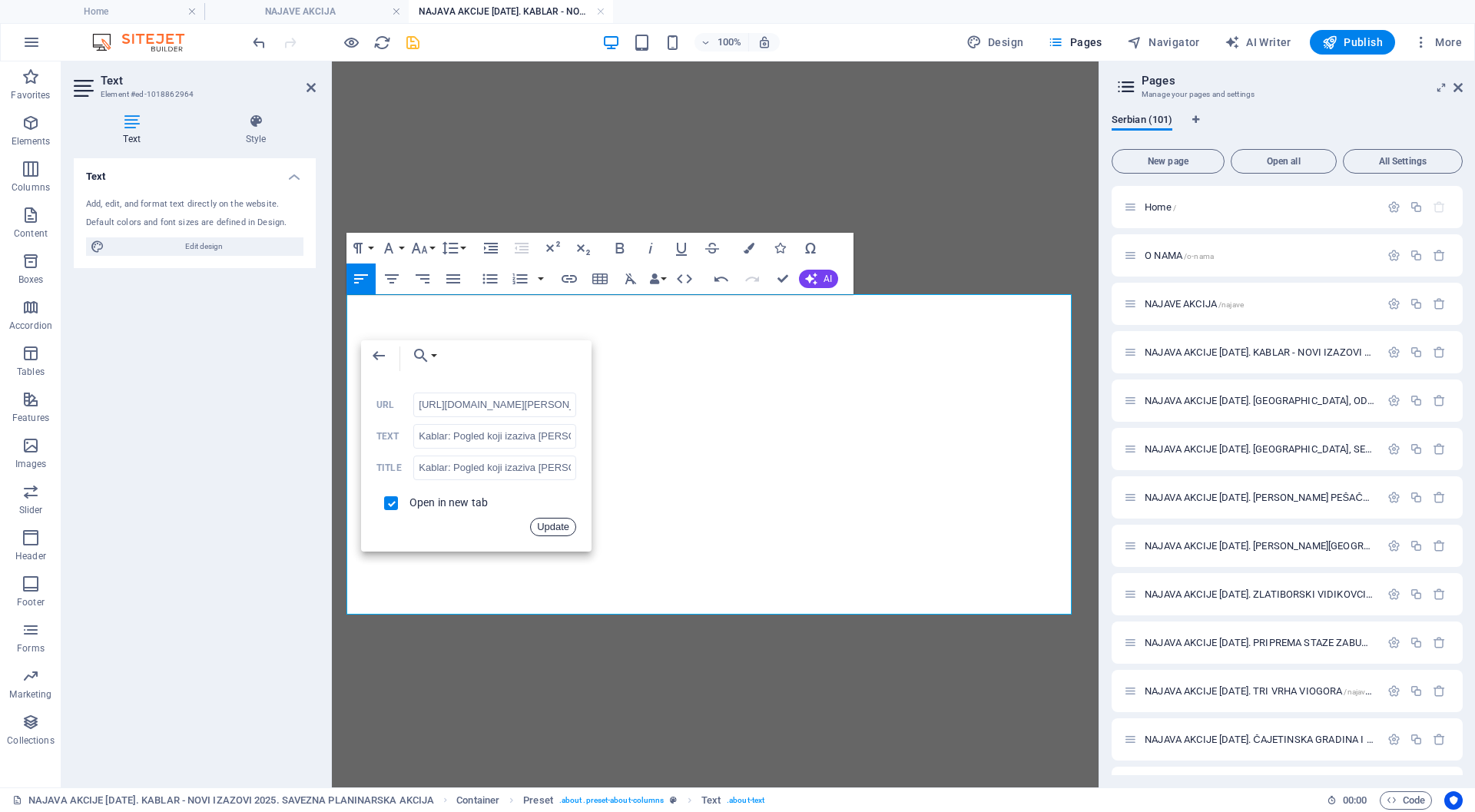
scroll to position [0, 119]
click at [553, 527] on button "Update" at bounding box center [553, 526] width 46 height 18
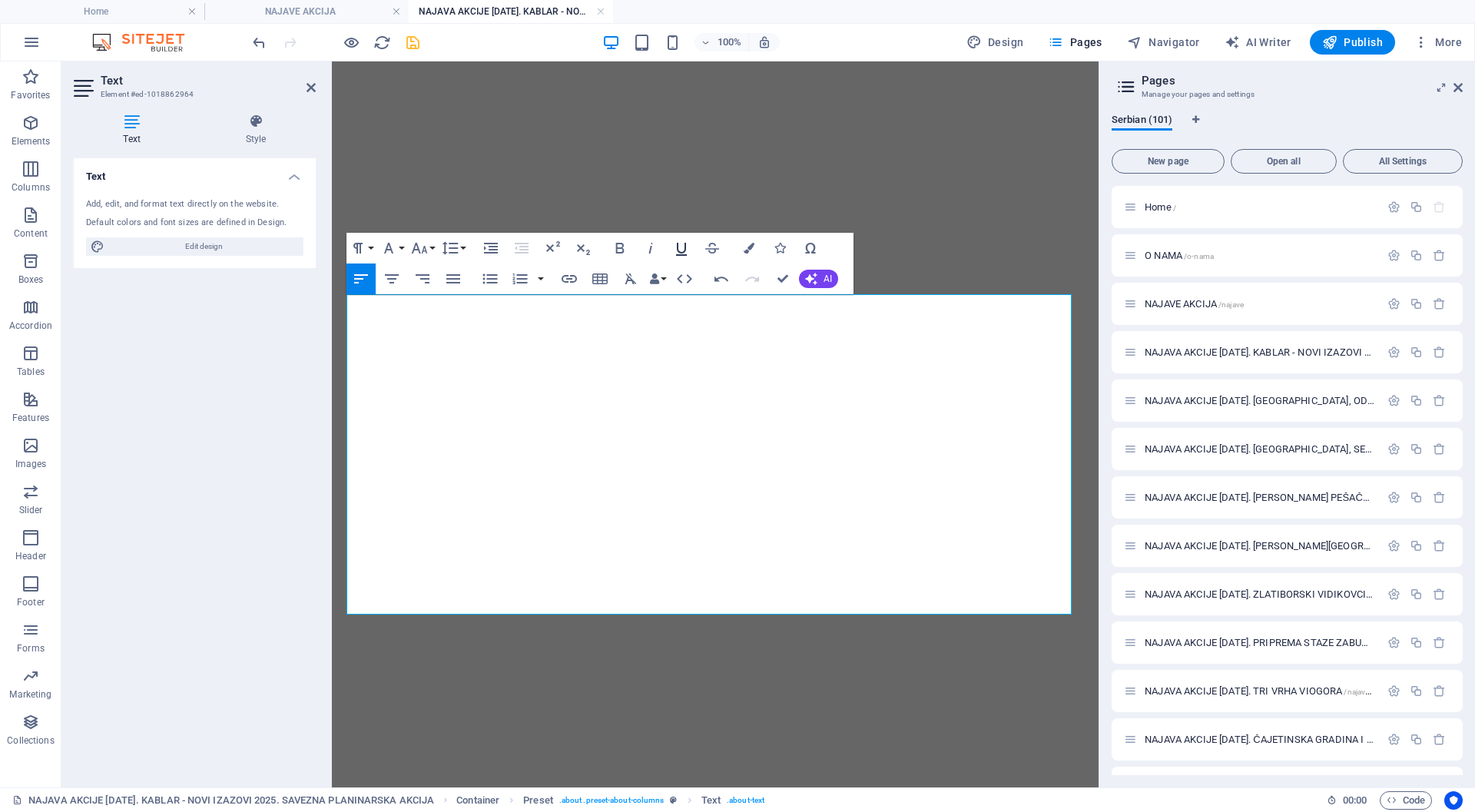
click at [682, 245] on icon "button" at bounding box center [681, 248] width 18 height 18
type input "[URL][DOMAIN_NAME]"
type input "[DOMAIN_NAME][URL]"
click at [459, 509] on icon "button" at bounding box center [461, 515] width 18 height 18
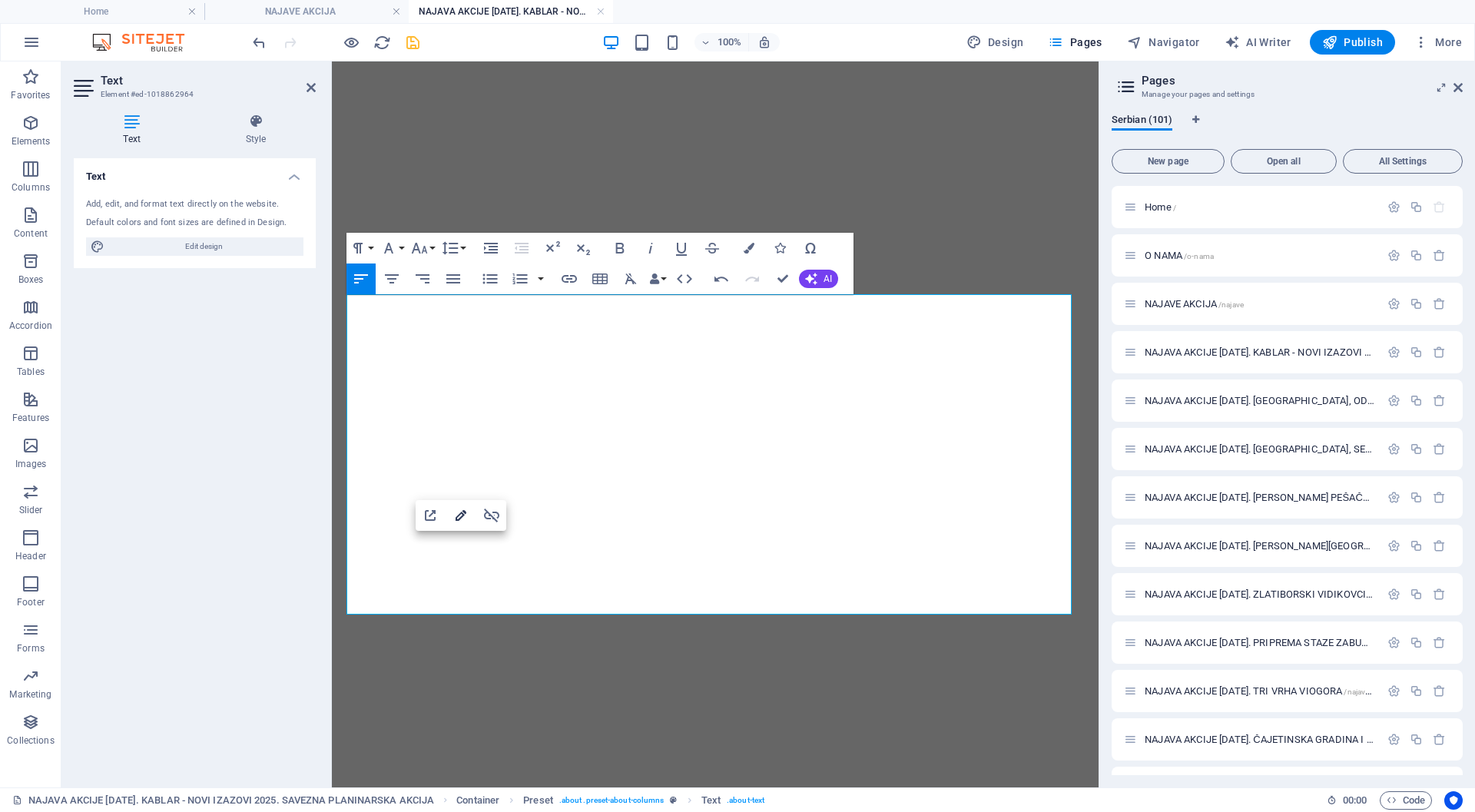
scroll to position [0, 44]
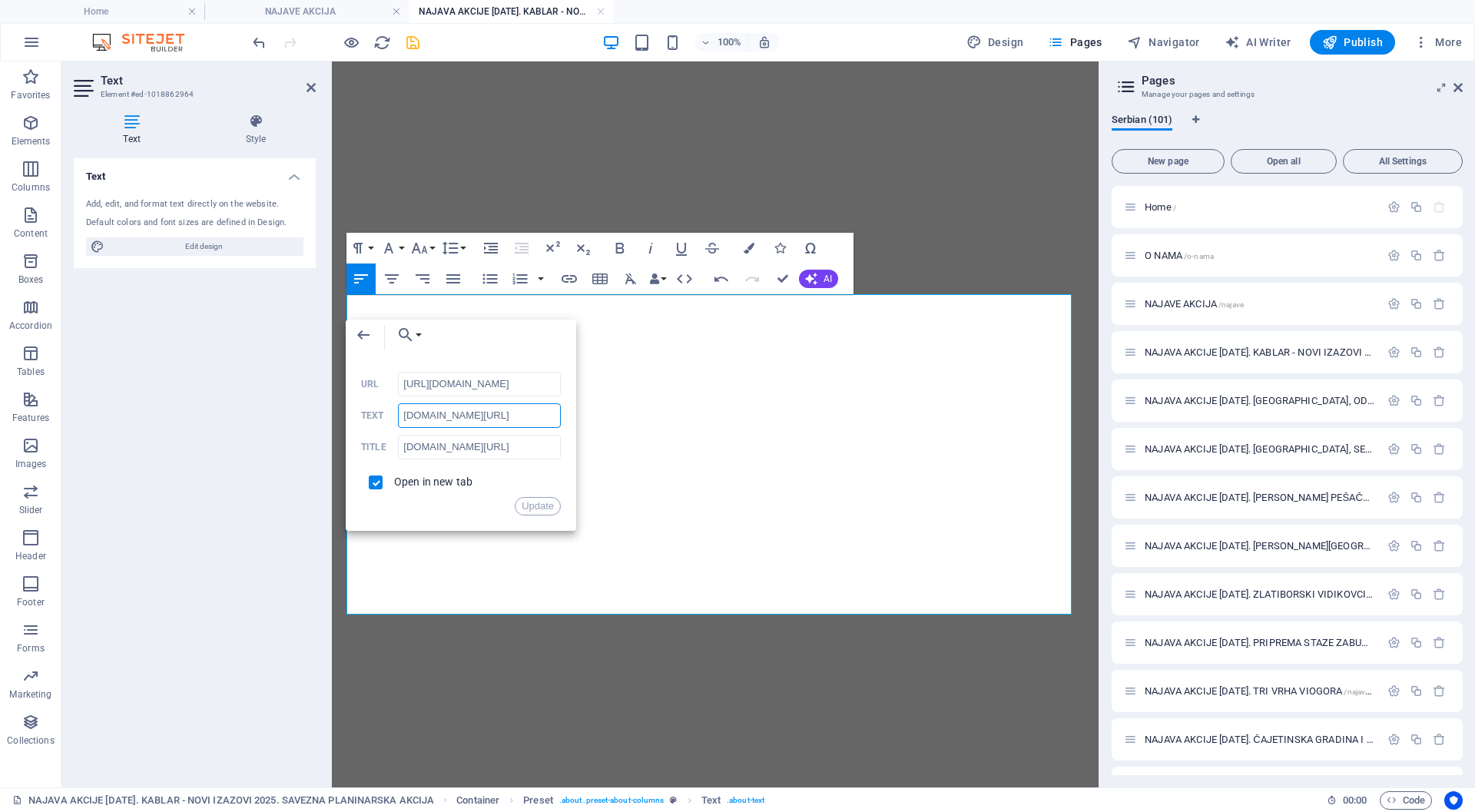
click at [500, 415] on input "[DOMAIN_NAME][URL]" at bounding box center [480, 415] width 163 height 25
paste input "„KABLAR“ – NOVI IZAZOVI 2025."
type input "„KABLAR“ – NOVI IZAZOVI 2025."
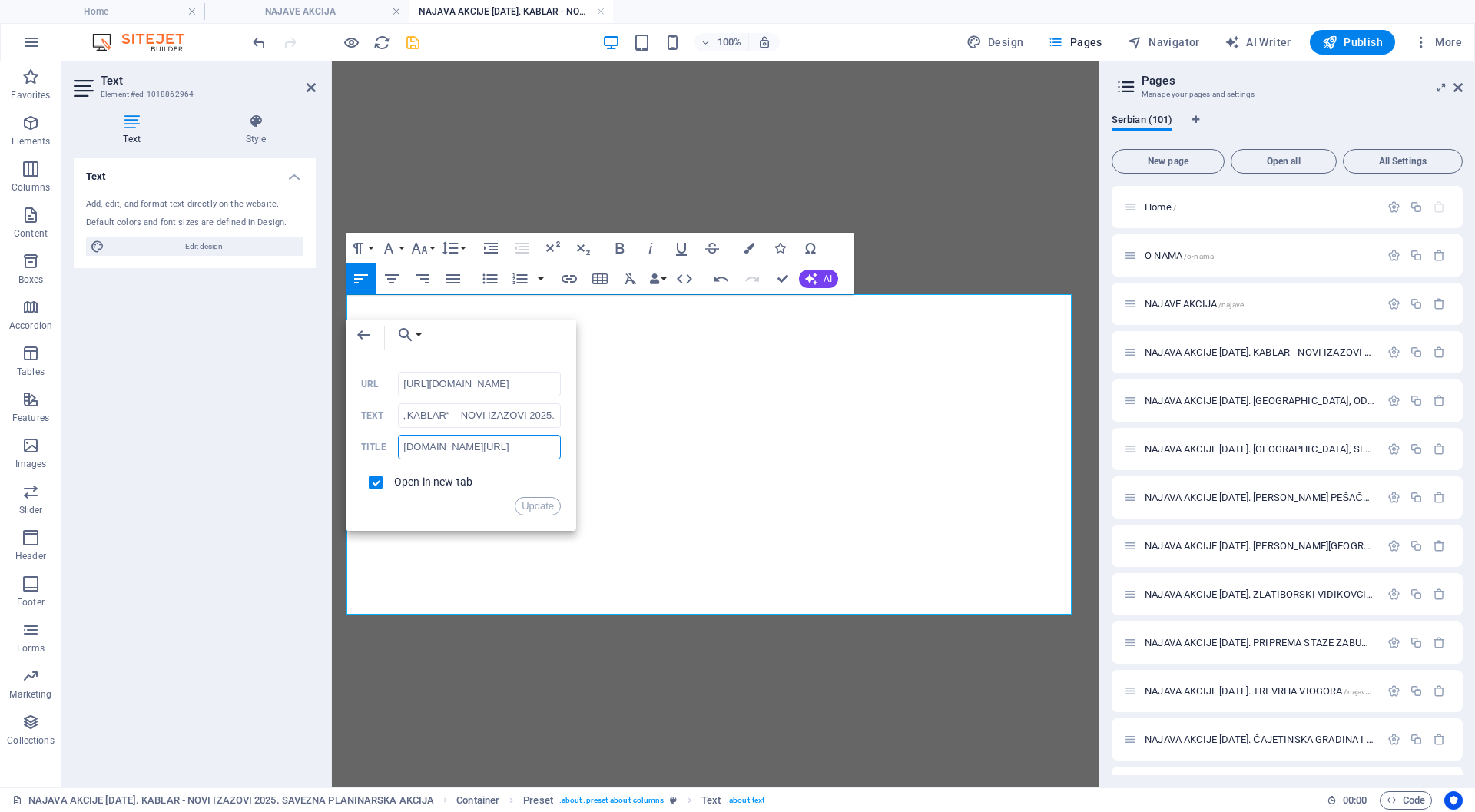
click at [511, 445] on input "[DOMAIN_NAME][URL]" at bounding box center [480, 446] width 163 height 25
paste input "„KABLAR“ – NOVI IZAZOVI 2025."
type input "„KABLAR“ – NOVI IZAZOVI 2025."
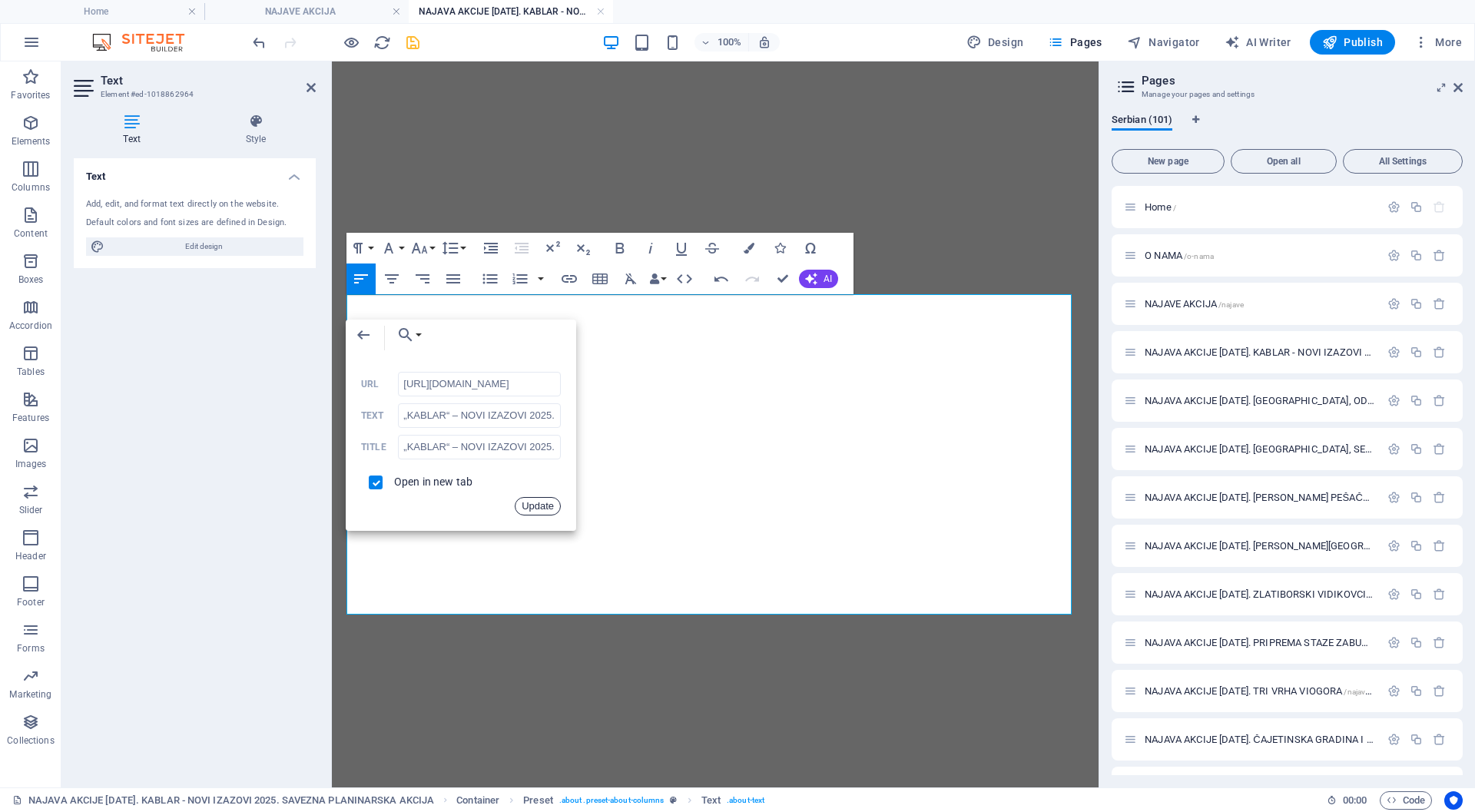
click at [532, 503] on button "Update" at bounding box center [538, 506] width 46 height 18
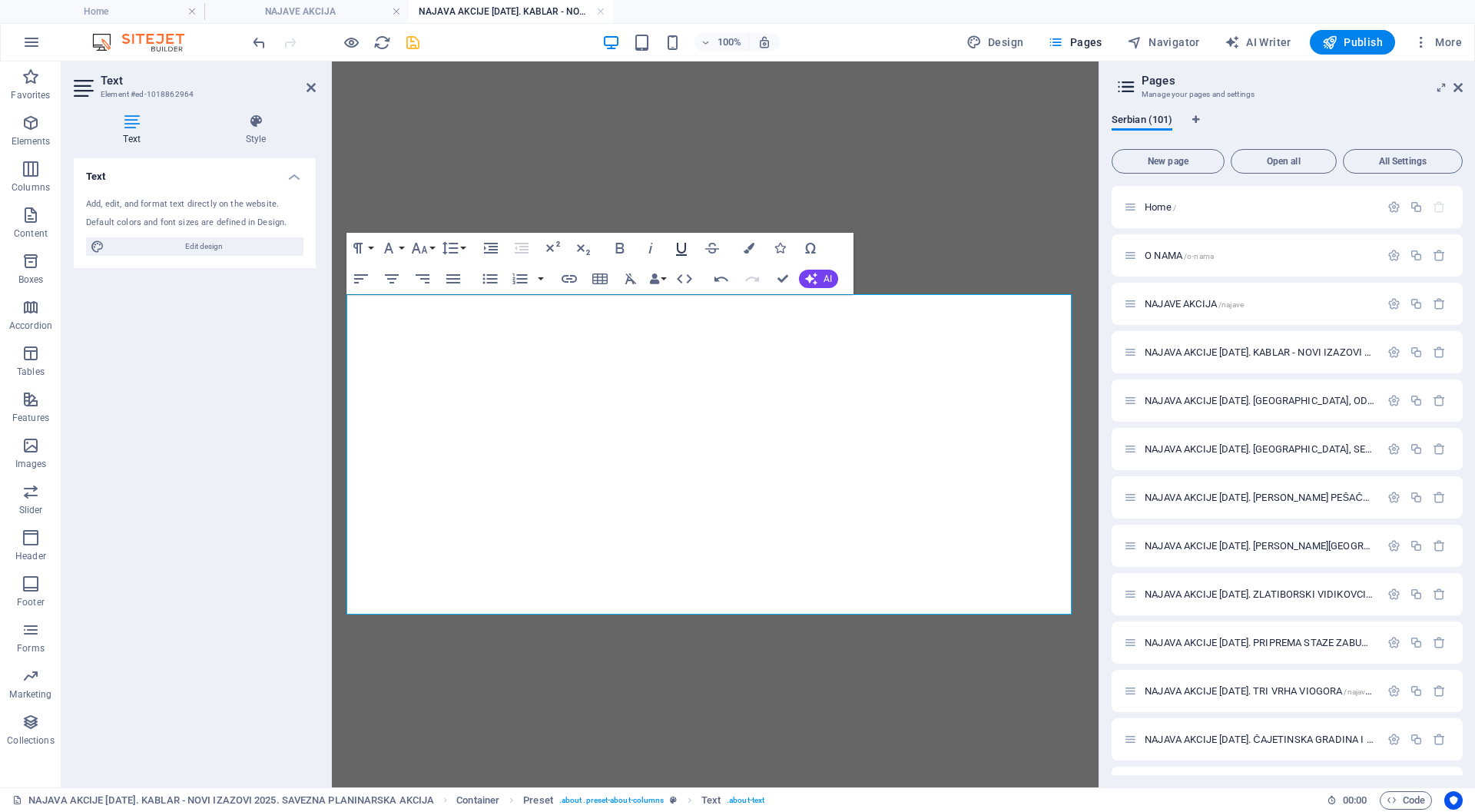
click at [675, 250] on icon "button" at bounding box center [681, 248] width 18 height 18
type input "[DOMAIN_NAME][URL]"
checkbox input "false"
click at [572, 275] on icon "button" at bounding box center [568, 279] width 15 height 8
type input "[URL][DOMAIN_NAME]"
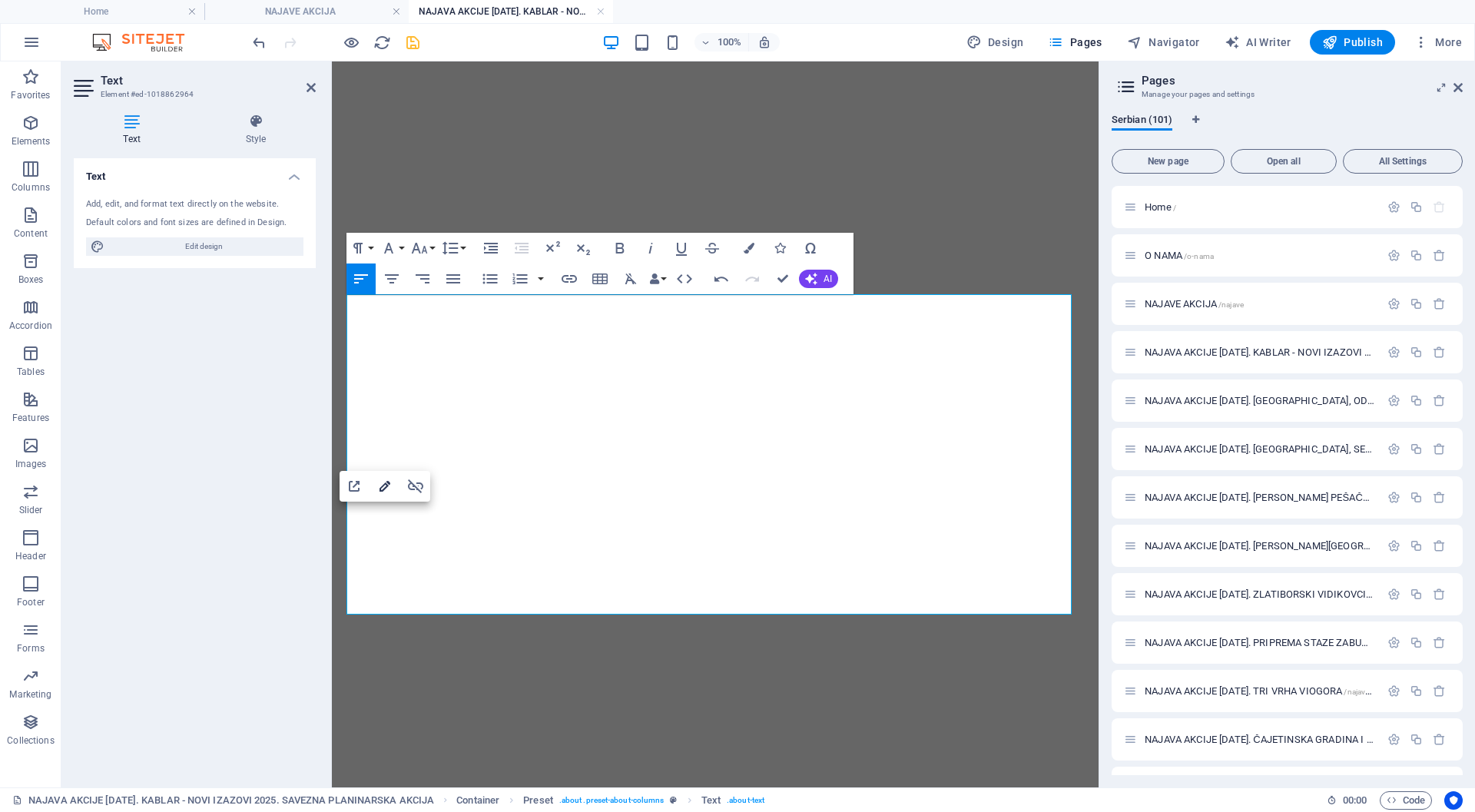
type input "[DOMAIN_NAME][URL]"
checkbox input "true"
click at [375, 488] on button "Edit Link" at bounding box center [385, 486] width 29 height 31
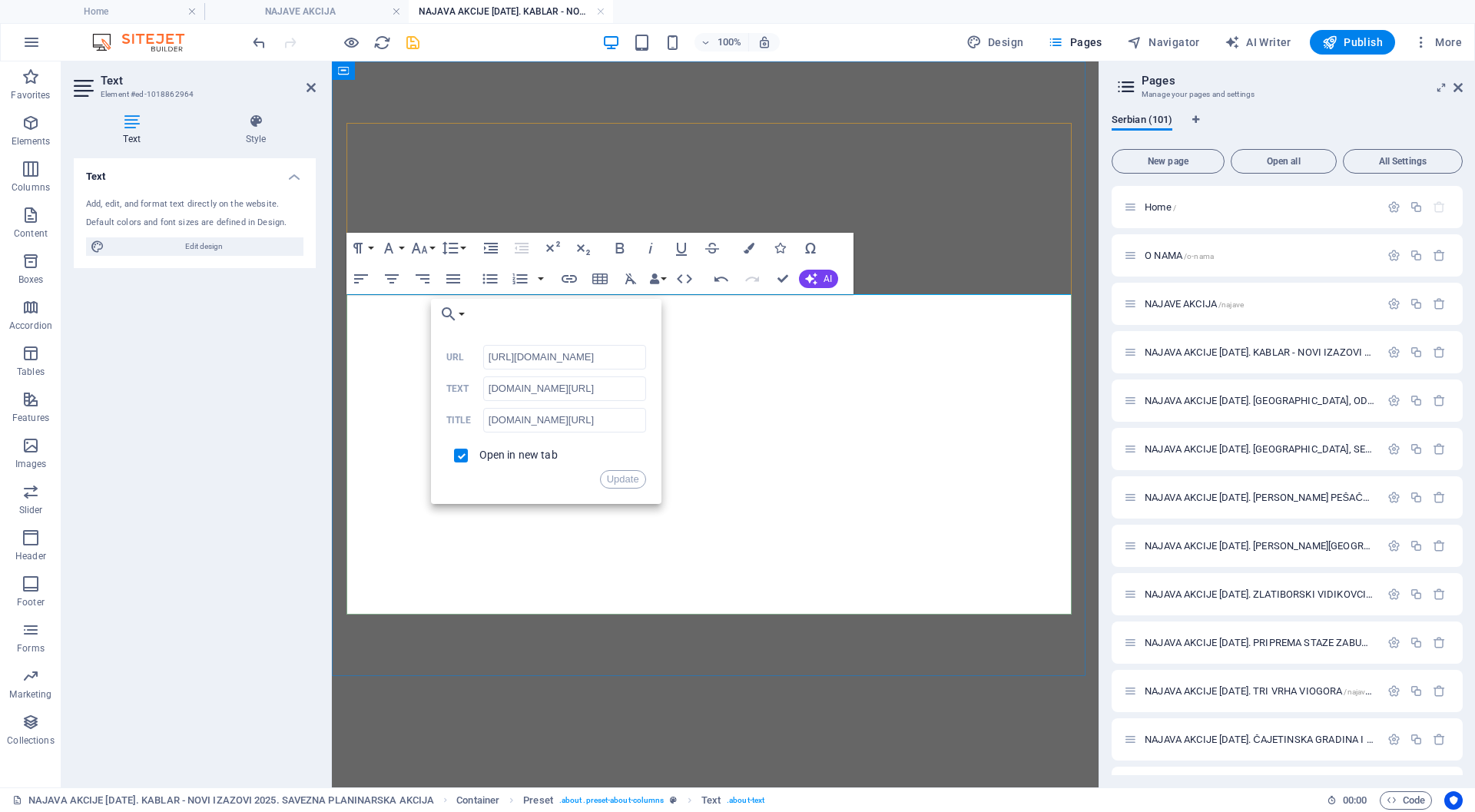
scroll to position [0, 167]
click at [532, 392] on input "[DOMAIN_NAME][URL]" at bounding box center [565, 389] width 163 height 25
paste input "„КАБЛАР“ – НОВИ ИЗАЗОВИ 2025."
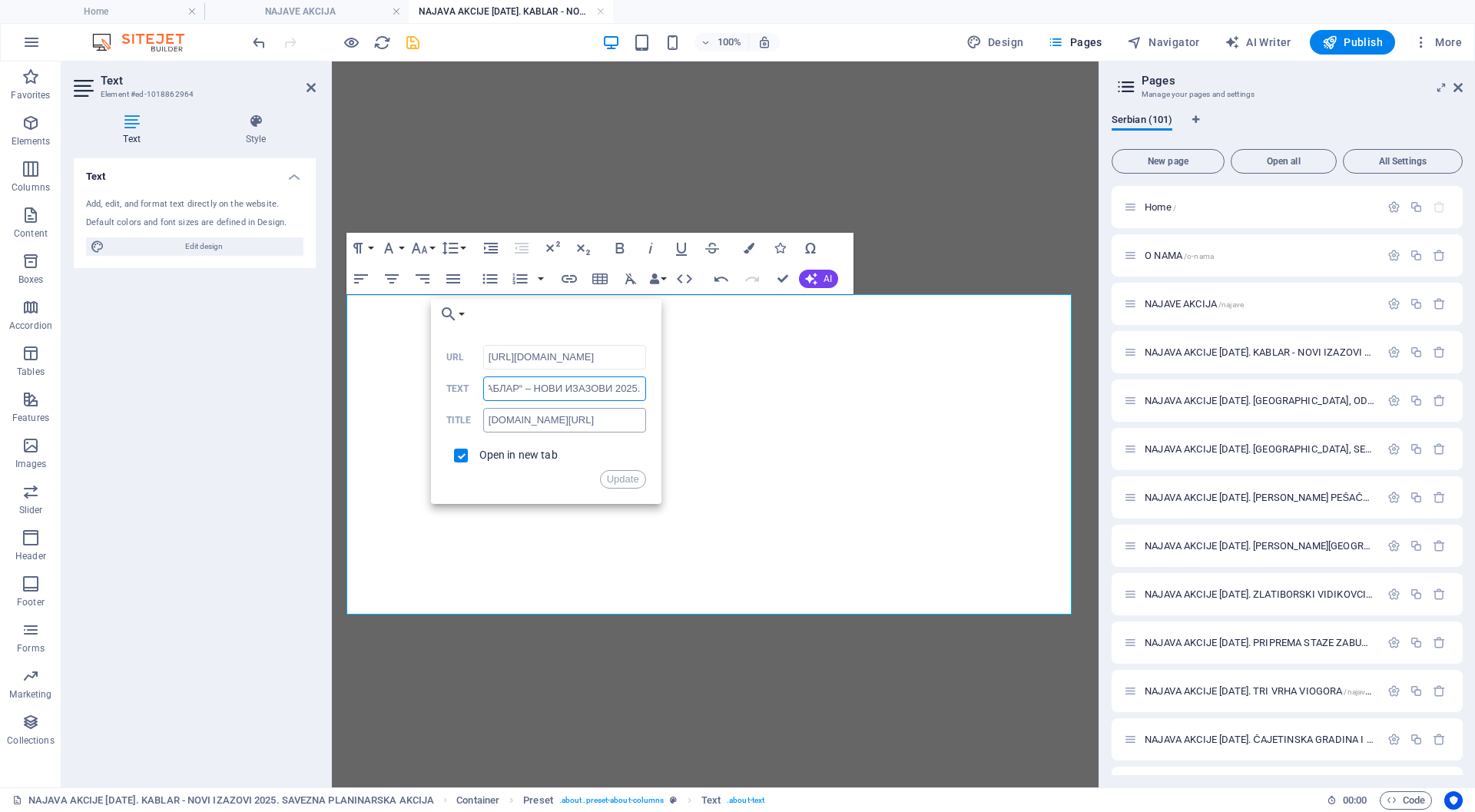
type input "„КАБЛАР“ – НОВИ ИЗАЗОВИ 2025."
click at [547, 413] on input "[DOMAIN_NAME][URL]" at bounding box center [565, 419] width 163 height 25
paste input "„КАБЛАР“ – НОВИ ИЗАЗОВИ 2025."
type input "„КАБЛАР“ – НОВИ ИЗАЗОВИ 2025."
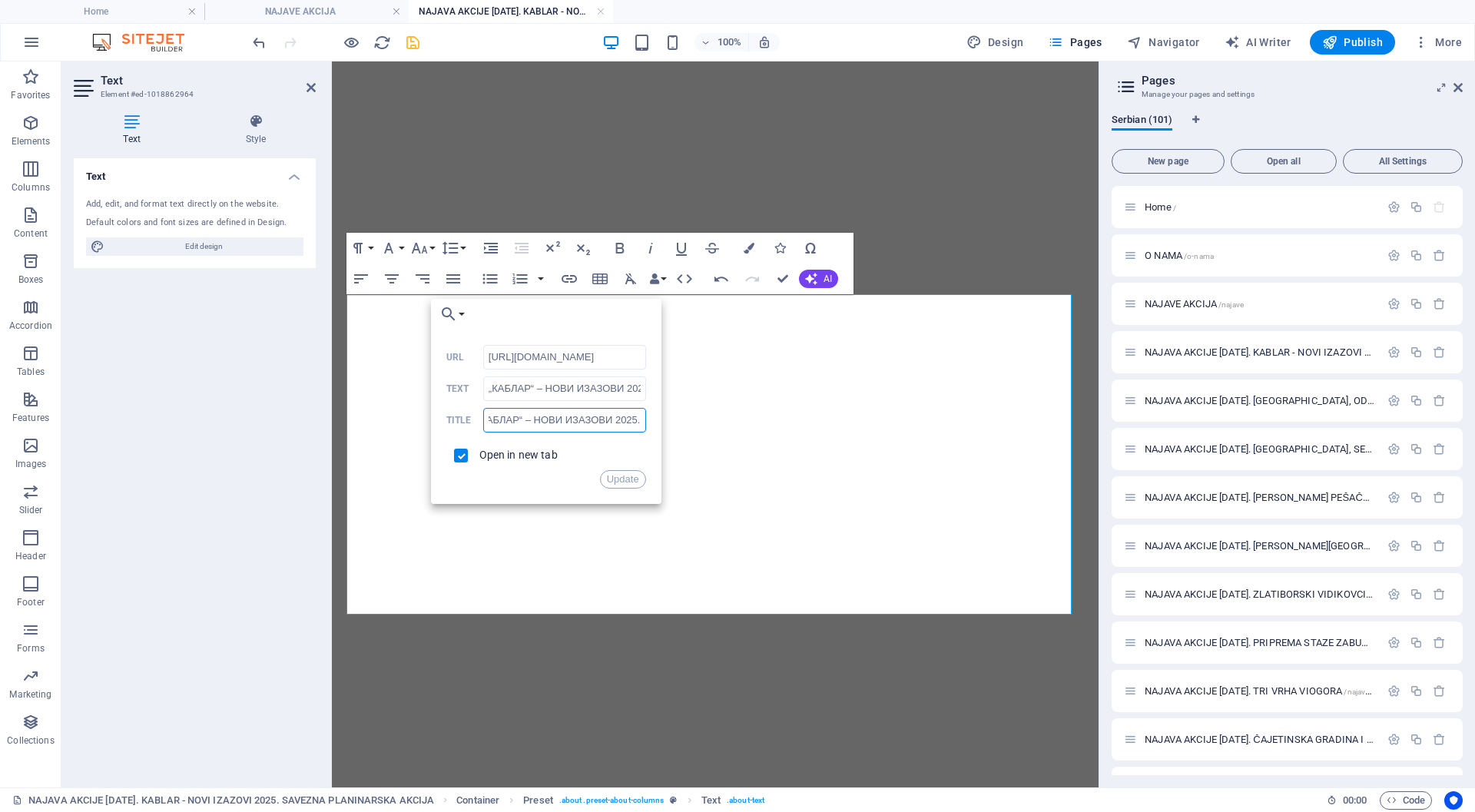
scroll to position [0, 12]
click at [619, 472] on button "Update" at bounding box center [623, 479] width 46 height 18
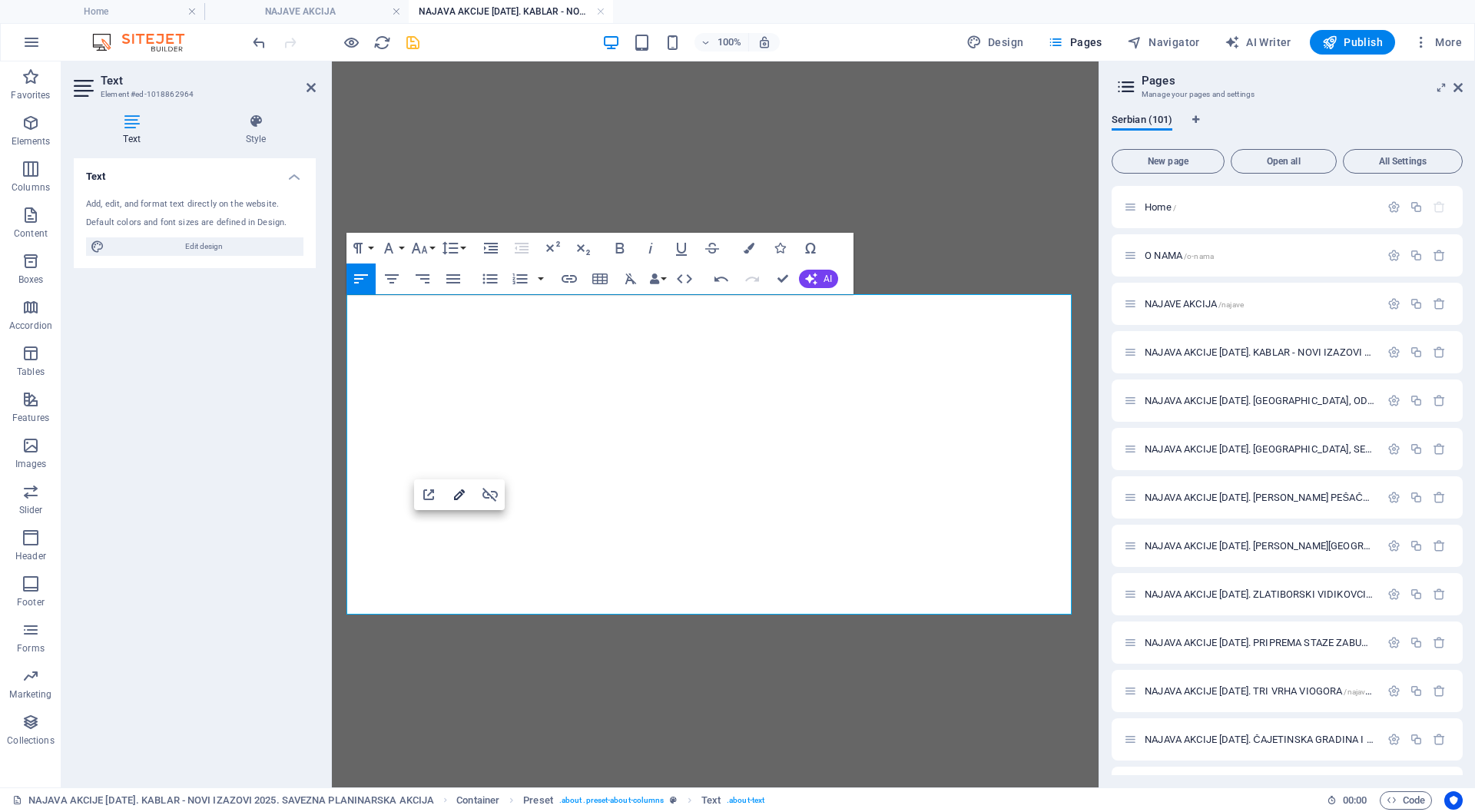
click at [459, 491] on icon "button" at bounding box center [460, 495] width 11 height 11
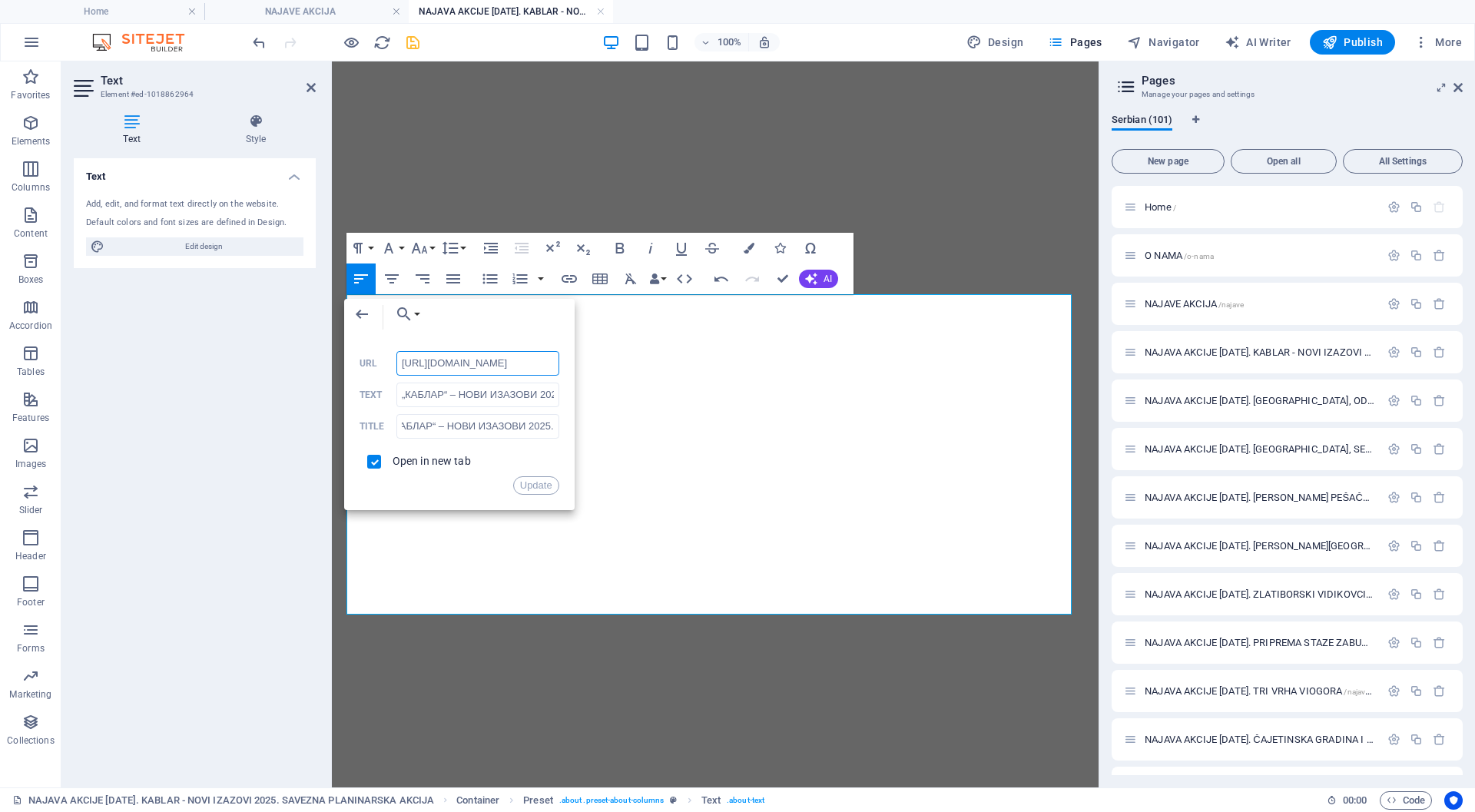
scroll to position [0, 167]
click at [431, 395] on input "„КАБЛАР“ – НОВИ ИЗАЗОВИ 2025." at bounding box center [478, 394] width 163 height 25
paste input "ПС Србије"
type input "ПС Србије: „КАБЛАР“ – НОВИ ИЗАЗОВИ 2025."
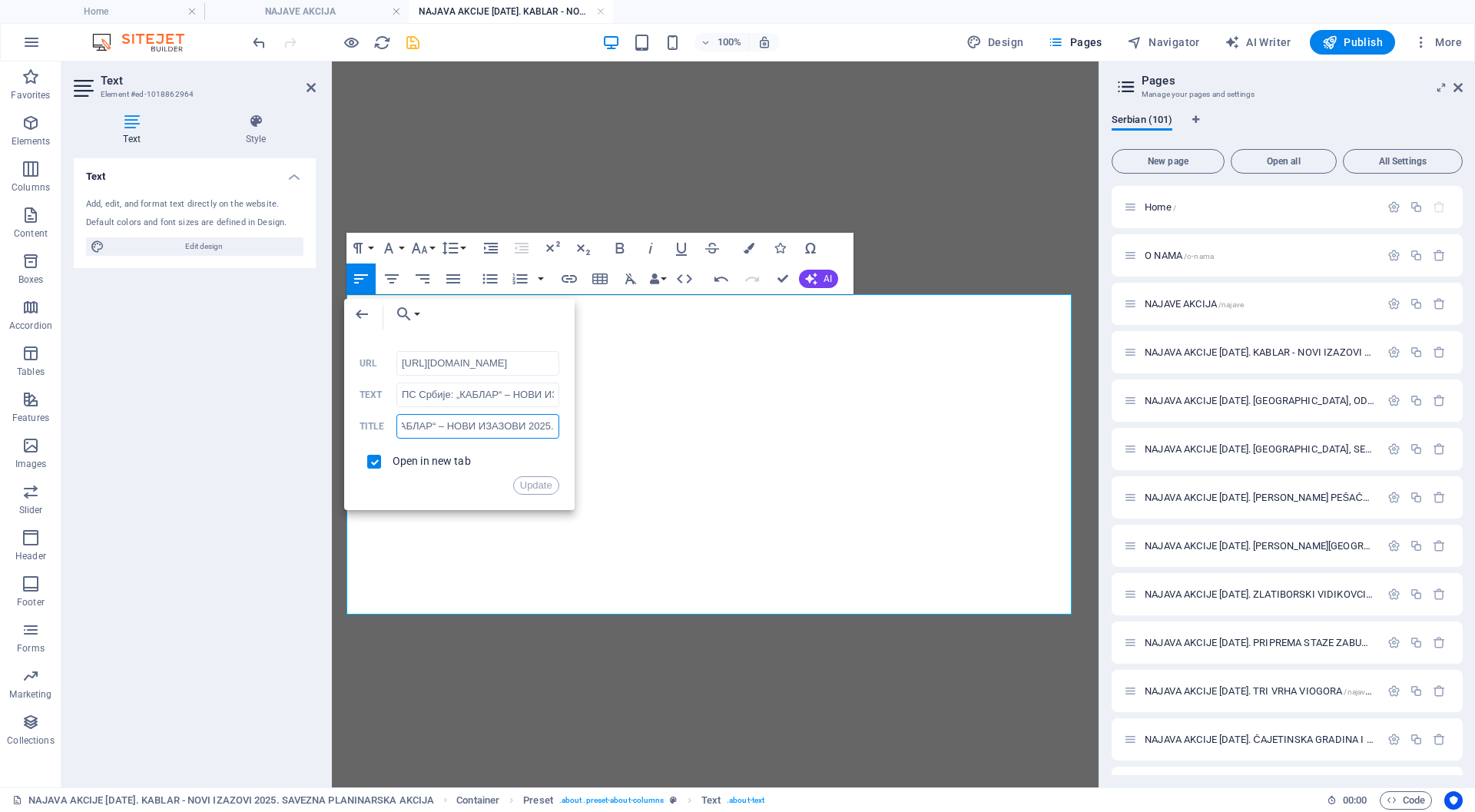
click at [488, 427] on input "„КАБЛАР“ – НОВИ ИЗАЗОВИ 2025." at bounding box center [478, 426] width 163 height 25
paste input "ПС Србије:"
type input "ПС Србије: „КАБЛАР“ – НОВИ ИЗАЗОВИ 2025."
click at [538, 484] on button "Update" at bounding box center [536, 485] width 46 height 18
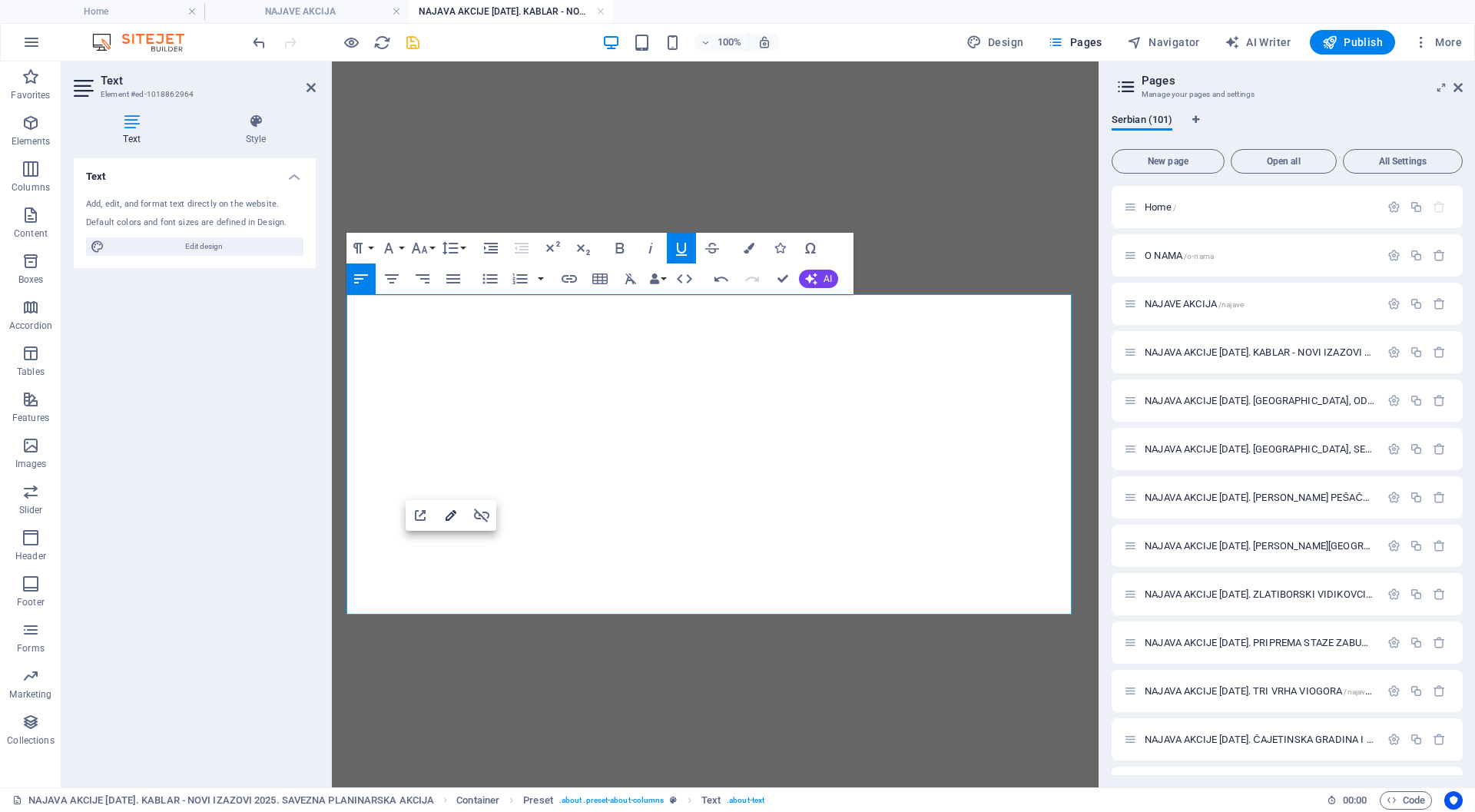
type input "[URL][DOMAIN_NAME]"
type input "„KABLAR“ – NOVI IZAZOVI 2025."
click at [444, 511] on icon "button" at bounding box center [450, 515] width 18 height 18
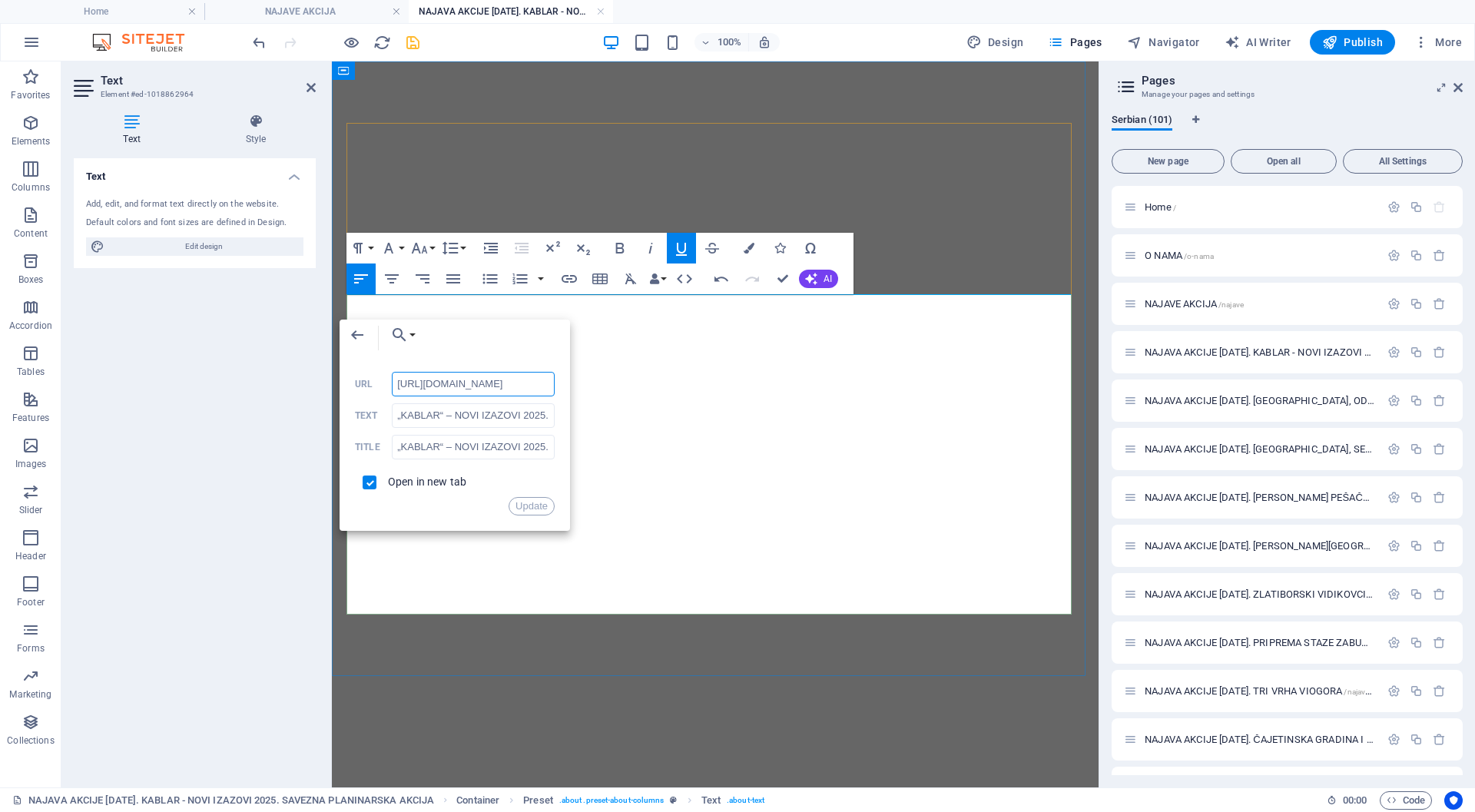
scroll to position [0, 44]
click at [450, 415] on input "„KABLAR“ – NOVI IZAZOVI 2025." at bounding box center [473, 415] width 163 height 25
type input "KABLARNET: „KABLAR“ – NOVI IZAZOVI 2025."
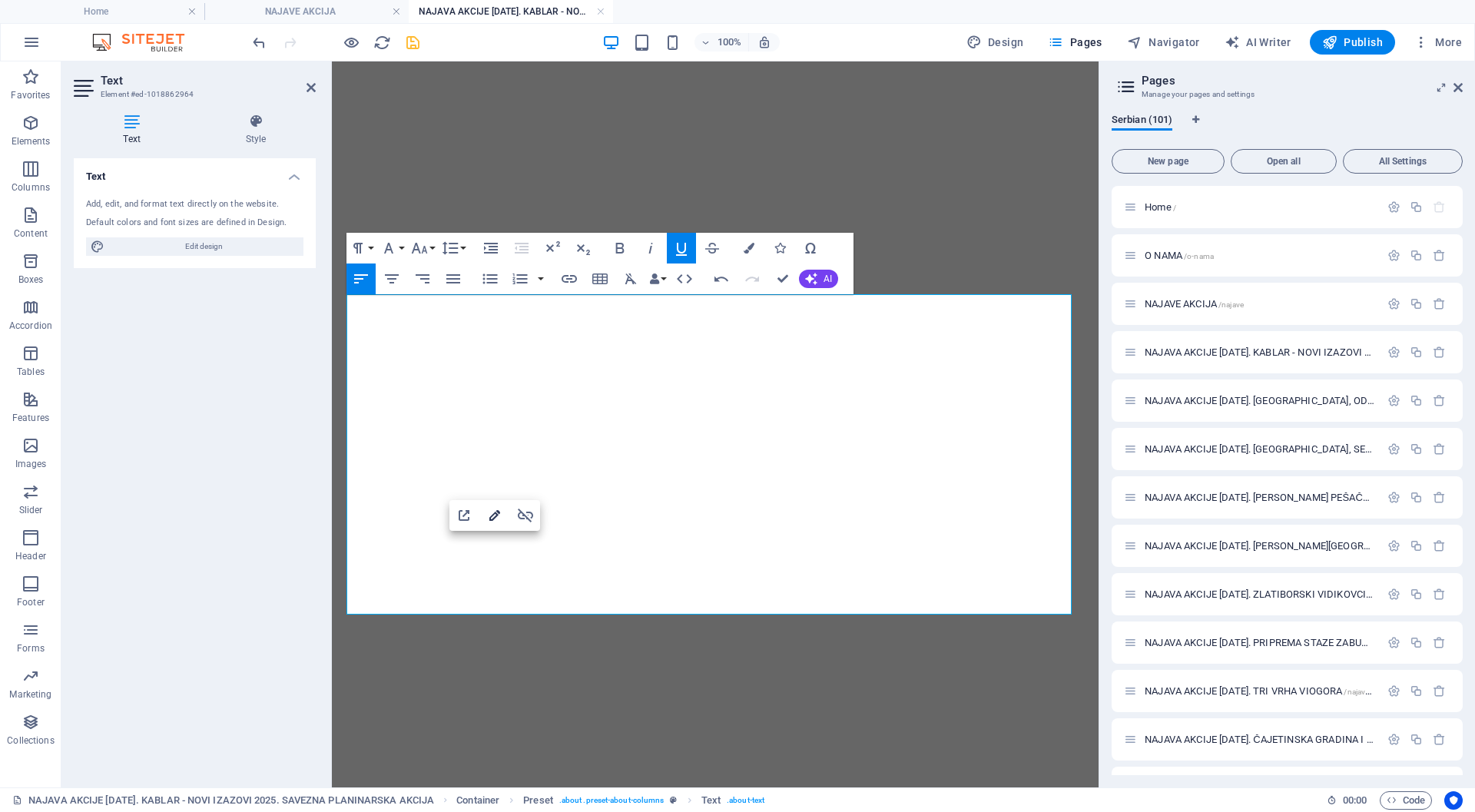
click at [496, 512] on icon "button" at bounding box center [494, 515] width 18 height 18
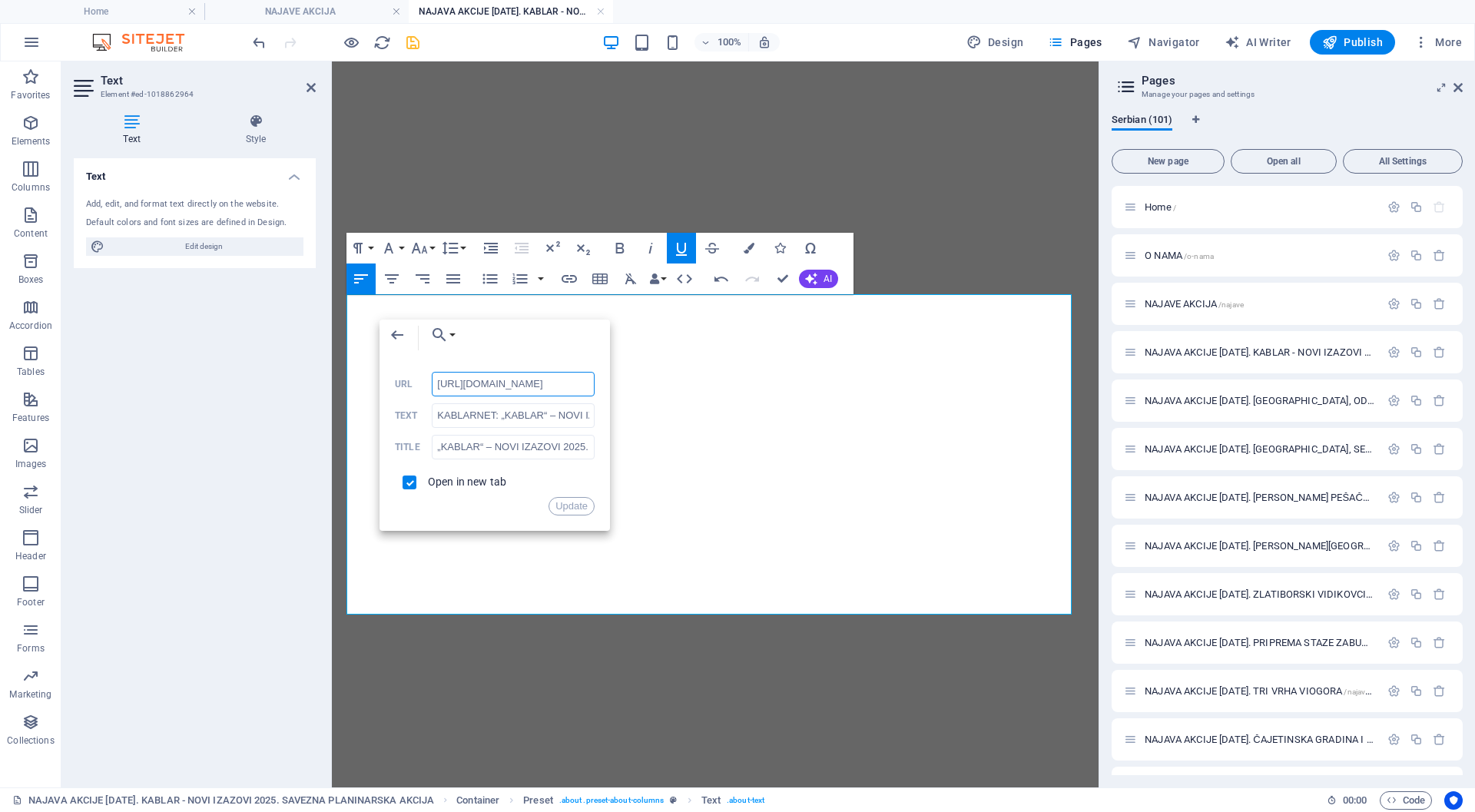
scroll to position [0, 44]
click at [452, 448] on input "„KABLAR“ – NOVI IZAZOVI 2025." at bounding box center [513, 446] width 163 height 25
paste input "KABLARNET:"
type input "KABLARNET: „KABLAR“ – NOVI IZAZOVI 2025."
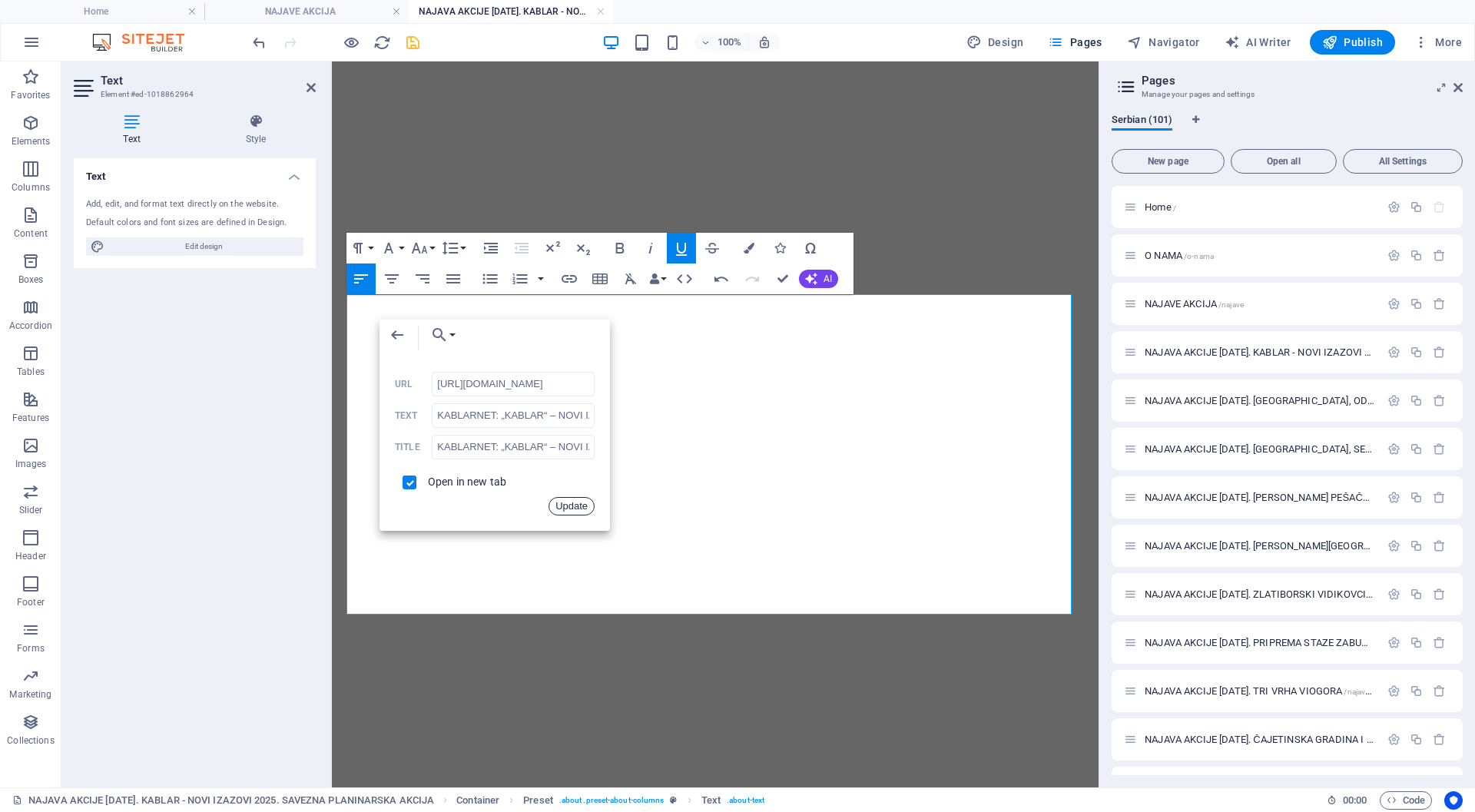
click at [572, 503] on button "Update" at bounding box center [572, 506] width 46 height 18
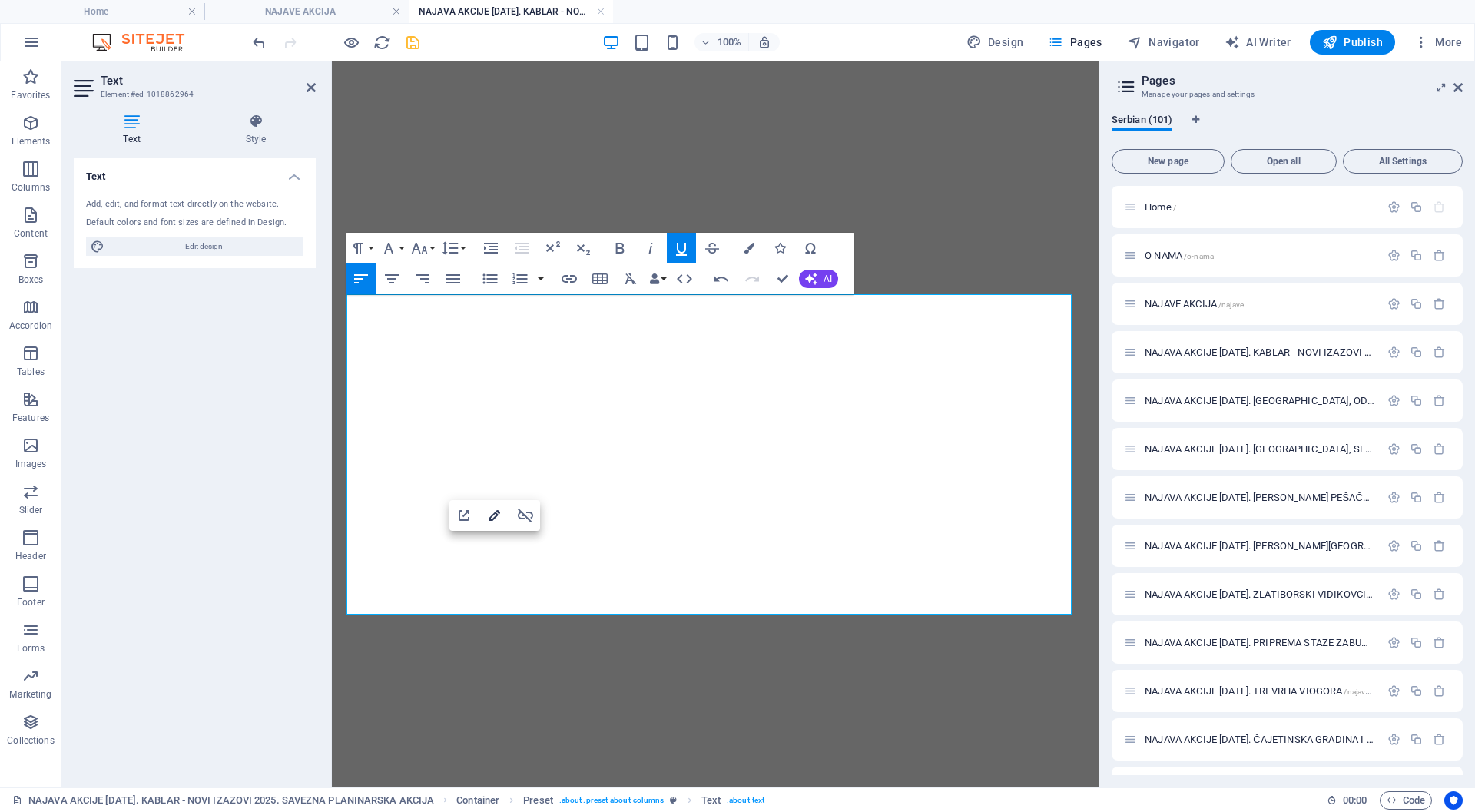
type input "[URL][DOMAIN_NAME][PERSON_NAME]"
type input "Kablar: Pogled koji izaziva [PERSON_NAME] i divljenje!"
click at [490, 512] on icon "button" at bounding box center [494, 515] width 18 height 18
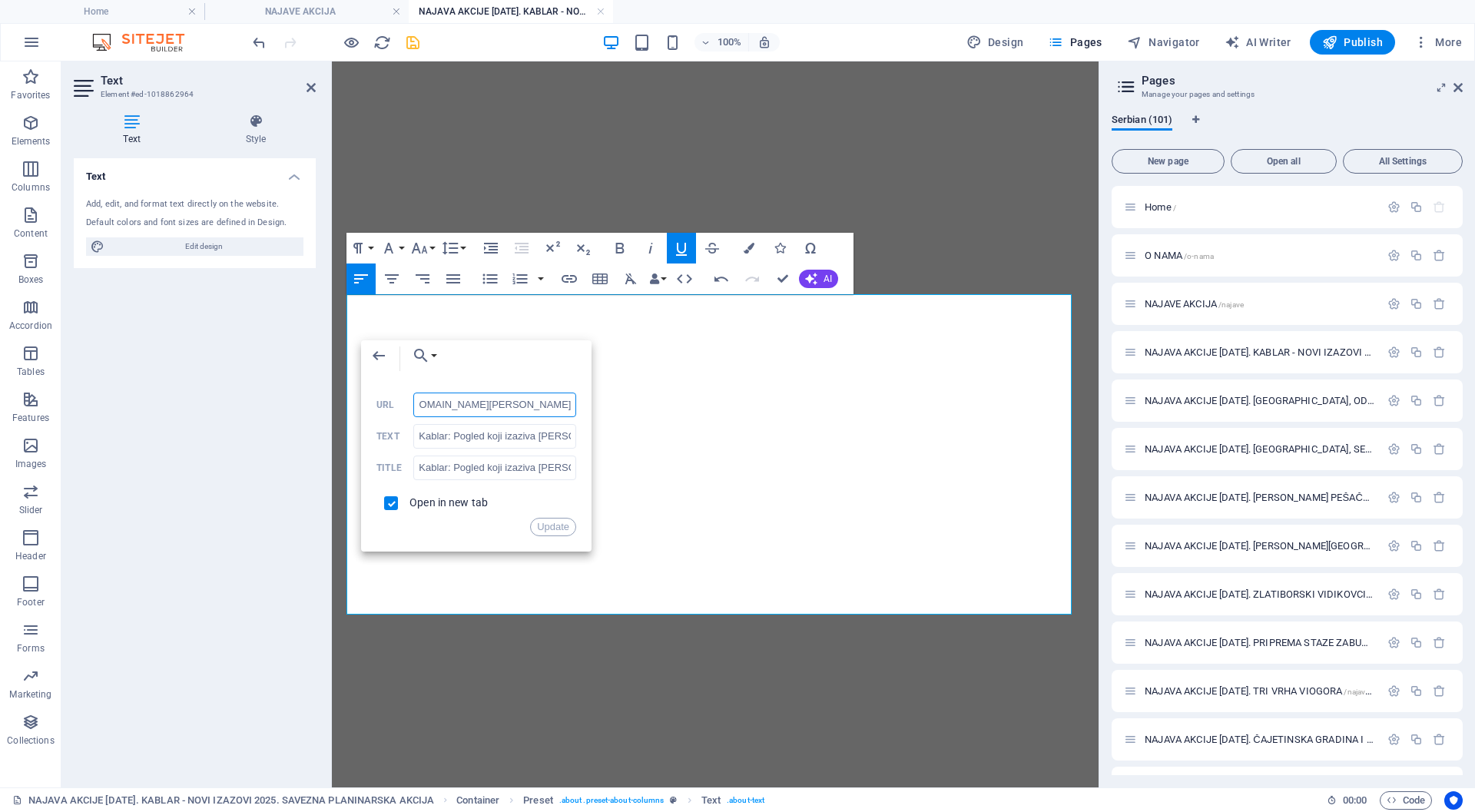
click at [455, 404] on input "[URL][DOMAIN_NAME][PERSON_NAME]" at bounding box center [495, 404] width 163 height 25
click at [509, 432] on input "Kablar: Pogled koji izaziva [PERSON_NAME] i divljenje!" at bounding box center [495, 436] width 163 height 25
paste input "KABLARNET:"
type input "KABLARNET: Kablar: Pogled koji izaziva [PERSON_NAME] i divljenje!"
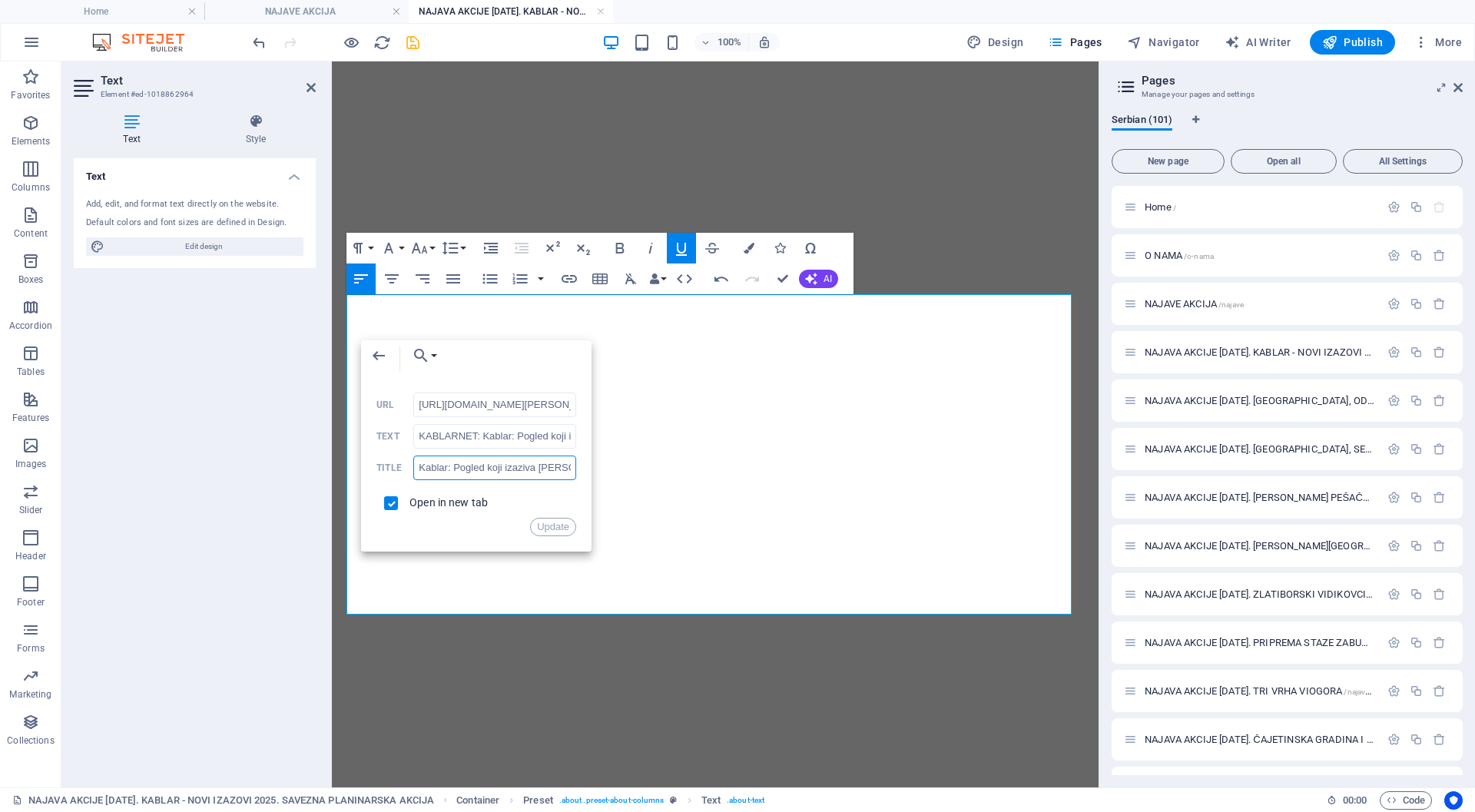
click at [468, 471] on input "Kablar: Pogled koji izaziva [PERSON_NAME] i divljenje!" at bounding box center [495, 468] width 163 height 25
paste input "KABLARNET:"
type input "KABLARNET: Kablar: Pogled koji izaziva [PERSON_NAME] i divljenje!"
click at [518, 434] on input "KABLARNET: Kablar: Pogled koji izaziva [PERSON_NAME] i divljenje!" at bounding box center [495, 436] width 163 height 25
type input "KABLARNET: Kablar - Pogled koji izaziva strah i divljenje!"
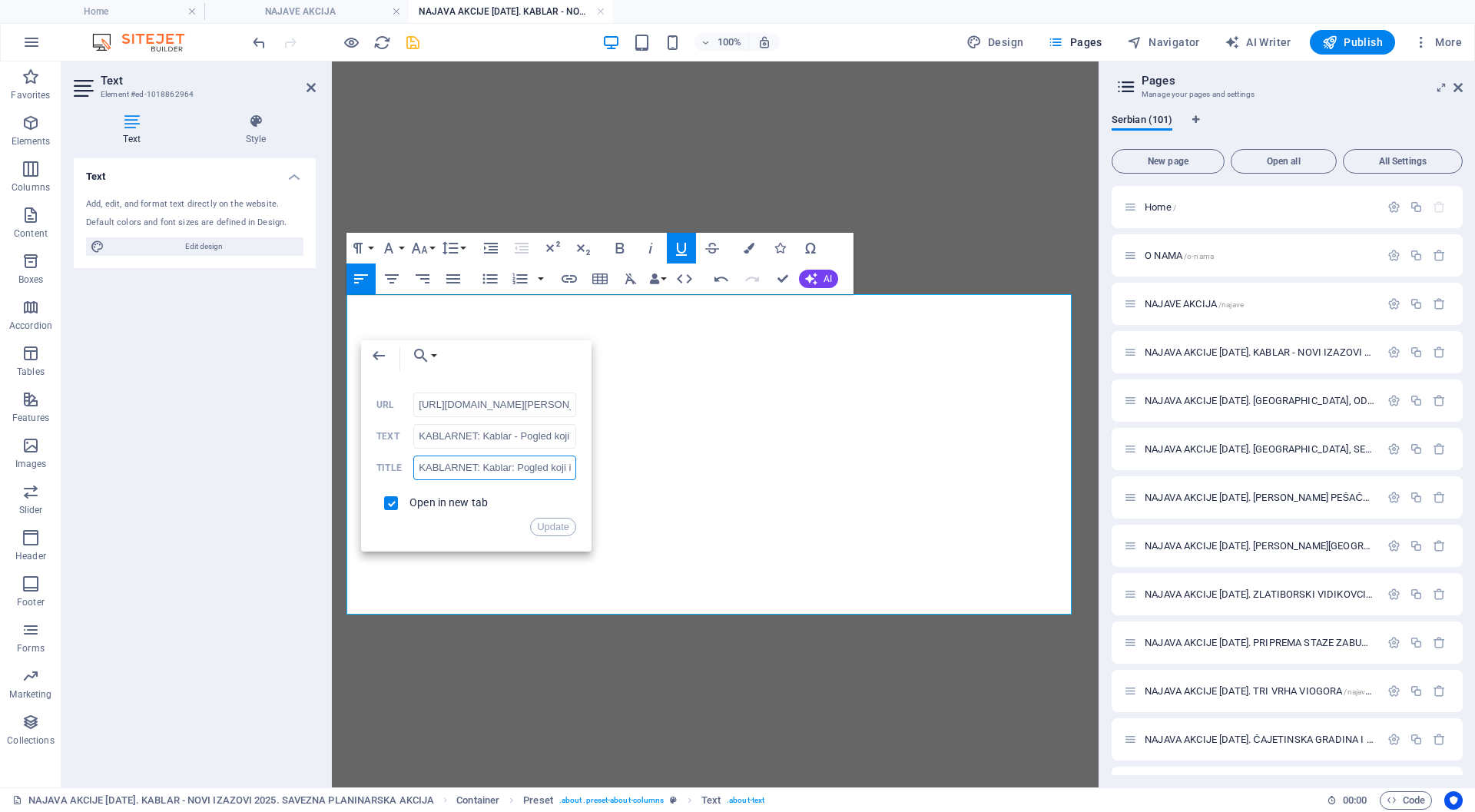
click at [515, 469] on input "KABLARNET: Kablar: Pogled koji izaziva [PERSON_NAME] i divljenje!" at bounding box center [495, 468] width 163 height 25
type input "KABLARNET: Kablar - Pogled koji izaziva strah i divljenje!"
click at [559, 526] on button "Update" at bounding box center [553, 526] width 46 height 18
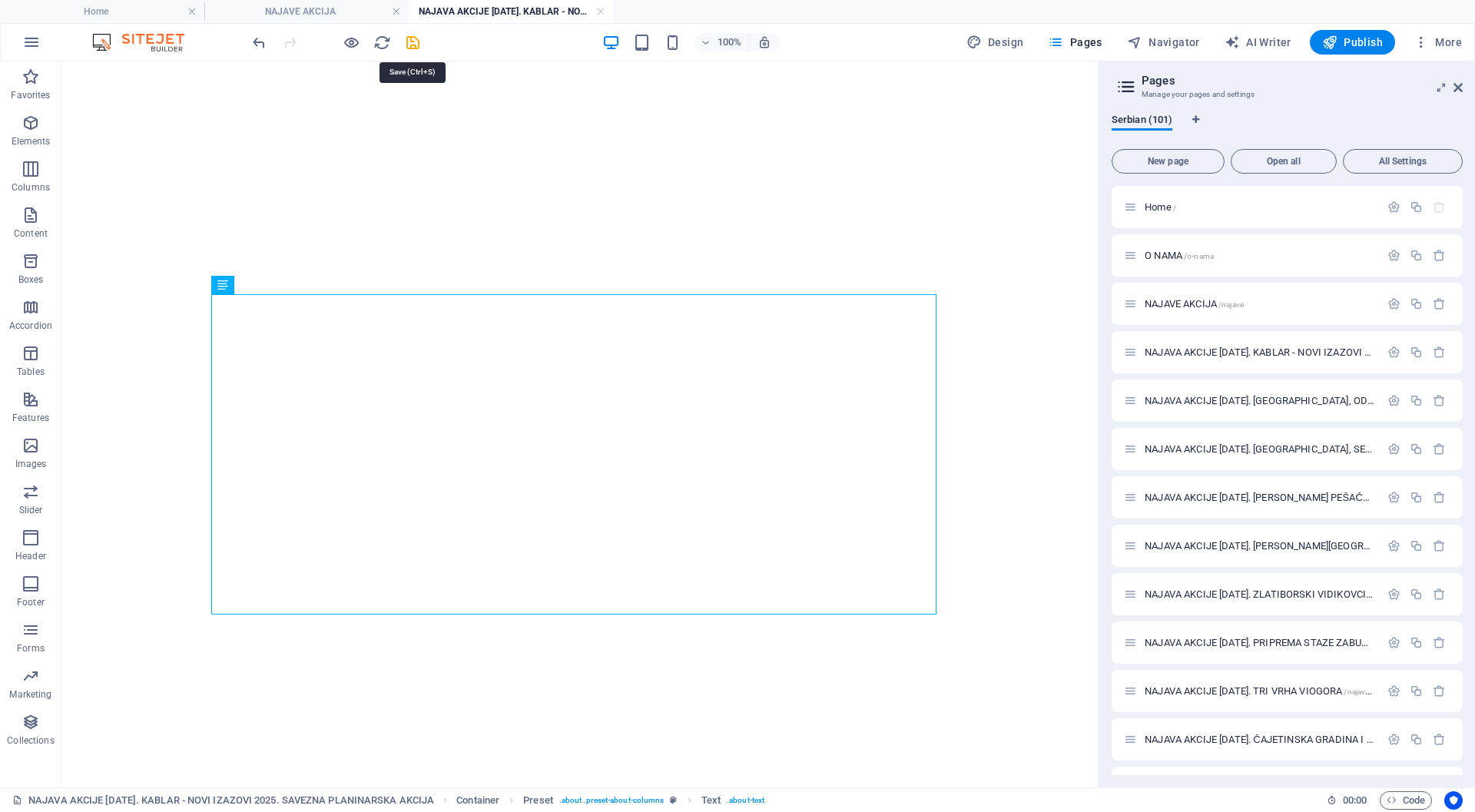
click at [409, 39] on icon "save" at bounding box center [412, 43] width 17 height 17
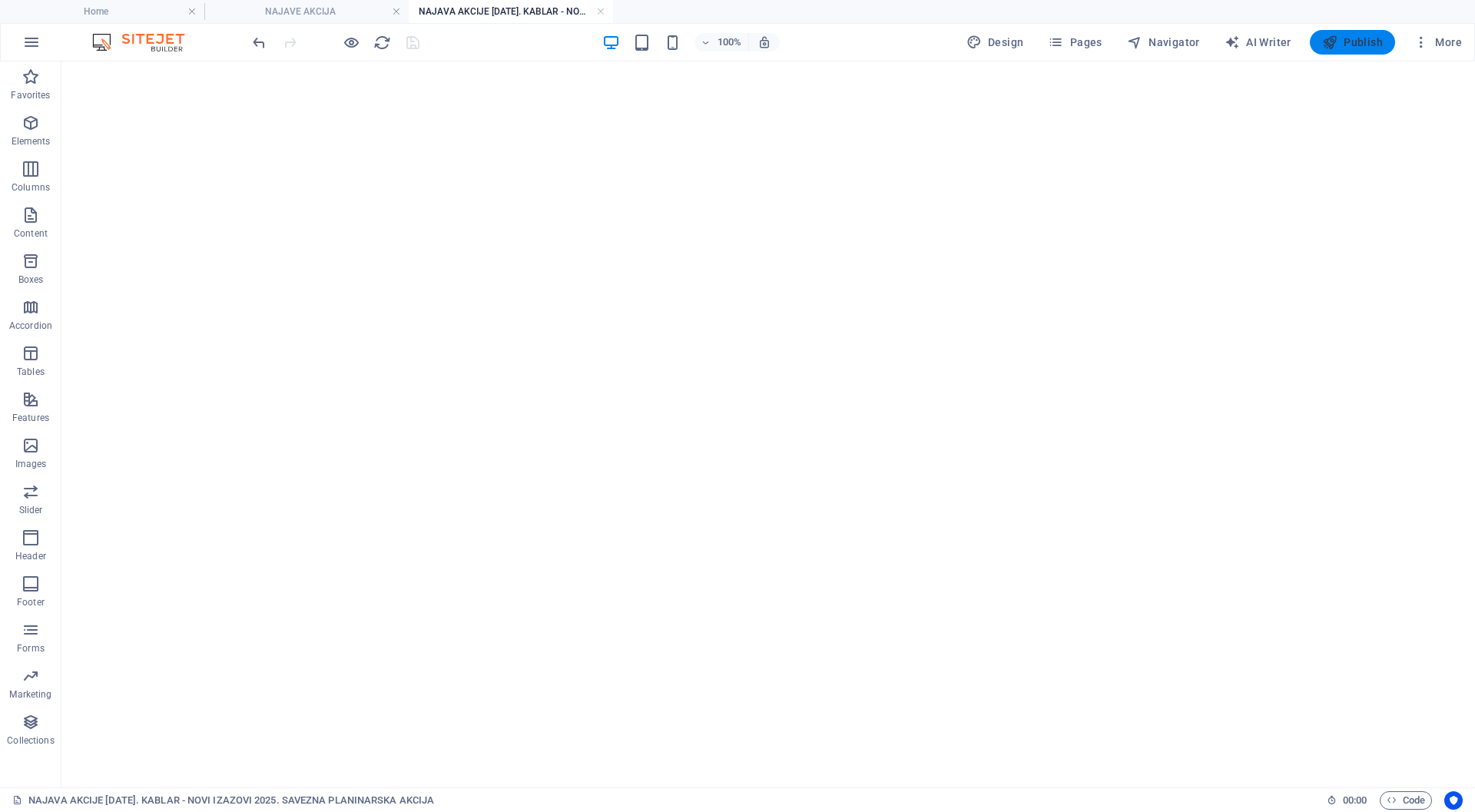
click at [1353, 40] on span "Publish" at bounding box center [1352, 42] width 61 height 15
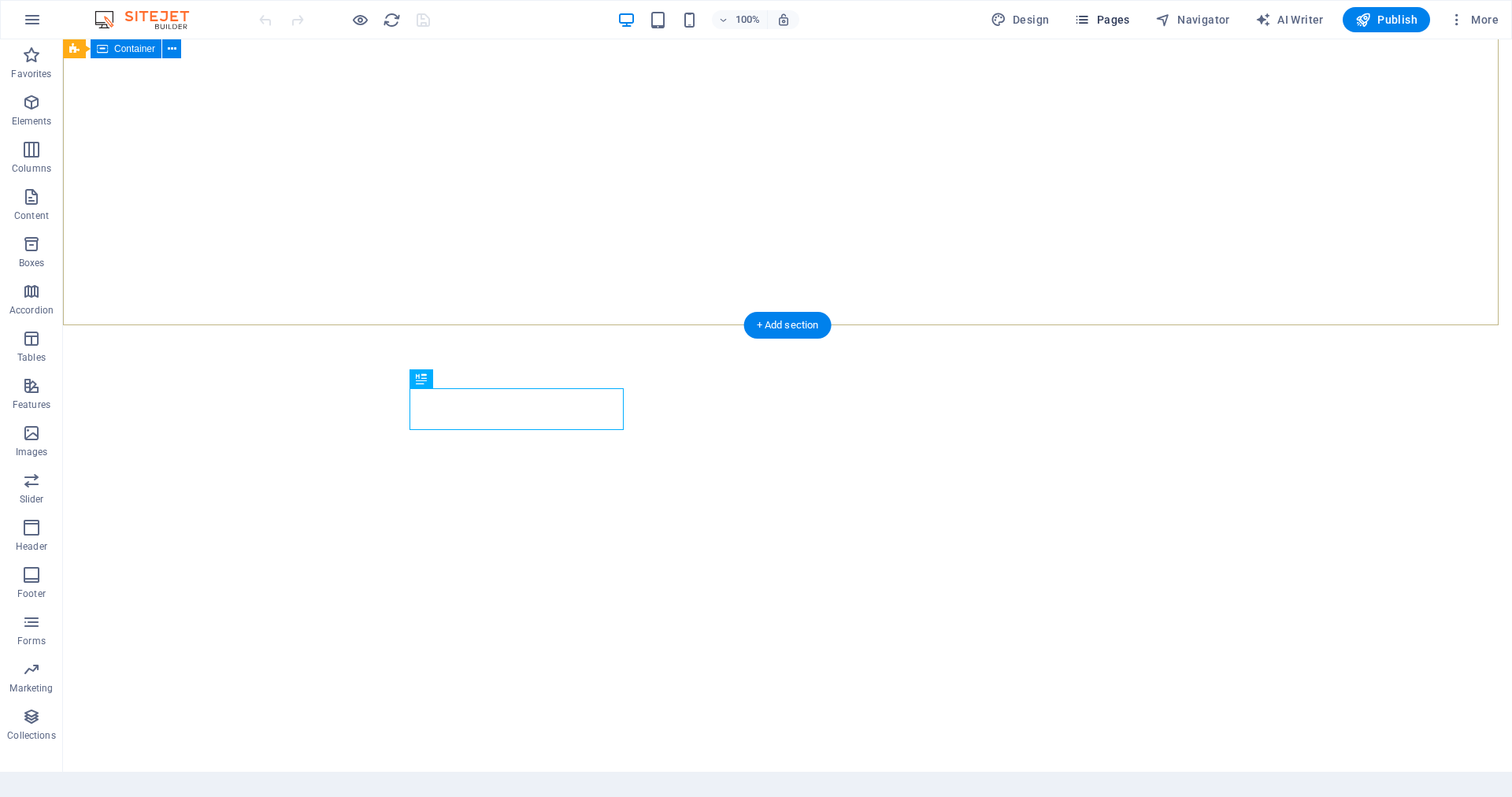
click at [1128, 20] on span "Pages" at bounding box center [1102, 19] width 55 height 15
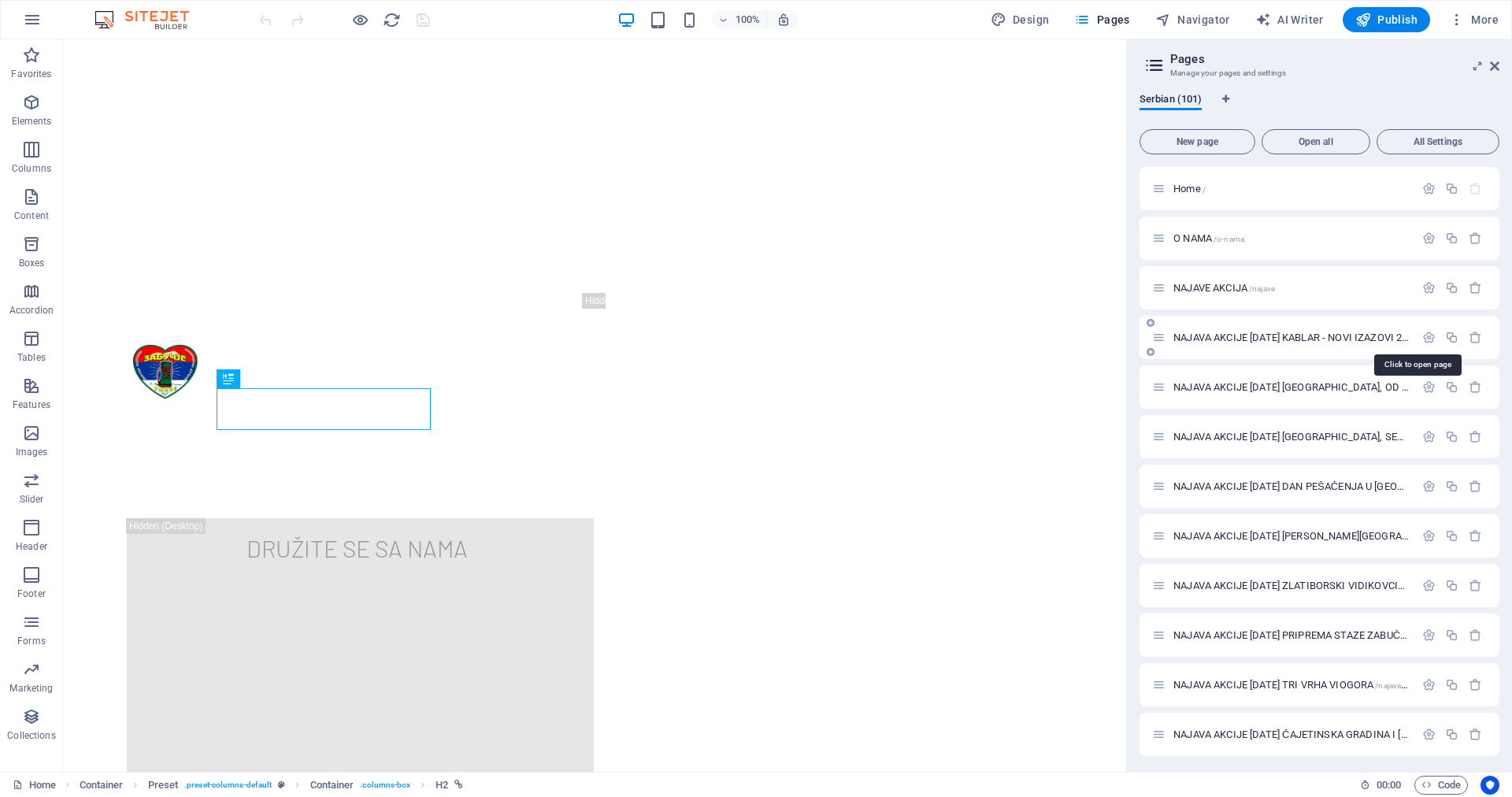
scroll to position [446, 0]
click at [1238, 336] on span "NAJAVA AKCIJE [DATE]. KABLAR - NOVI IZAZOVI 2025. SAVEZNA PLANINARSKA AKCIJA /n…" at bounding box center [1407, 338] width 468 height 12
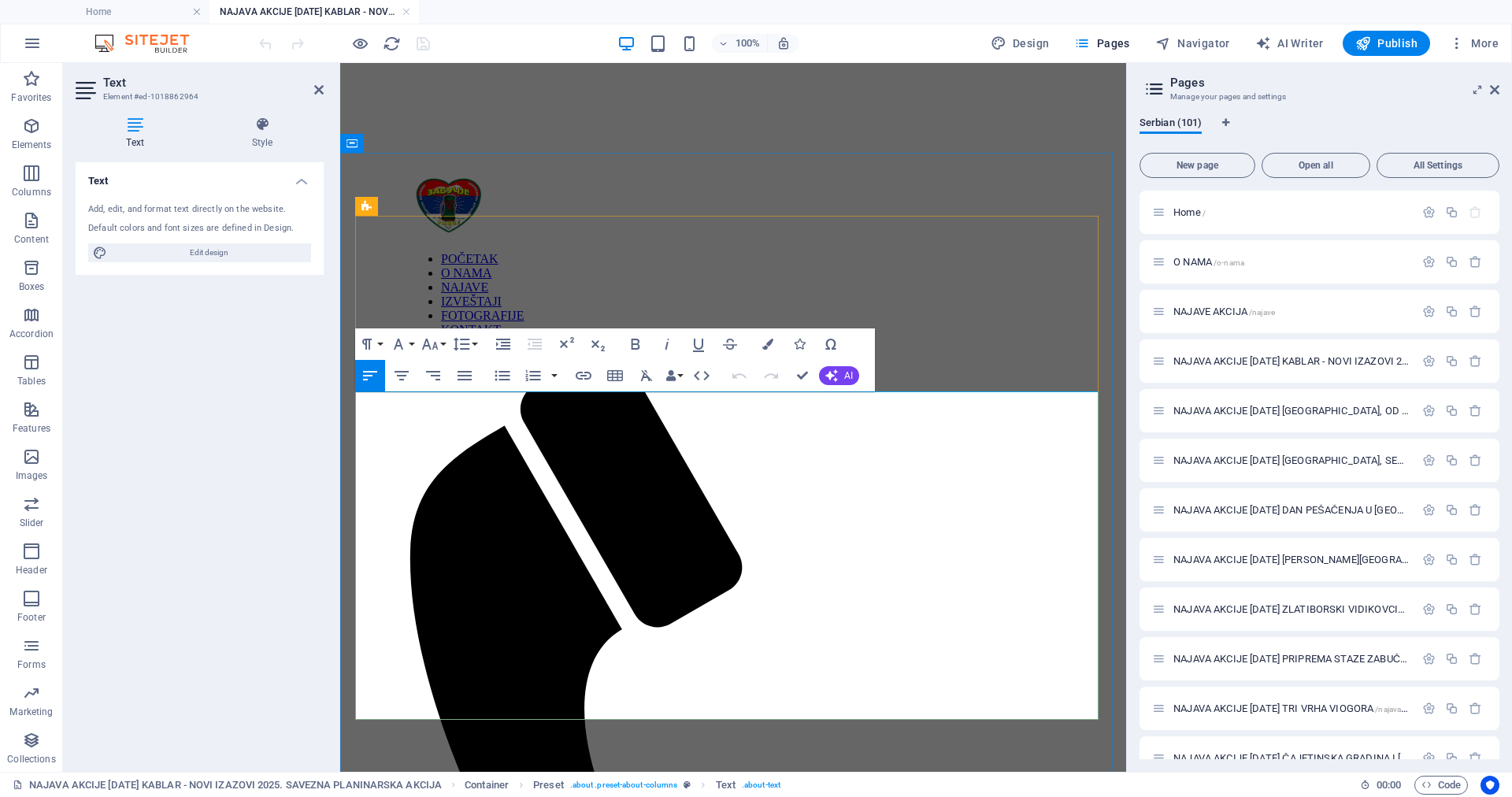
scroll to position [0, 0]
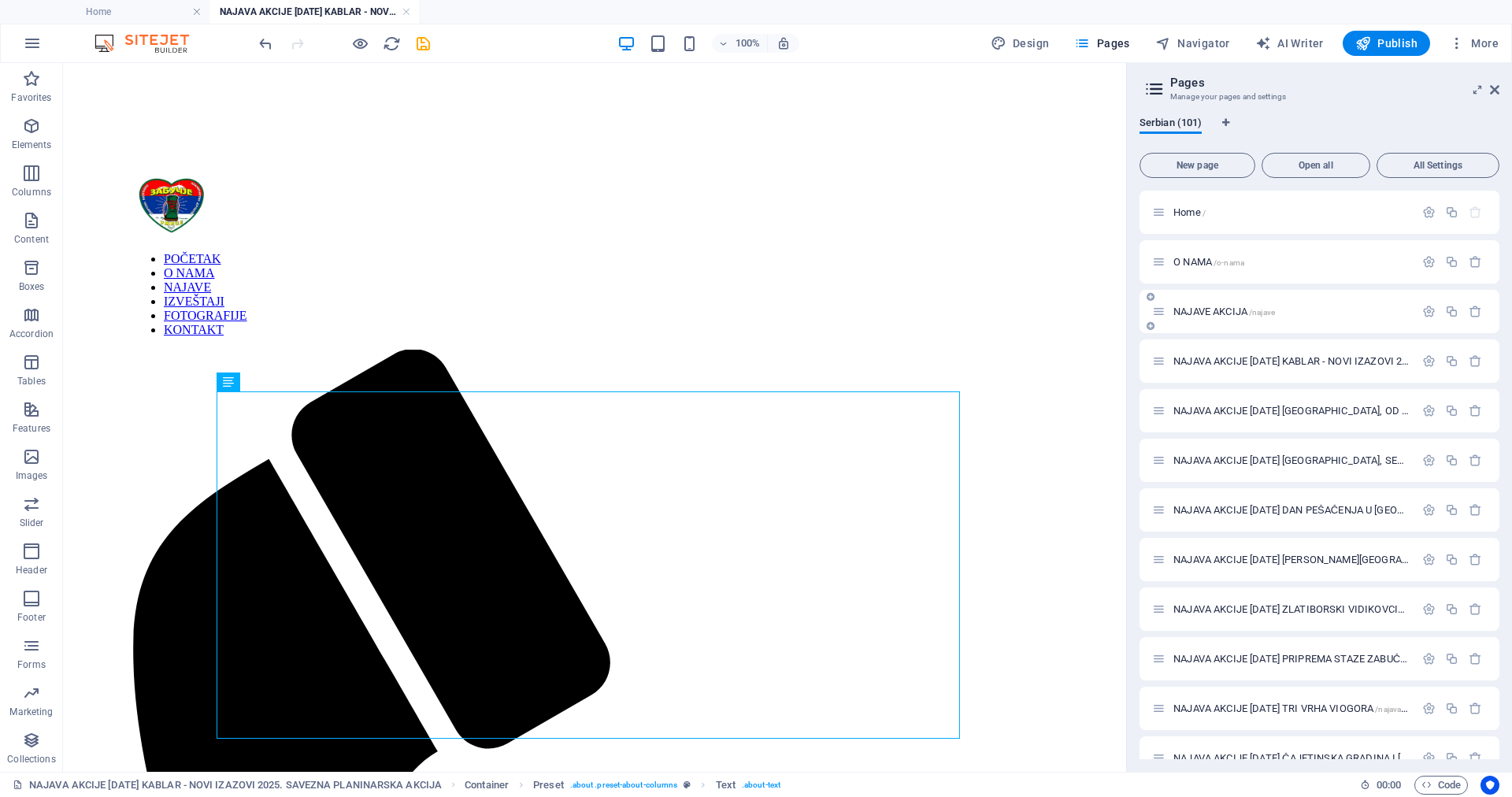
click at [1213, 312] on span "NAJAVE AKCIJA /najave" at bounding box center [1224, 312] width 101 height 12
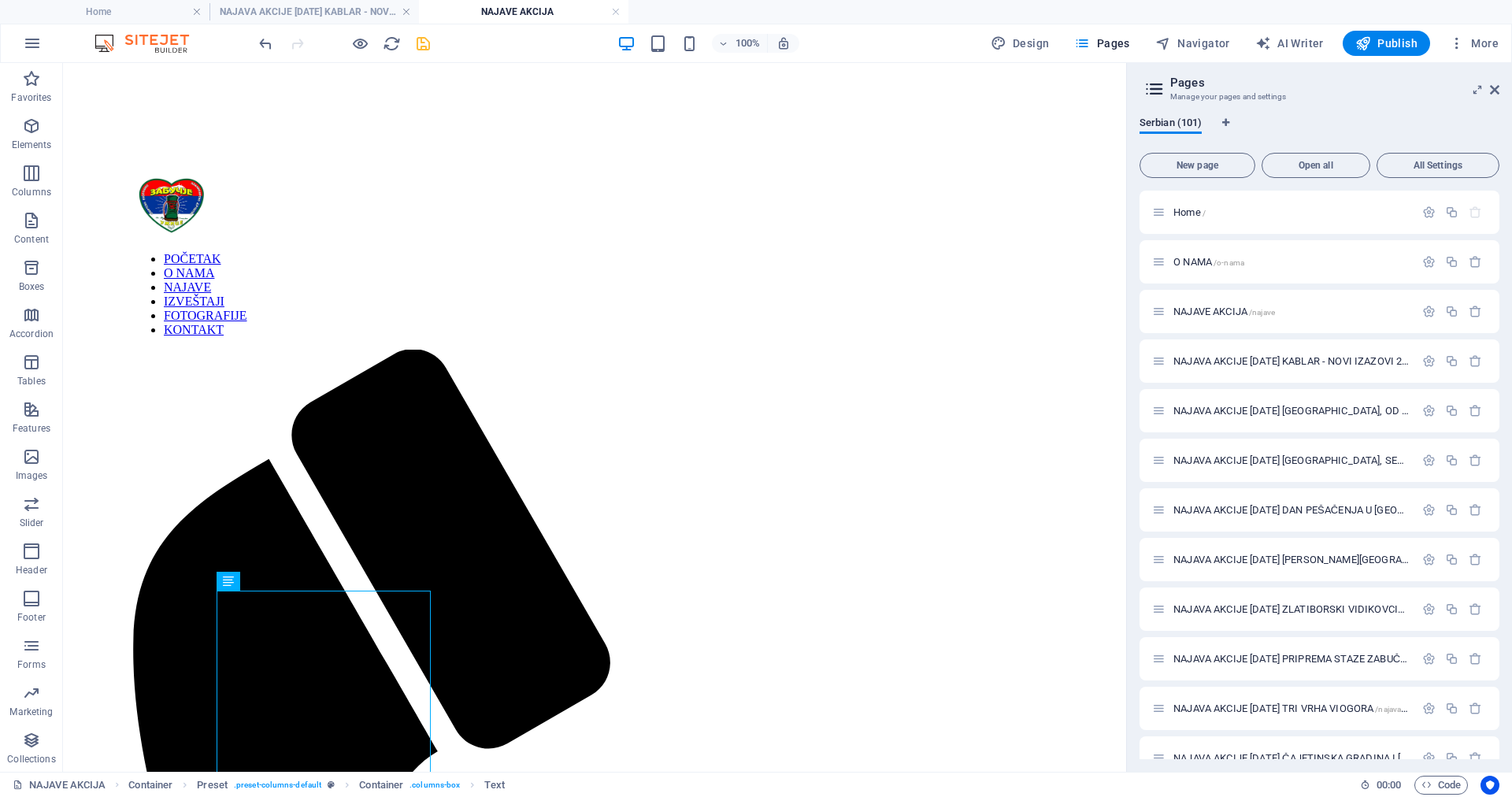
click at [417, 43] on icon "save" at bounding box center [423, 44] width 18 height 18
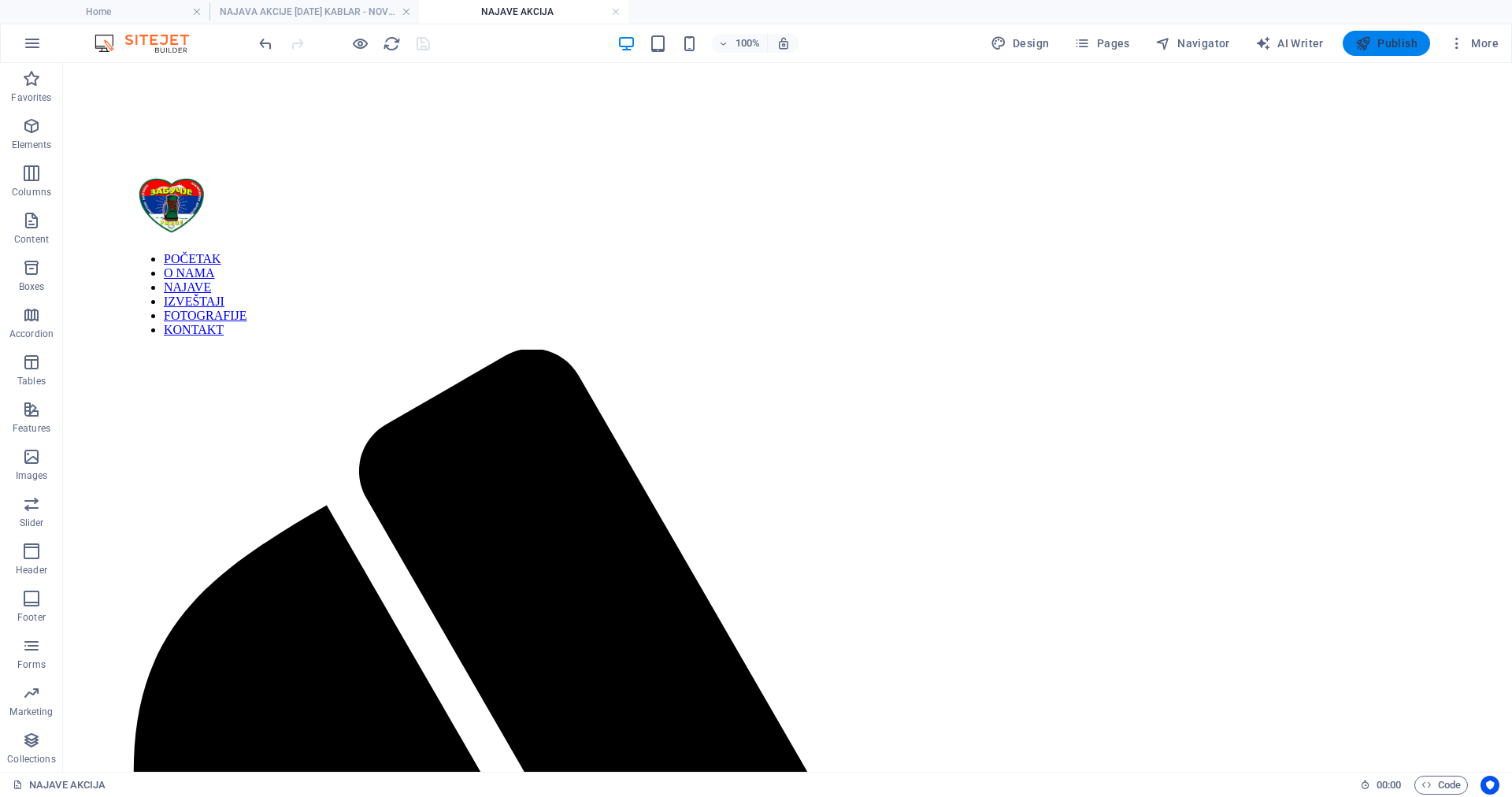
click at [1378, 37] on span "Publish" at bounding box center [1386, 43] width 62 height 15
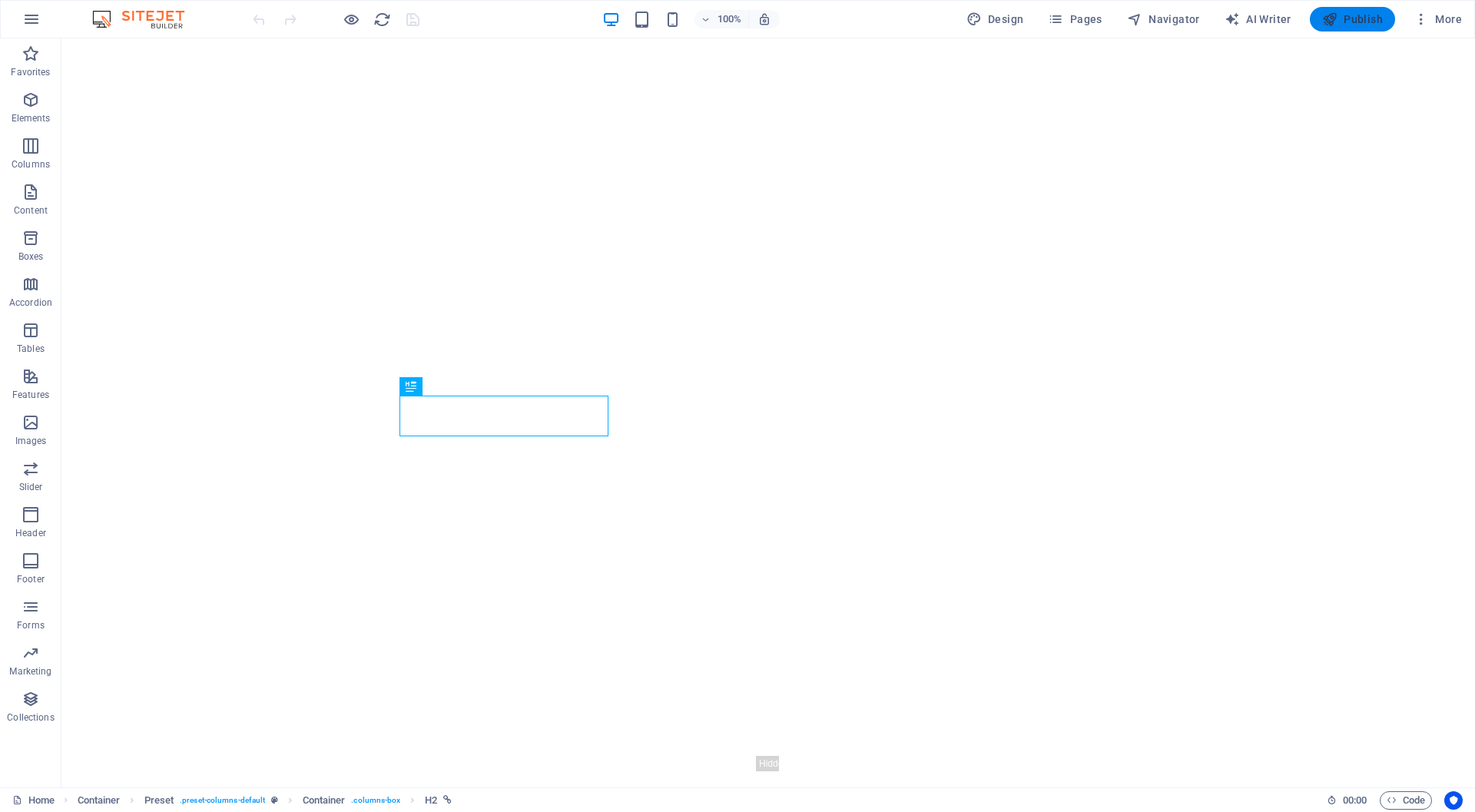
scroll to position [453, 0]
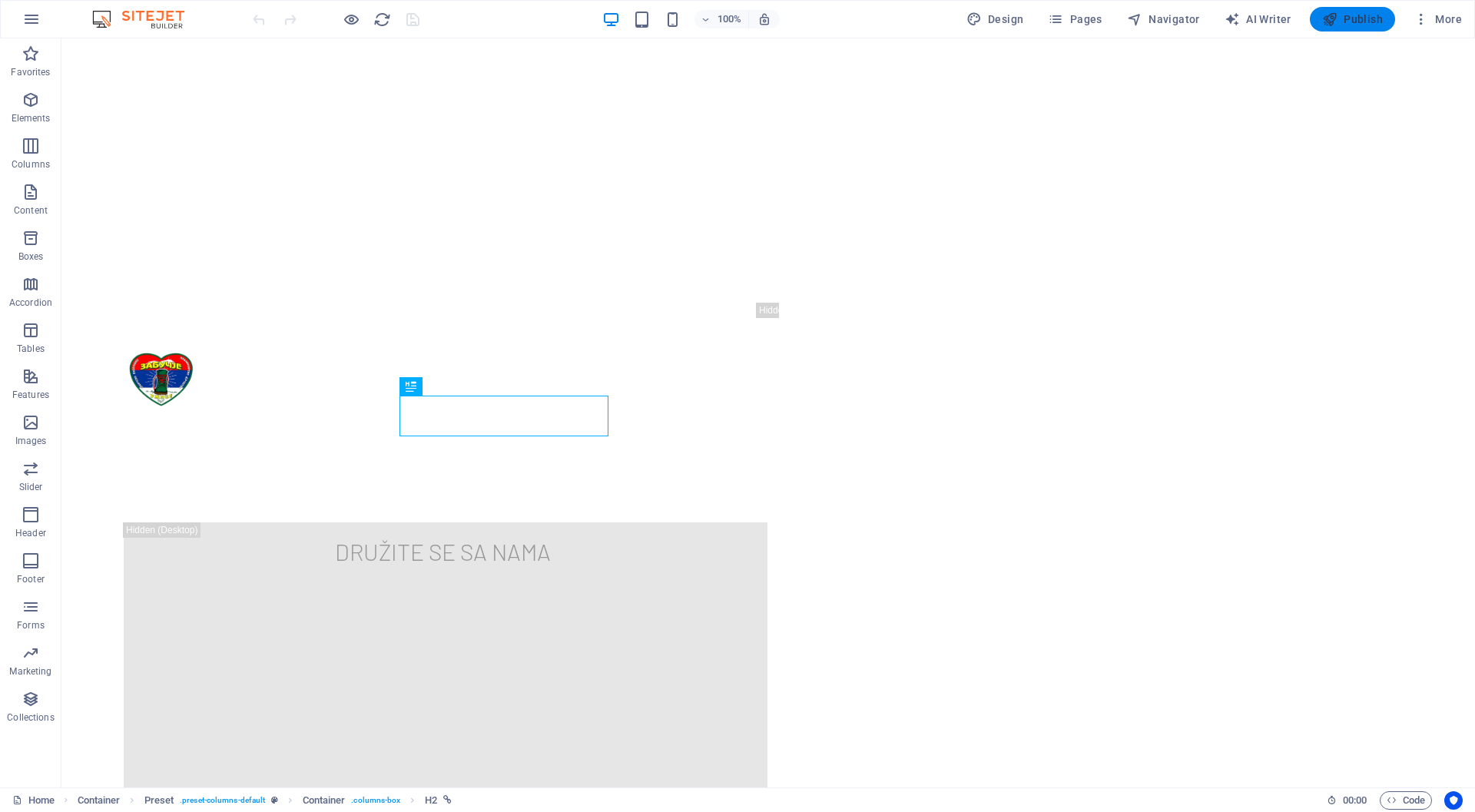
click at [1348, 20] on span "Publish" at bounding box center [1352, 19] width 61 height 15
